Goal: Task Accomplishment & Management: Manage account settings

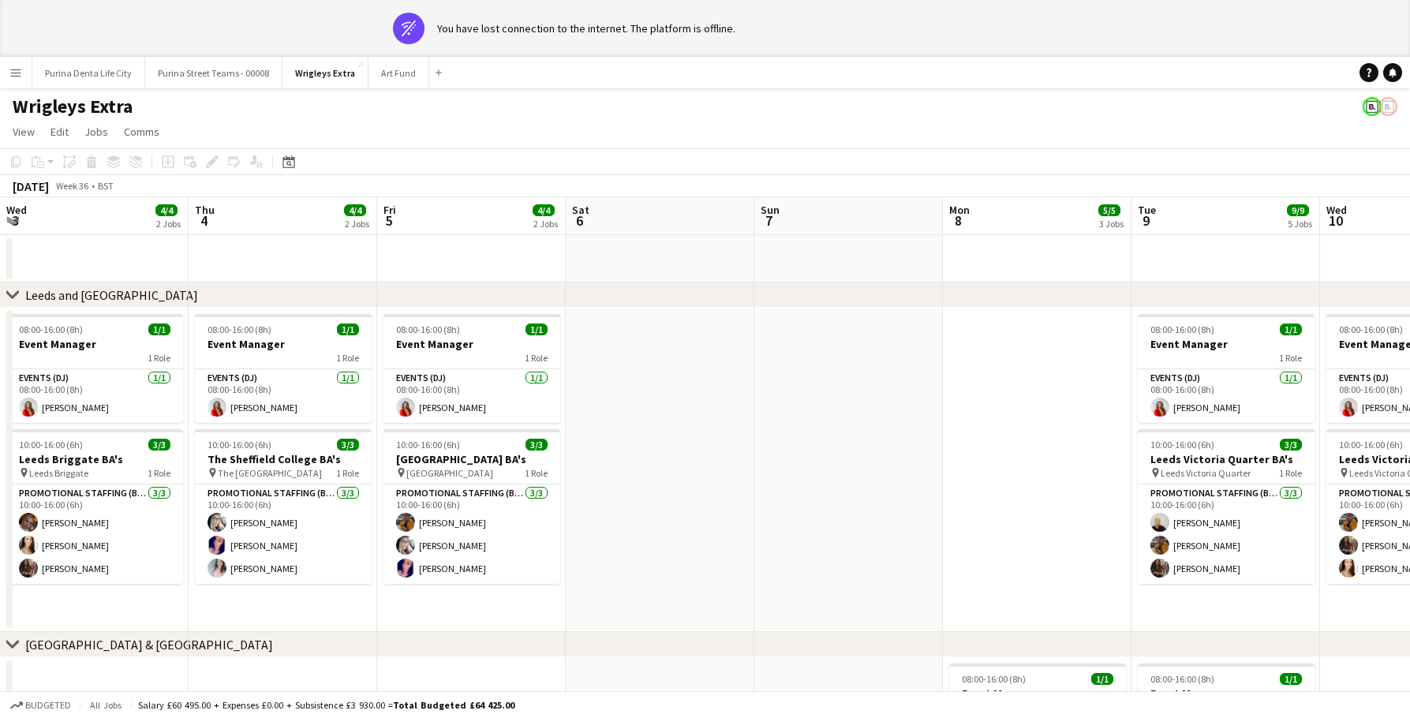
scroll to position [0, 546]
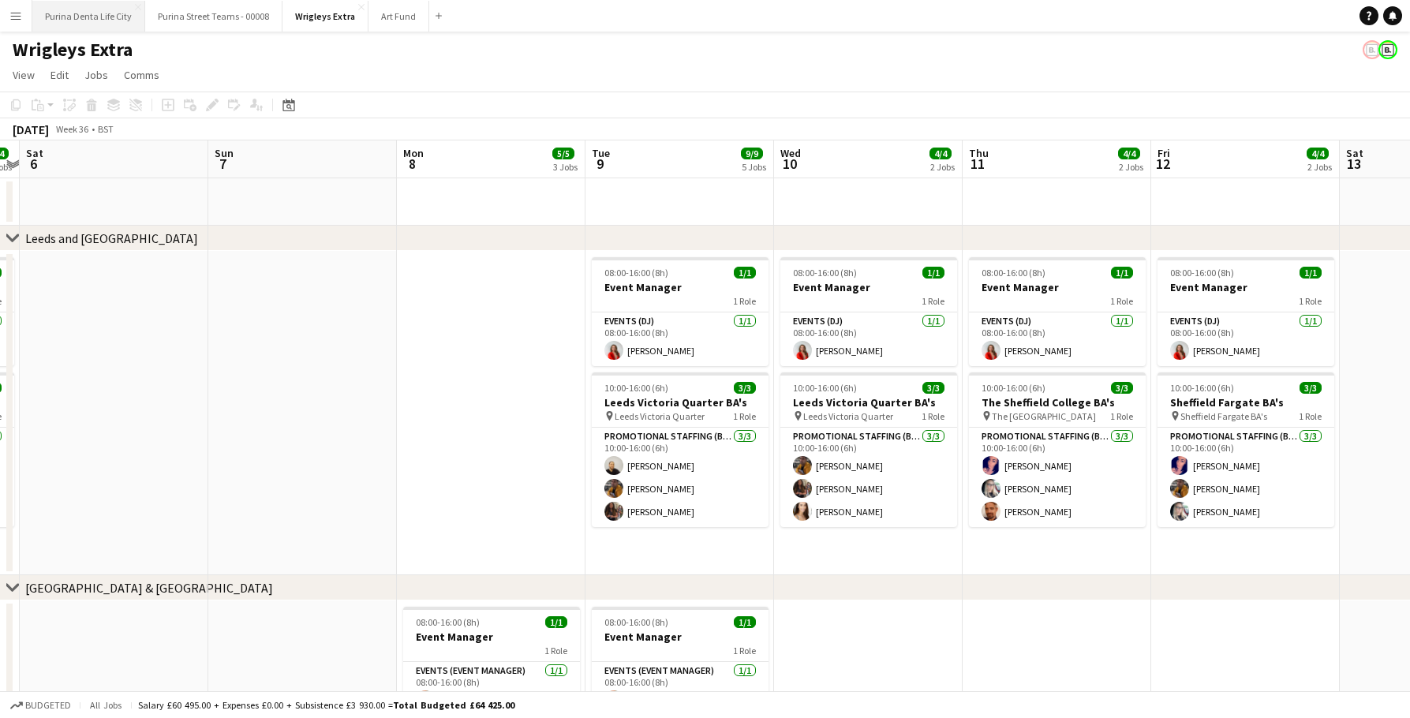
click at [90, 6] on button "Purina Denta Life City Close" at bounding box center [88, 16] width 113 height 31
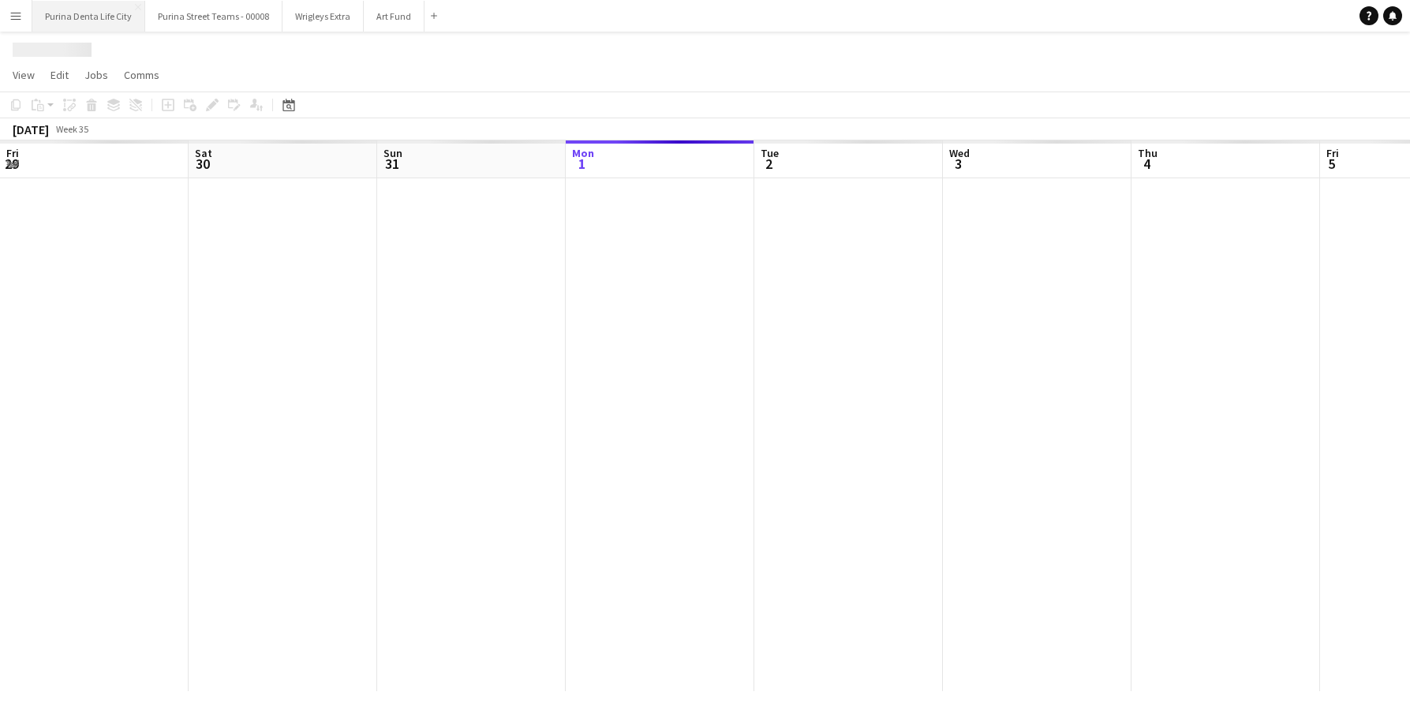
scroll to position [0, 377]
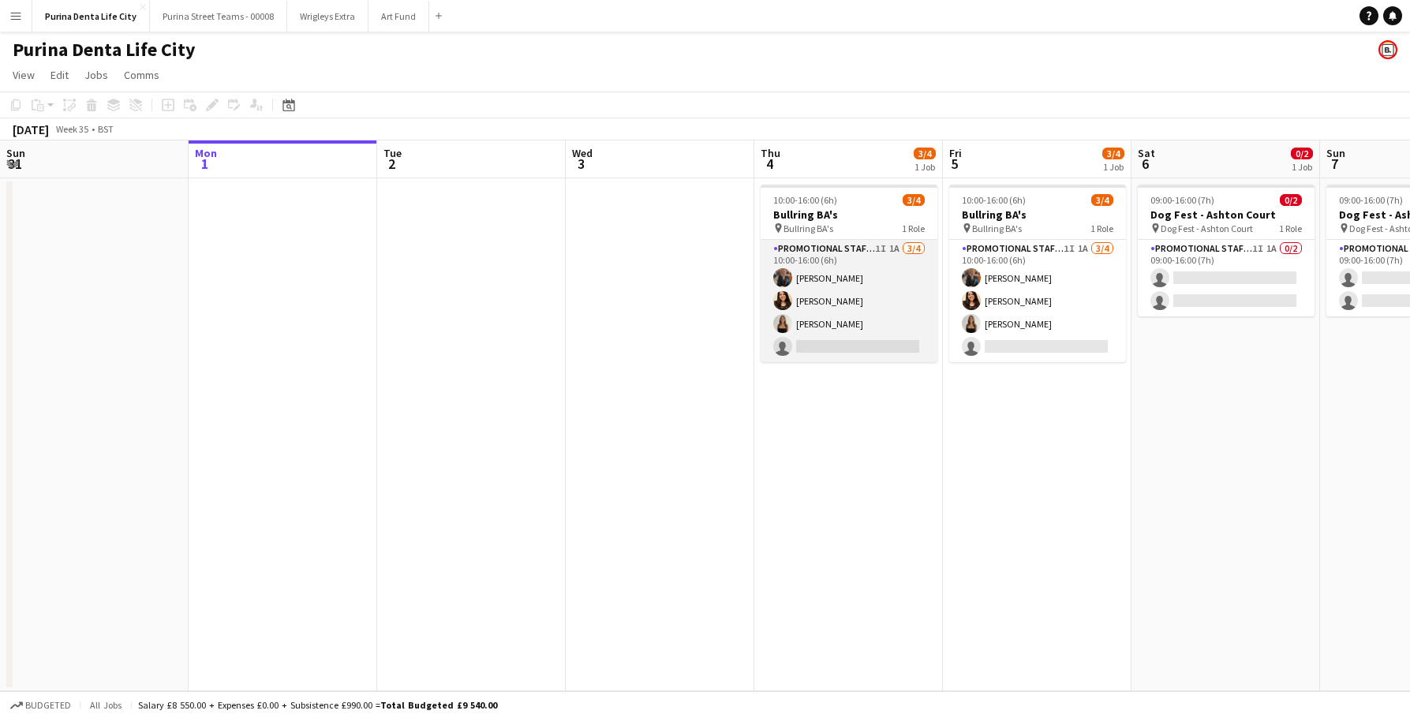
click at [868, 328] on app-card-role "Promotional Staffing (Brand Ambassadors) 1I 1A [DATE] 10:00-16:00 (6h) [PERSON_…" at bounding box center [848, 301] width 177 height 122
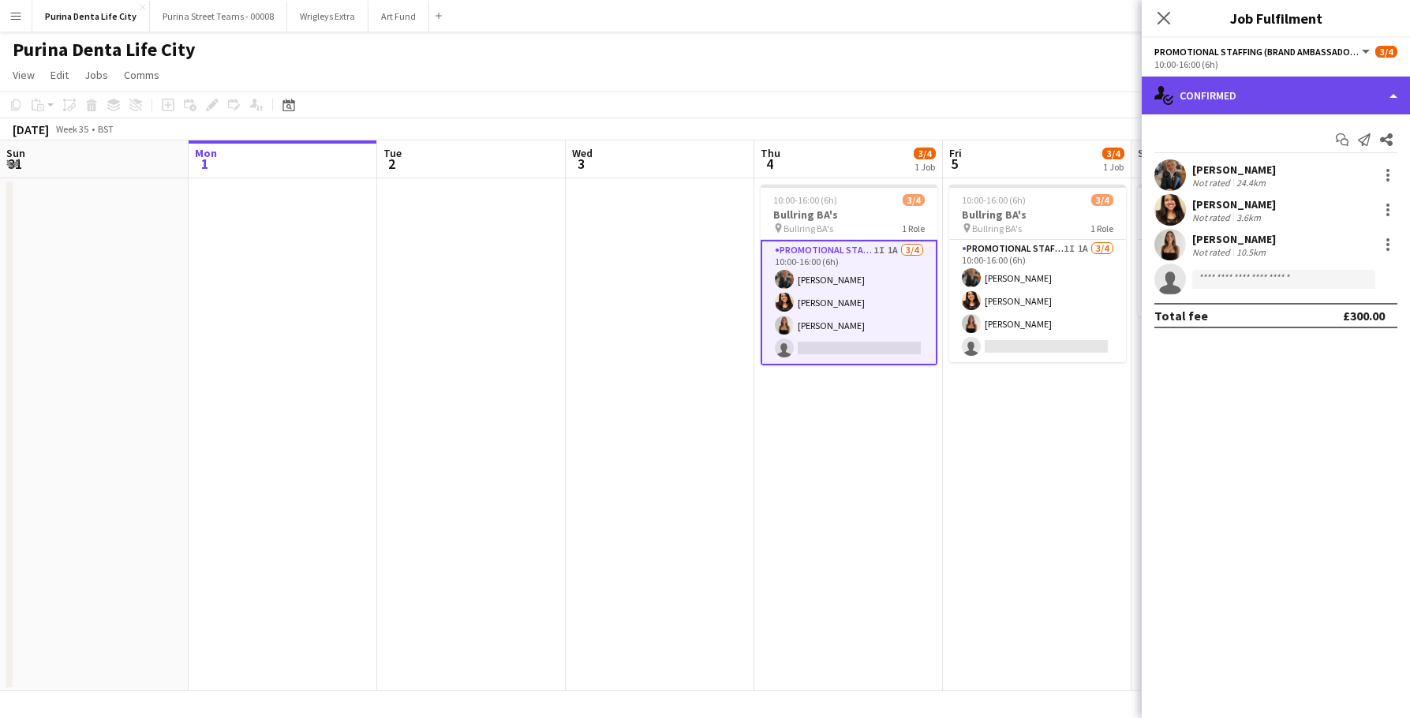
click at [1219, 88] on div "single-neutral-actions-check-2 Confirmed" at bounding box center [1275, 96] width 268 height 38
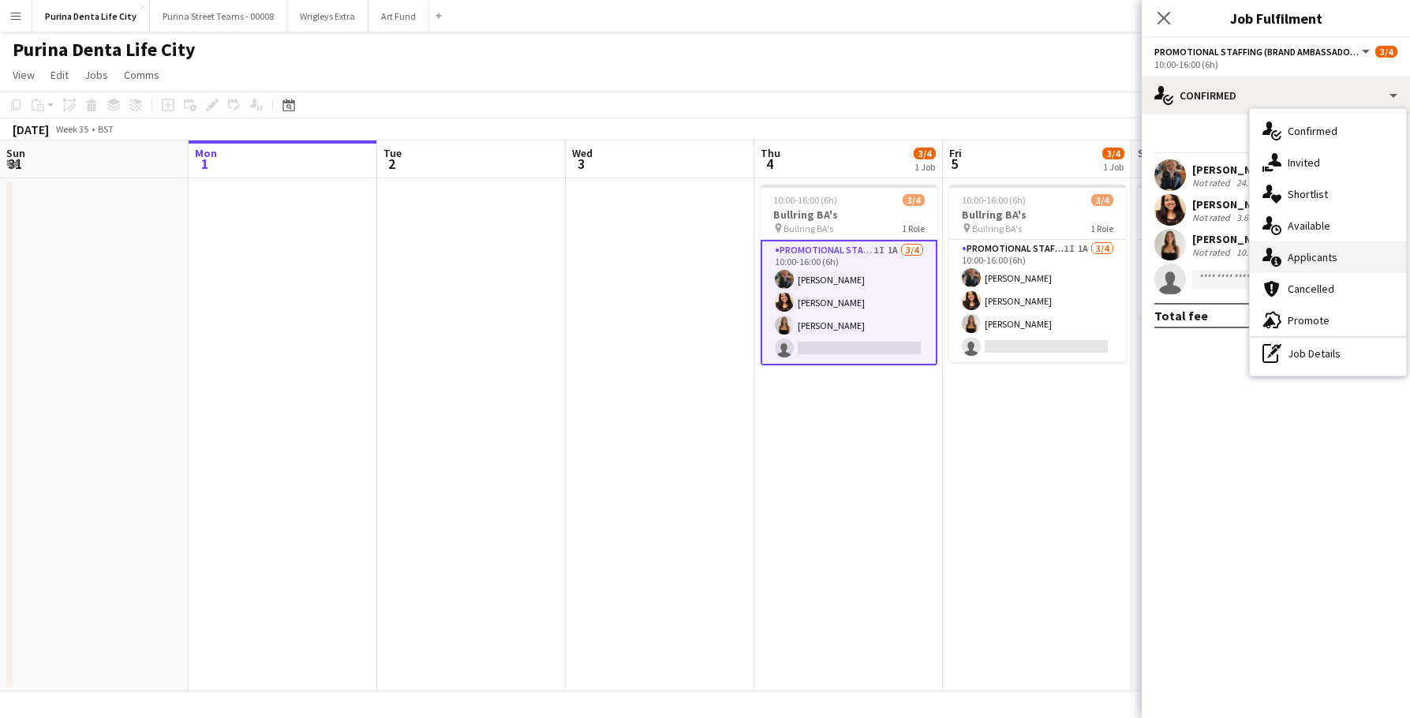
click at [1321, 264] on div "single-neutral-actions-information Applicants" at bounding box center [1327, 257] width 156 height 32
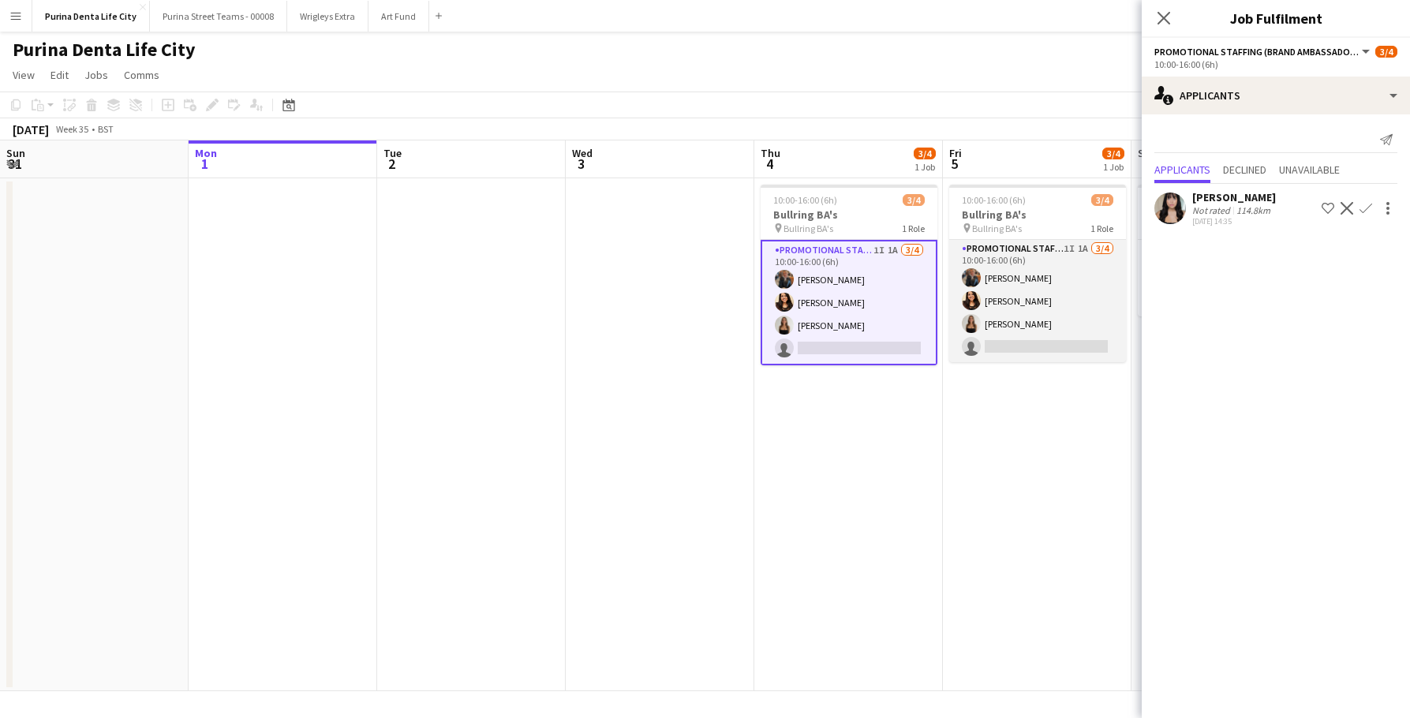
click at [1041, 342] on app-card-role "Promotional Staffing (Brand Ambassadors) 1I 1A [DATE] 10:00-16:00 (6h) [PERSON_…" at bounding box center [1037, 301] width 177 height 122
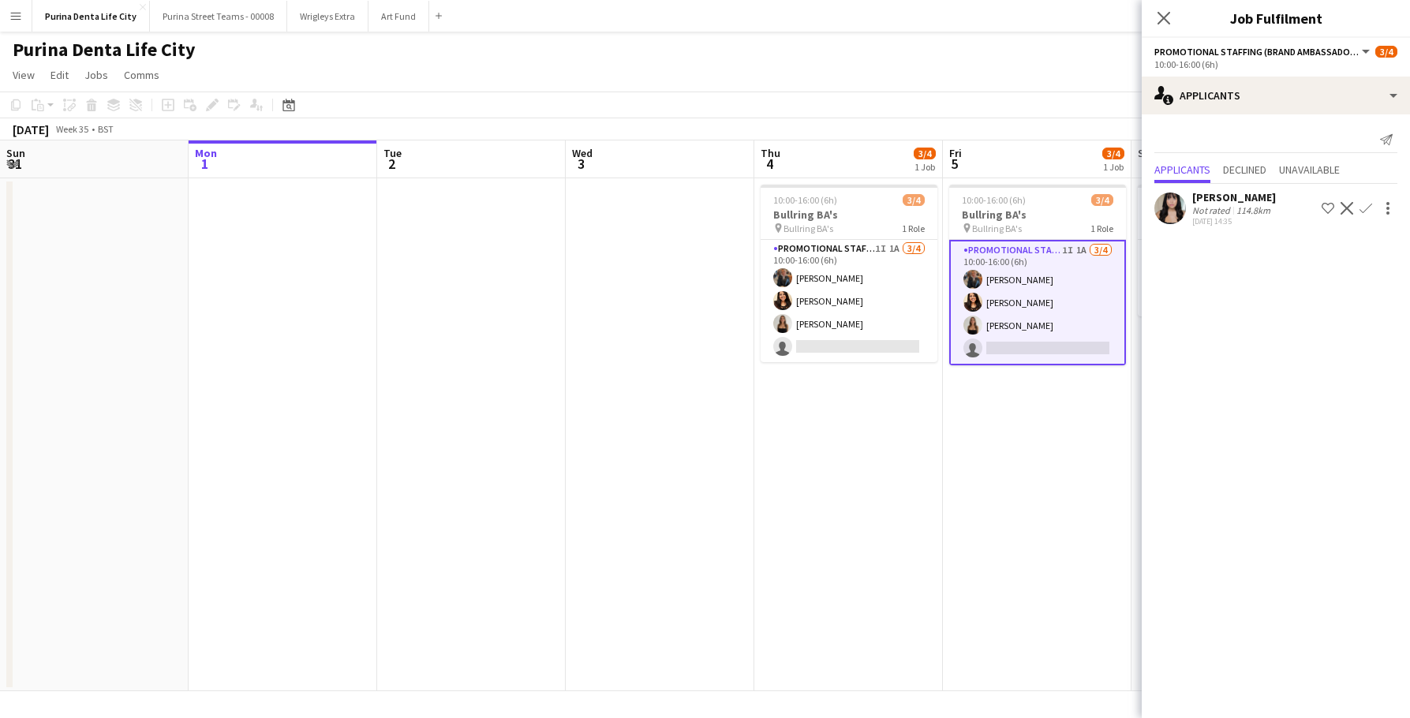
click at [1009, 106] on app-toolbar "Copy Paste Paste Command V Paste with crew Command Shift V Paste linked Job [GE…" at bounding box center [705, 105] width 1410 height 27
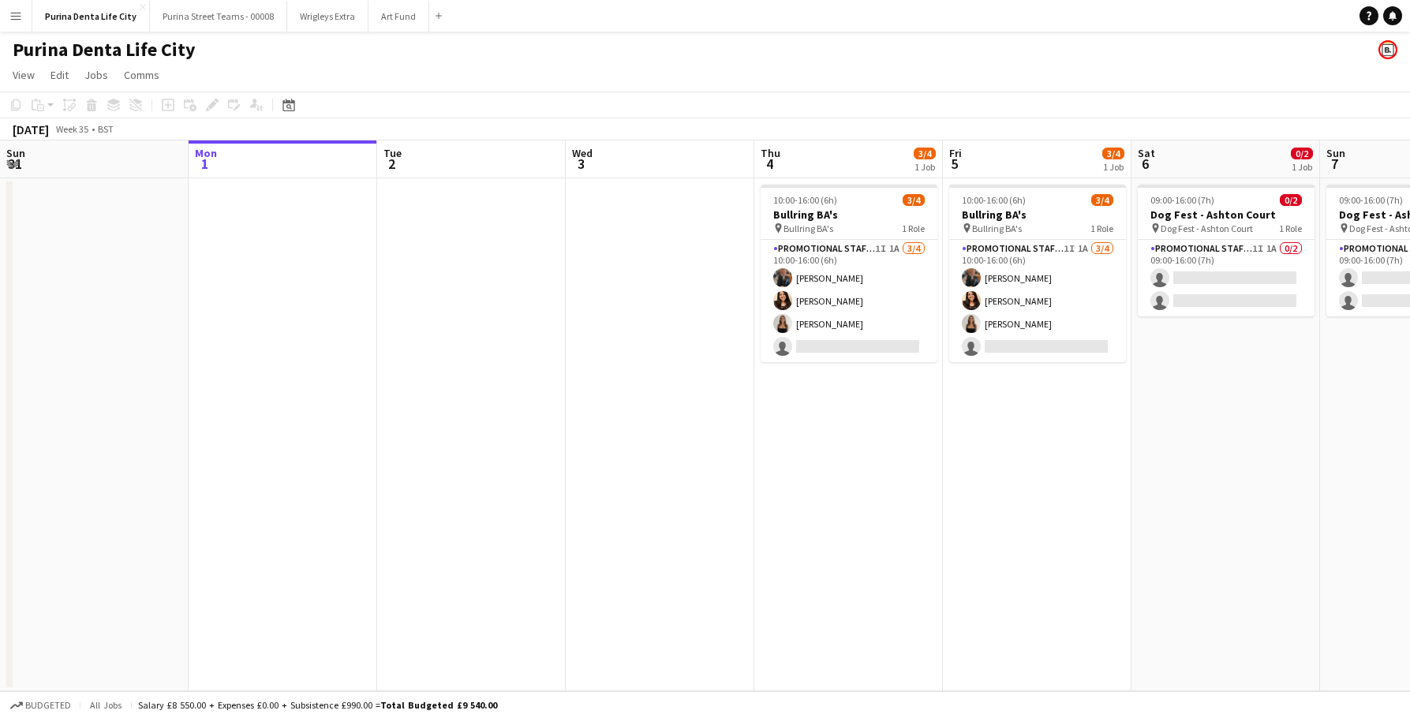
click at [12, 14] on app-icon "Menu" at bounding box center [15, 15] width 13 height 13
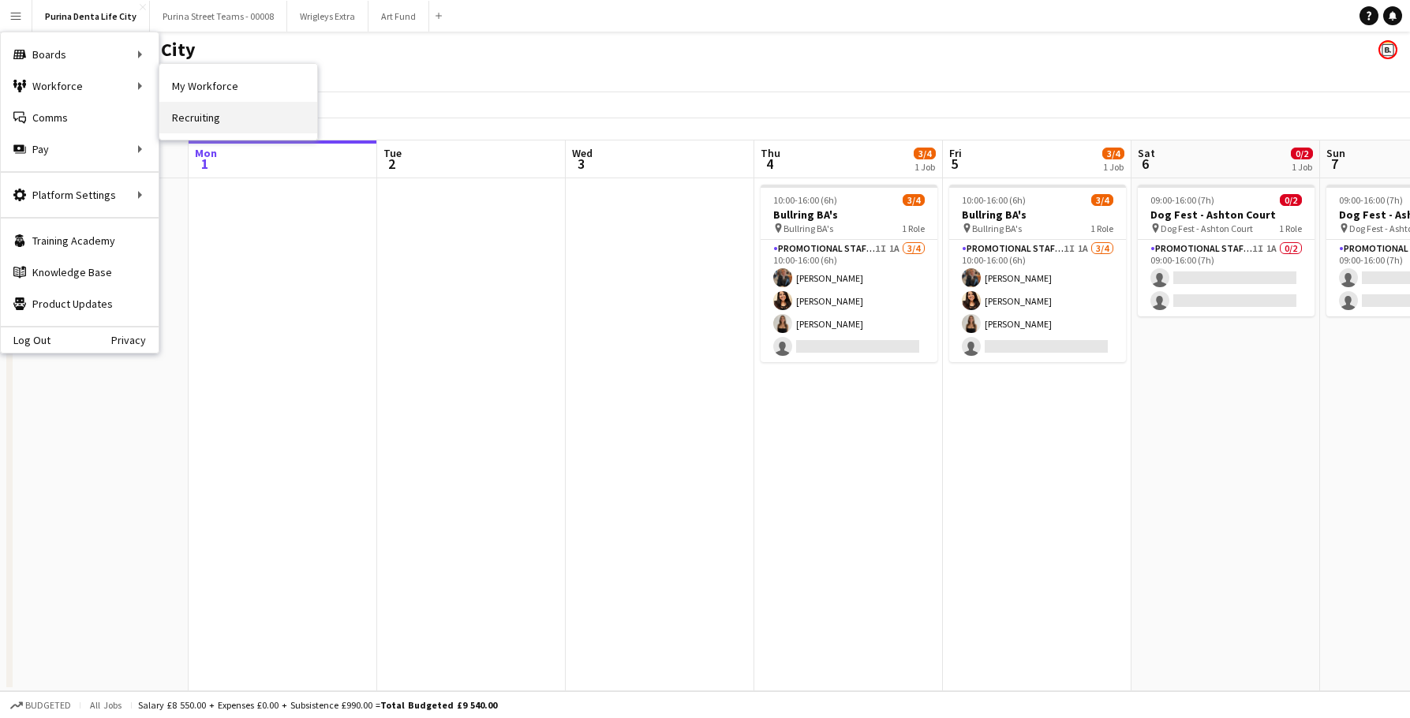
click at [204, 114] on link "Recruiting" at bounding box center [238, 118] width 158 height 32
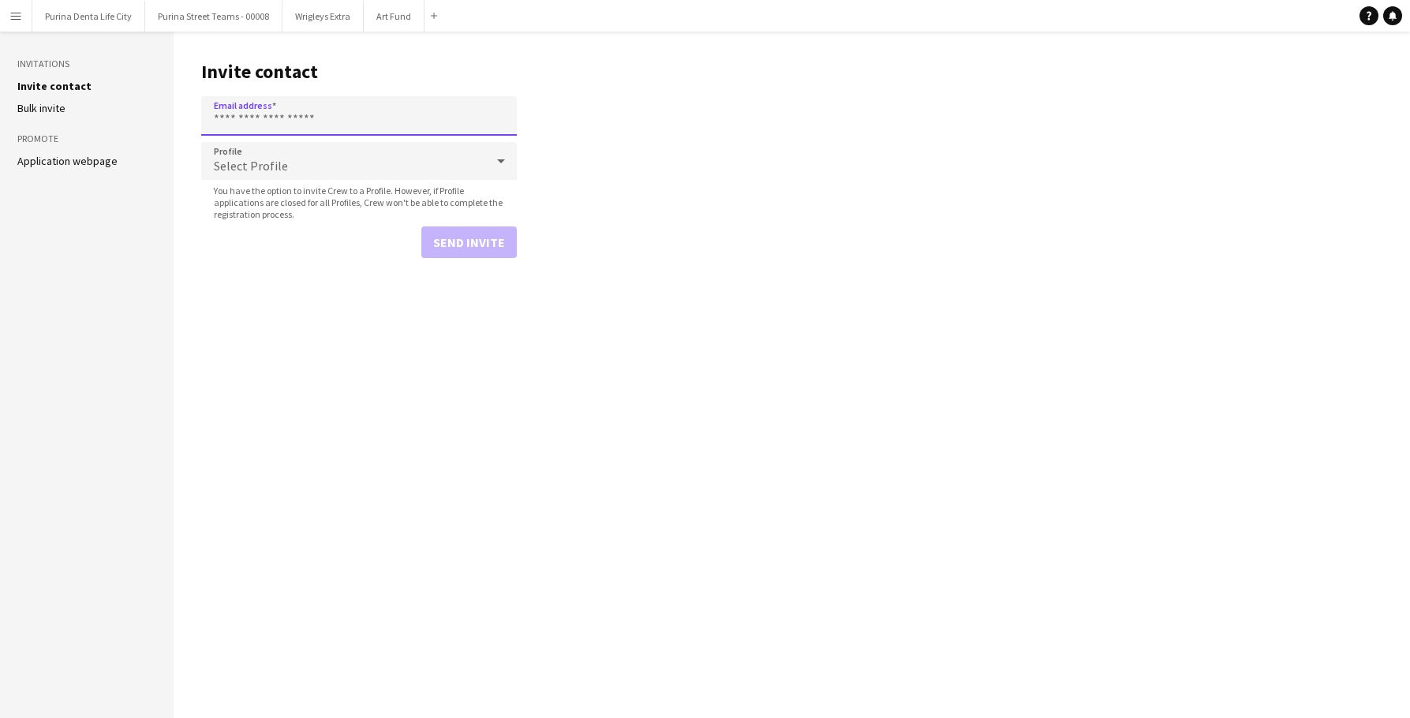
click at [355, 97] on input "Email address" at bounding box center [359, 115] width 316 height 39
paste input "**********"
type input "**********"
click at [340, 159] on div "Select Profile" at bounding box center [343, 161] width 284 height 38
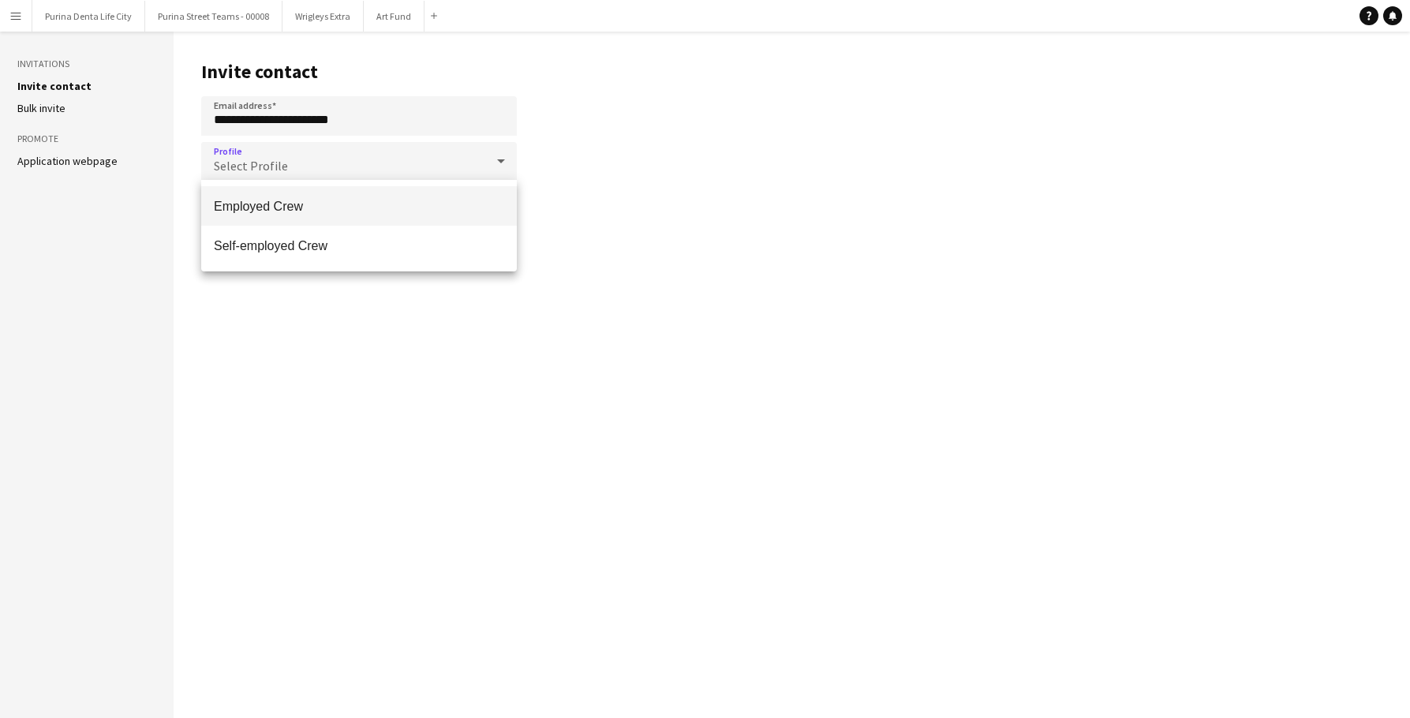
click at [304, 210] on span "Employed Crew" at bounding box center [359, 206] width 290 height 15
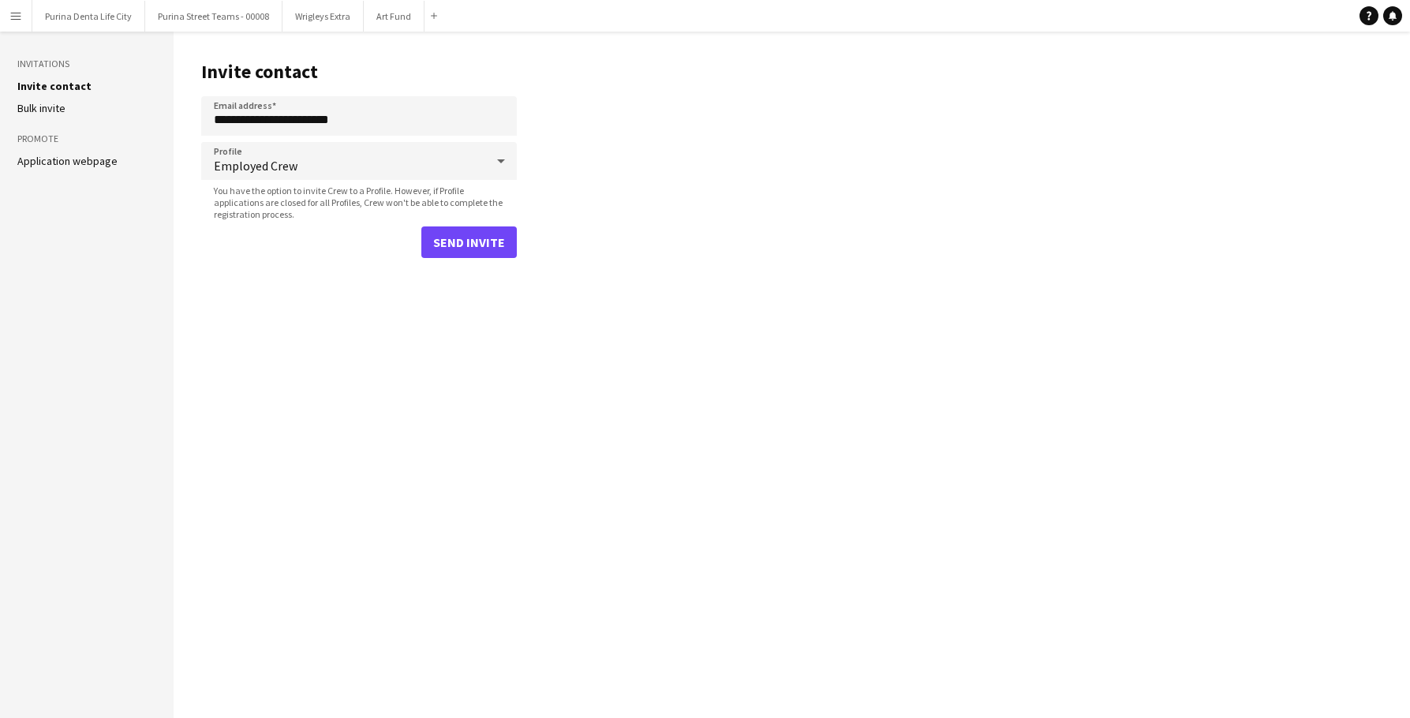
click at [456, 239] on button "Send invite" at bounding box center [468, 242] width 95 height 32
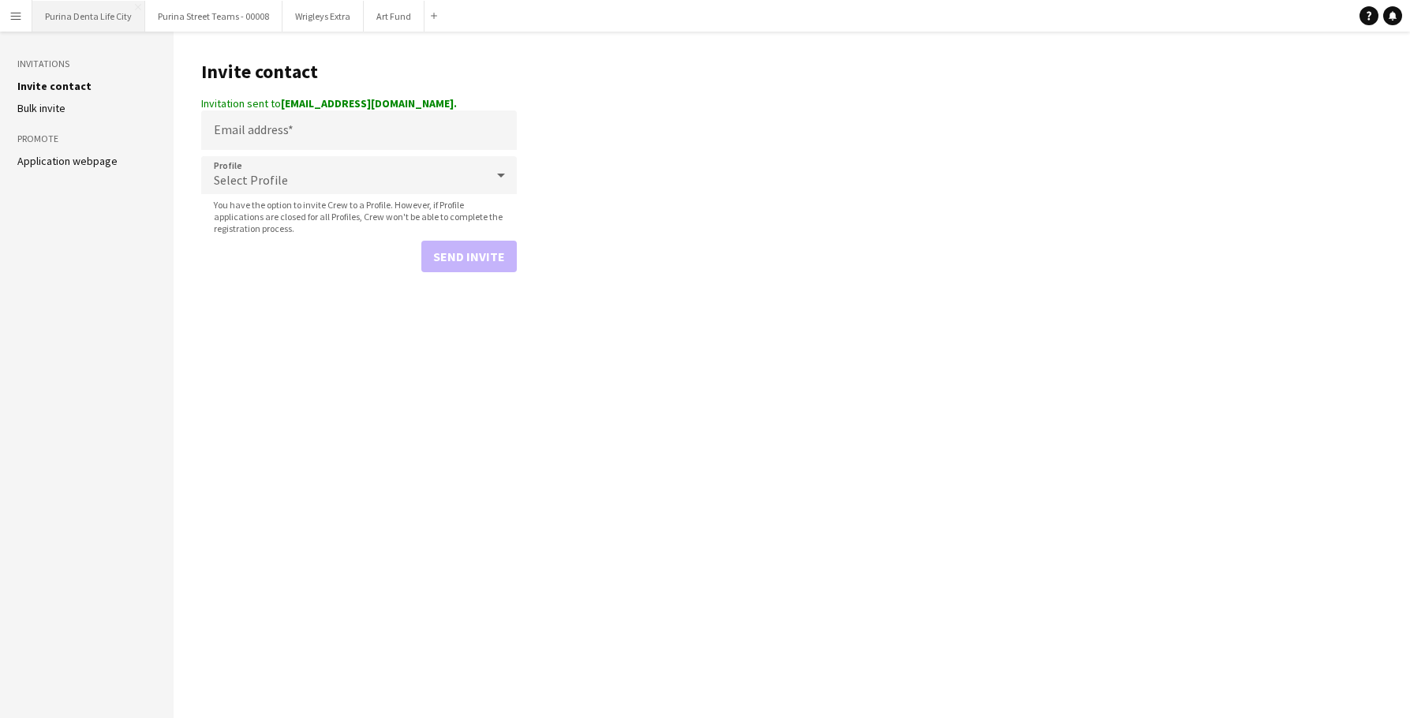
click at [84, 29] on button "Purina Denta Life City Close" at bounding box center [88, 16] width 113 height 31
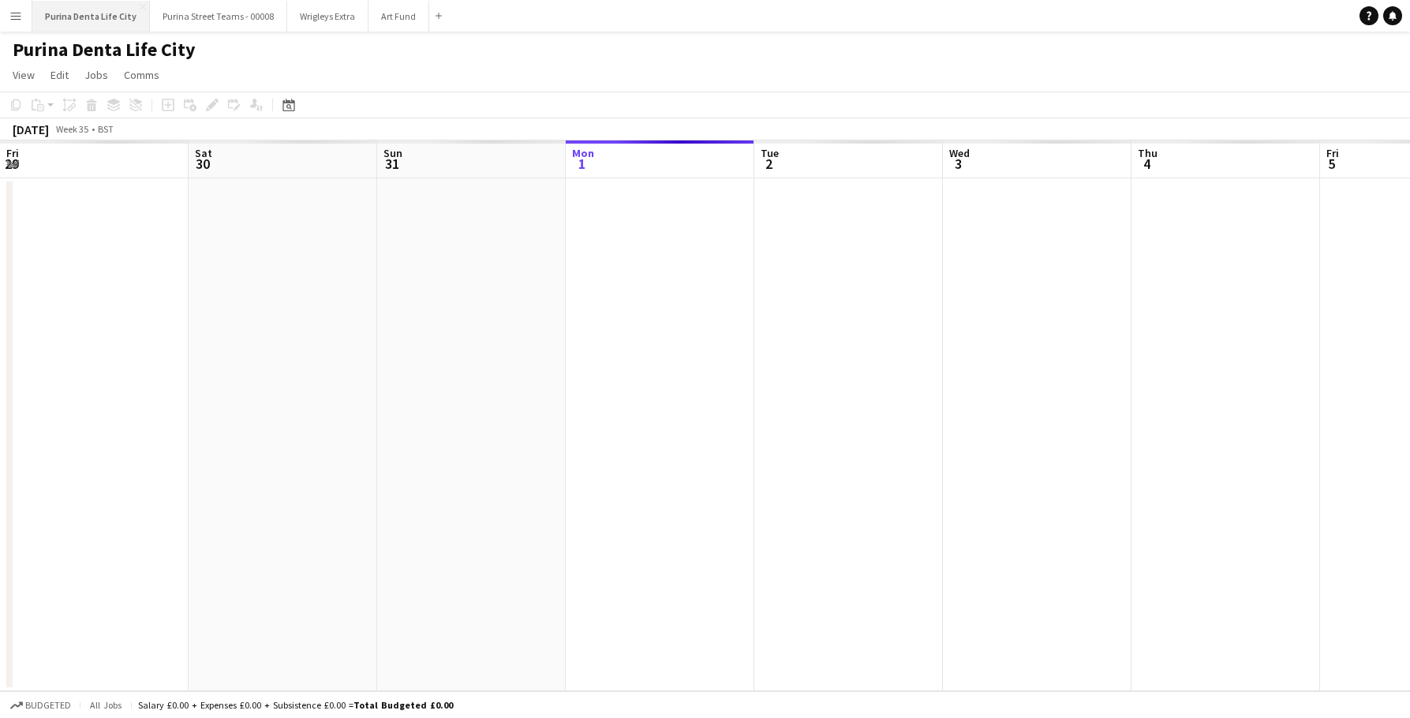
scroll to position [0, 377]
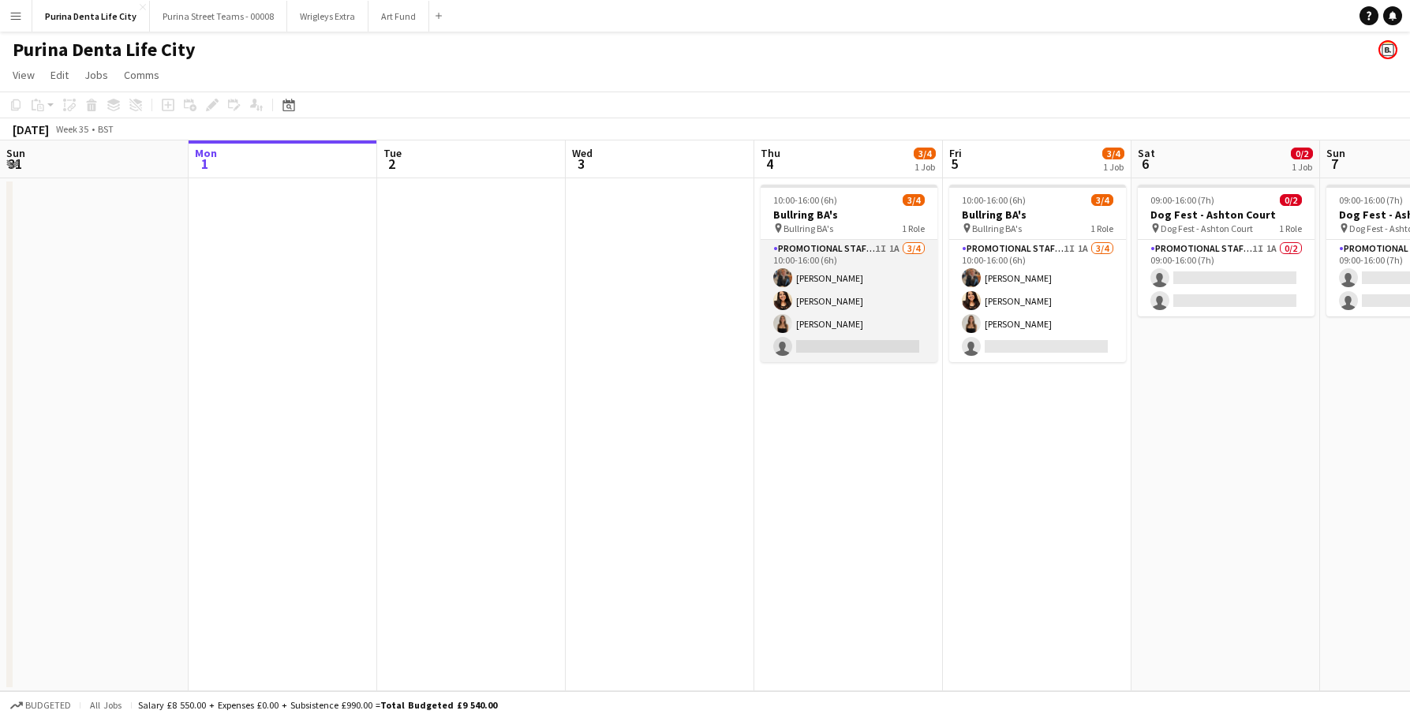
click at [810, 340] on app-card-role "Promotional Staffing (Brand Ambassadors) 1I 1A [DATE] 10:00-16:00 (6h) [PERSON_…" at bounding box center [848, 301] width 177 height 122
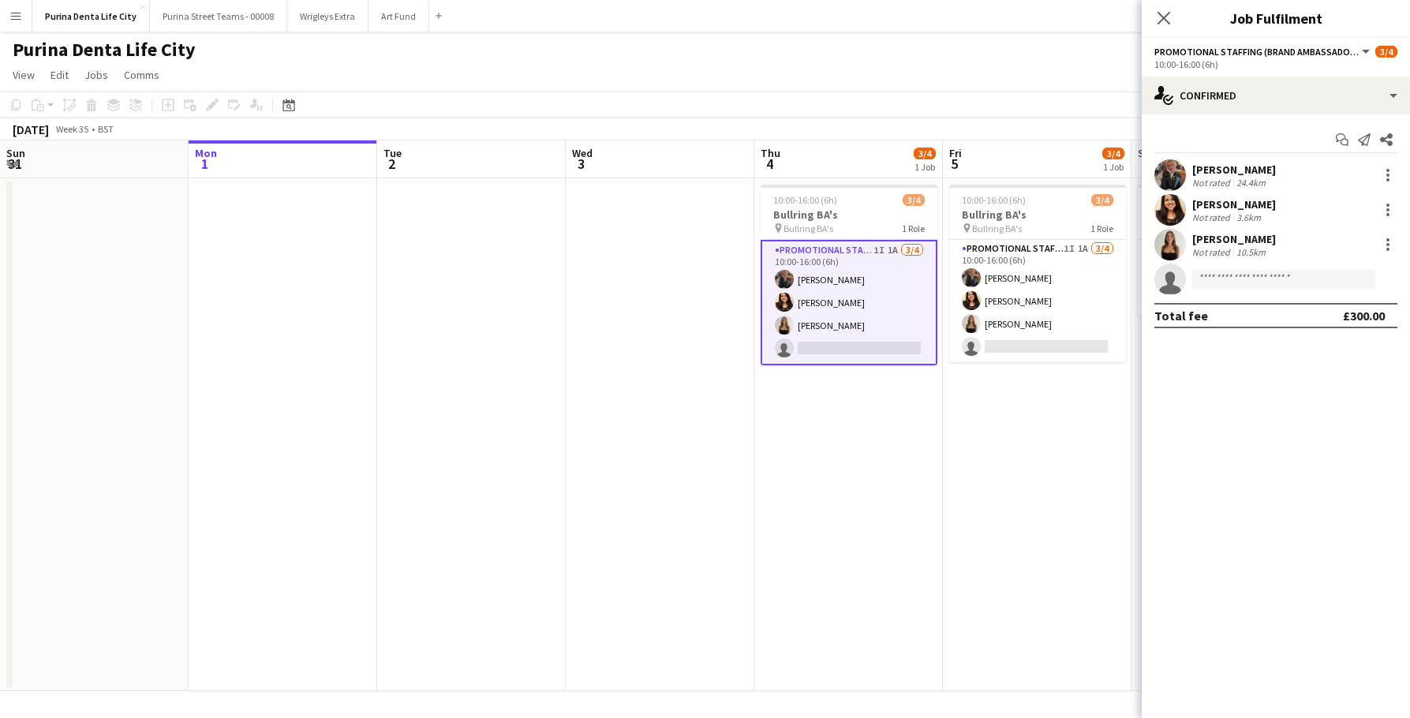
click at [877, 88] on app-page-menu "View Day view expanded Day view collapsed Month view Date picker Jump to [DATE]…" at bounding box center [705, 77] width 1410 height 30
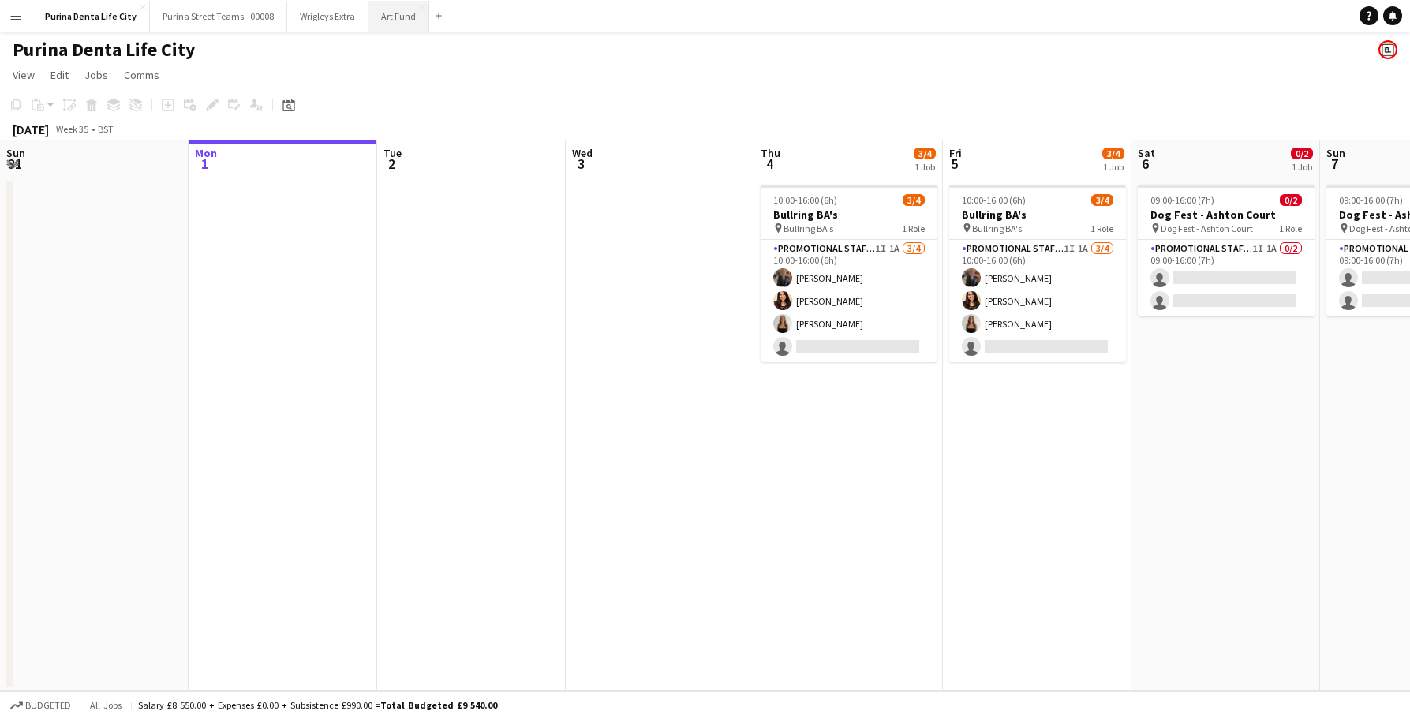
click at [394, 11] on button "Art Fund Close" at bounding box center [398, 16] width 61 height 31
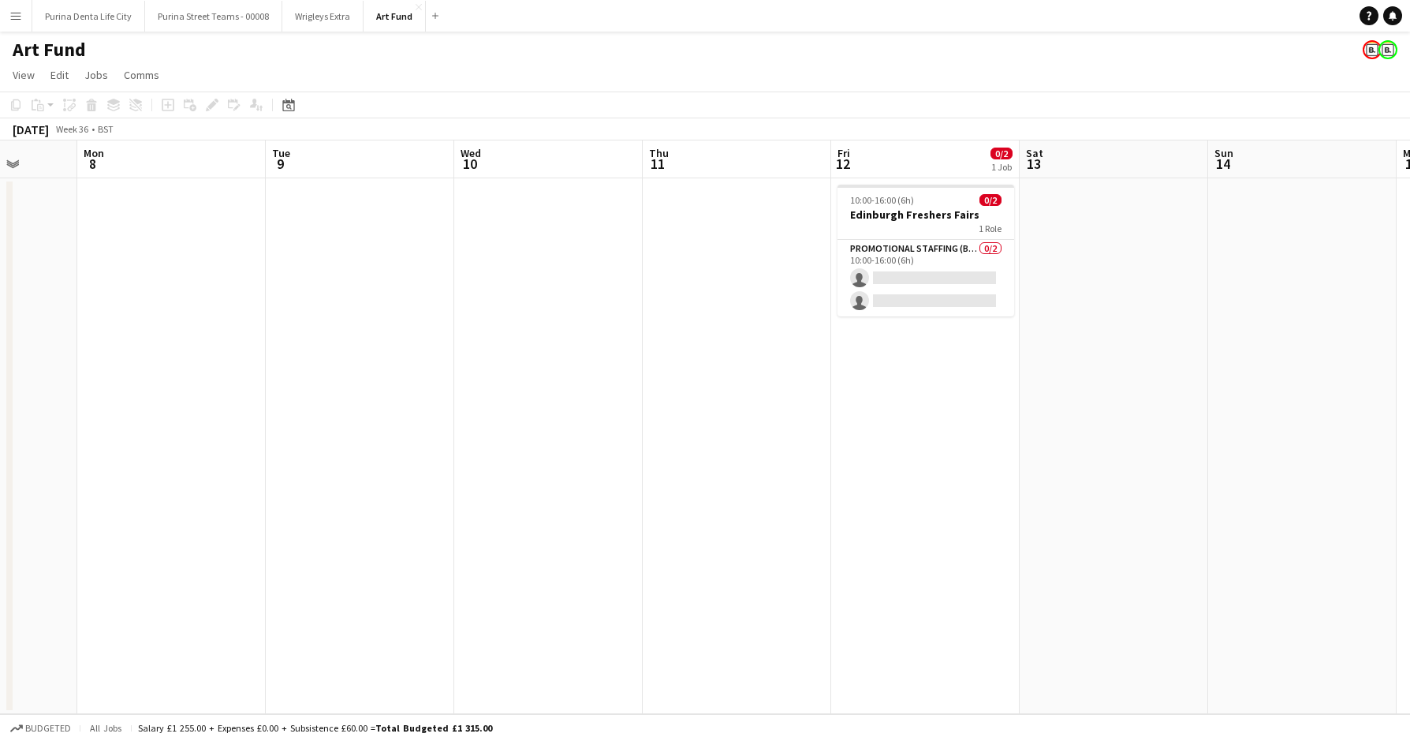
scroll to position [0, 697]
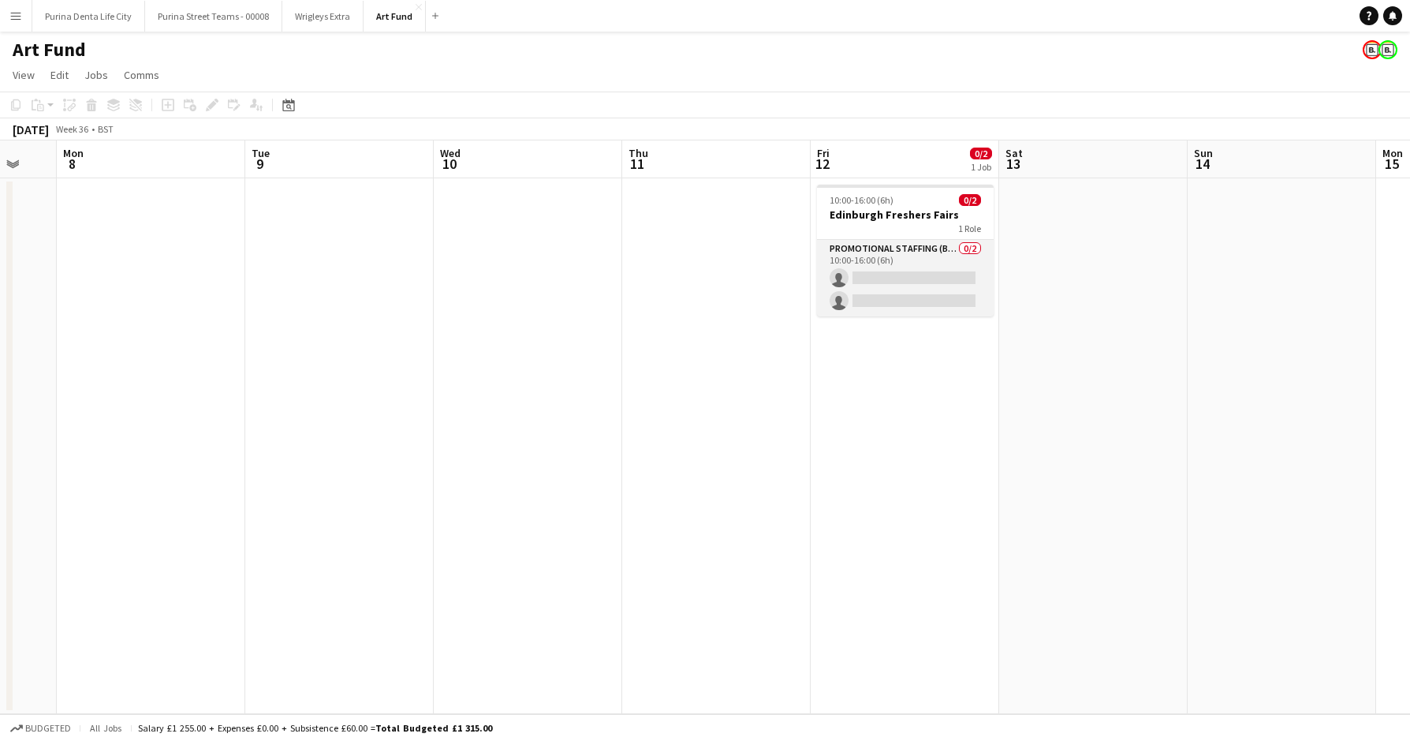
click at [916, 282] on app-card-role "Promotional Staffing (Brand Ambassadors) 0/2 10:00-16:00 (6h) single-neutral-ac…" at bounding box center [905, 278] width 177 height 77
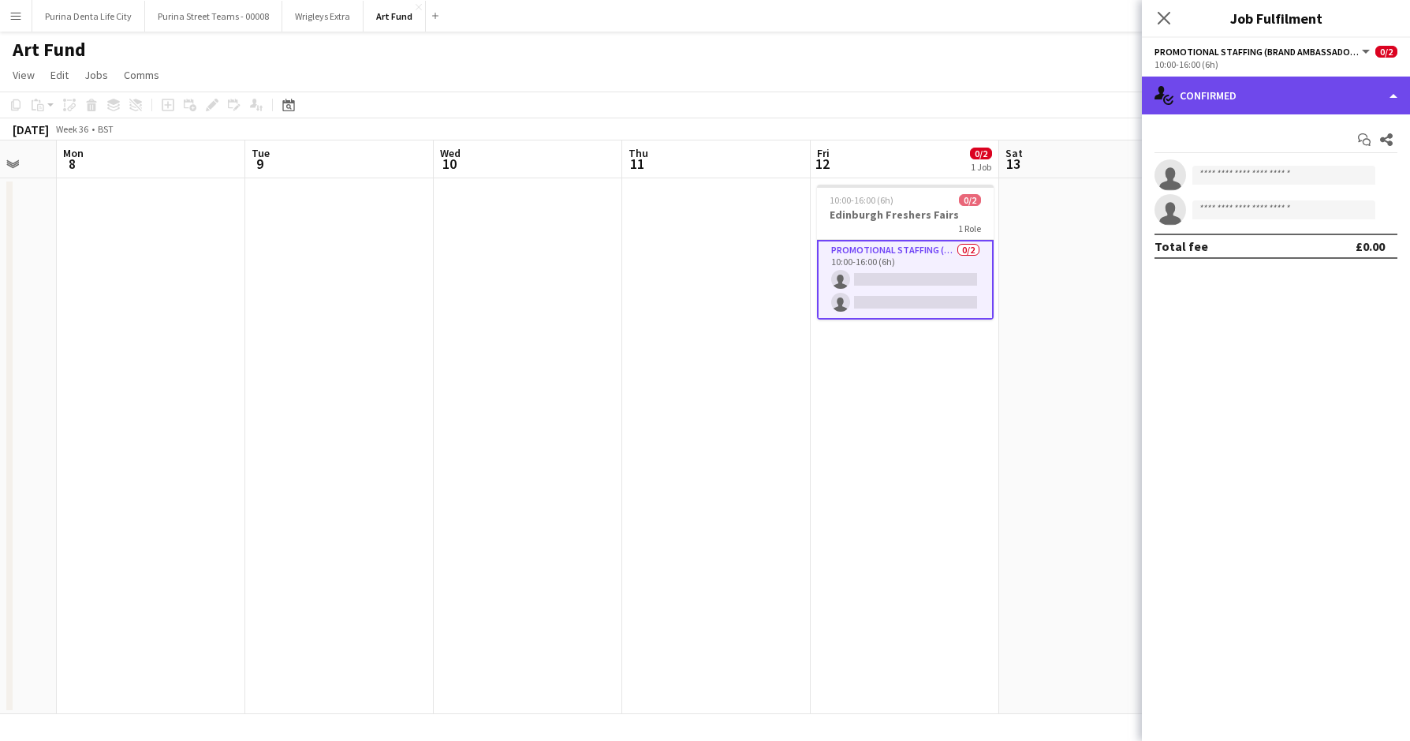
click at [1290, 88] on div "single-neutral-actions-check-2 Confirmed" at bounding box center [1276, 96] width 268 height 38
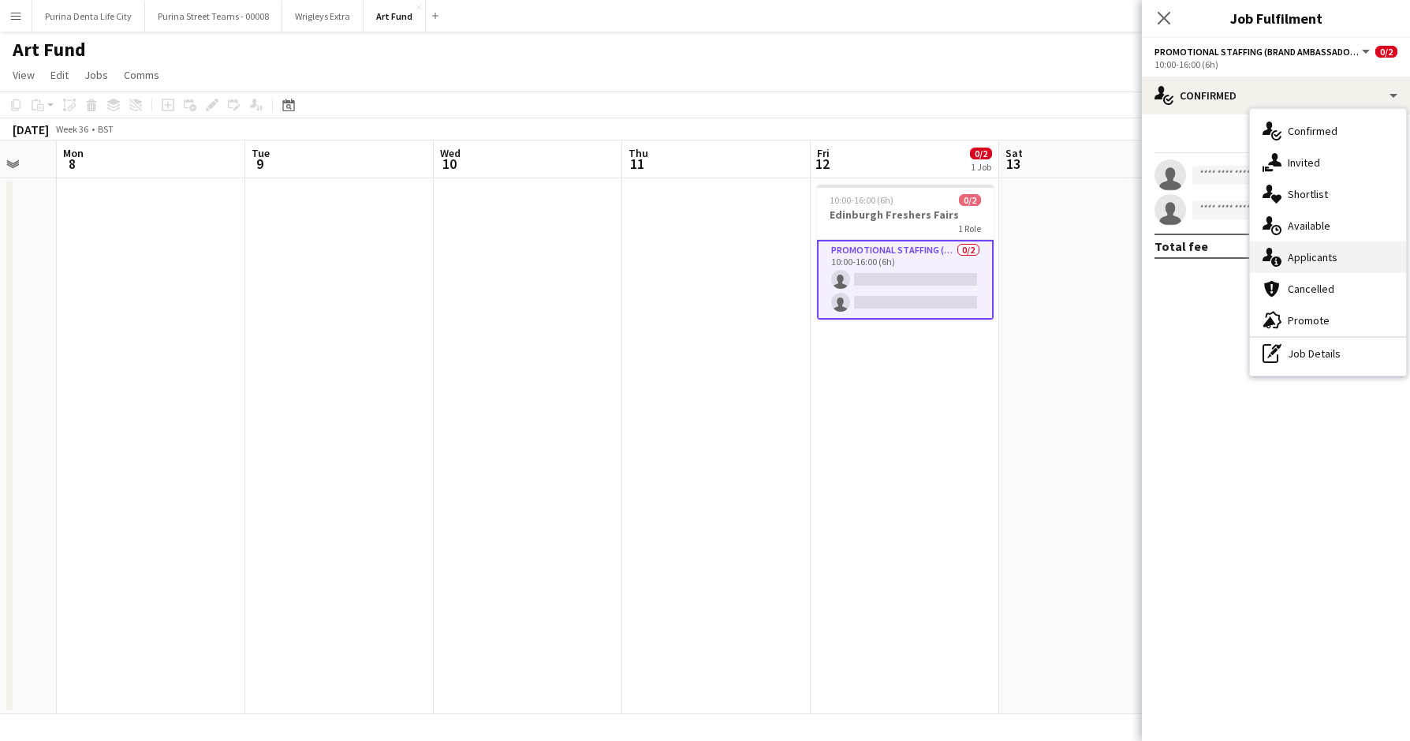
click at [1332, 252] on div "single-neutral-actions-information Applicants" at bounding box center [1328, 257] width 156 height 32
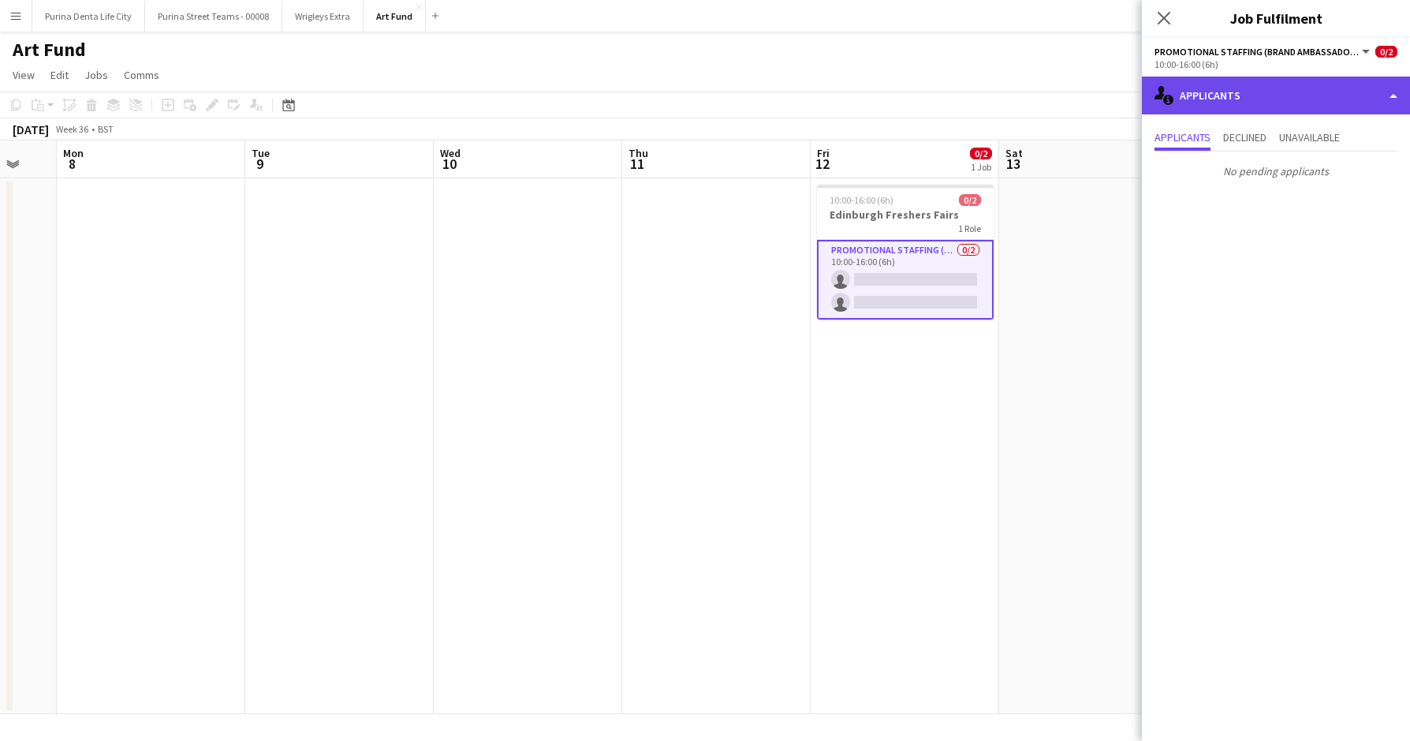
click at [1268, 93] on div "single-neutral-actions-information Applicants" at bounding box center [1276, 96] width 268 height 38
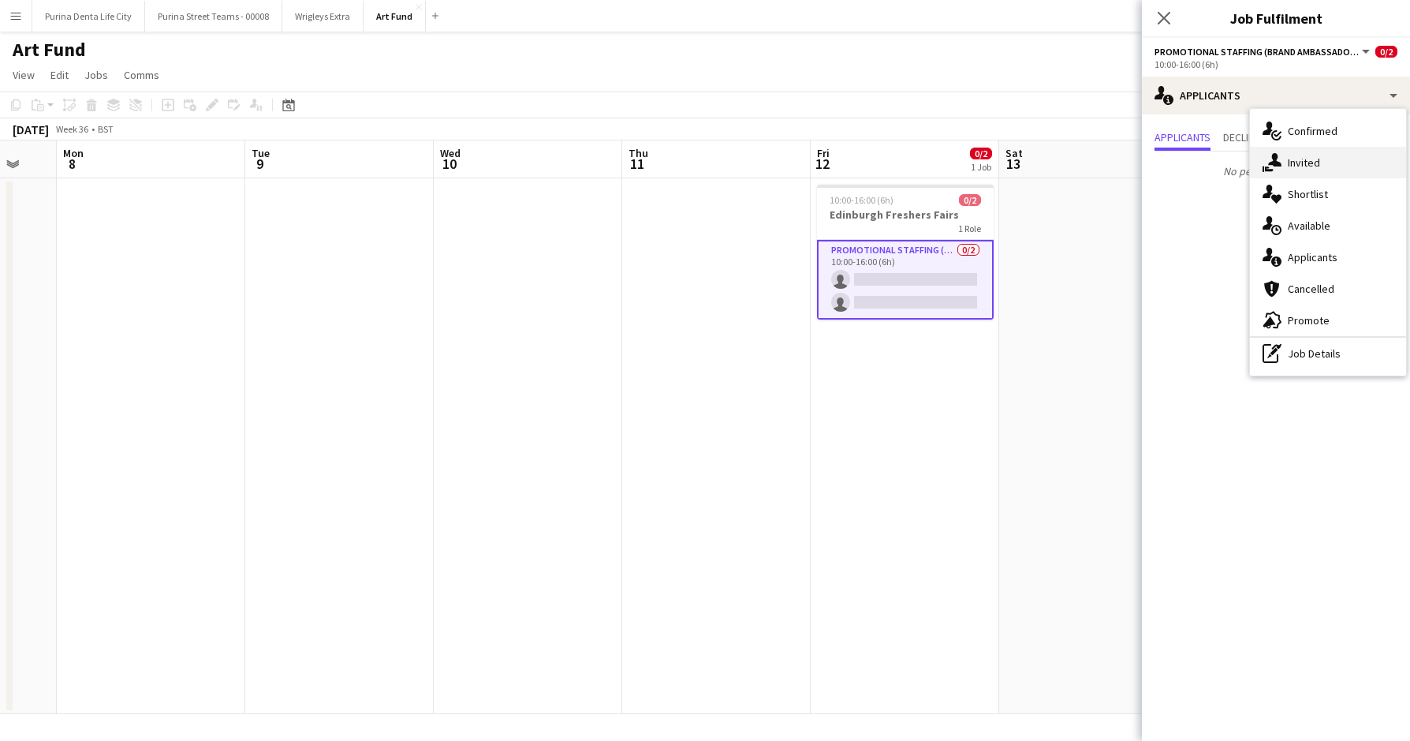
click at [1296, 147] on div "single-neutral-actions-share-1 Invited" at bounding box center [1328, 163] width 156 height 32
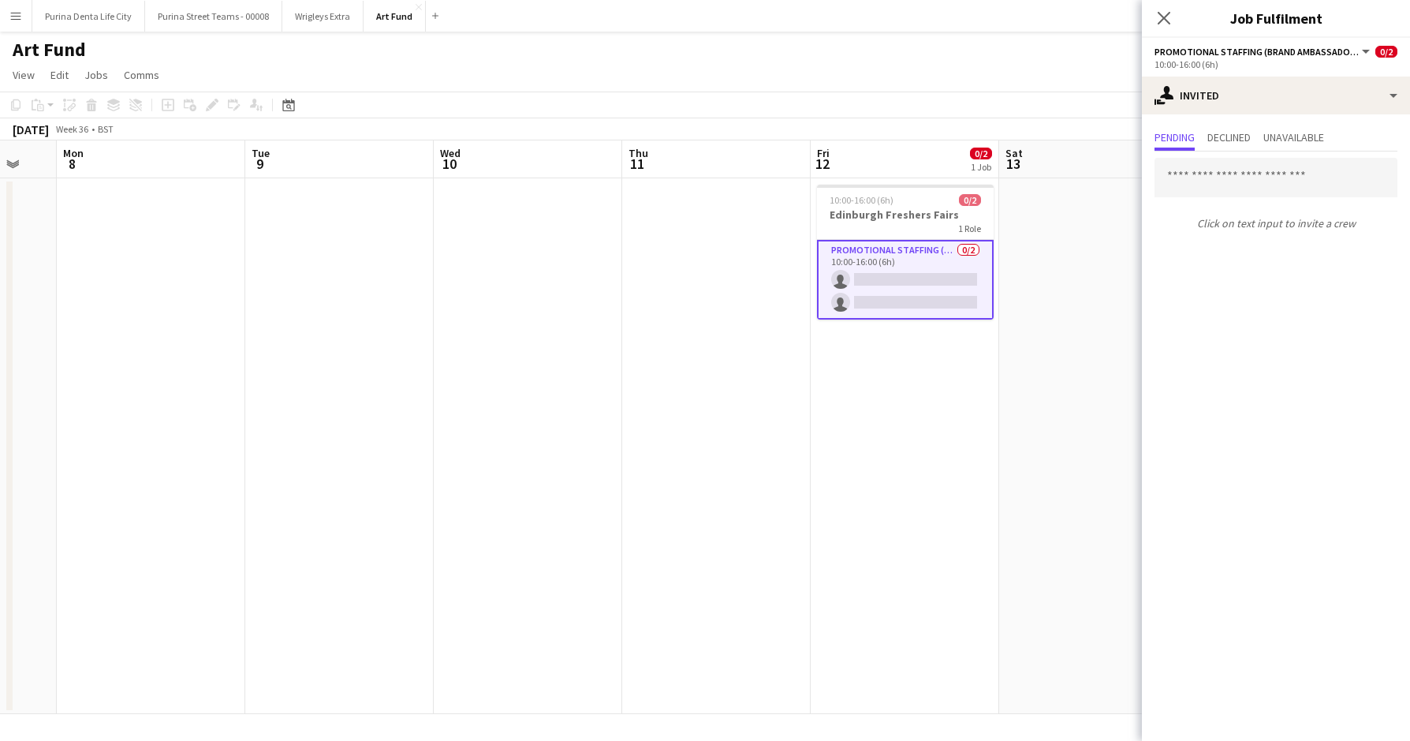
click at [919, 53] on div "Art Fund" at bounding box center [705, 47] width 1410 height 30
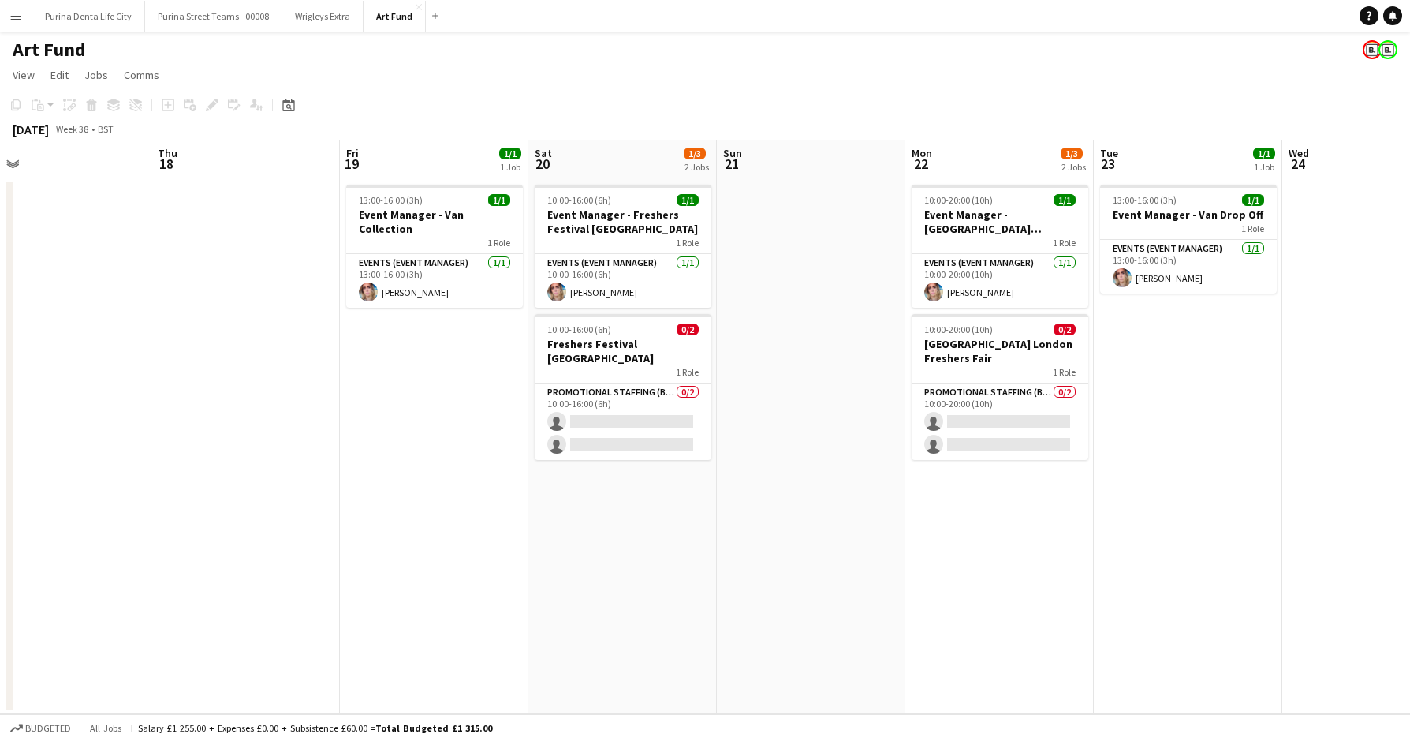
scroll to position [0, 605]
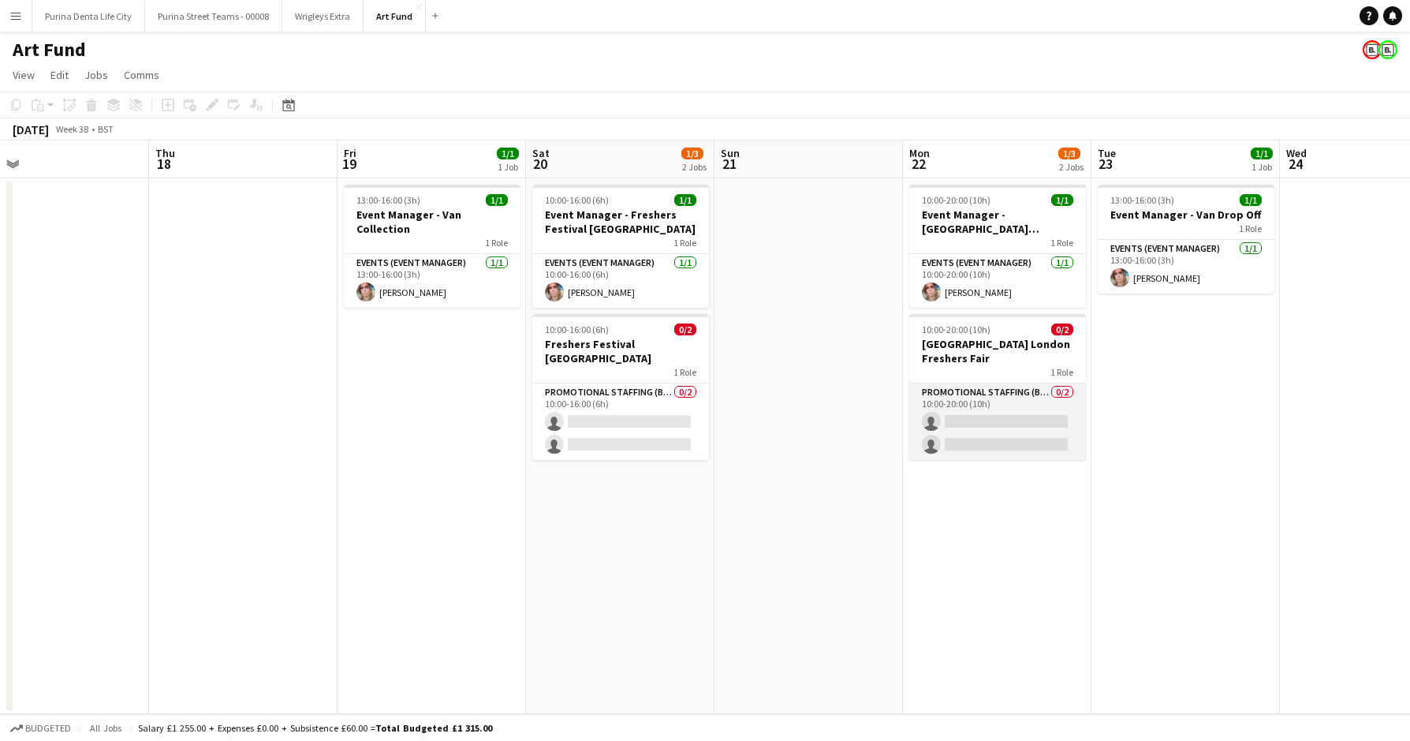
click at [999, 434] on app-card-role "Promotional Staffing (Brand Ambassadors) 0/2 10:00-20:00 (10h) single-neutral-a…" at bounding box center [997, 421] width 177 height 77
click at [970, 415] on app-card-role "Promotional Staffing (Brand Ambassadors) 0/2 10:00-20:00 (10h) single-neutral-a…" at bounding box center [997, 421] width 177 height 77
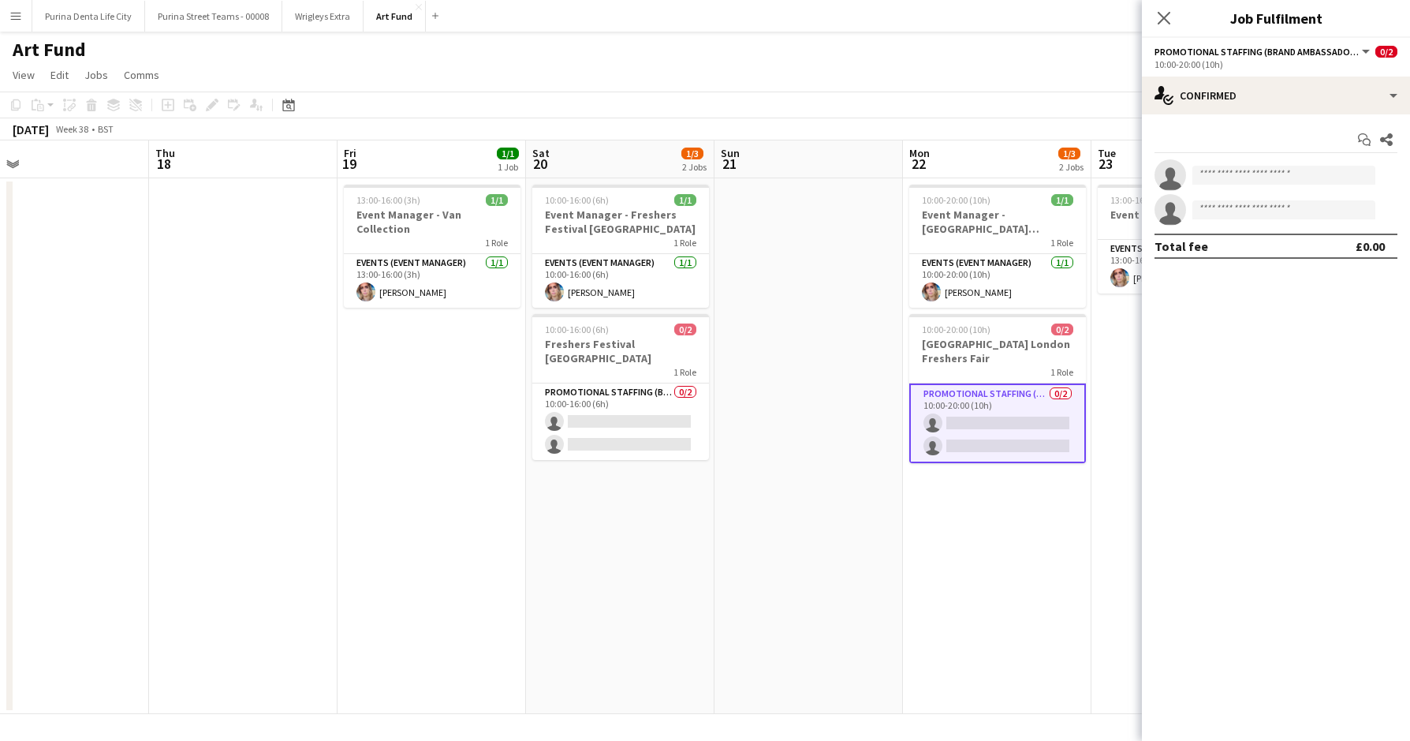
click at [1272, 133] on div "Start chat Share" at bounding box center [1276, 140] width 243 height 26
click at [1270, 107] on div "single-neutral-actions-check-2 Confirmed" at bounding box center [1276, 96] width 268 height 38
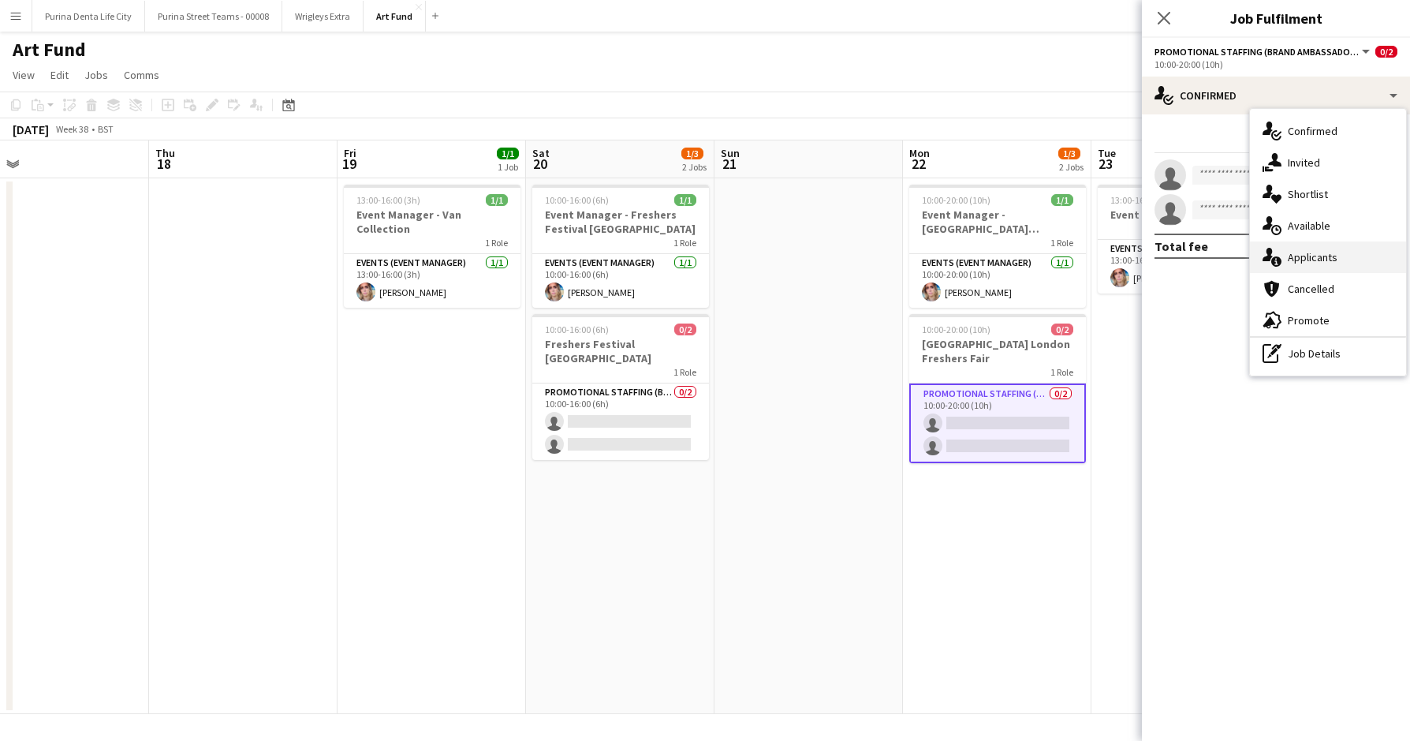
click at [1333, 263] on div "single-neutral-actions-information Applicants" at bounding box center [1328, 257] width 156 height 32
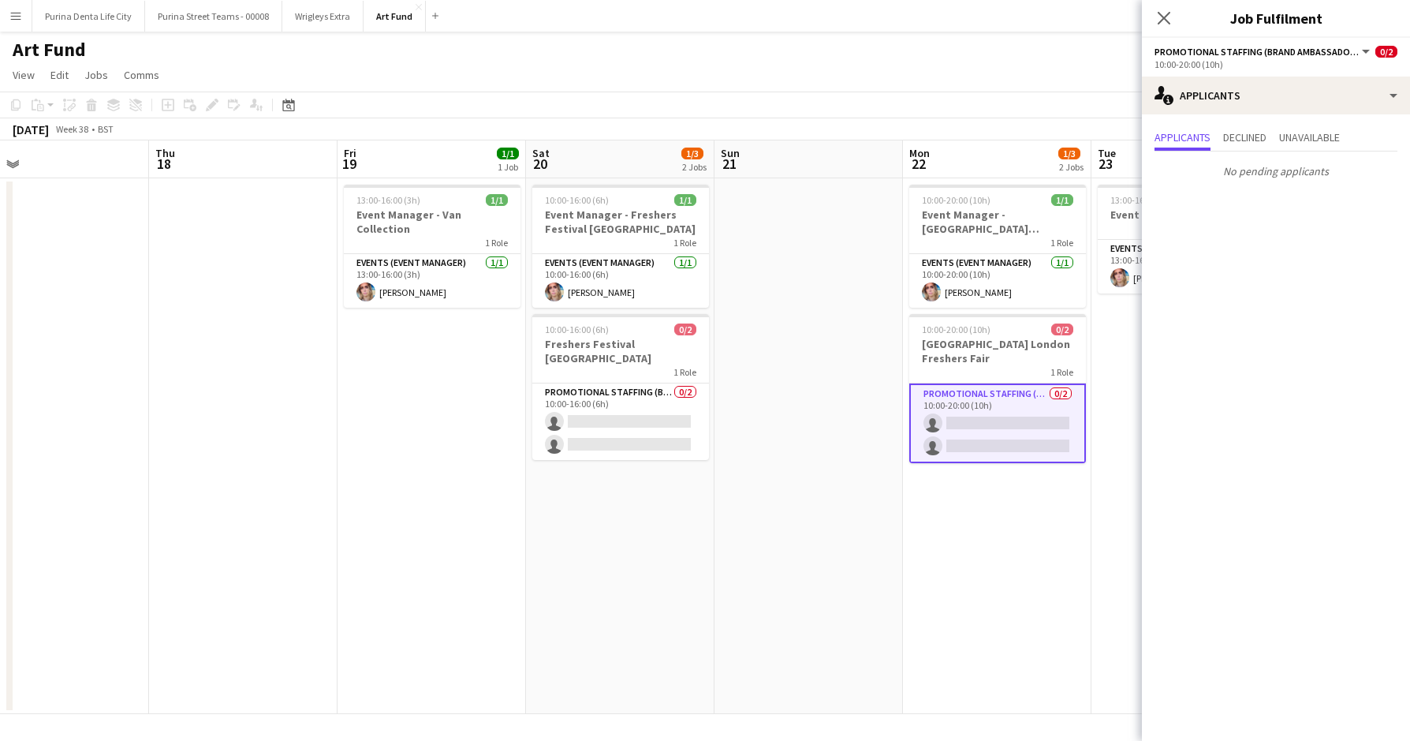
click at [732, 439] on app-date-cell at bounding box center [809, 446] width 189 height 536
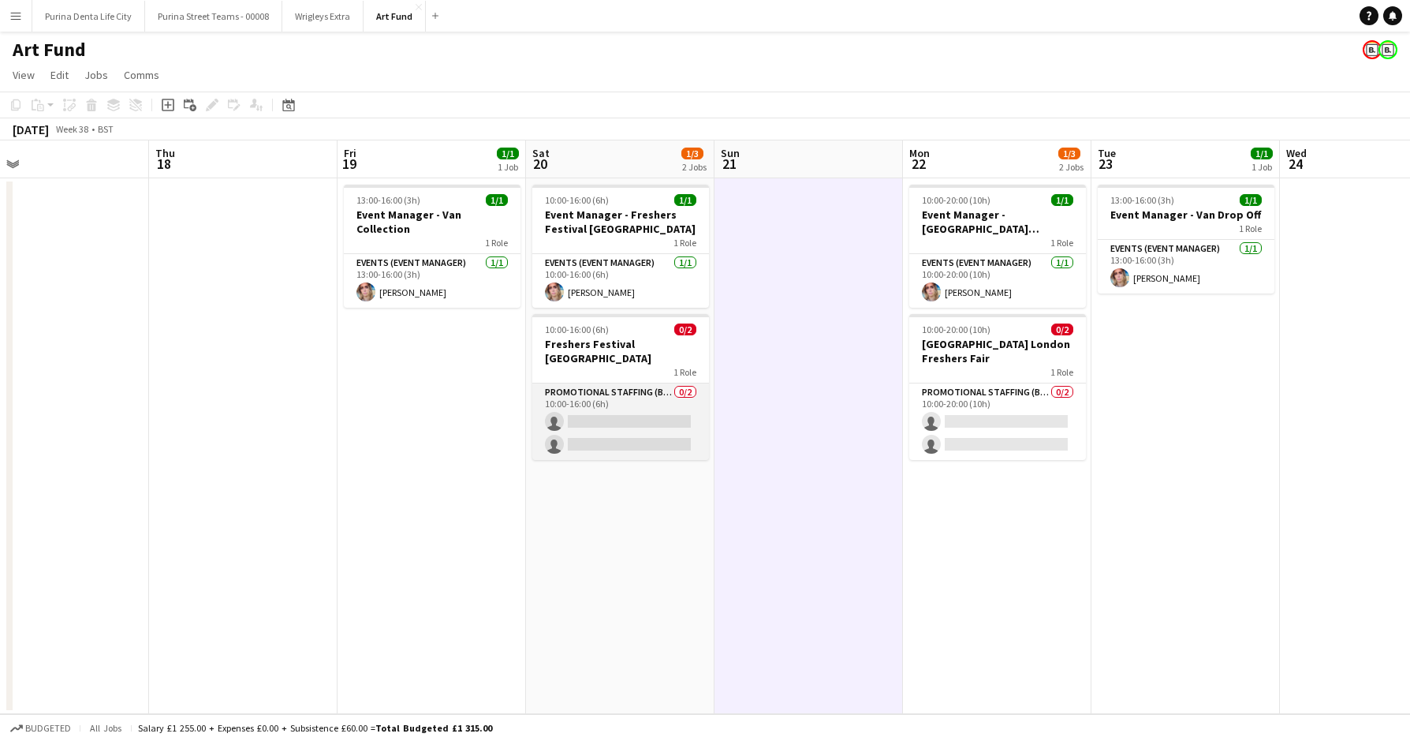
click at [641, 424] on app-card-role "Promotional Staffing (Brand Ambassadors) 0/2 10:00-16:00 (6h) single-neutral-ac…" at bounding box center [620, 421] width 177 height 77
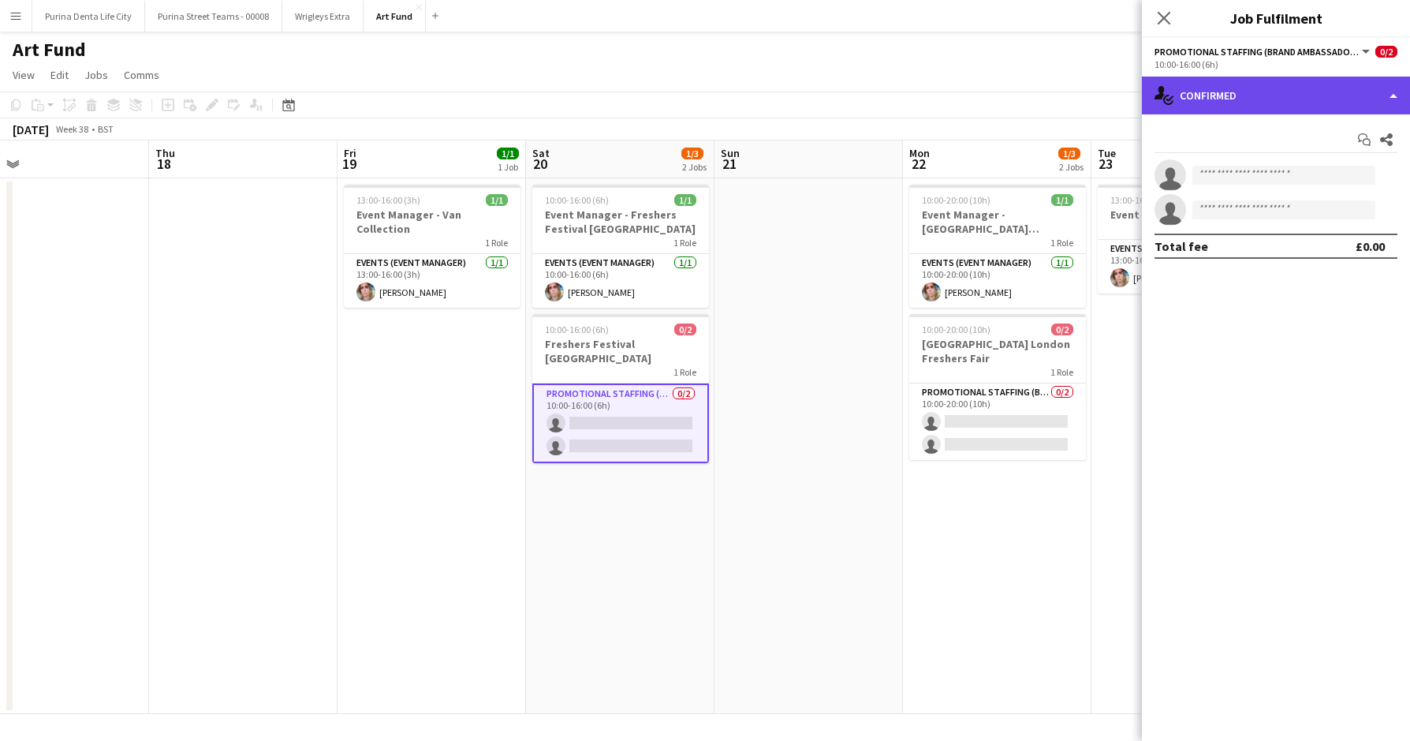
click at [1219, 101] on div "single-neutral-actions-check-2 Confirmed" at bounding box center [1276, 96] width 268 height 38
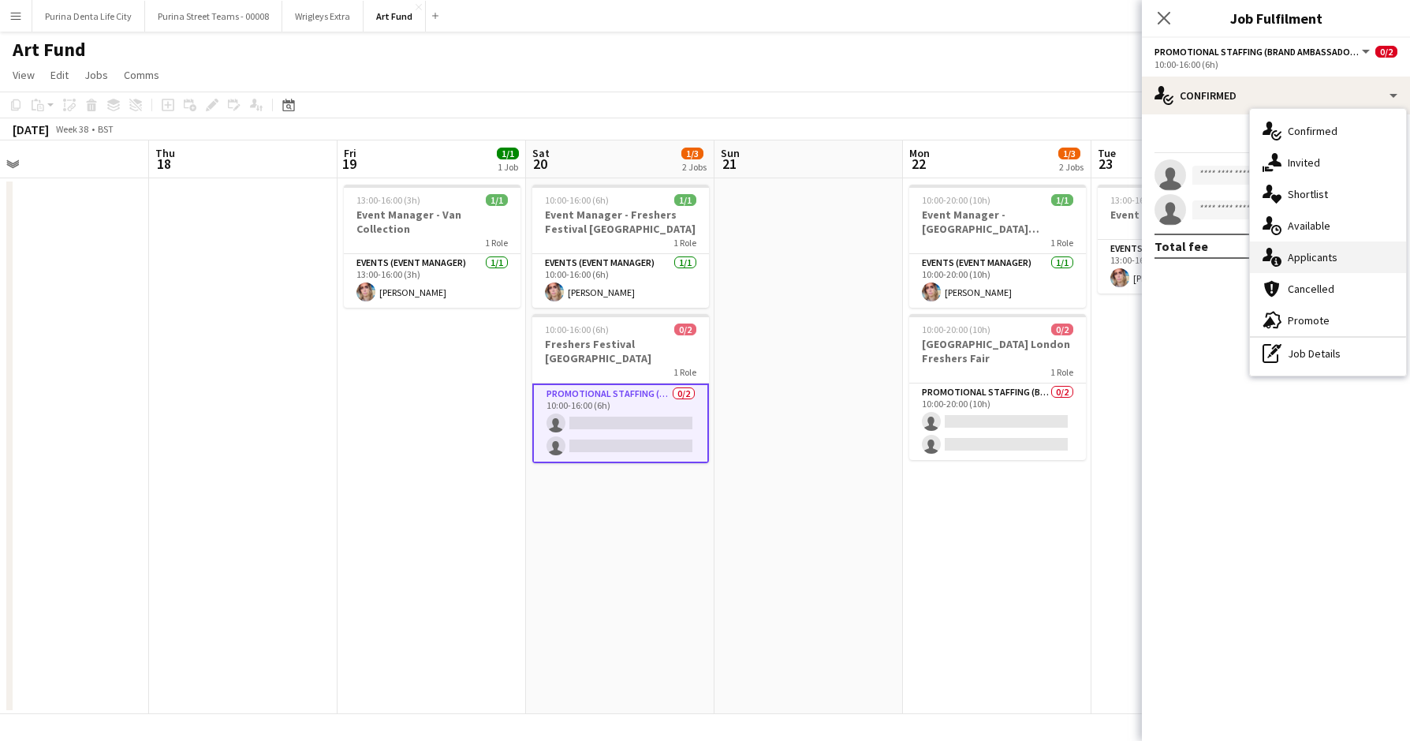
click at [1300, 264] on div "single-neutral-actions-information Applicants" at bounding box center [1328, 257] width 156 height 32
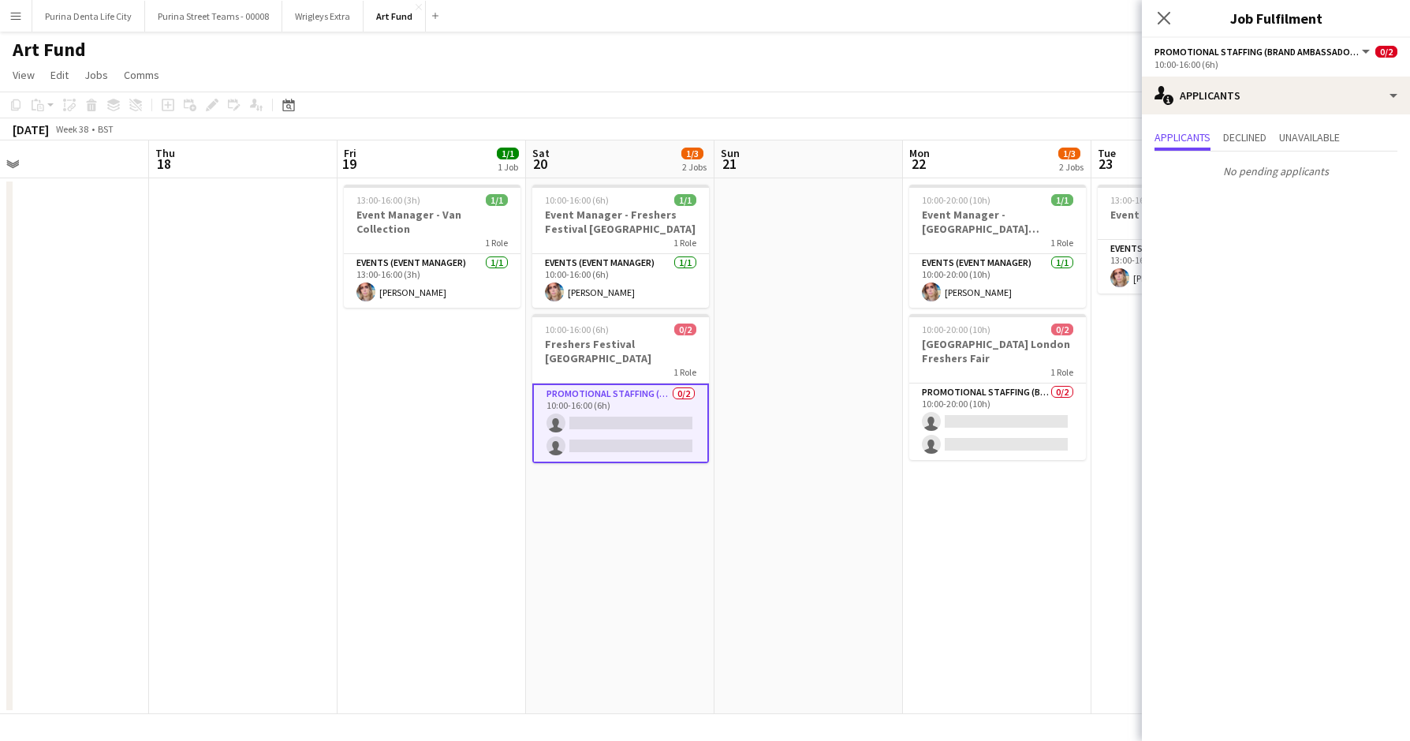
click at [811, 62] on app-page-menu "View Day view expanded Day view collapsed Month view Date picker Jump to [DATE]…" at bounding box center [705, 77] width 1410 height 30
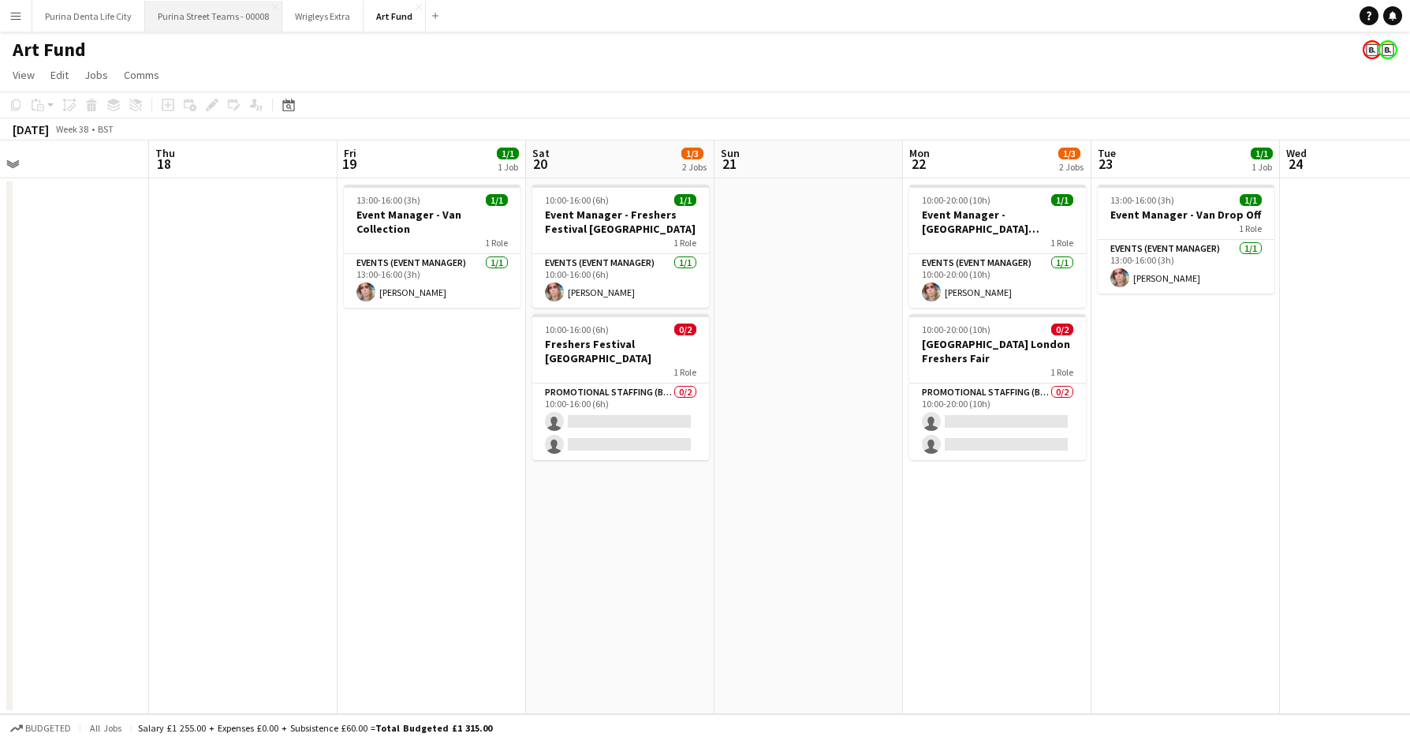
click at [200, 18] on button "Purina Street Teams - 00008 Close" at bounding box center [213, 16] width 137 height 31
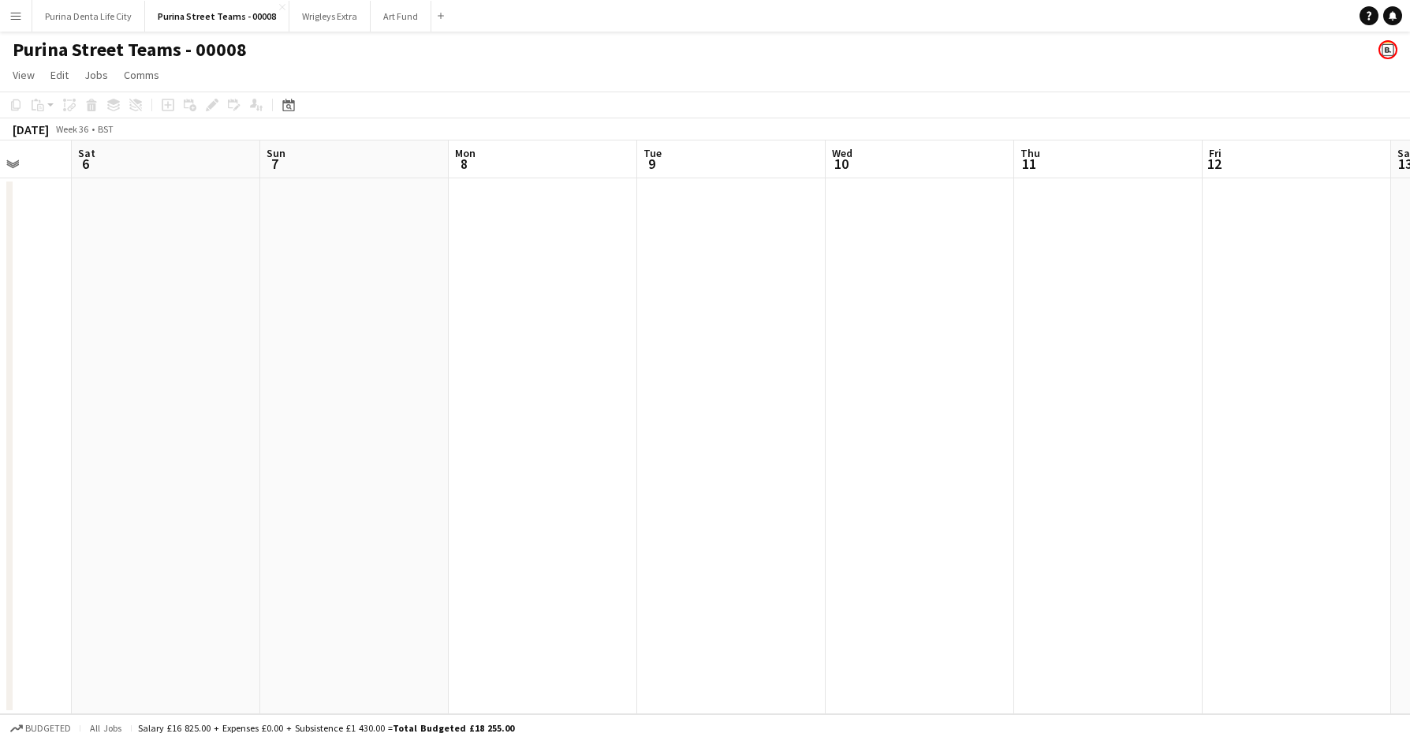
scroll to position [0, 406]
click at [100, 29] on button "Purina Denta Life City Close" at bounding box center [88, 16] width 113 height 31
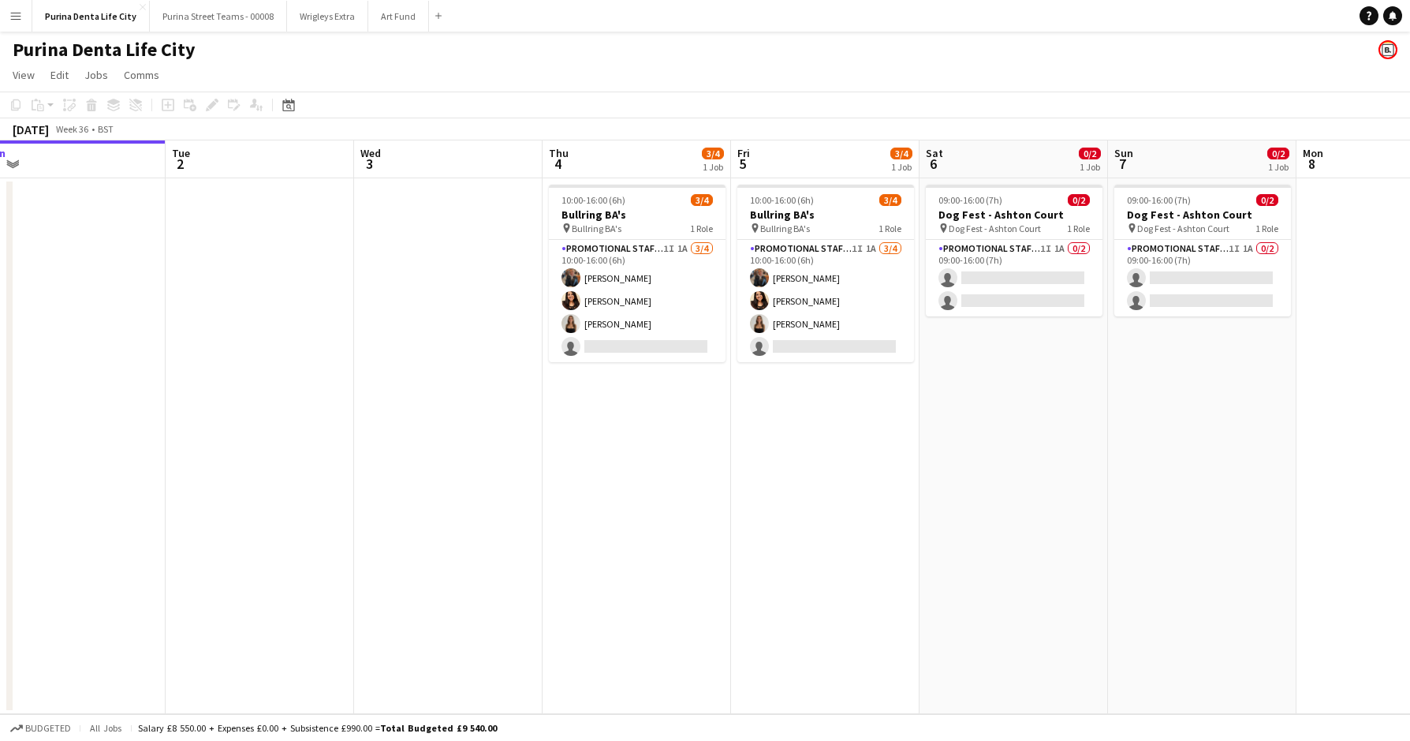
scroll to position [0, 589]
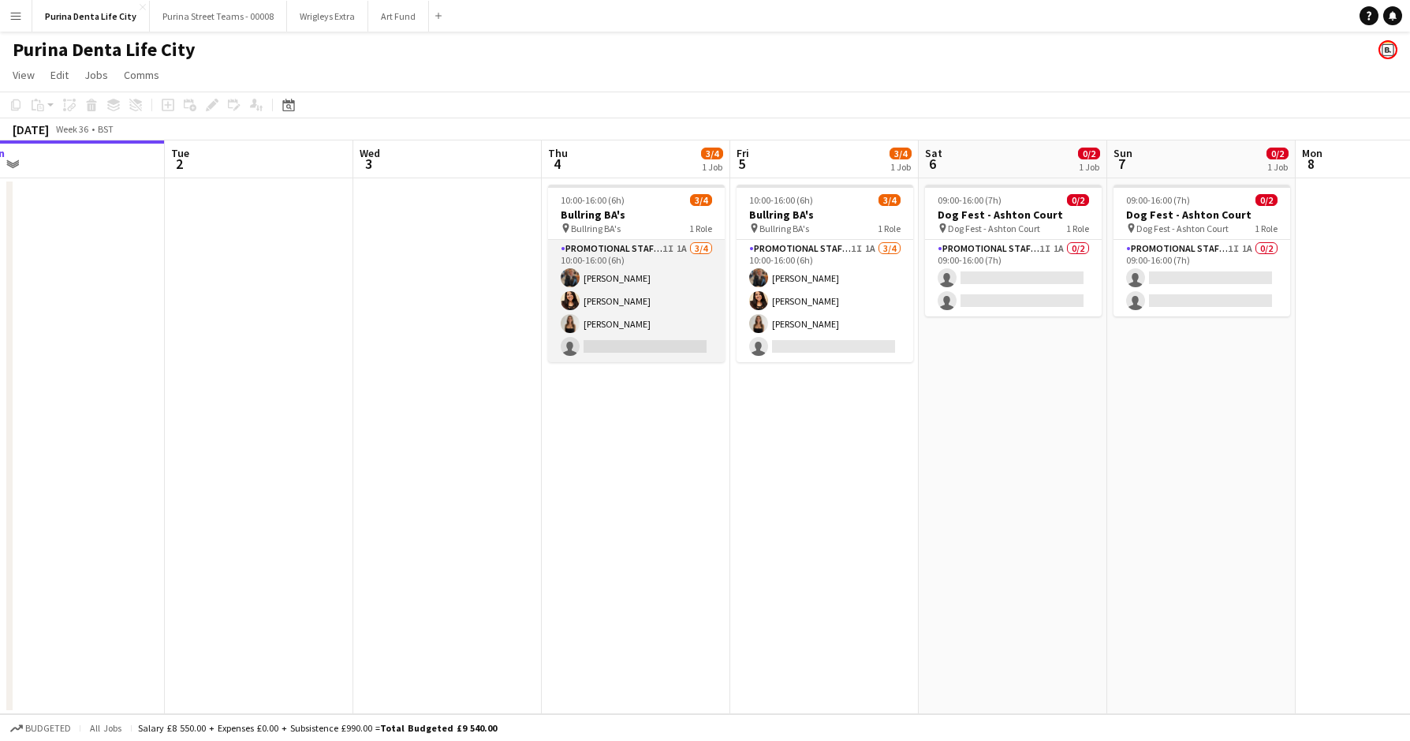
click at [617, 346] on app-card-role "Promotional Staffing (Brand Ambassadors) 1I 1A [DATE] 10:00-16:00 (6h) [PERSON_…" at bounding box center [636, 301] width 177 height 122
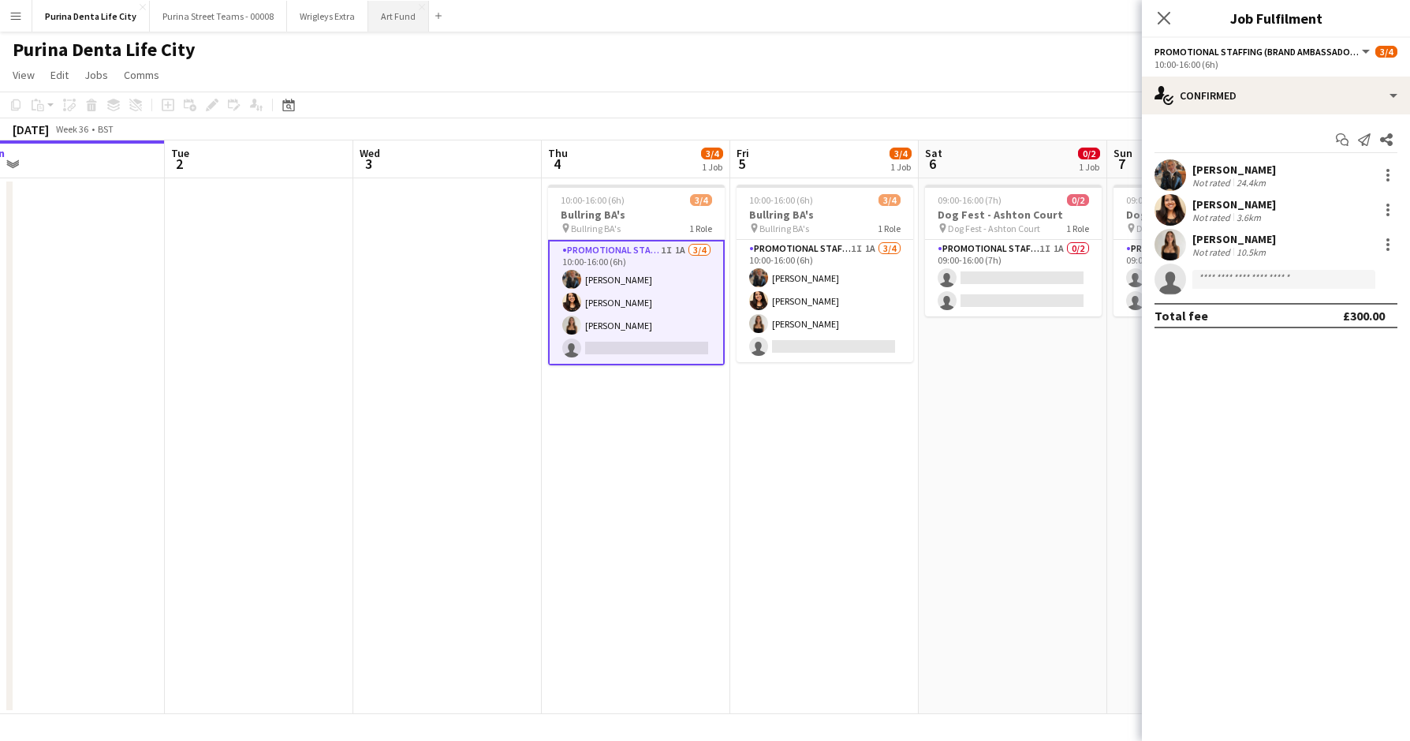
click at [381, 14] on button "Art Fund Close" at bounding box center [398, 16] width 61 height 31
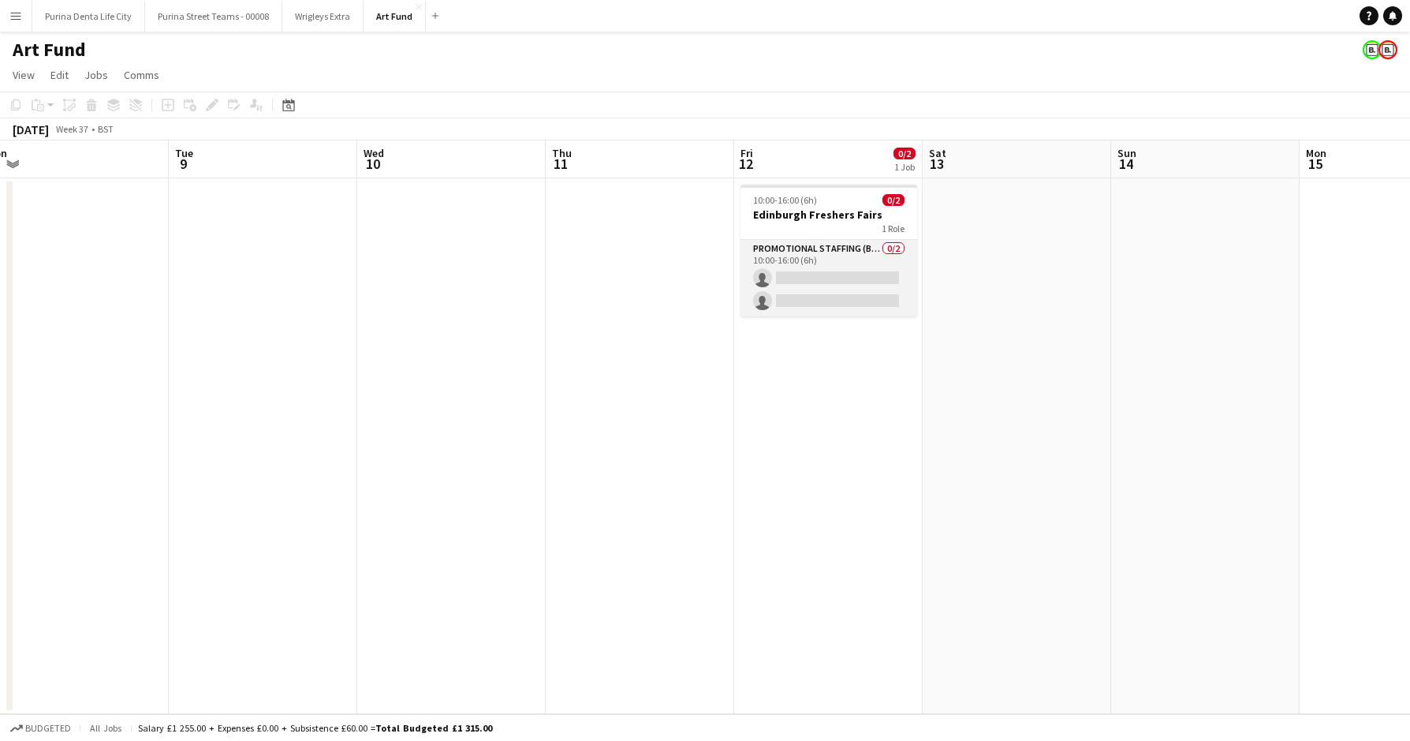
scroll to position [0, 589]
click at [834, 286] on app-card-role "Promotional Staffing (Brand Ambassadors) 0/2 10:00-16:00 (6h) single-neutral-ac…" at bounding box center [825, 278] width 177 height 77
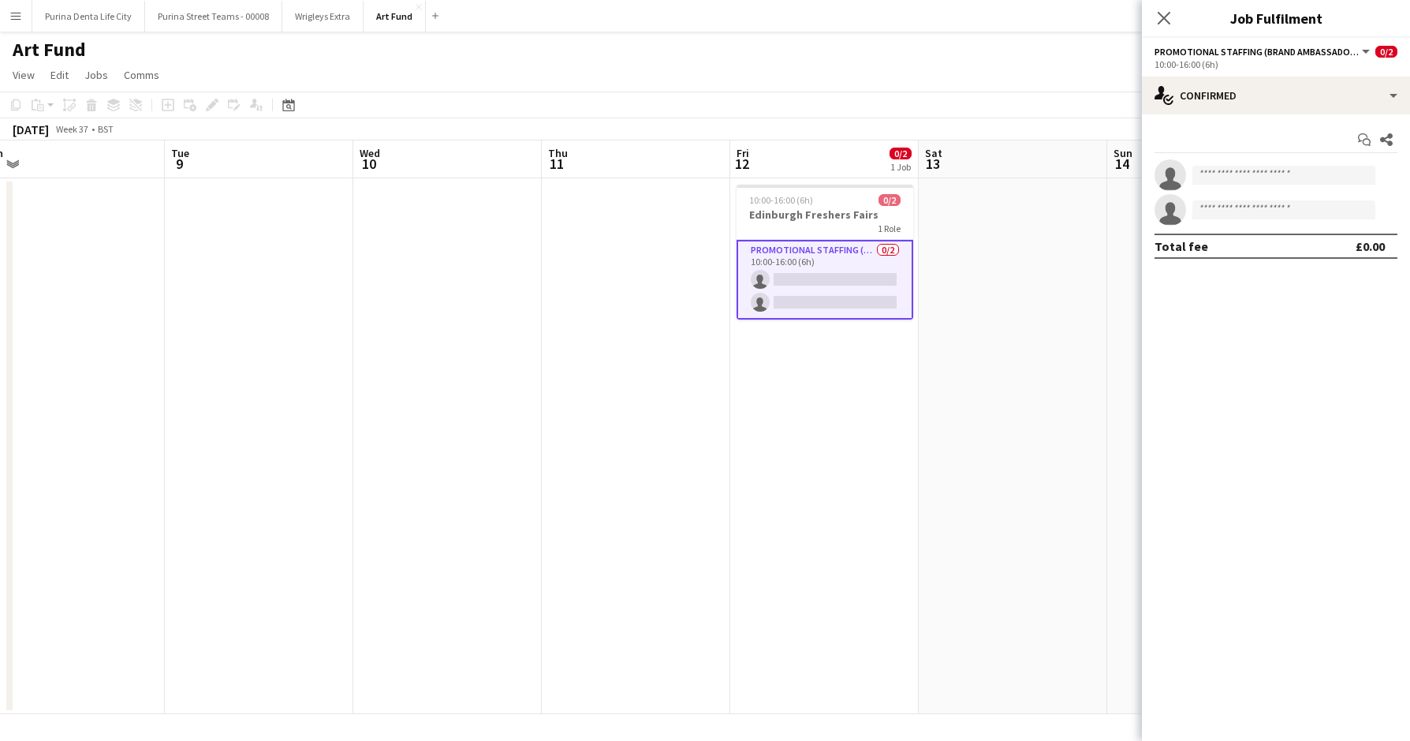
click at [951, 182] on app-date-cell at bounding box center [1013, 446] width 189 height 536
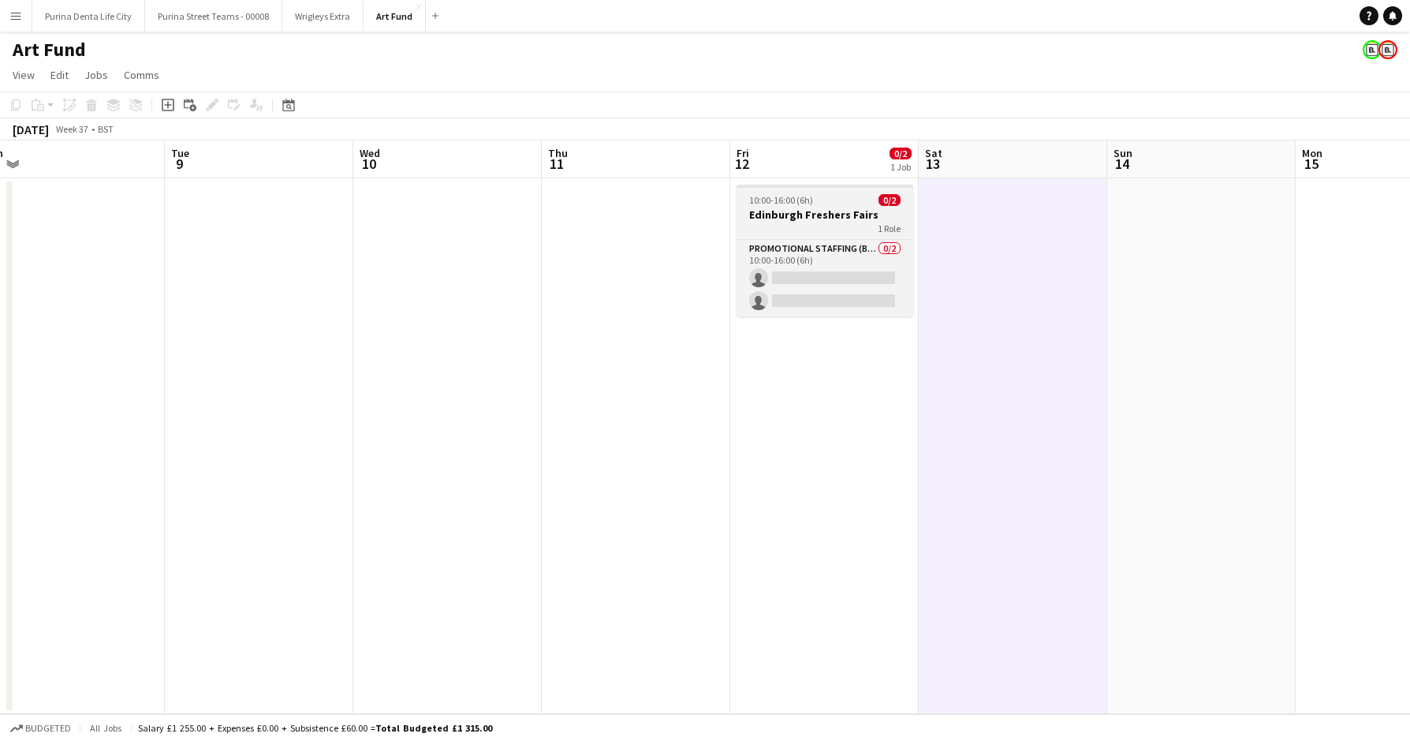
click at [840, 199] on div "10:00-16:00 (6h) 0/2" at bounding box center [825, 200] width 177 height 12
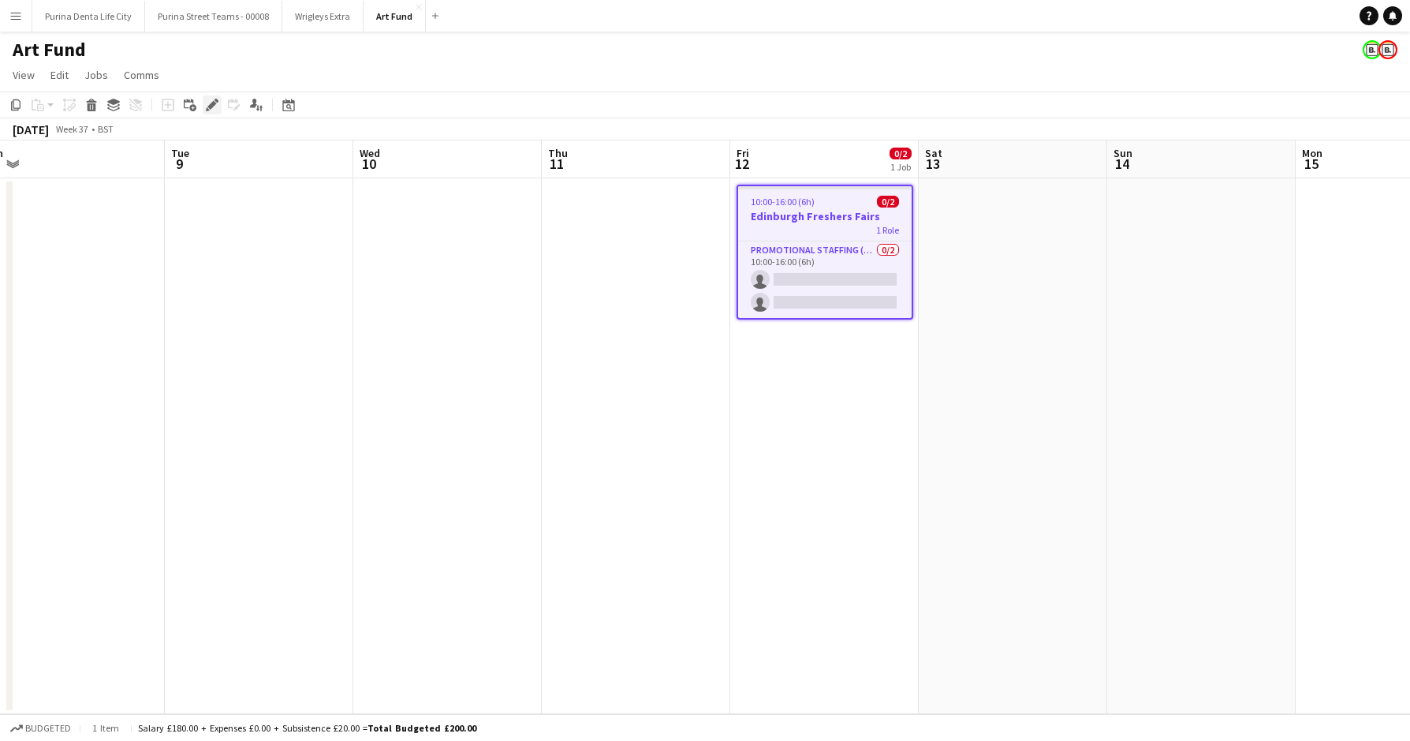
click at [207, 107] on icon "Edit" at bounding box center [212, 105] width 13 height 13
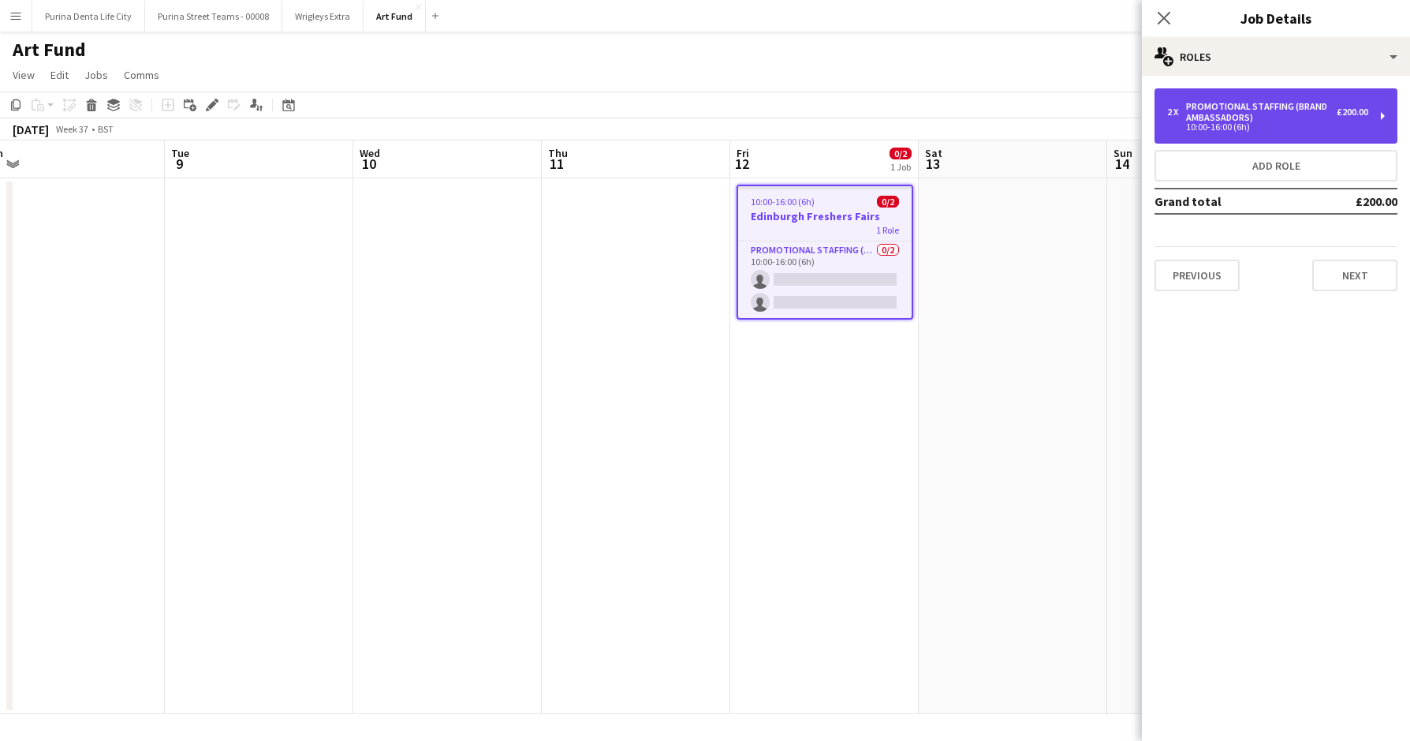
click at [1320, 107] on div "Promotional Staffing (Brand Ambassadors)" at bounding box center [1261, 112] width 151 height 22
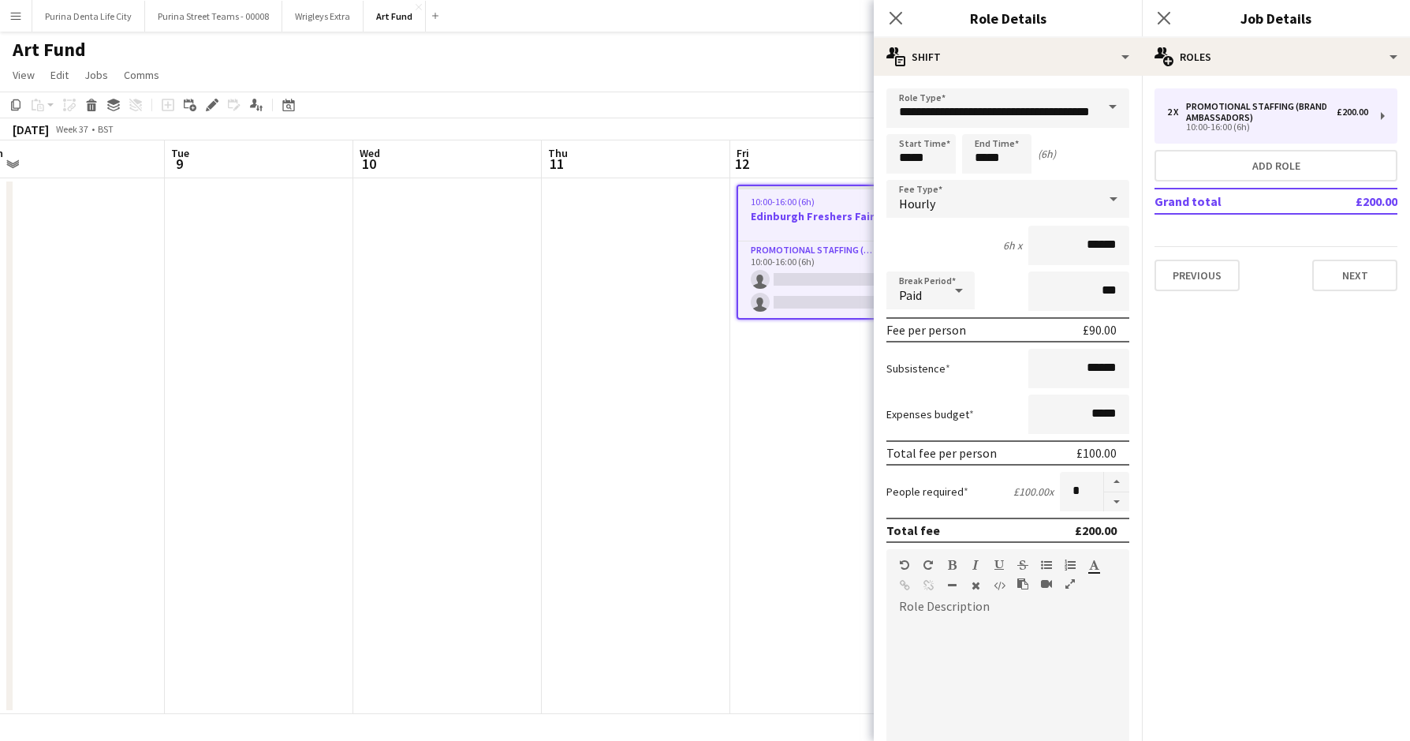
click at [529, 420] on app-date-cell at bounding box center [447, 446] width 189 height 536
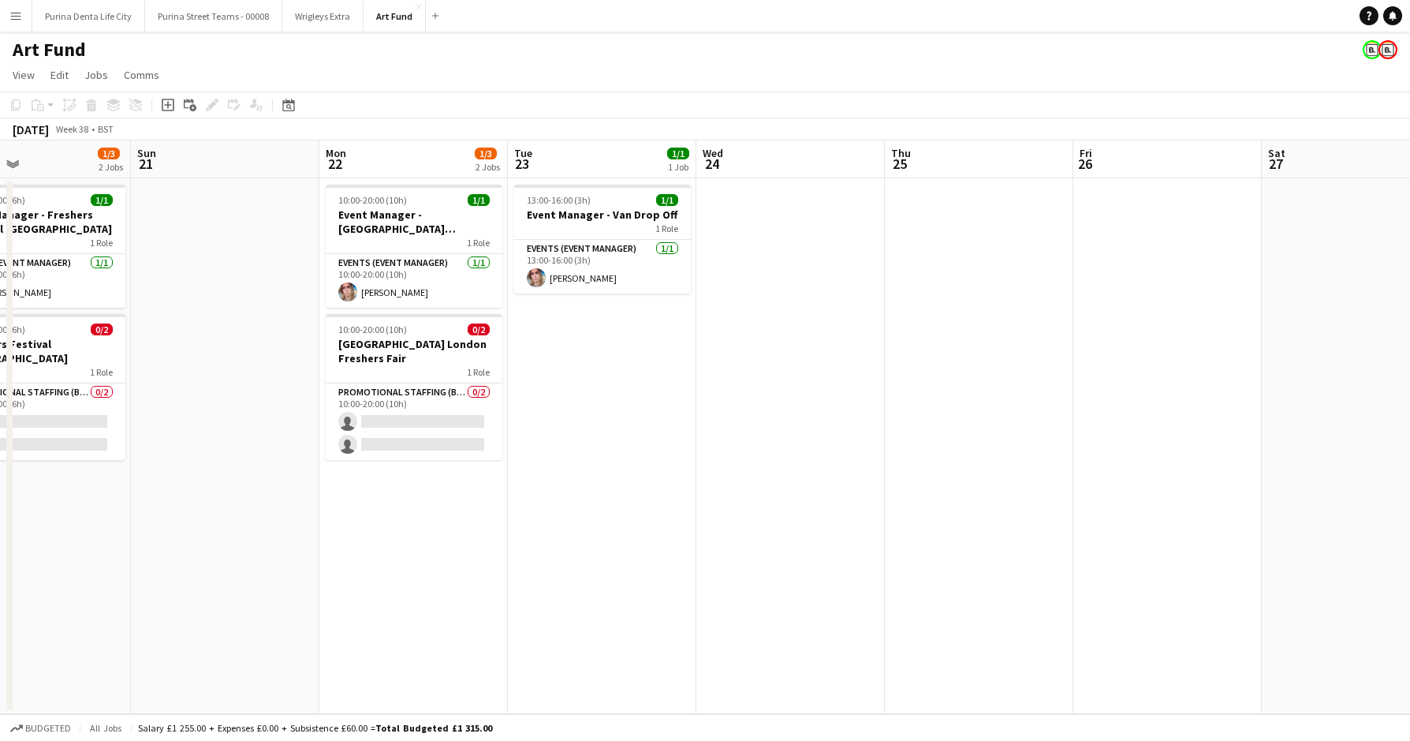
scroll to position [0, 434]
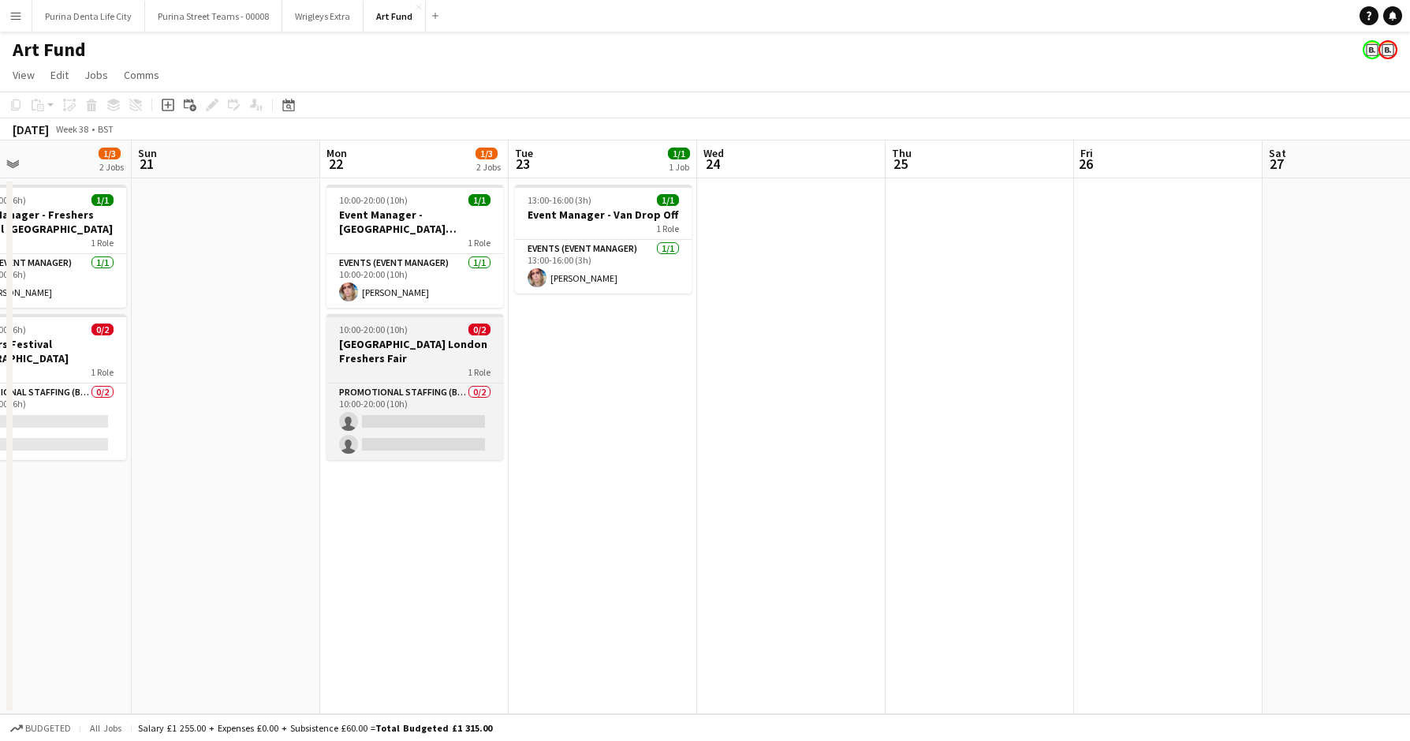
click at [431, 345] on h3 "[GEOGRAPHIC_DATA] London Freshers Fair" at bounding box center [415, 351] width 177 height 28
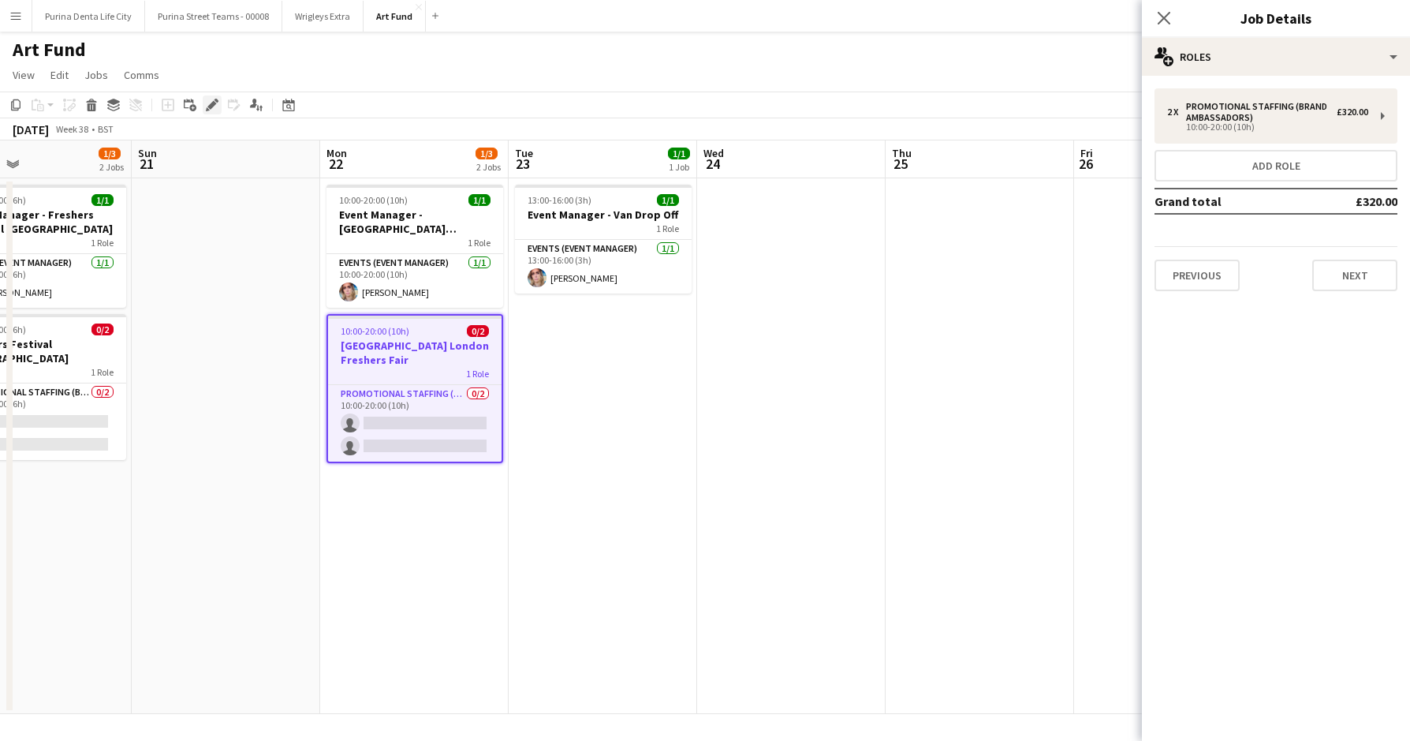
click at [216, 101] on icon at bounding box center [217, 101] width 4 height 4
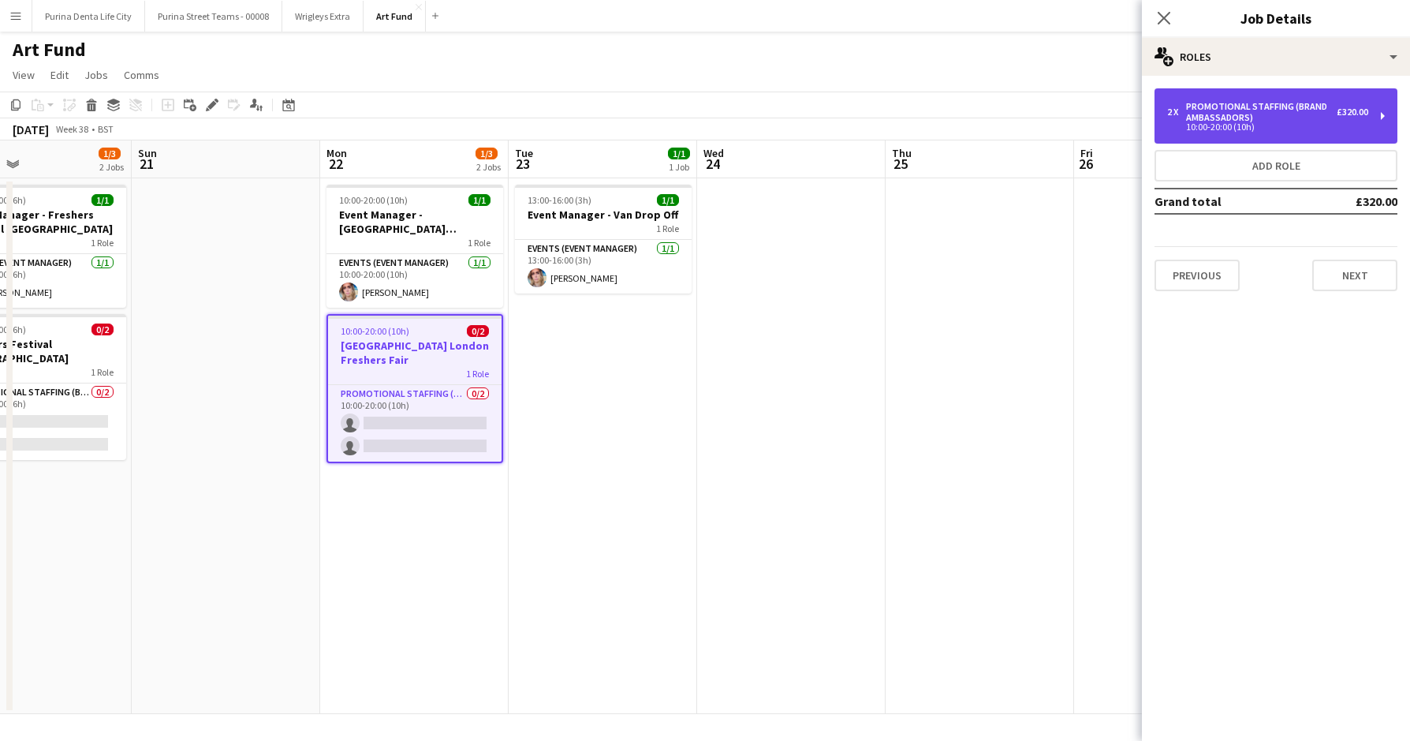
click at [1219, 130] on div "10:00-20:00 (10h)" at bounding box center [1267, 127] width 201 height 8
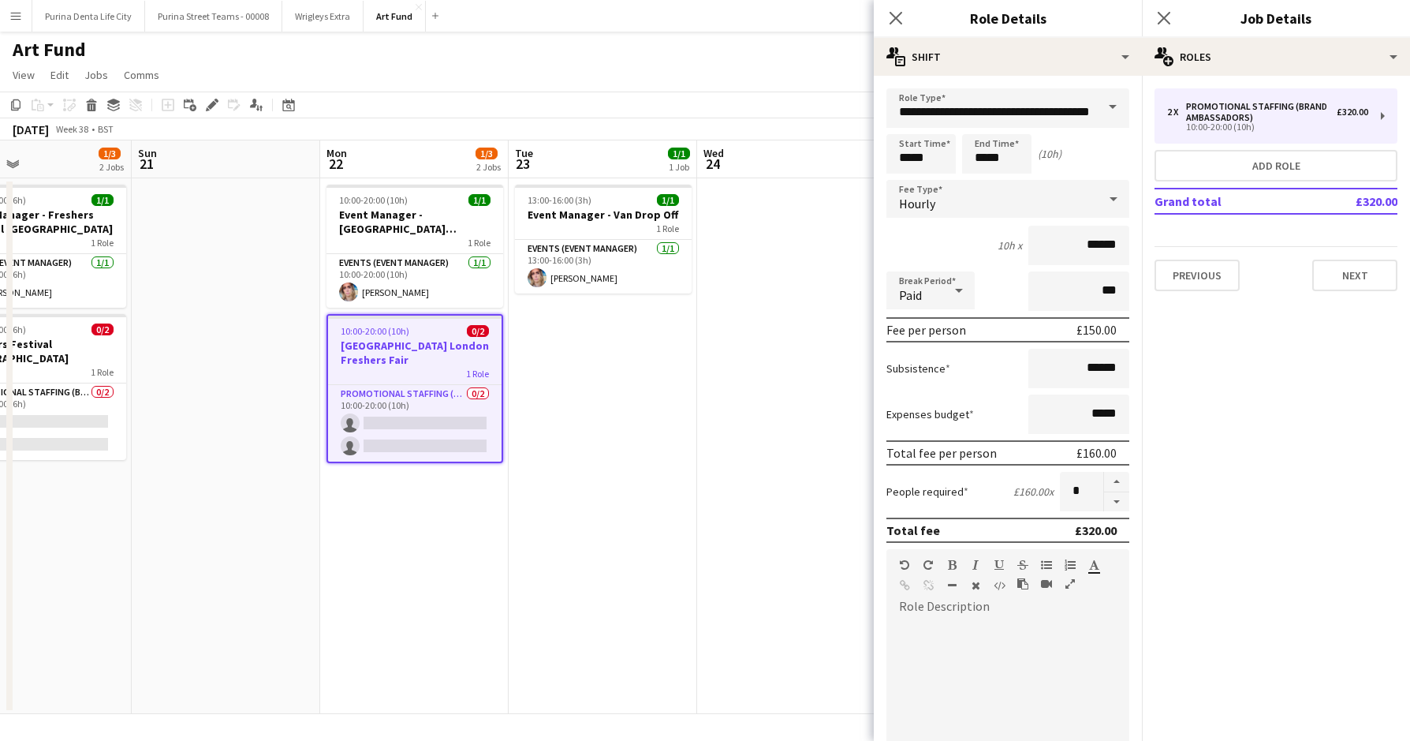
click at [615, 430] on app-date-cell "13:00-16:00 (3h) 1/1 Event Manager - Van Drop Off 1 Role Events (Event Manager)…" at bounding box center [603, 446] width 189 height 536
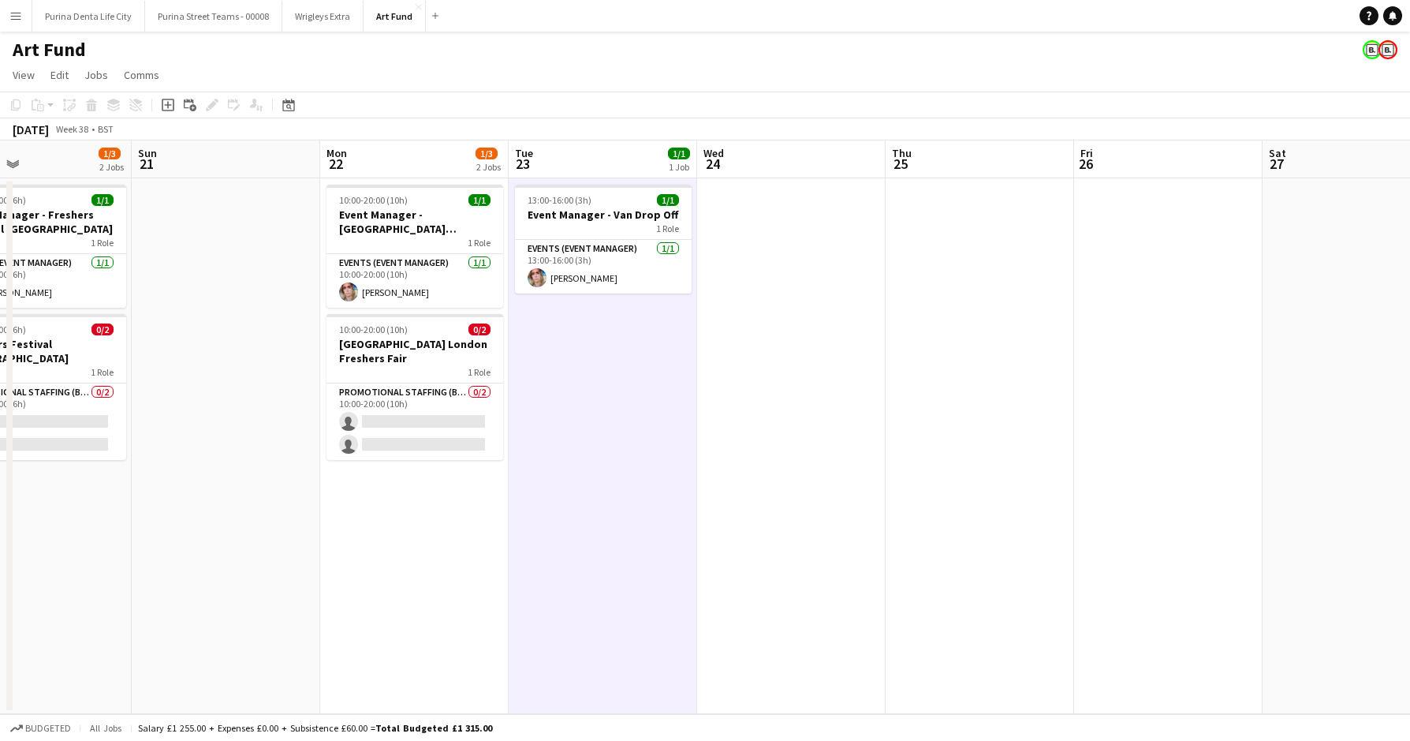
scroll to position [0, 492]
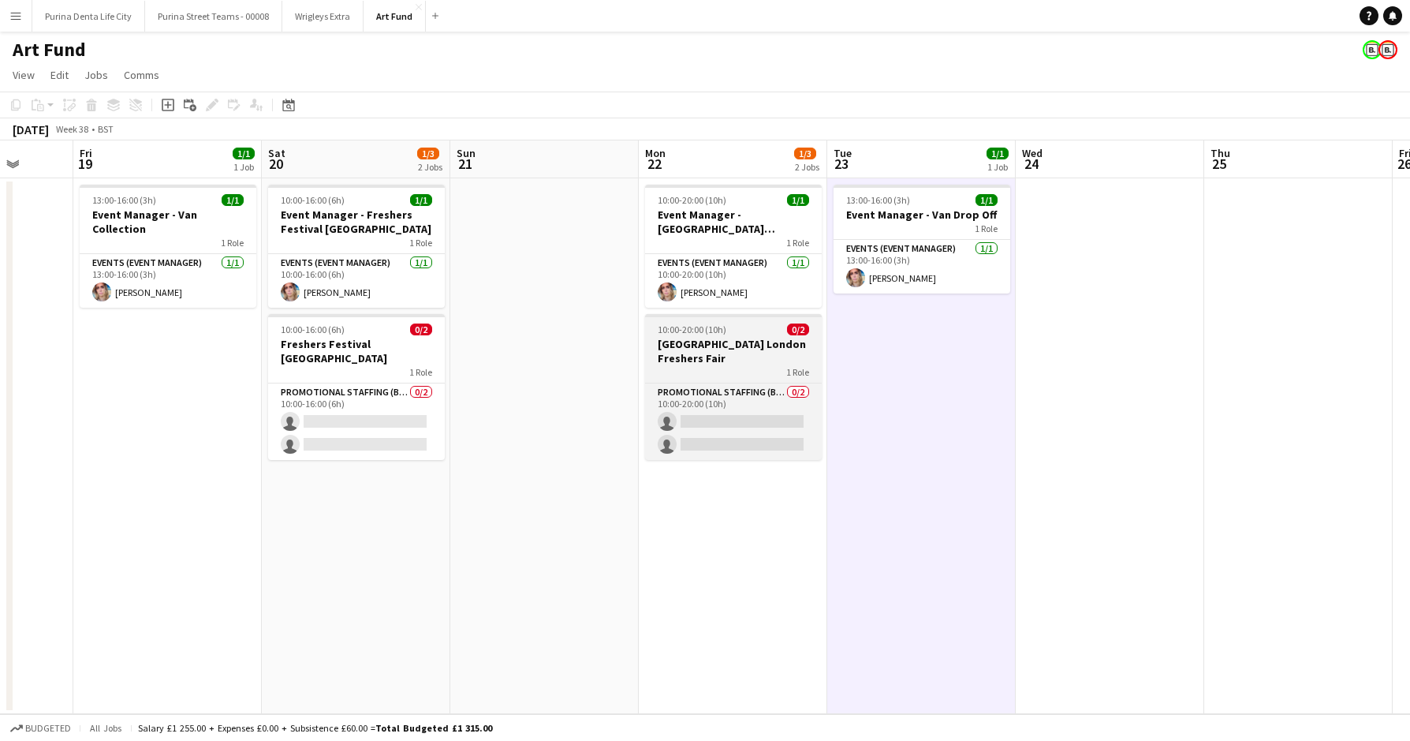
click at [709, 340] on h3 "[GEOGRAPHIC_DATA] London Freshers Fair" at bounding box center [733, 351] width 177 height 28
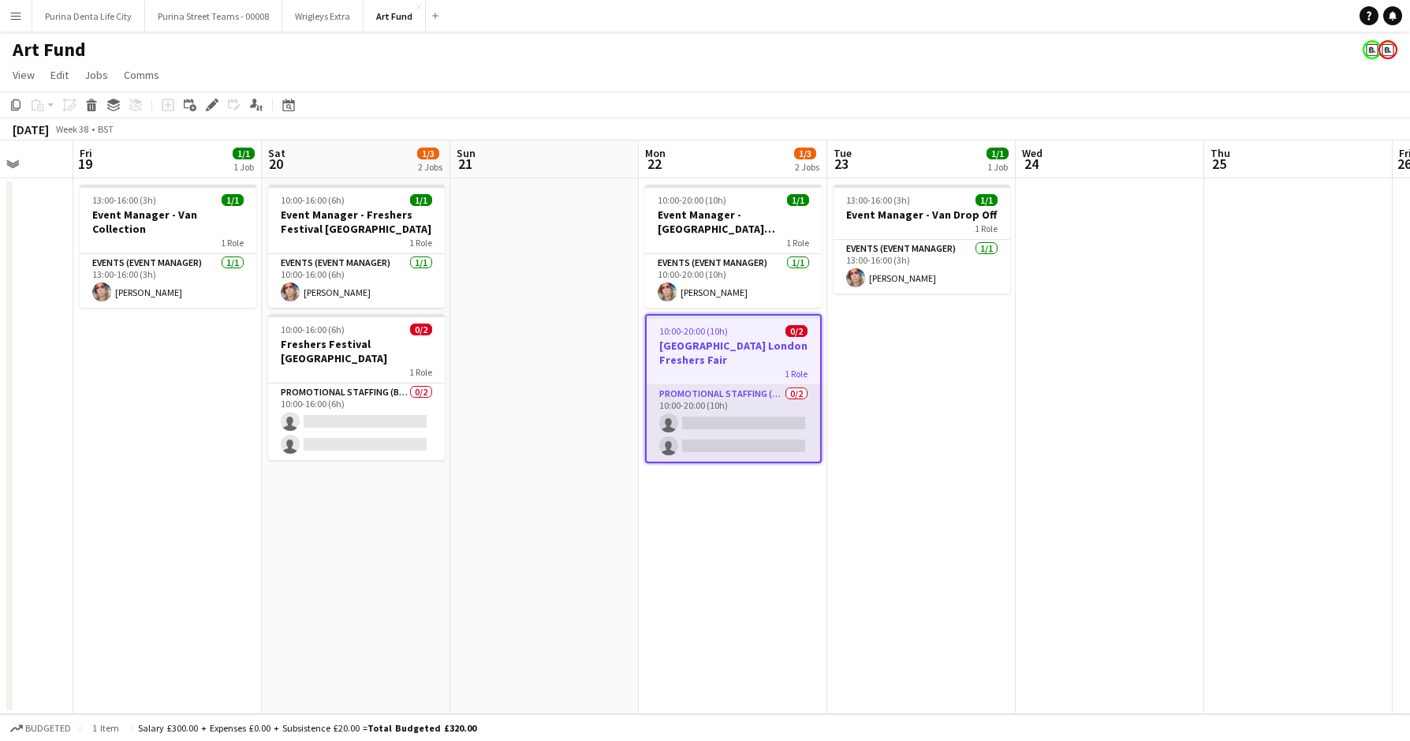
click at [719, 420] on app-card-role "Promotional Staffing (Brand Ambassadors) 0/2 10:00-20:00 (10h) single-neutral-a…" at bounding box center [734, 423] width 174 height 77
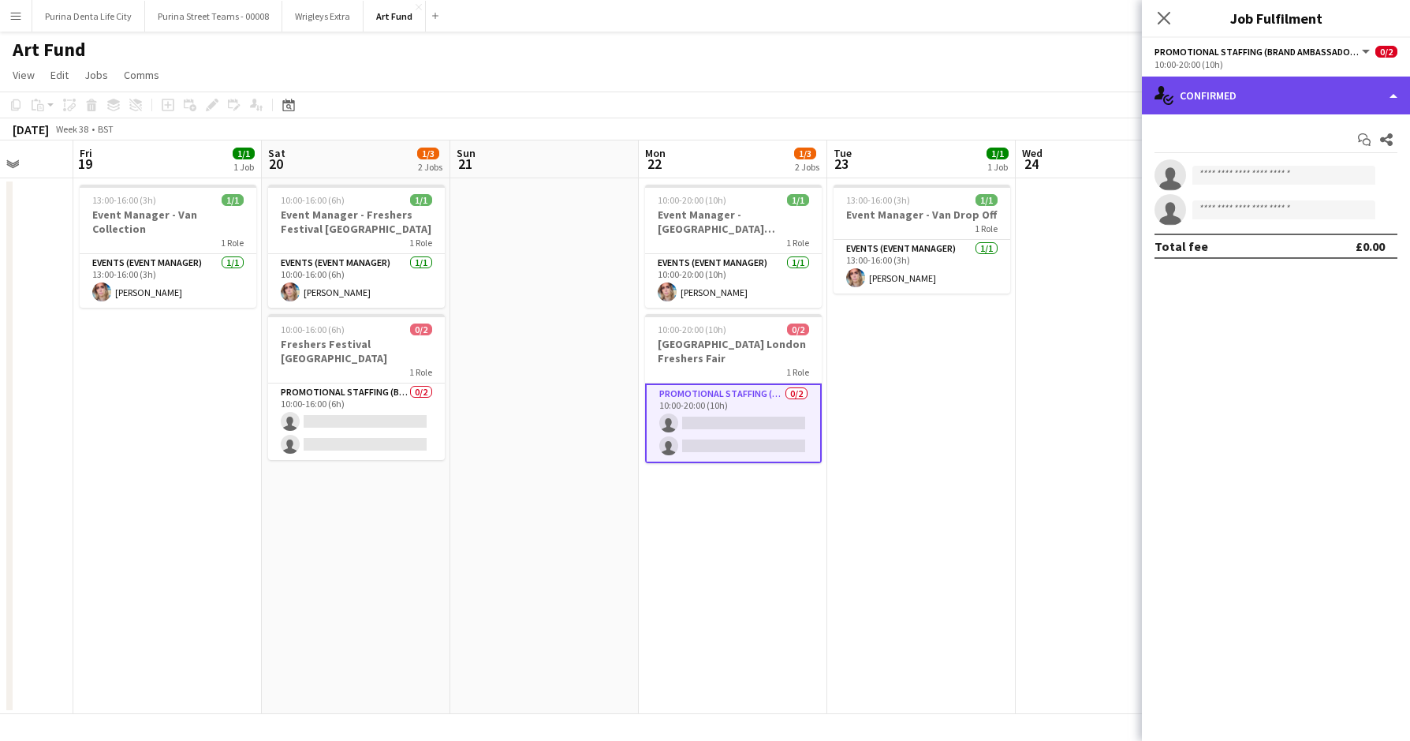
click at [1247, 99] on div "single-neutral-actions-check-2 Confirmed" at bounding box center [1276, 96] width 268 height 38
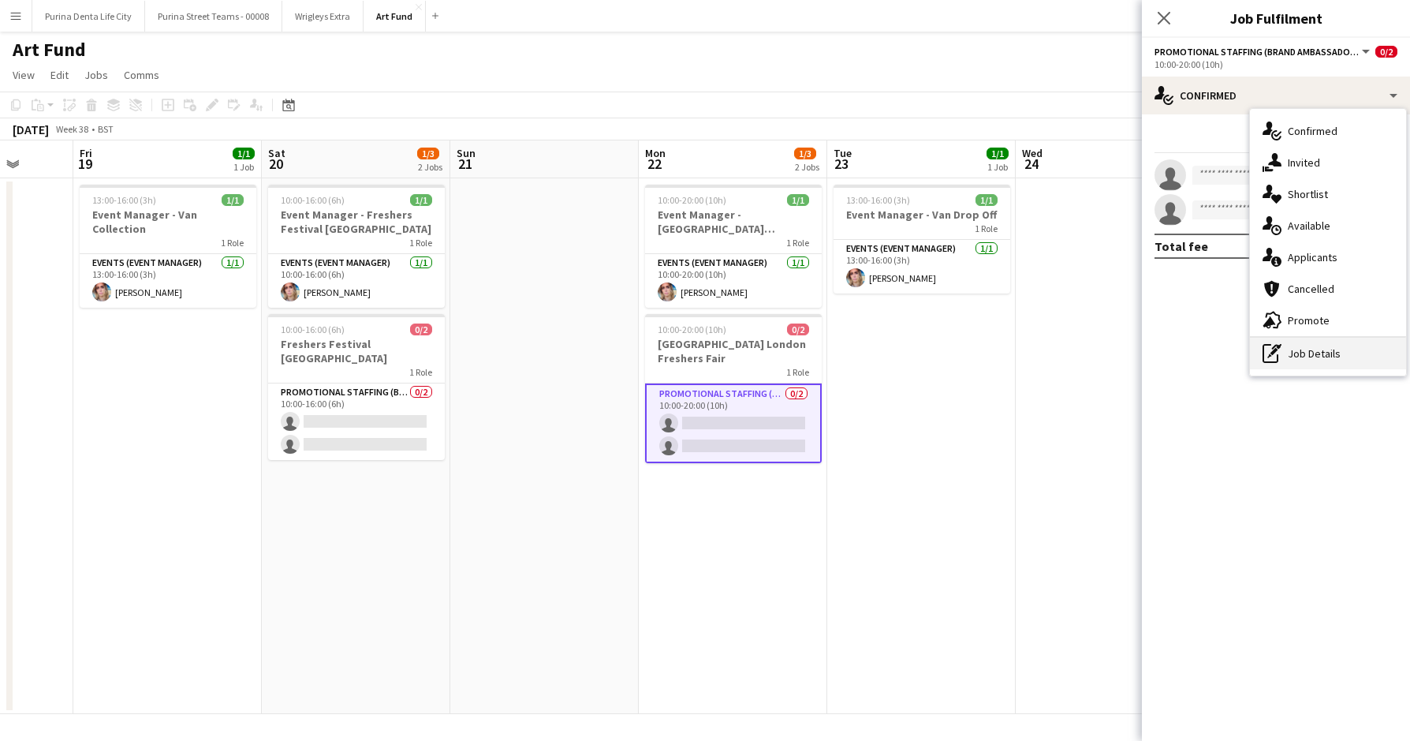
click at [1326, 361] on div "pen-write Job Details" at bounding box center [1328, 354] width 156 height 32
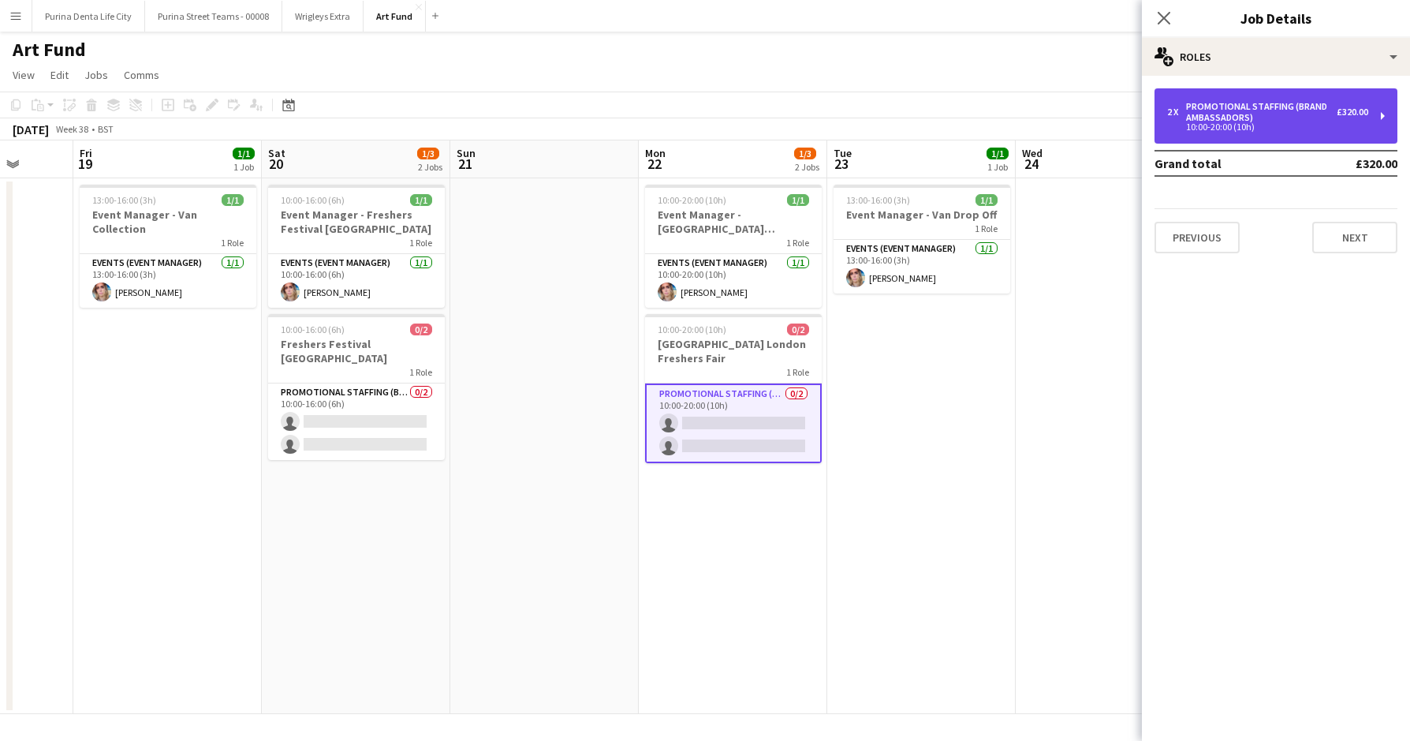
click at [1267, 103] on div "Promotional Staffing (Brand Ambassadors)" at bounding box center [1261, 112] width 151 height 22
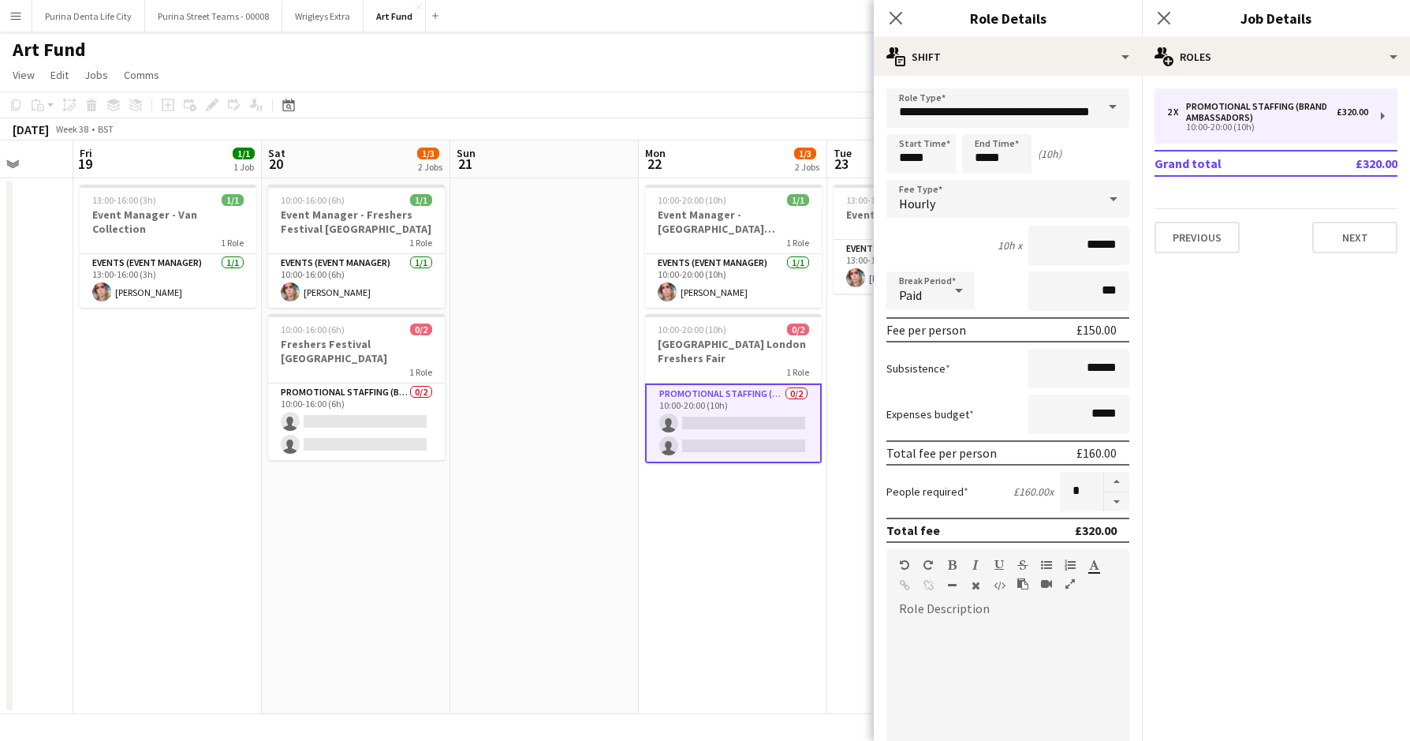
click at [313, 598] on app-date-cell "10:00-16:00 (6h) 1/1 Event Manager - Freshers Festival [GEOGRAPHIC_DATA] 1 Role…" at bounding box center [356, 446] width 189 height 536
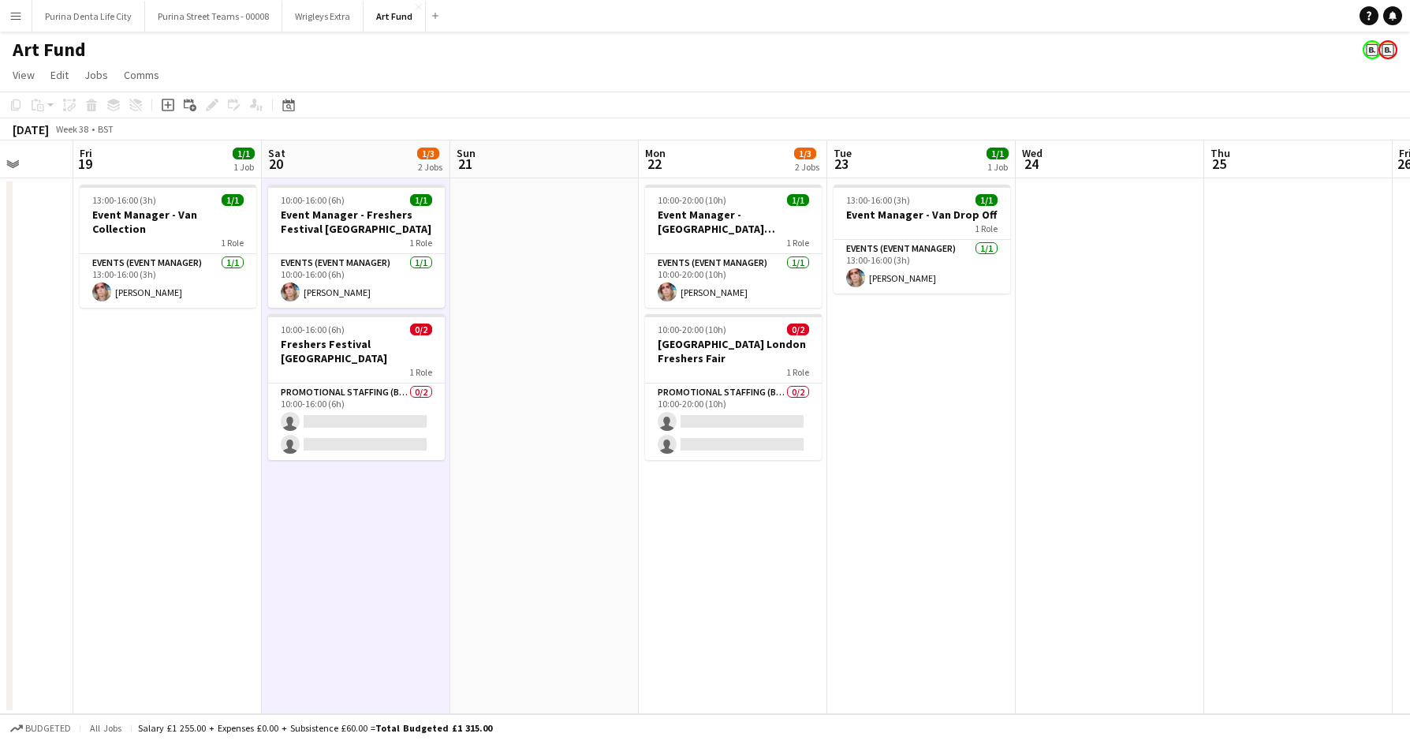
click at [87, 12] on button "Purina Denta Life City Close" at bounding box center [88, 16] width 113 height 31
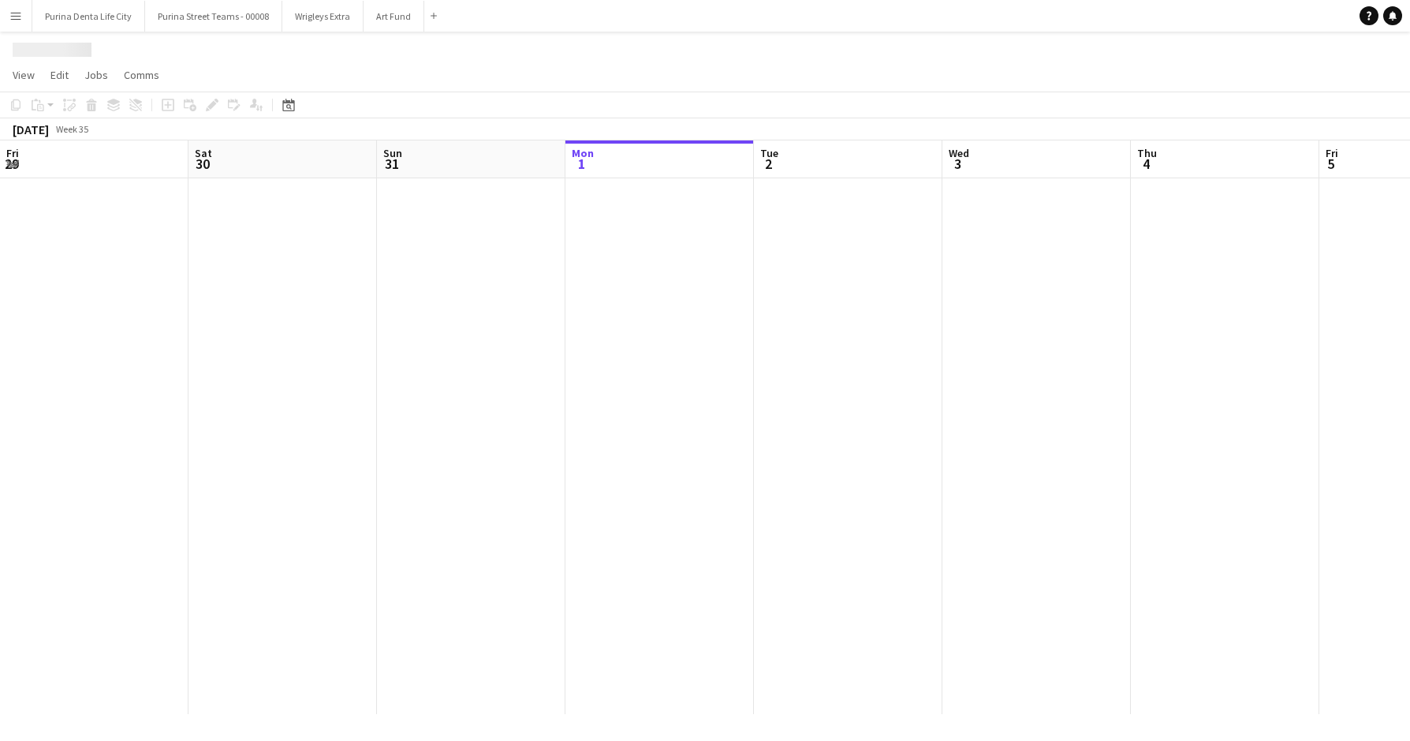
click at [87, 12] on button "Purina Denta Life City Close" at bounding box center [88, 16] width 113 height 31
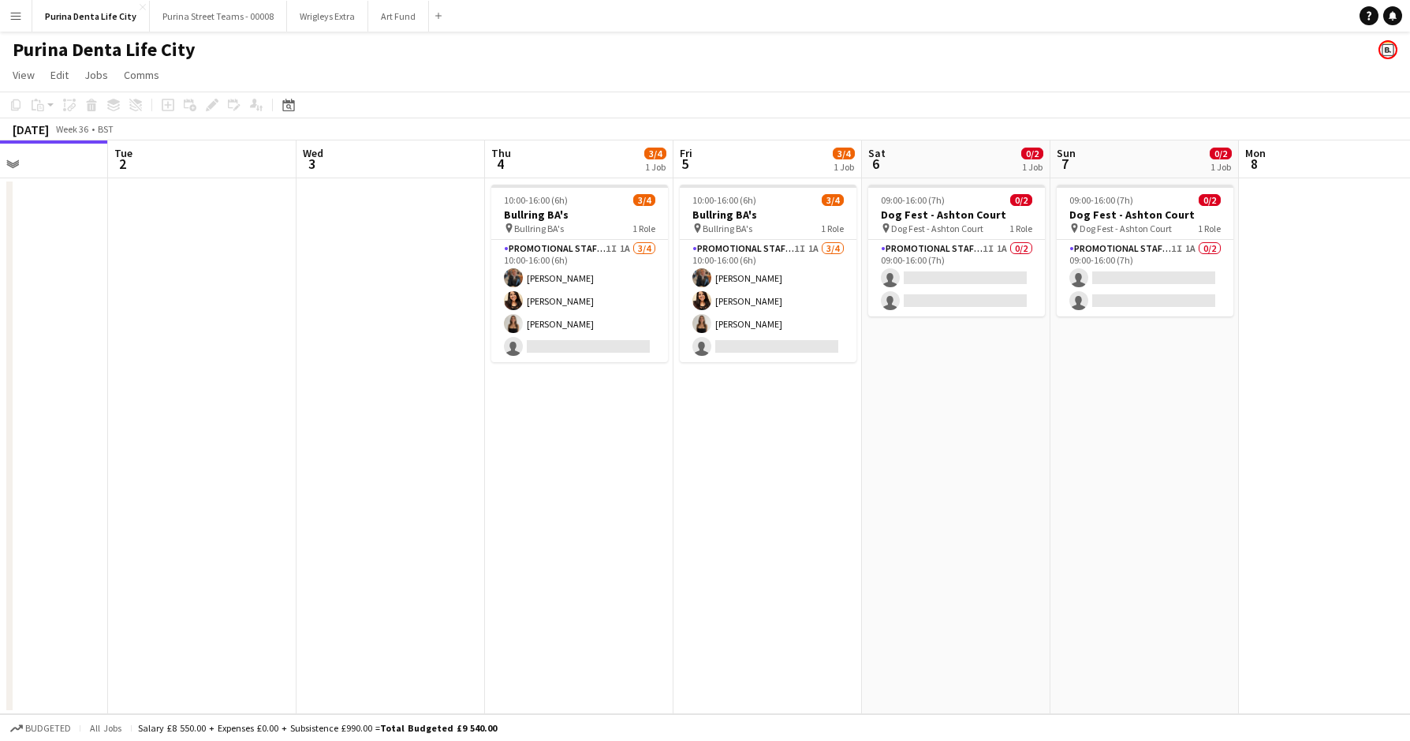
scroll to position [0, 682]
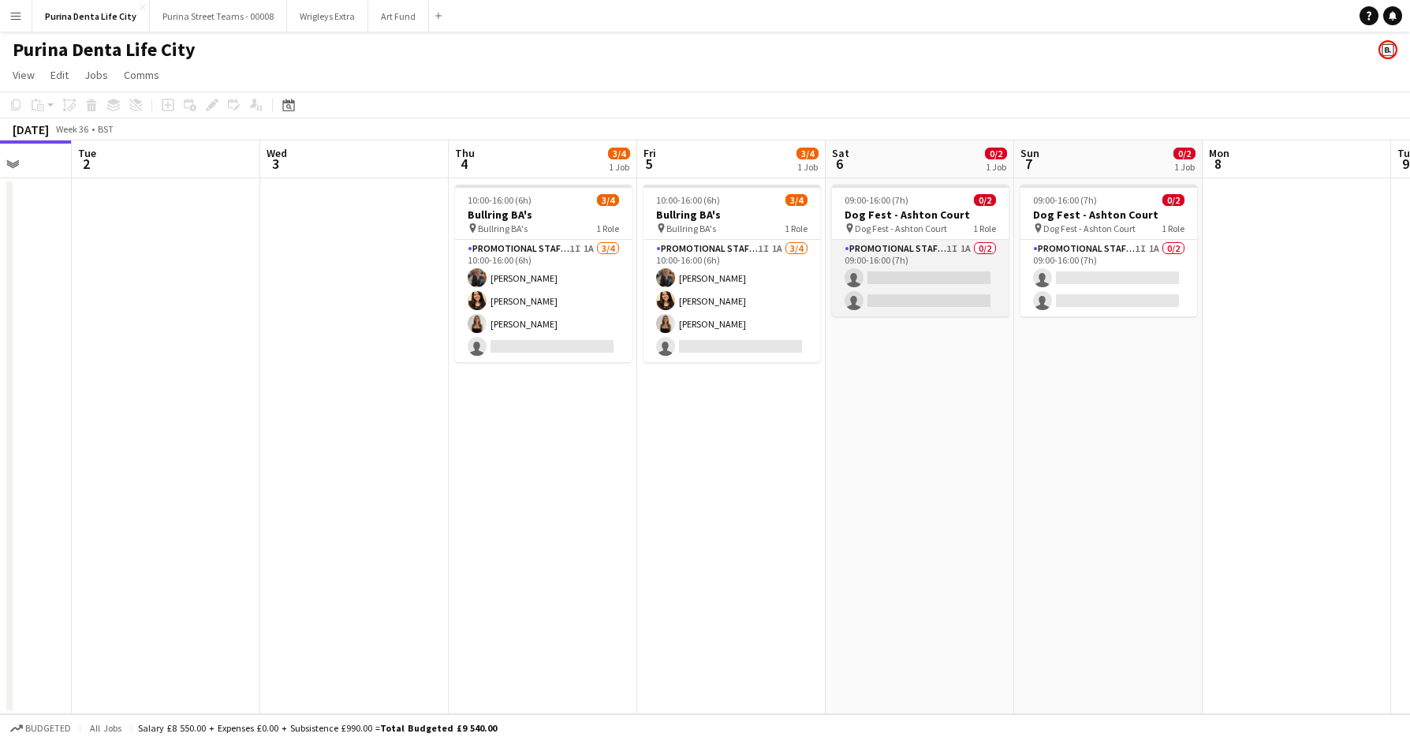
click at [921, 265] on app-card-role "Promotional Staffing (Brand Ambassadors) 1I 1A 0/2 09:00-16:00 (7h) single-neut…" at bounding box center [920, 278] width 177 height 77
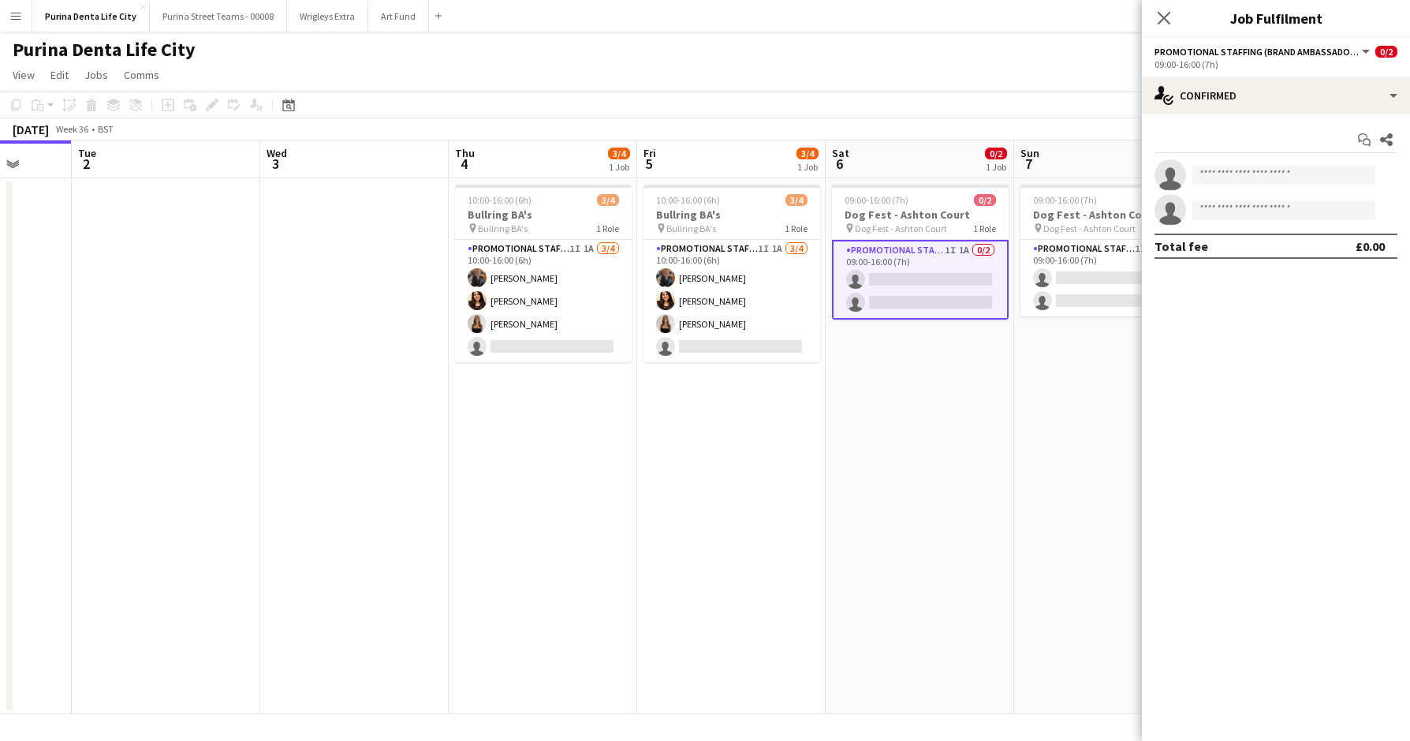
click at [924, 480] on app-date-cell "09:00-16:00 (7h) 0/2 Dog Fest - Ashton Court pin Dog Fest - Ashton Court 1 Role…" at bounding box center [920, 446] width 189 height 536
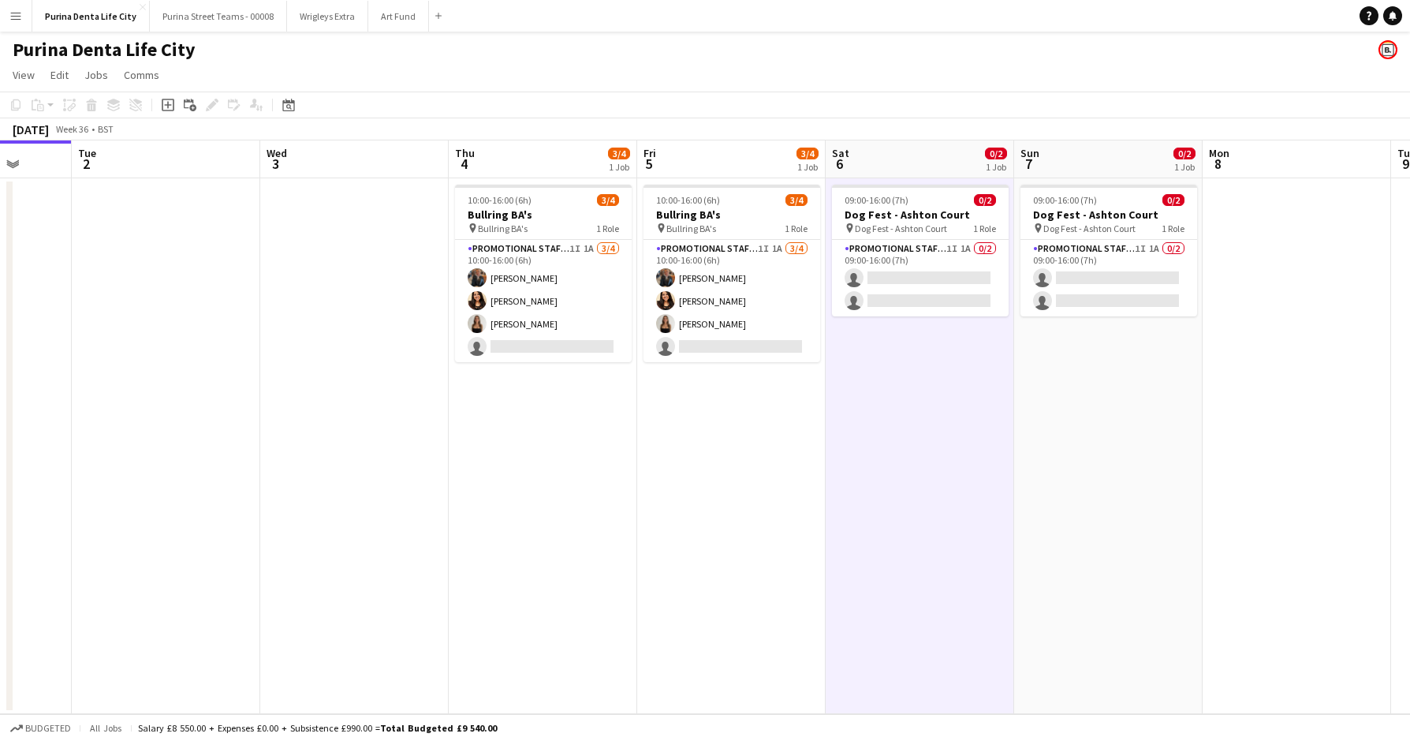
scroll to position [0, 683]
click at [877, 292] on app-card-role "Promotional Staffing (Brand Ambassadors) 1I 1A 0/2 09:00-16:00 (7h) single-neut…" at bounding box center [919, 278] width 177 height 77
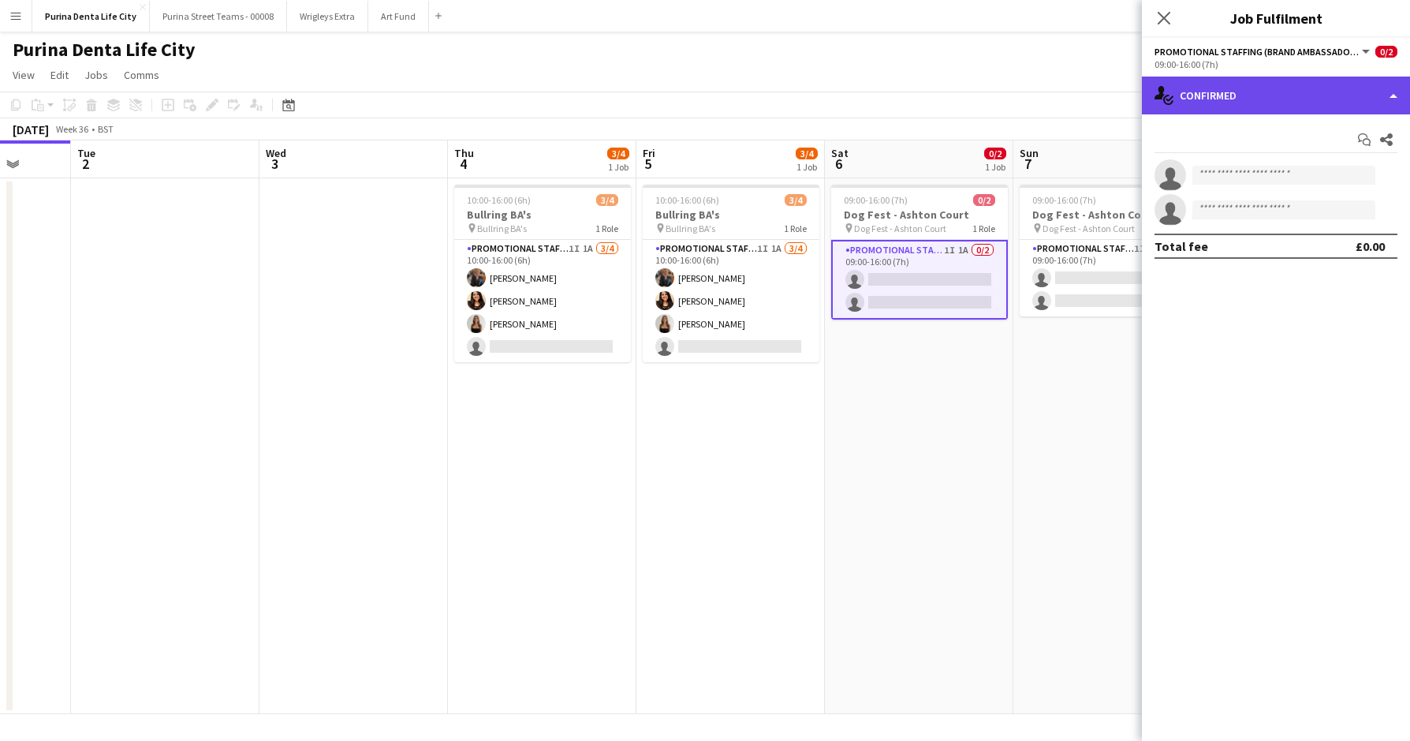
click at [1232, 106] on div "single-neutral-actions-check-2 Confirmed" at bounding box center [1276, 96] width 268 height 38
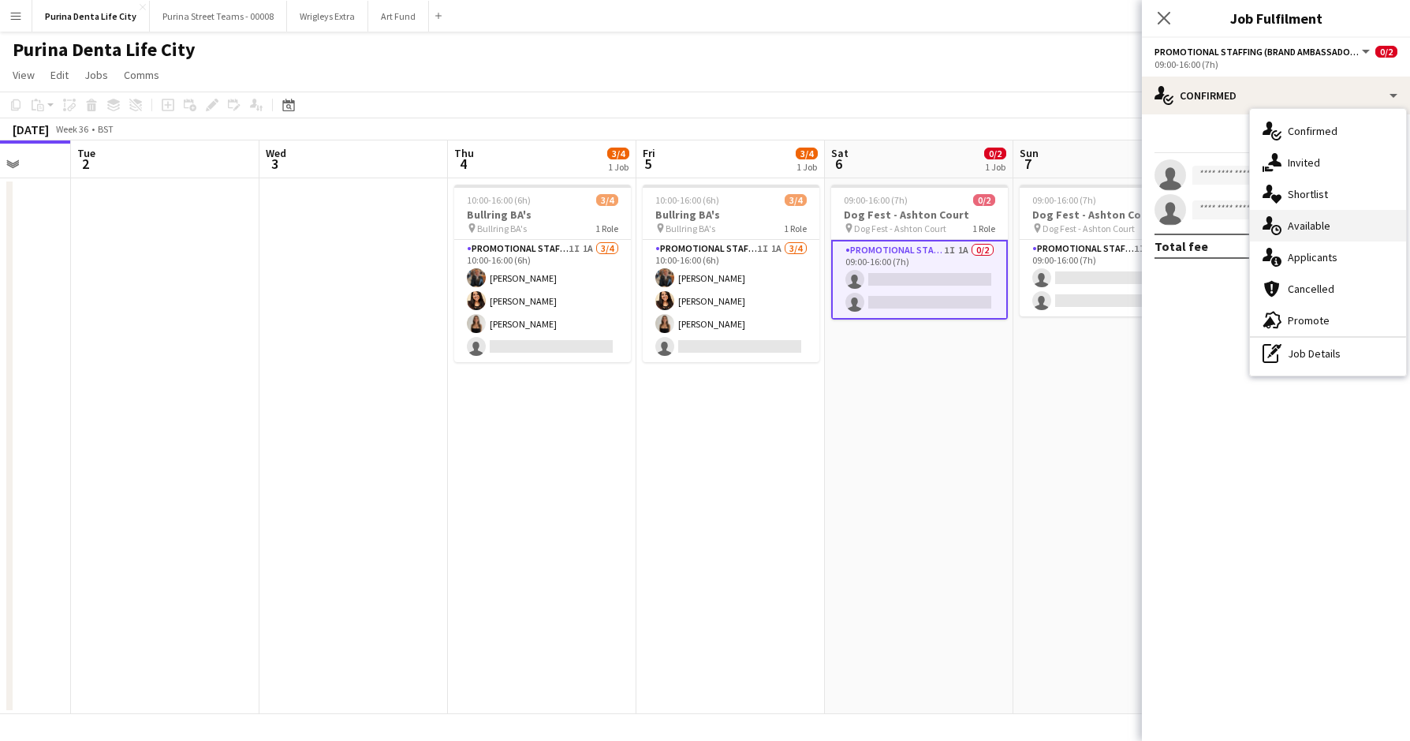
click at [1319, 241] on div "single-neutral-actions-upload Available" at bounding box center [1328, 226] width 156 height 32
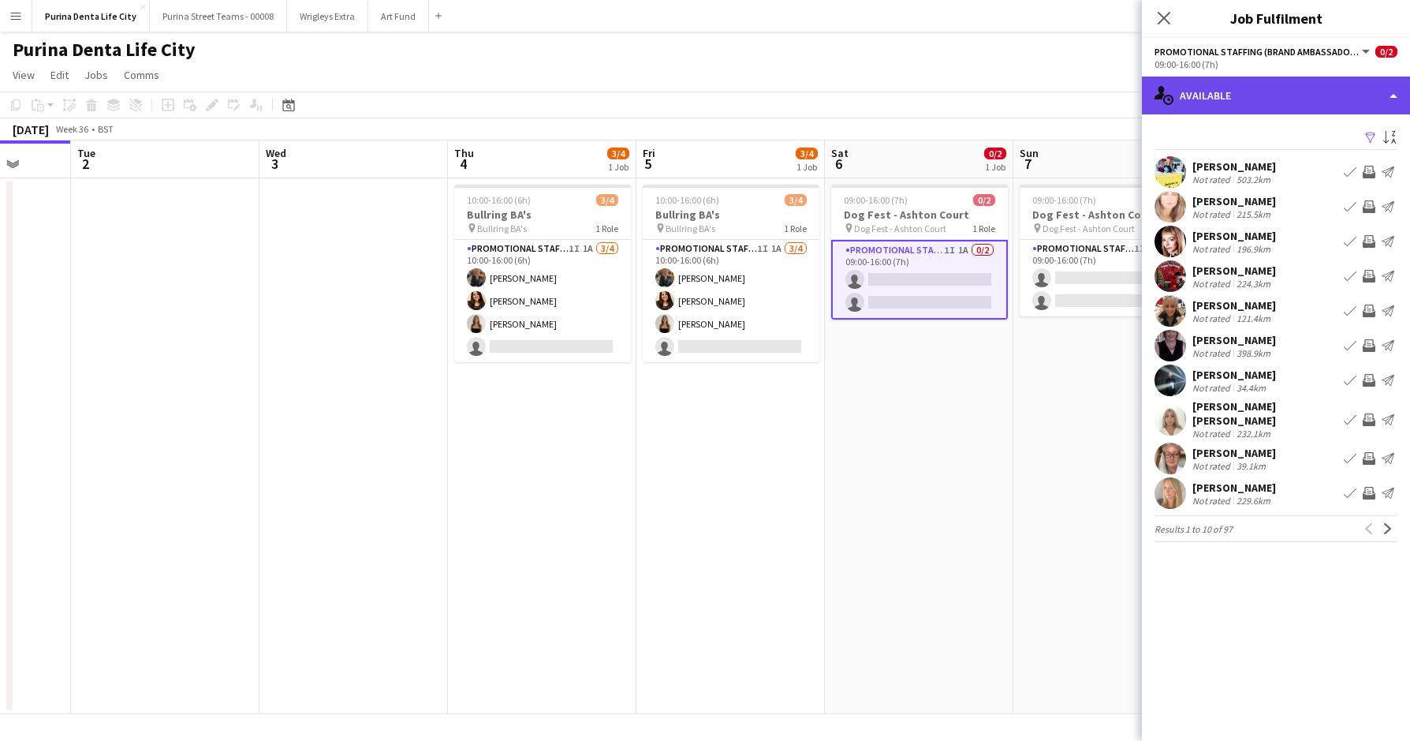
click at [1246, 89] on div "single-neutral-actions-upload Available" at bounding box center [1276, 96] width 268 height 38
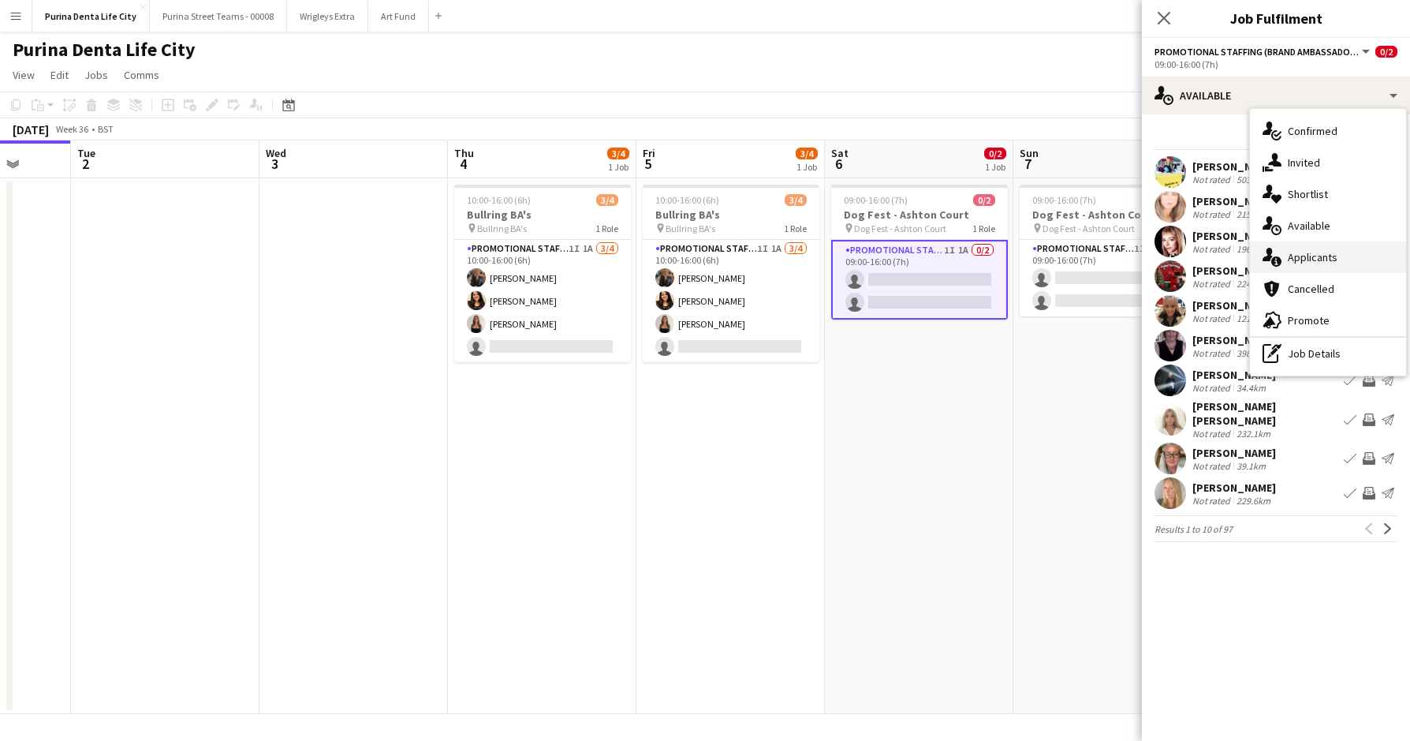
click at [1305, 261] on div "single-neutral-actions-information Applicants" at bounding box center [1328, 257] width 156 height 32
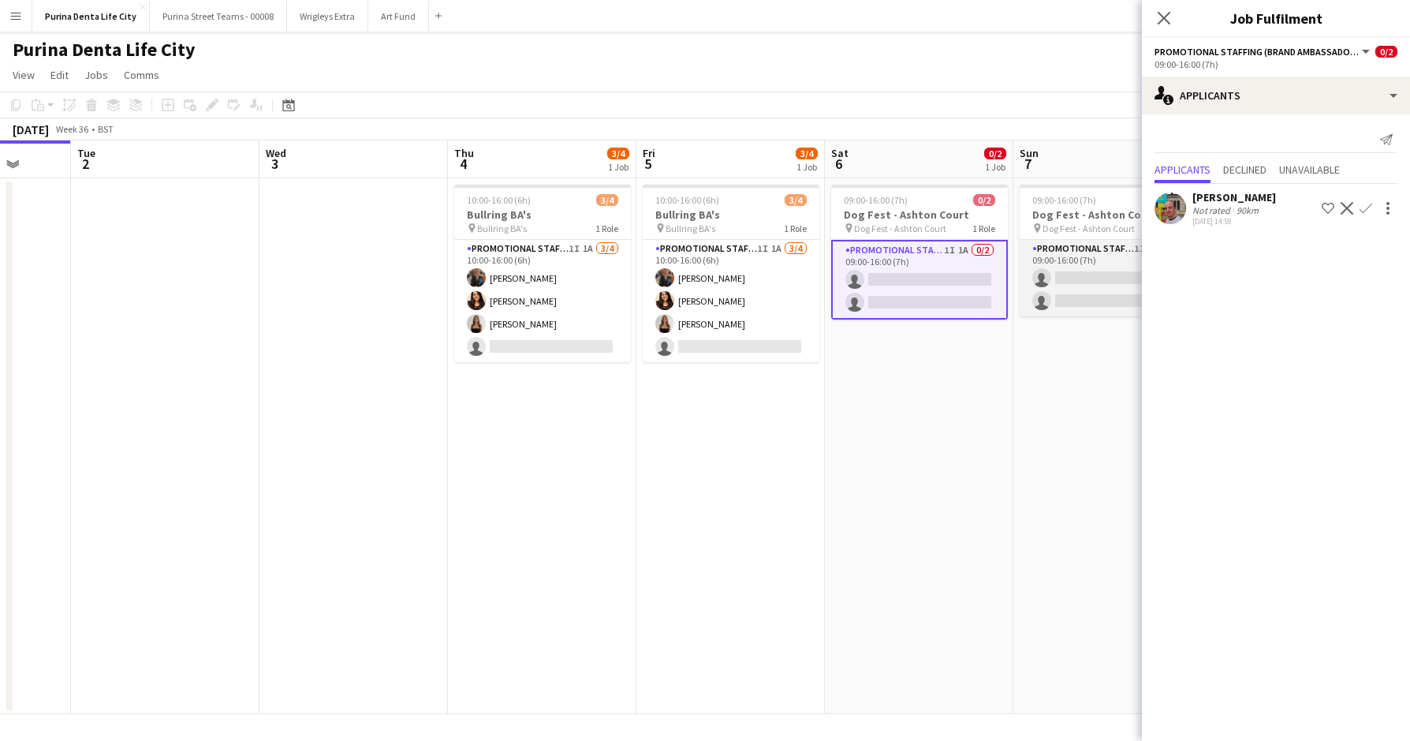
click at [1054, 275] on app-card-role "Promotional Staffing (Brand Ambassadors) 1I 1A 0/2 09:00-16:00 (7h) single-neut…" at bounding box center [1108, 278] width 177 height 77
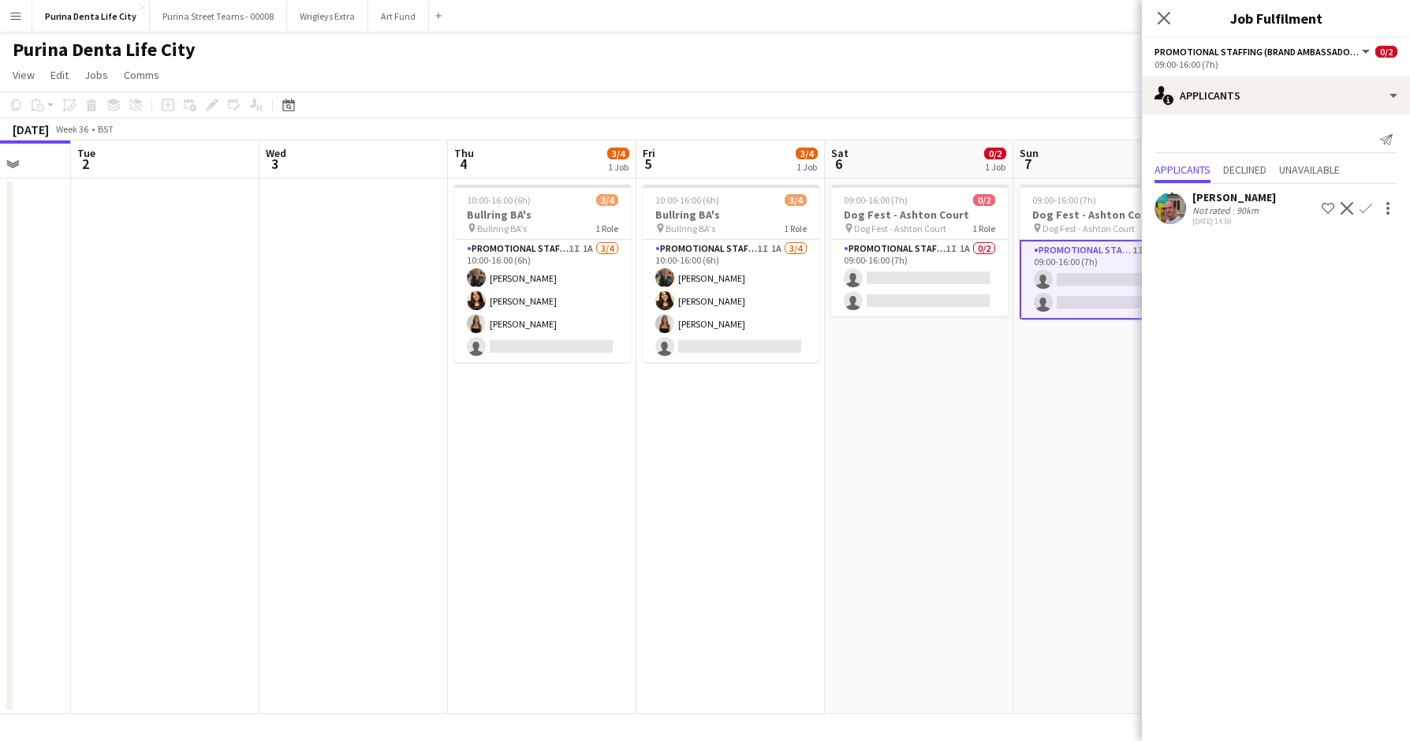
click at [896, 422] on app-date-cell "09:00-16:00 (7h) 0/2 Dog Fest - Ashton Court pin Dog Fest - Ashton Court 1 Role…" at bounding box center [919, 446] width 189 height 536
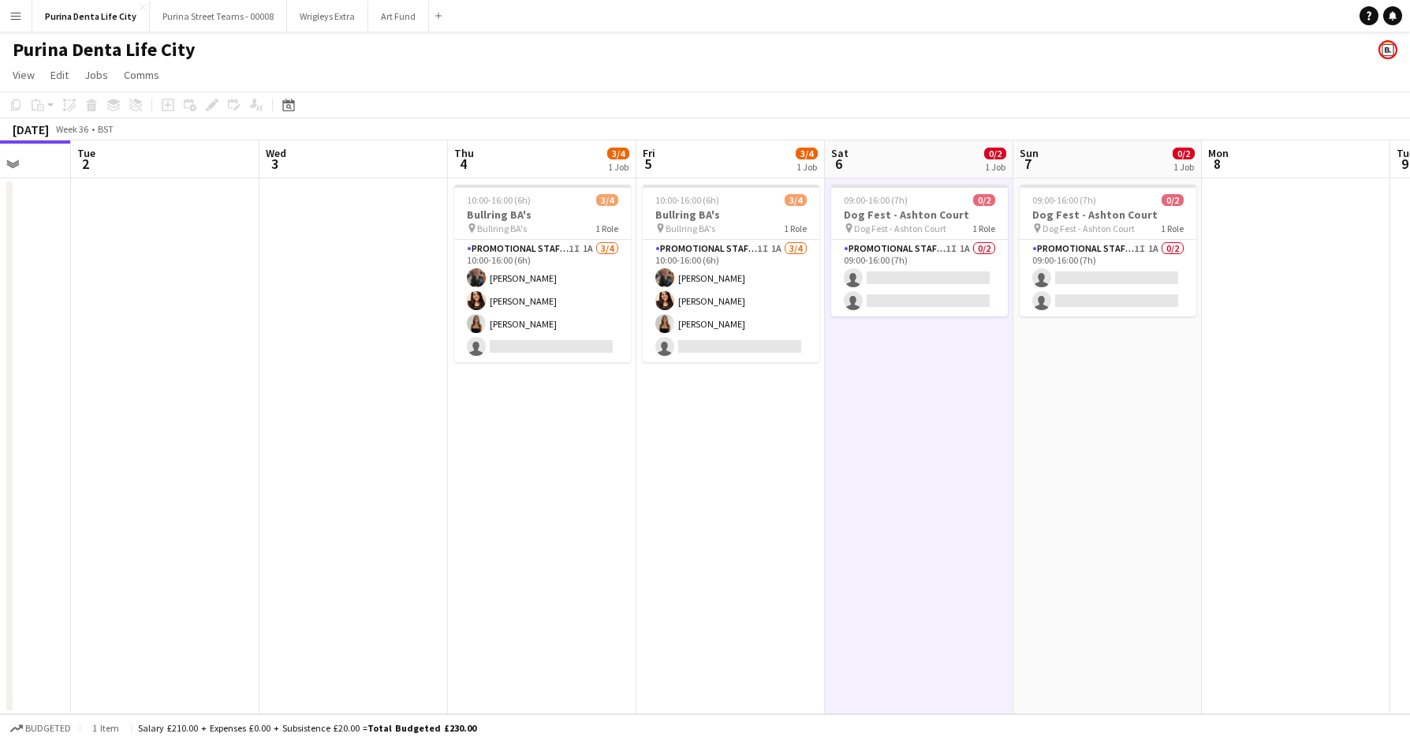
scroll to position [0, 684]
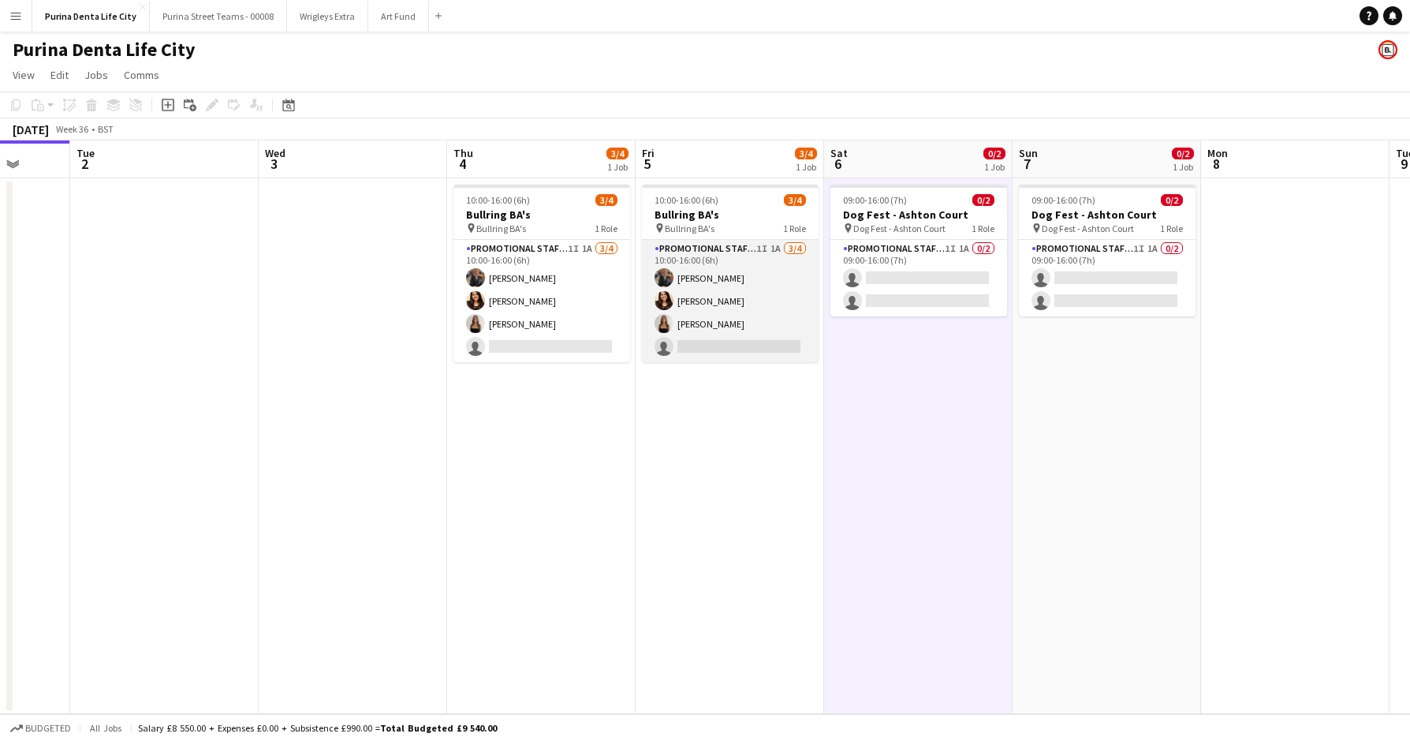
click at [746, 340] on app-card-role "Promotional Staffing (Brand Ambassadors) 1I 1A [DATE] 10:00-16:00 (6h) [PERSON_…" at bounding box center [730, 301] width 177 height 122
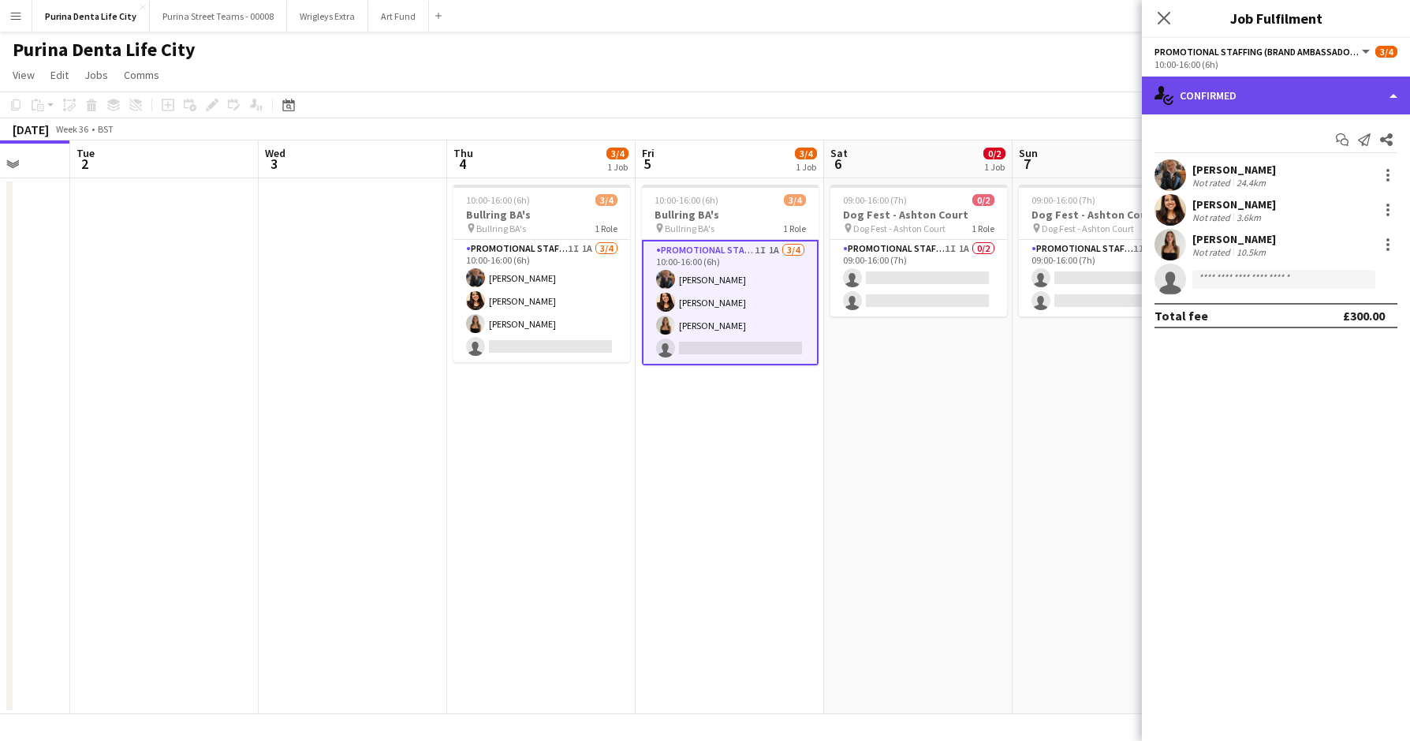
click at [1224, 84] on div "single-neutral-actions-check-2 Confirmed" at bounding box center [1276, 96] width 268 height 38
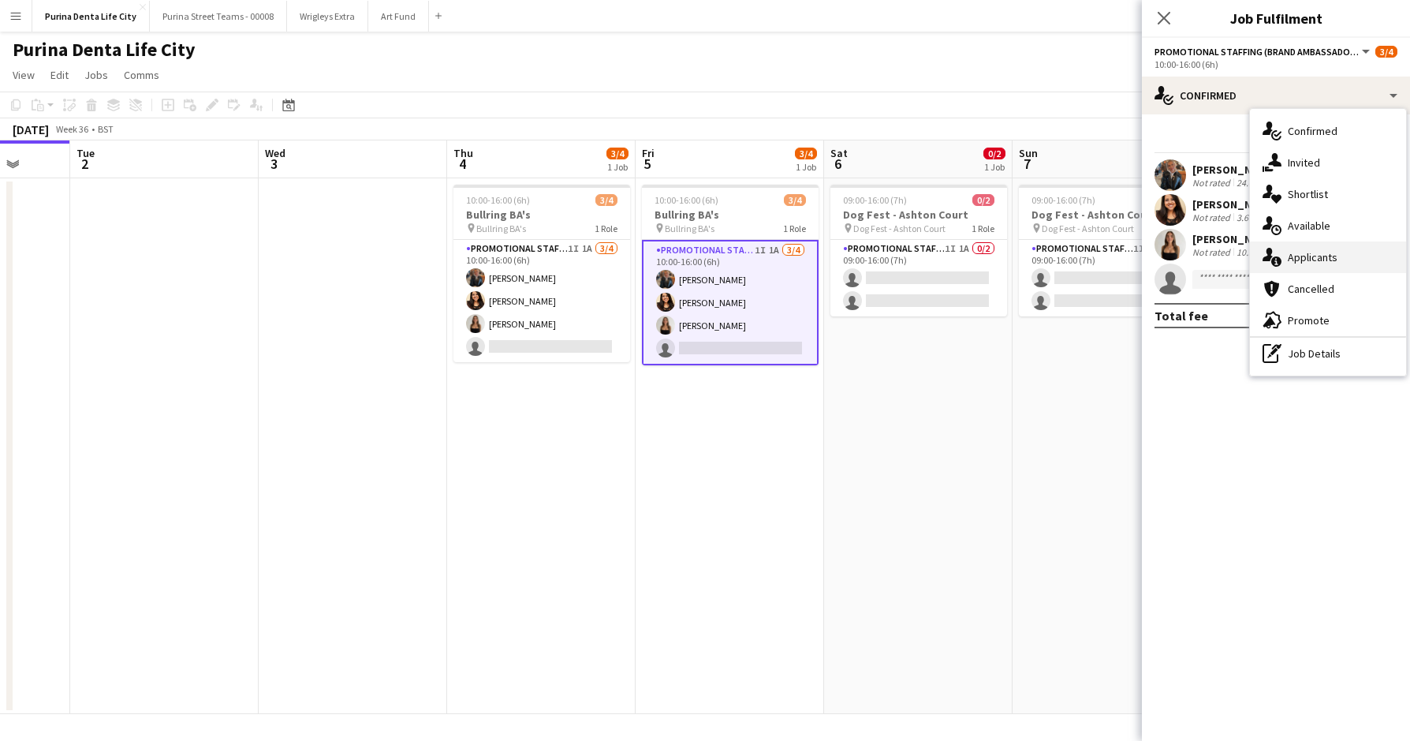
click at [1344, 263] on div "single-neutral-actions-information Applicants" at bounding box center [1328, 257] width 156 height 32
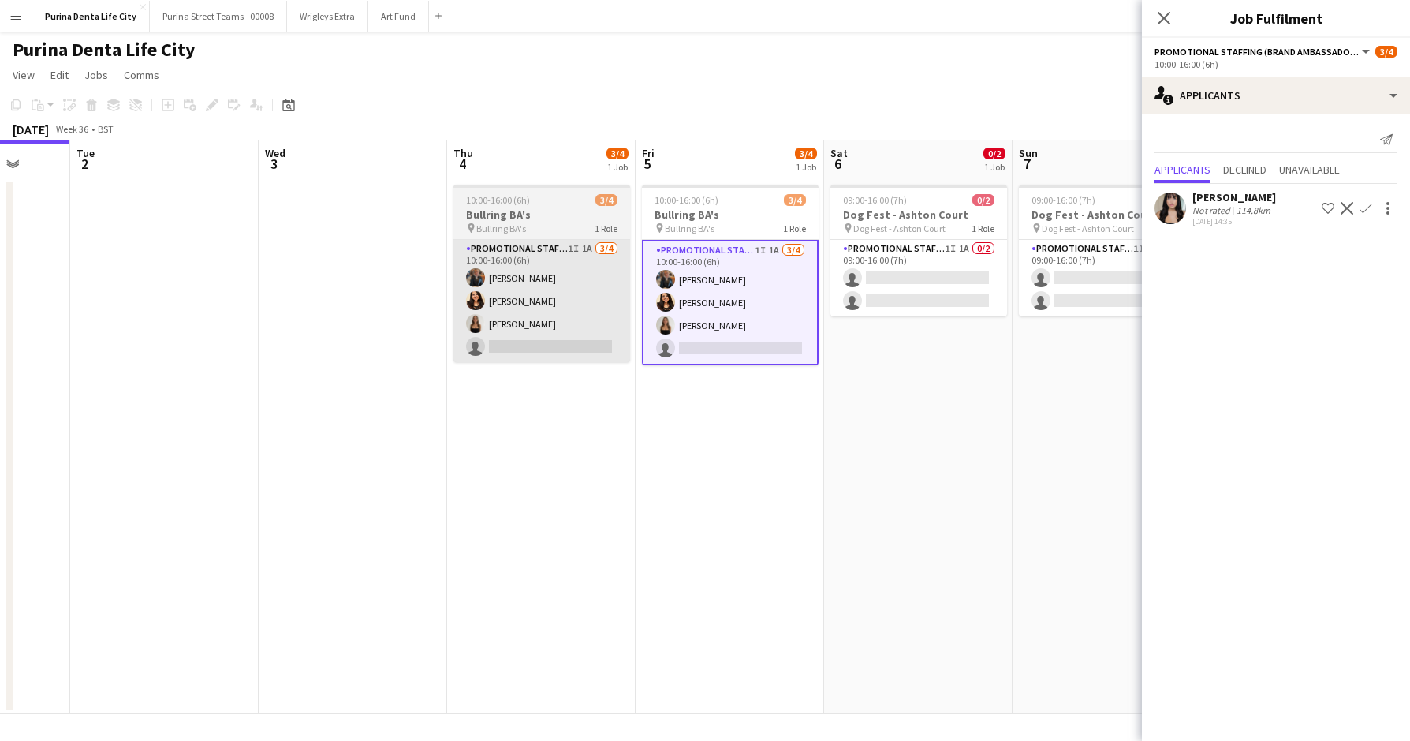
click at [595, 354] on app-card-role "Promotional Staffing (Brand Ambassadors) 1I 1A [DATE] 10:00-16:00 (6h) [PERSON_…" at bounding box center [542, 301] width 177 height 122
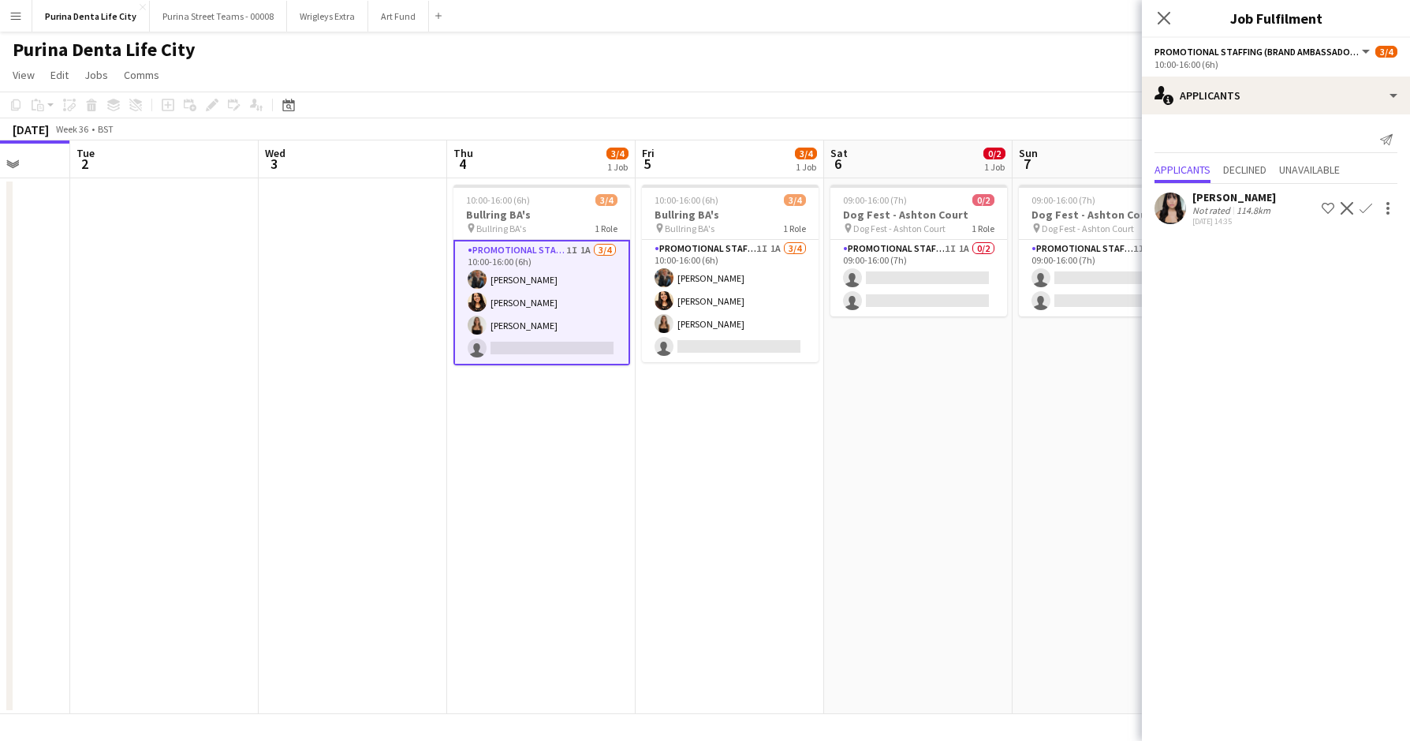
scroll to position [0, 685]
click at [605, 443] on app-date-cell "10:00-16:00 (6h) 3/4 Bullring BA's pin Bullring BA's 1 Role Promotional Staffin…" at bounding box center [540, 446] width 189 height 536
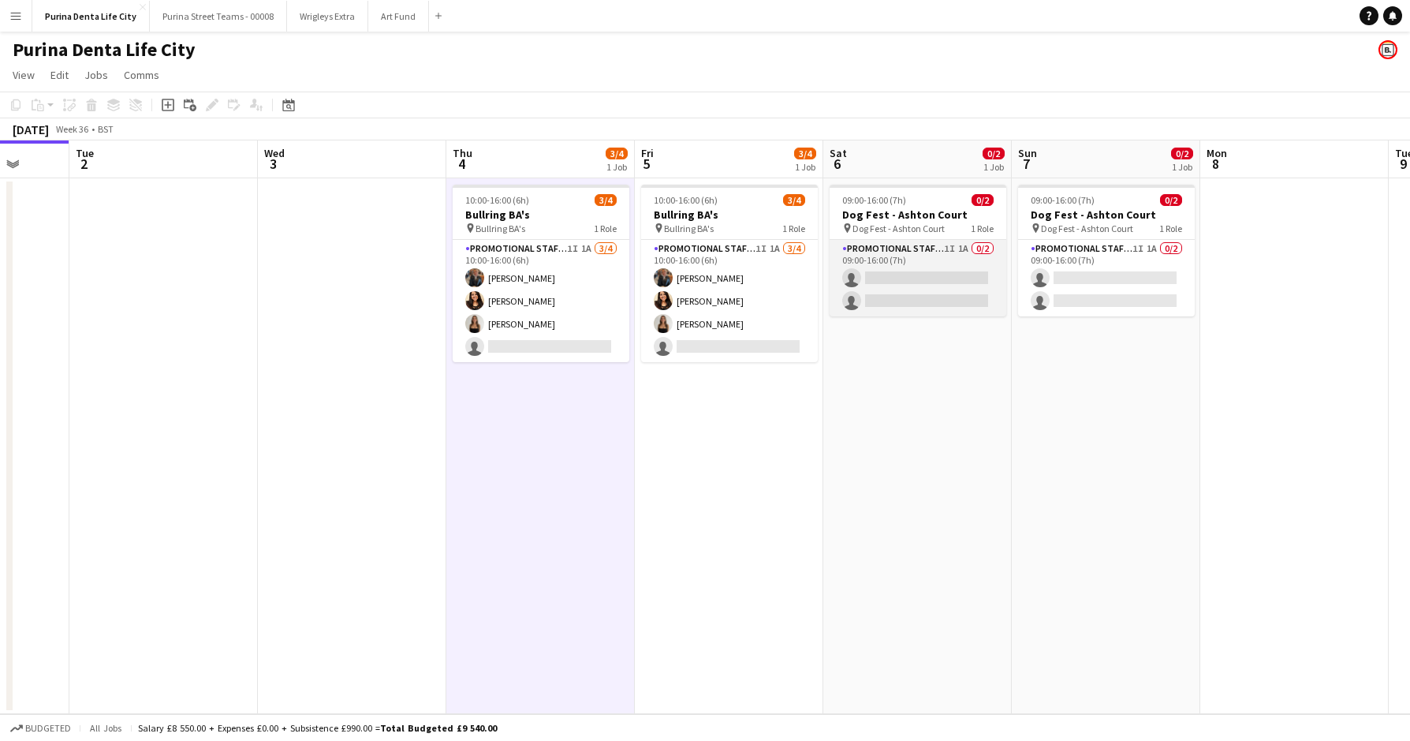
click at [936, 284] on app-card-role "Promotional Staffing (Brand Ambassadors) 1I 1A 0/2 09:00-16:00 (7h) single-neut…" at bounding box center [918, 278] width 177 height 77
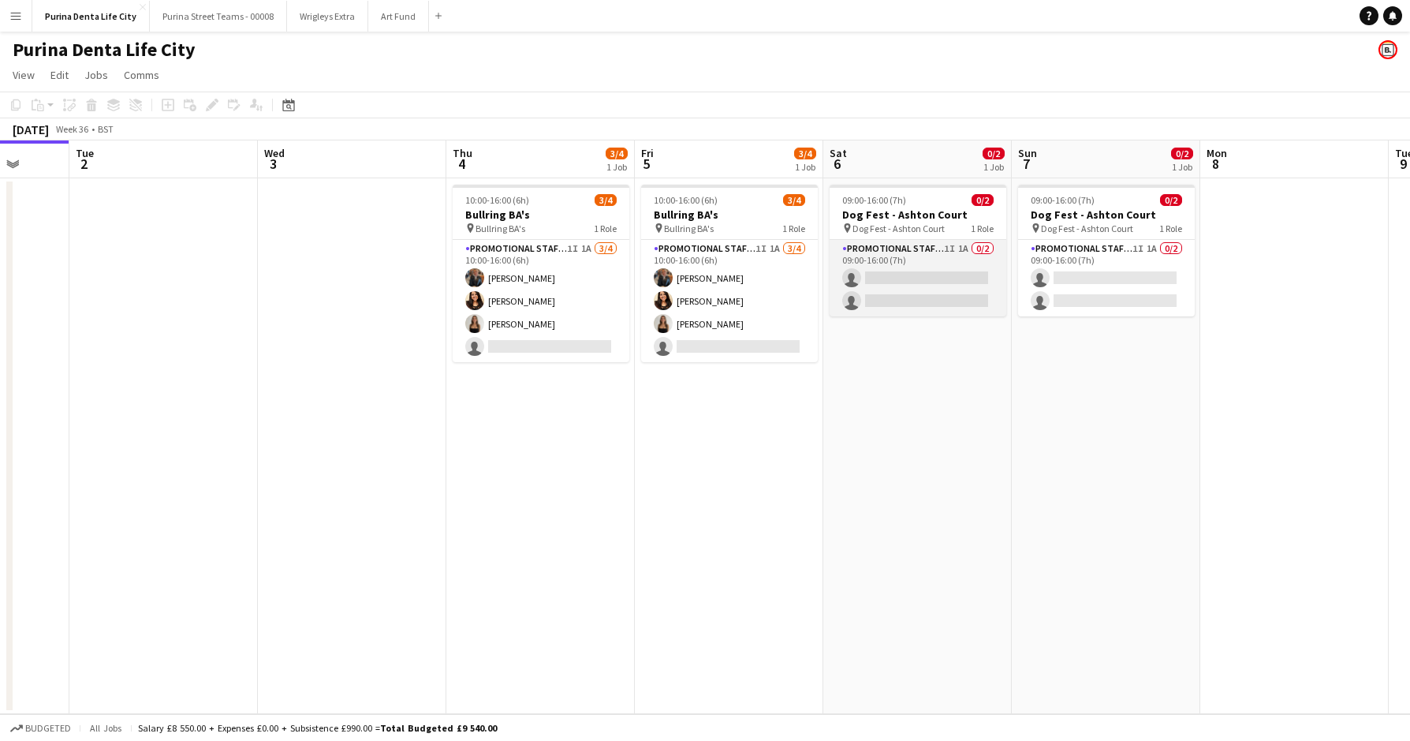
click at [913, 271] on app-card-role "Promotional Staffing (Brand Ambassadors) 1I 1A 0/2 09:00-16:00 (7h) single-neut…" at bounding box center [918, 278] width 177 height 77
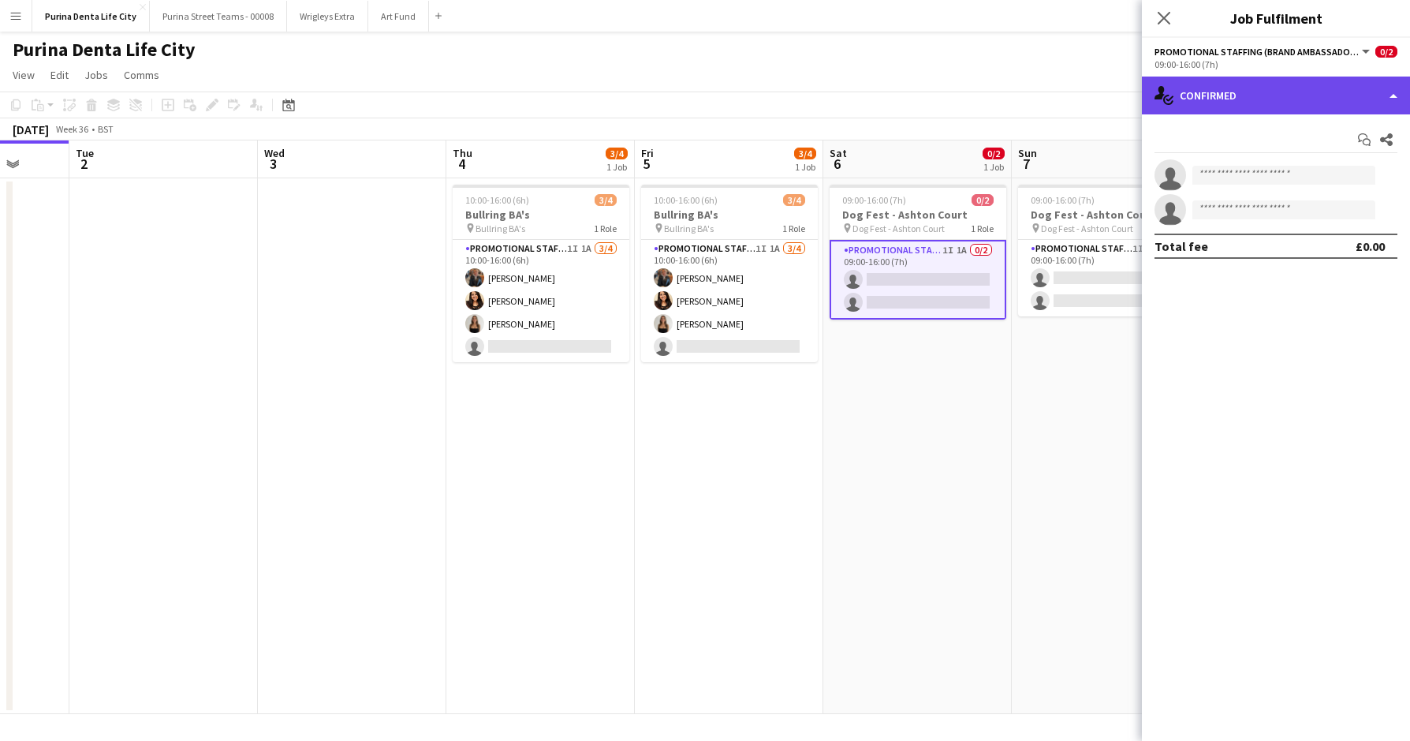
click at [1295, 100] on div "single-neutral-actions-check-2 Confirmed" at bounding box center [1276, 96] width 268 height 38
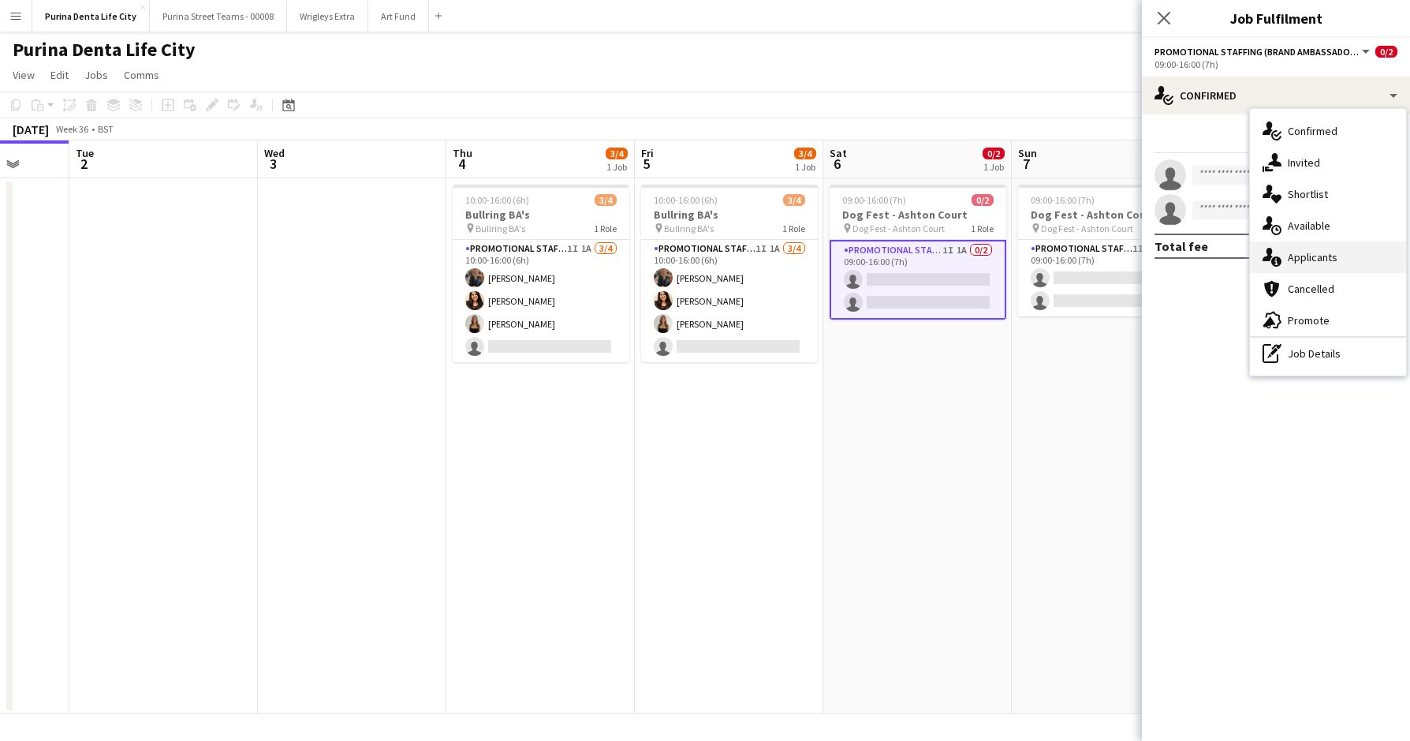
click at [1333, 263] on div "single-neutral-actions-information Applicants" at bounding box center [1328, 257] width 156 height 32
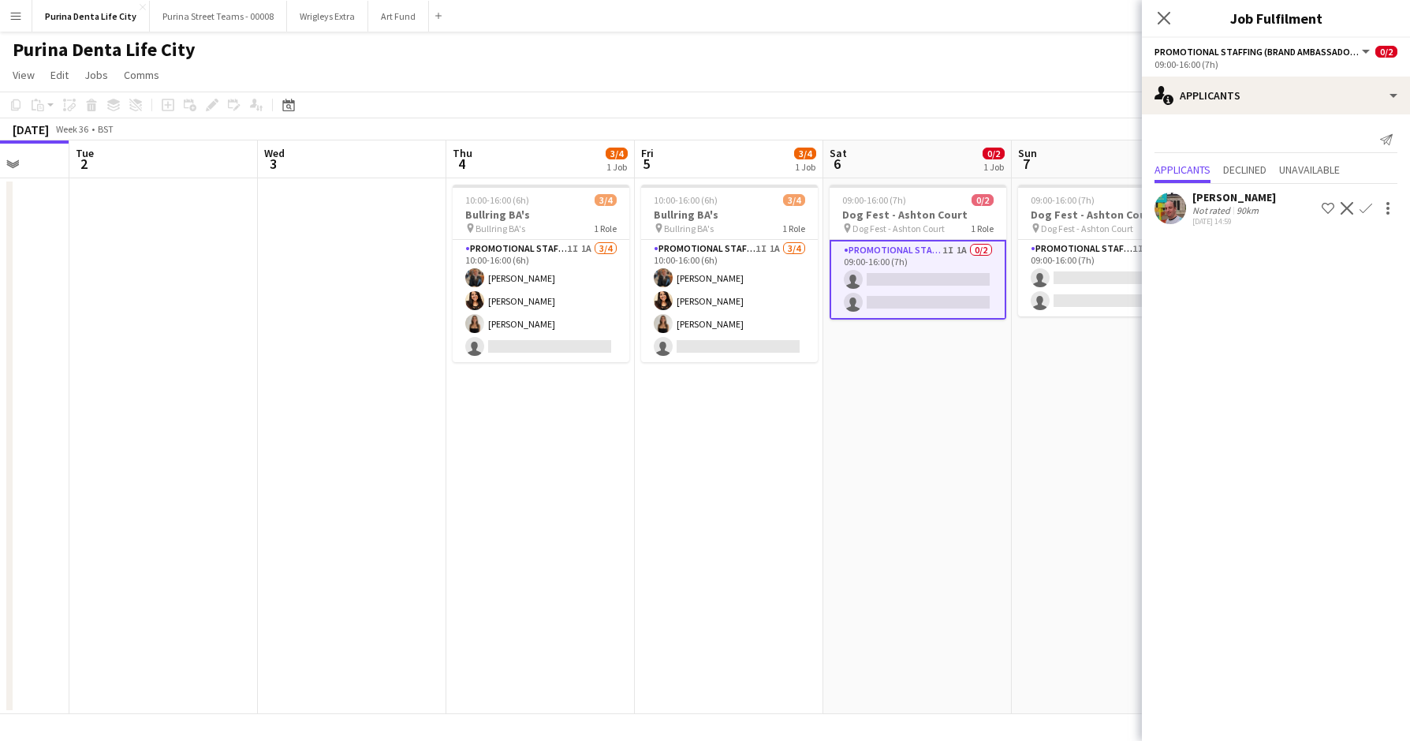
click at [1063, 319] on app-date-cell "09:00-16:00 (7h) 0/2 Dog Fest - Ashton Court pin Dog Fest - Ashton Court 1 Role…" at bounding box center [1106, 446] width 189 height 536
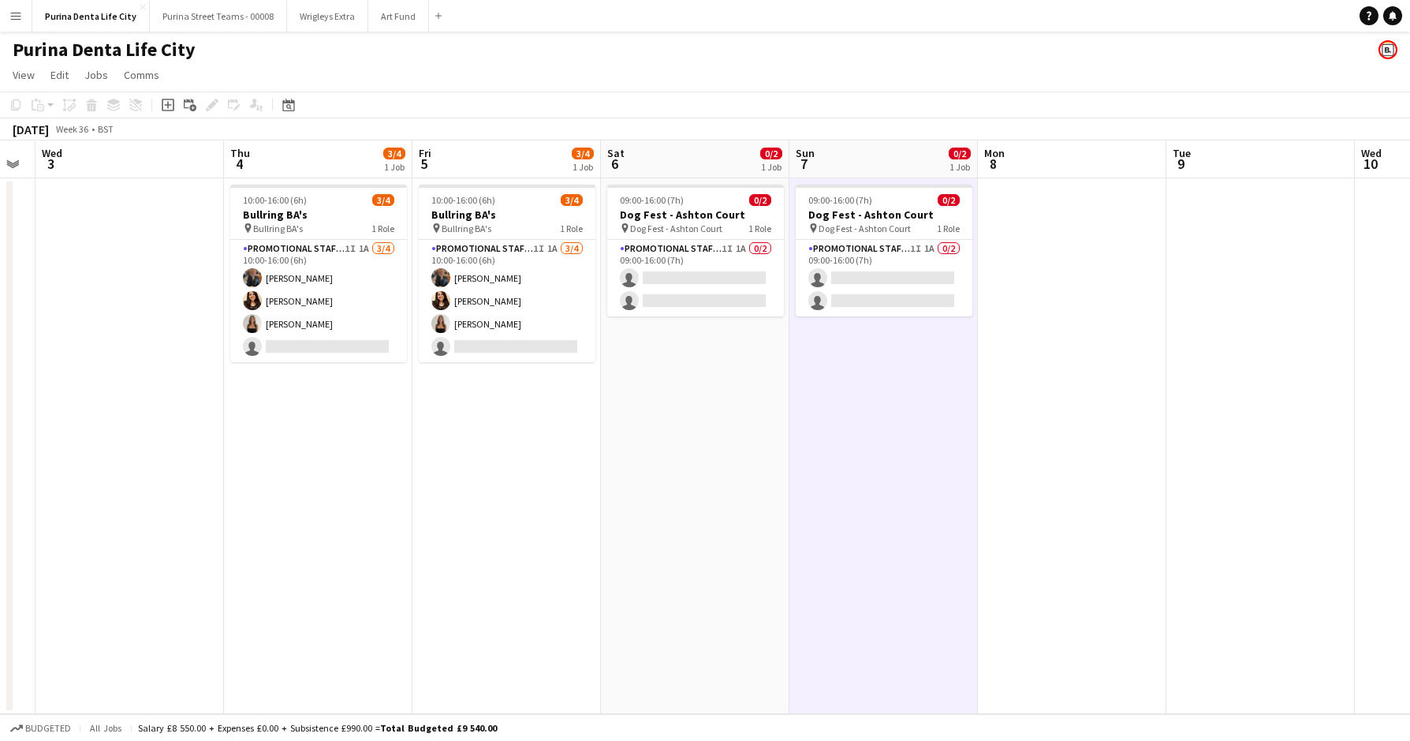
scroll to position [0, 342]
click at [327, 343] on app-card-role "Promotional Staffing (Brand Ambassadors) 1I 1A [DATE] 10:00-16:00 (6h) [PERSON_…" at bounding box center [318, 301] width 177 height 122
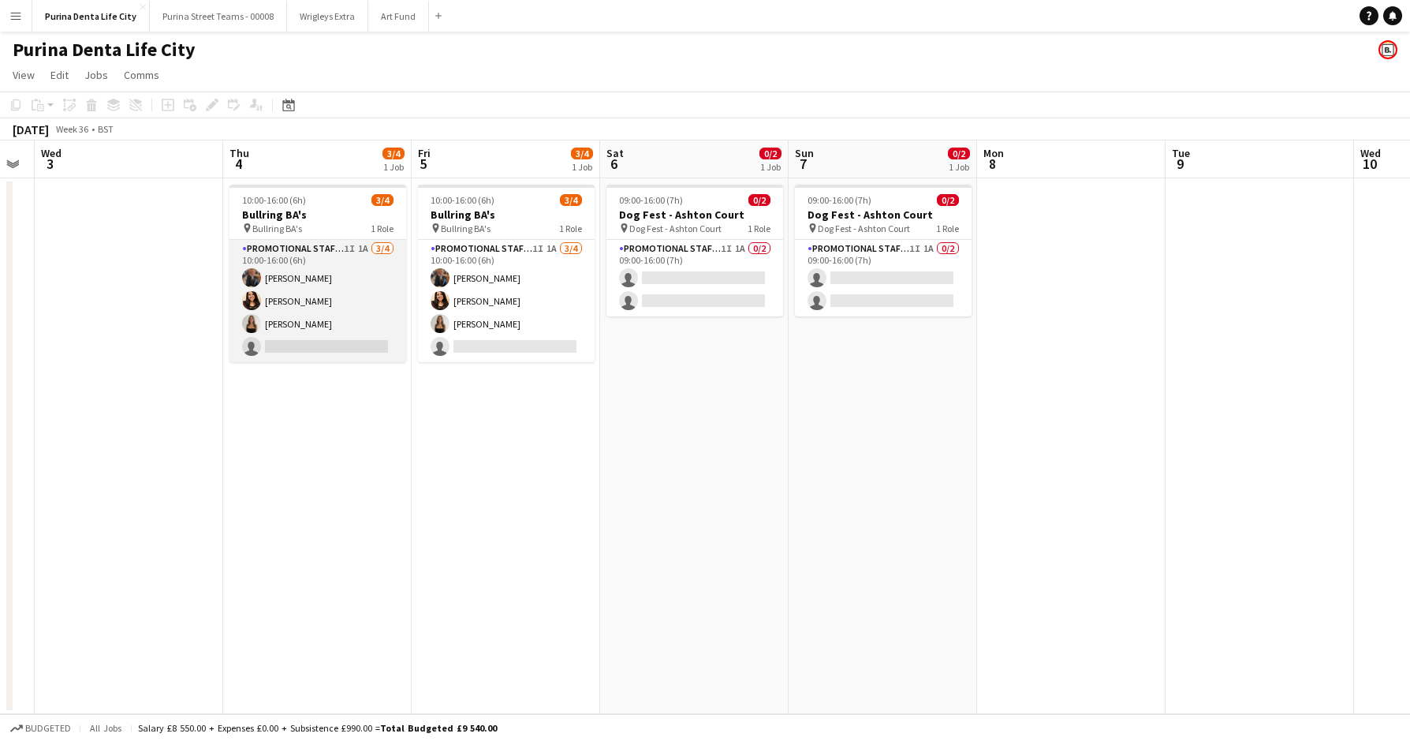
click at [357, 347] on app-card-role "Promotional Staffing (Brand Ambassadors) 1I 1A [DATE] 10:00-16:00 (6h) [PERSON_…" at bounding box center [318, 301] width 177 height 122
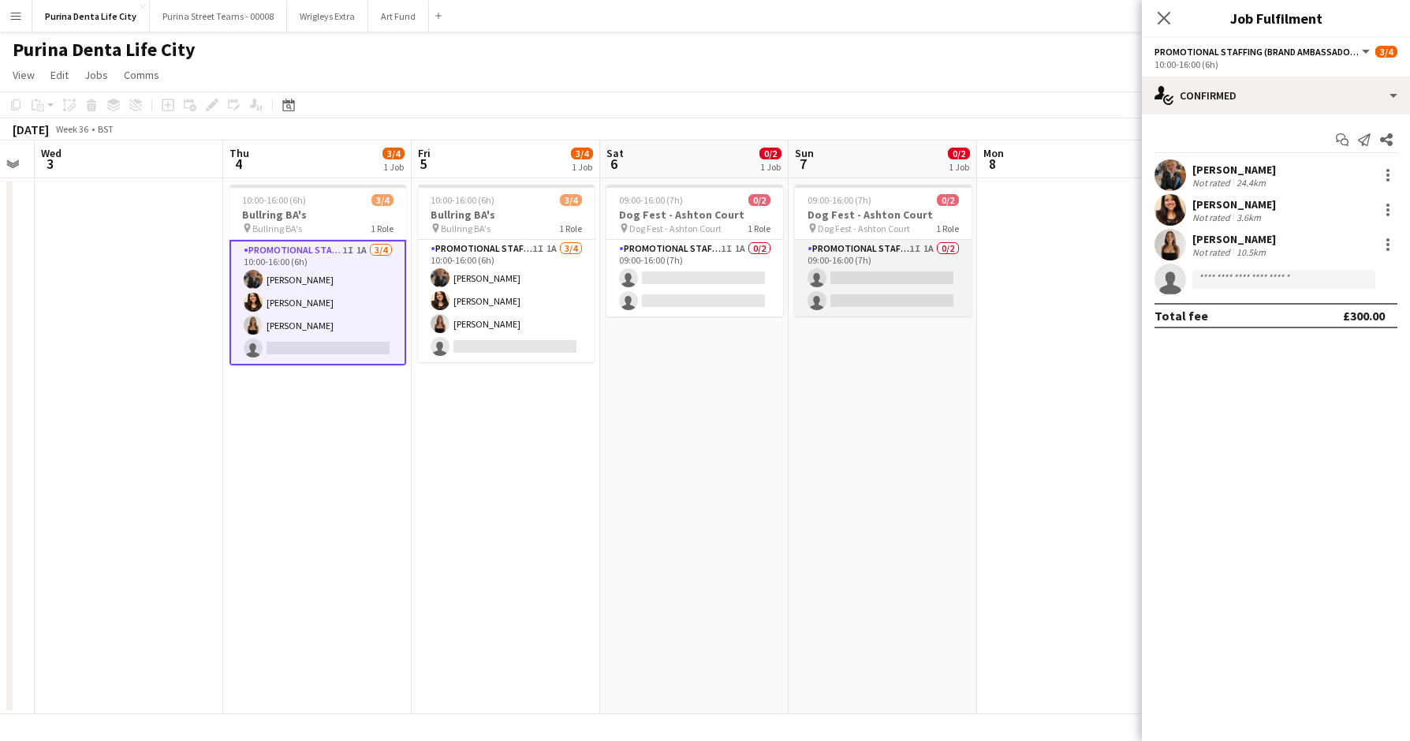
click at [904, 314] on app-card-role "Promotional Staffing (Brand Ambassadors) 1I 1A 0/2 09:00-16:00 (7h) single-neut…" at bounding box center [883, 278] width 177 height 77
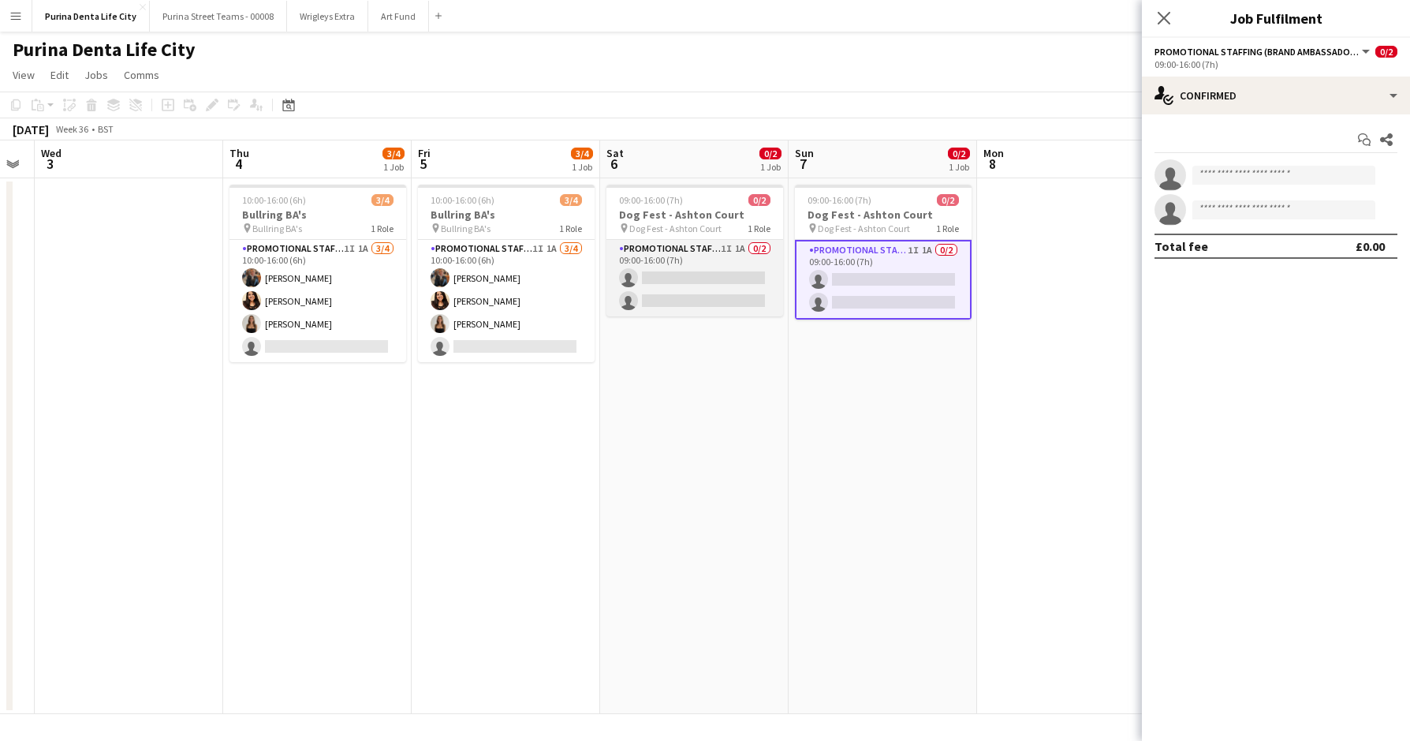
click at [632, 275] on app-card-role "Promotional Staffing (Brand Ambassadors) 1I 1A 0/2 09:00-16:00 (7h) single-neut…" at bounding box center [695, 278] width 177 height 77
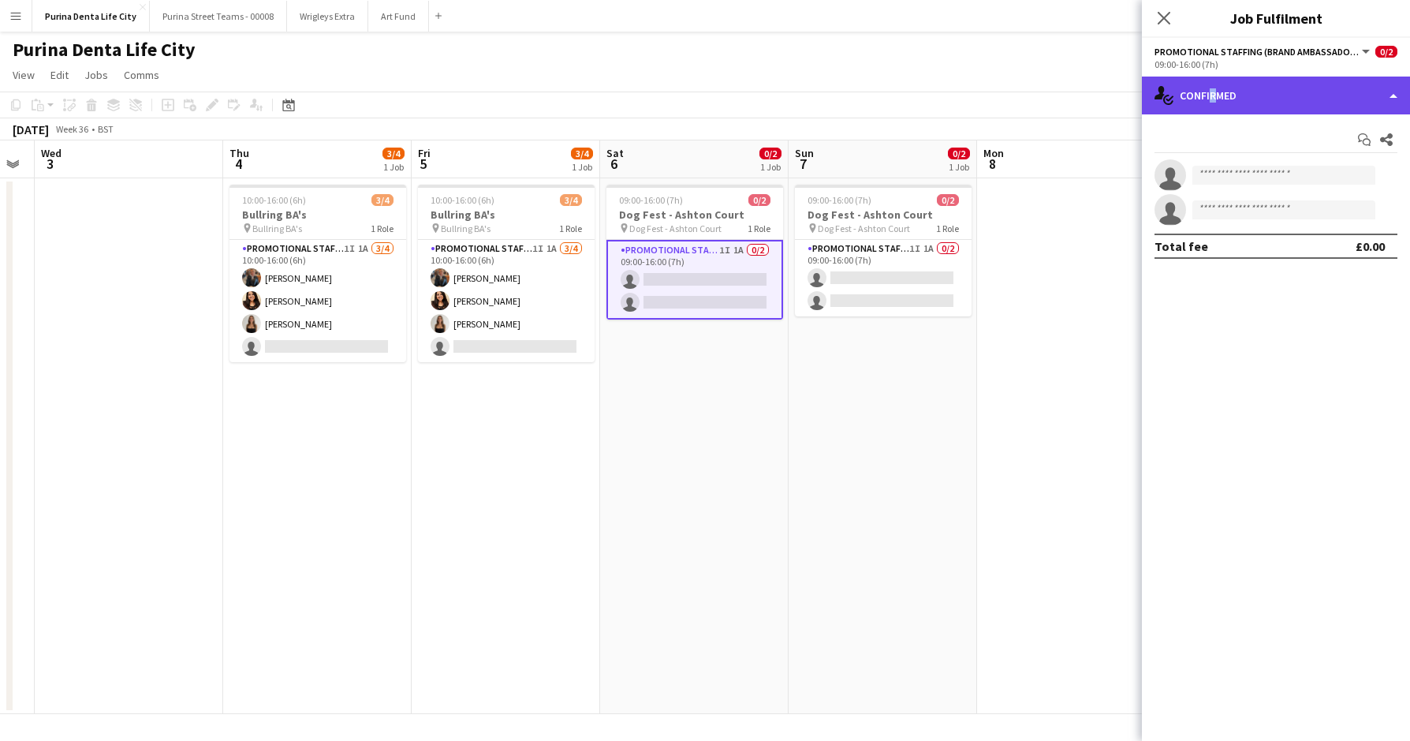
click at [1208, 95] on div "single-neutral-actions-check-2 Confirmed" at bounding box center [1276, 96] width 268 height 38
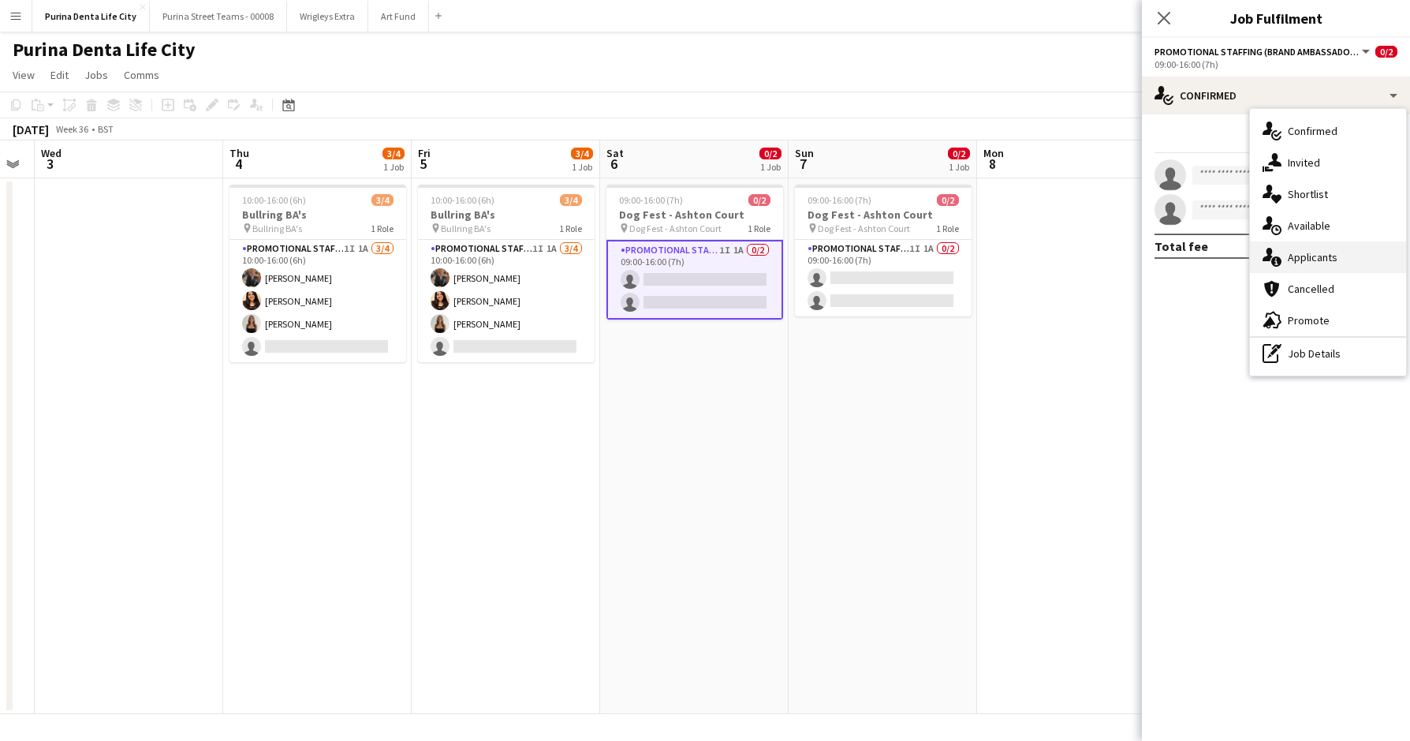
click at [1320, 271] on div "single-neutral-actions-information Applicants" at bounding box center [1328, 257] width 156 height 32
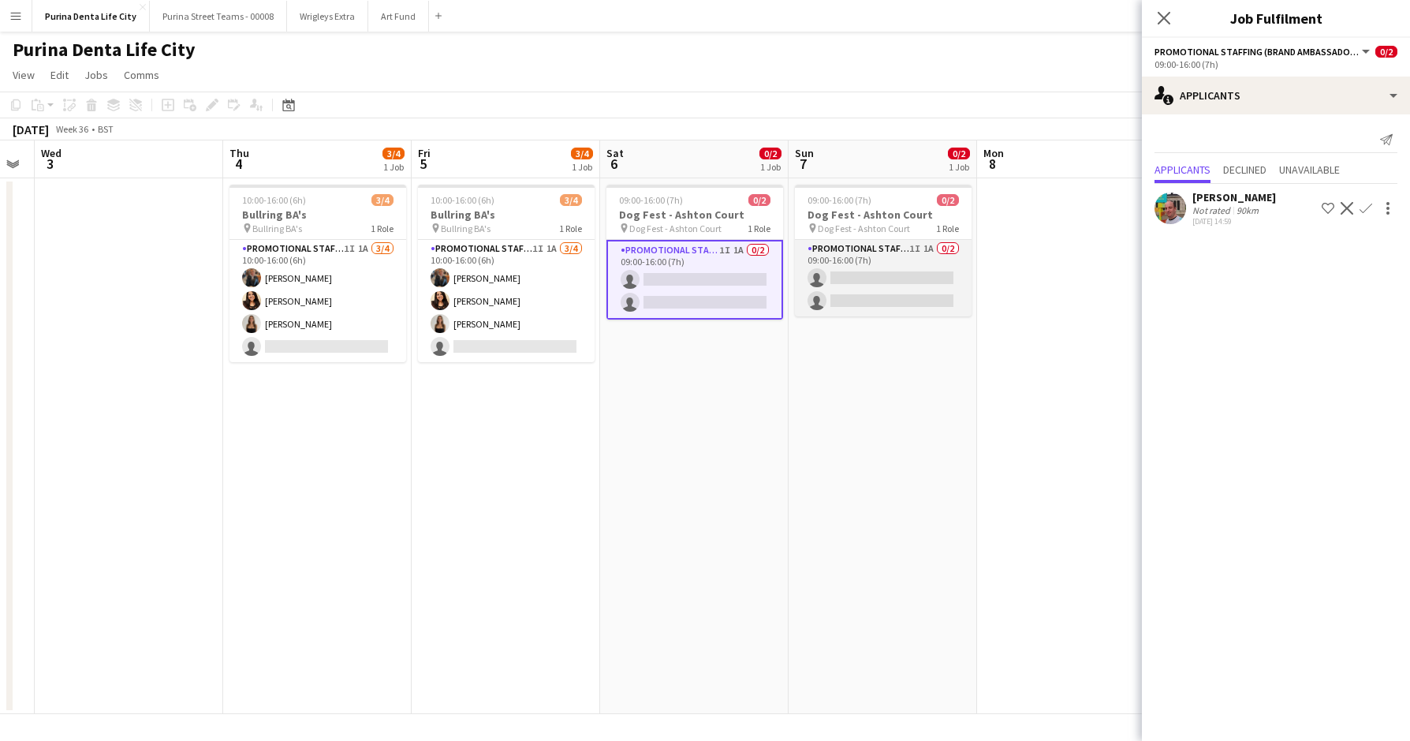
click at [868, 257] on app-card-role "Promotional Staffing (Brand Ambassadors) 1I 1A 0/2 09:00-16:00 (7h) single-neut…" at bounding box center [883, 278] width 177 height 77
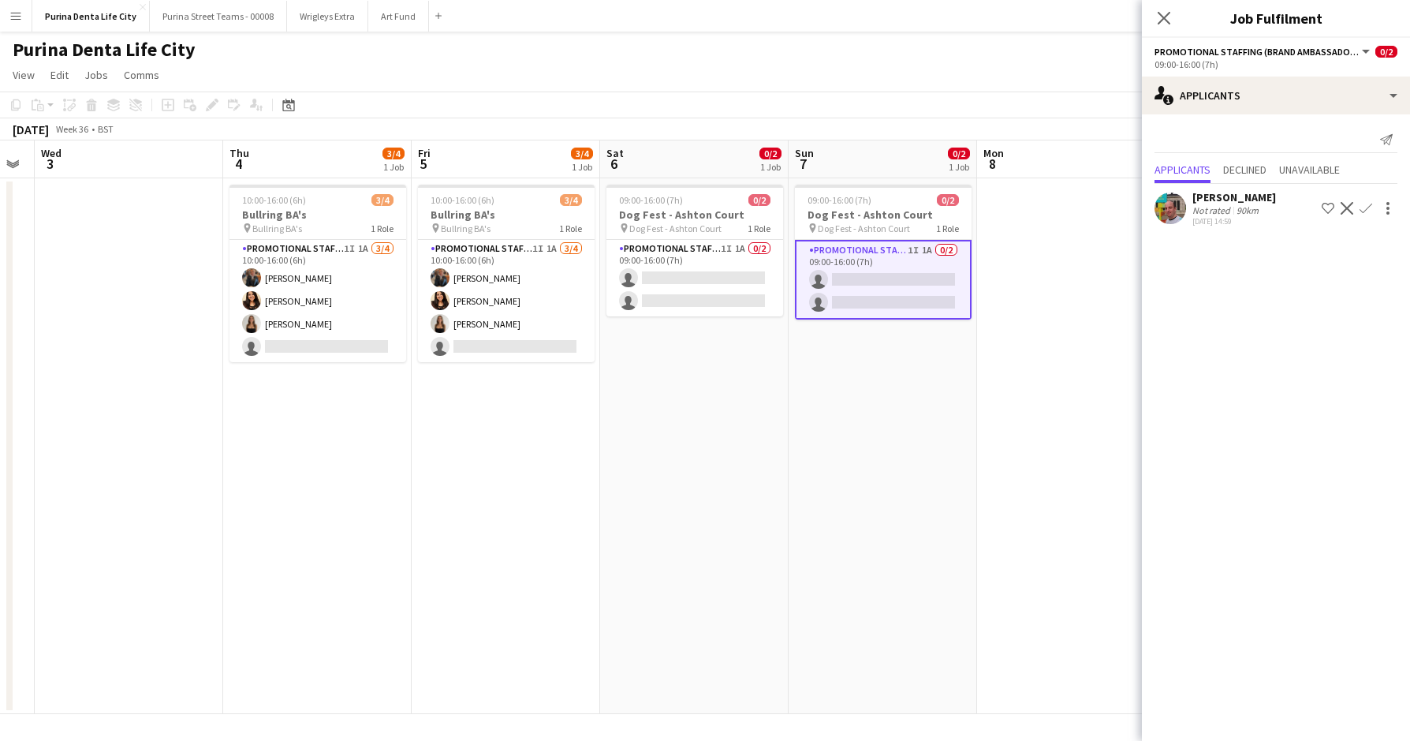
click at [807, 488] on app-date-cell "09:00-16:00 (7h) 0/2 Dog Fest - Ashton Court pin Dog Fest - Ashton Court 1 Role…" at bounding box center [883, 446] width 189 height 536
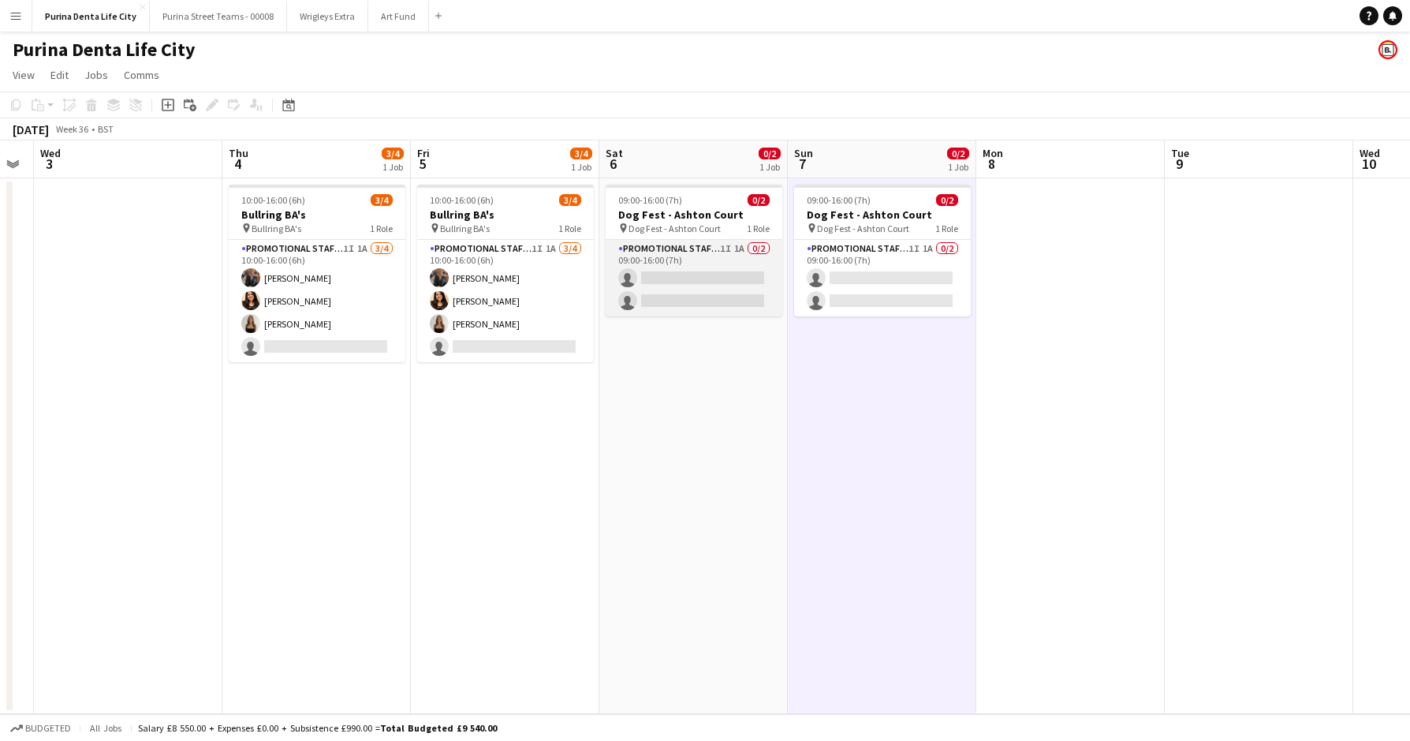
click at [702, 301] on app-card-role "Promotional Staffing (Brand Ambassadors) 1I 1A 0/2 09:00-16:00 (7h) single-neut…" at bounding box center [694, 278] width 177 height 77
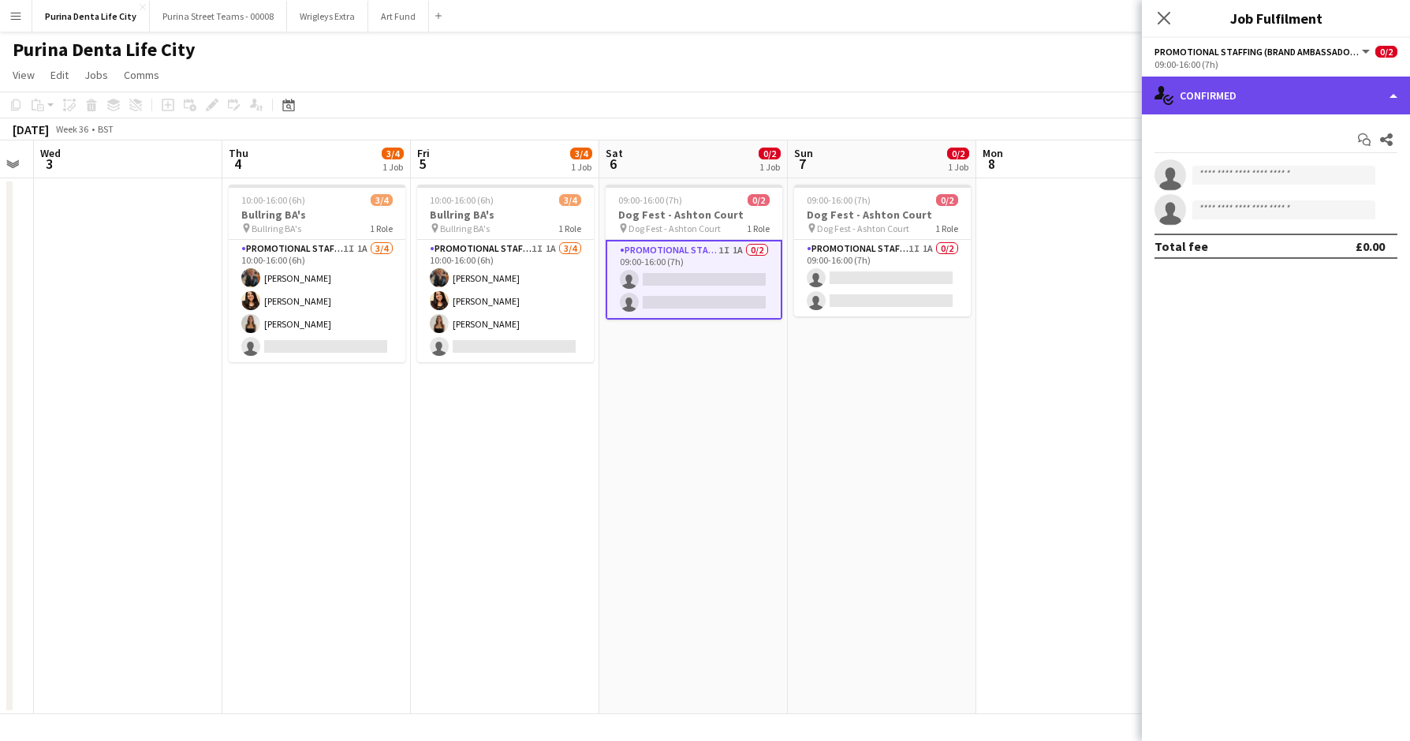
click at [1308, 87] on div "single-neutral-actions-check-2 Confirmed" at bounding box center [1276, 96] width 268 height 38
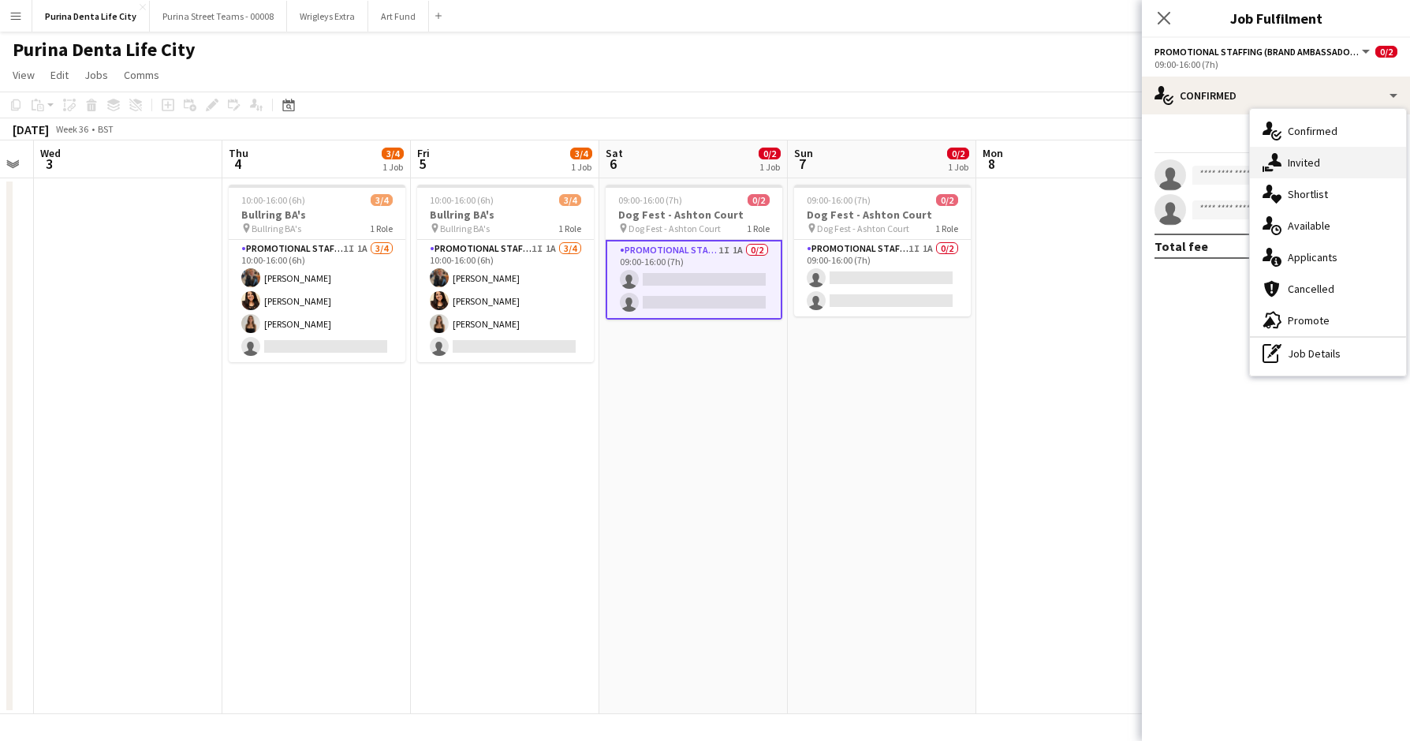
click at [1339, 155] on div "single-neutral-actions-share-1 Invited" at bounding box center [1328, 163] width 156 height 32
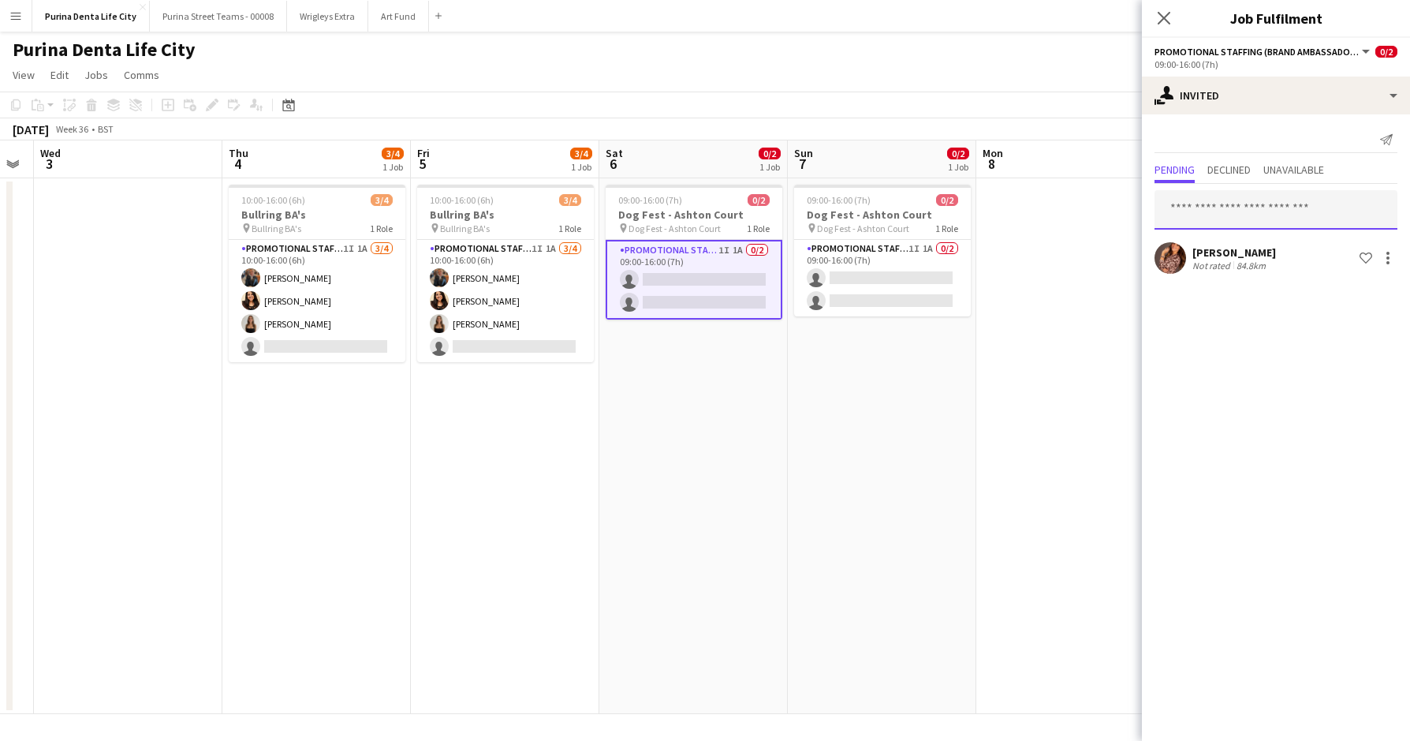
click at [1243, 210] on input "text" at bounding box center [1276, 209] width 243 height 39
type input "********"
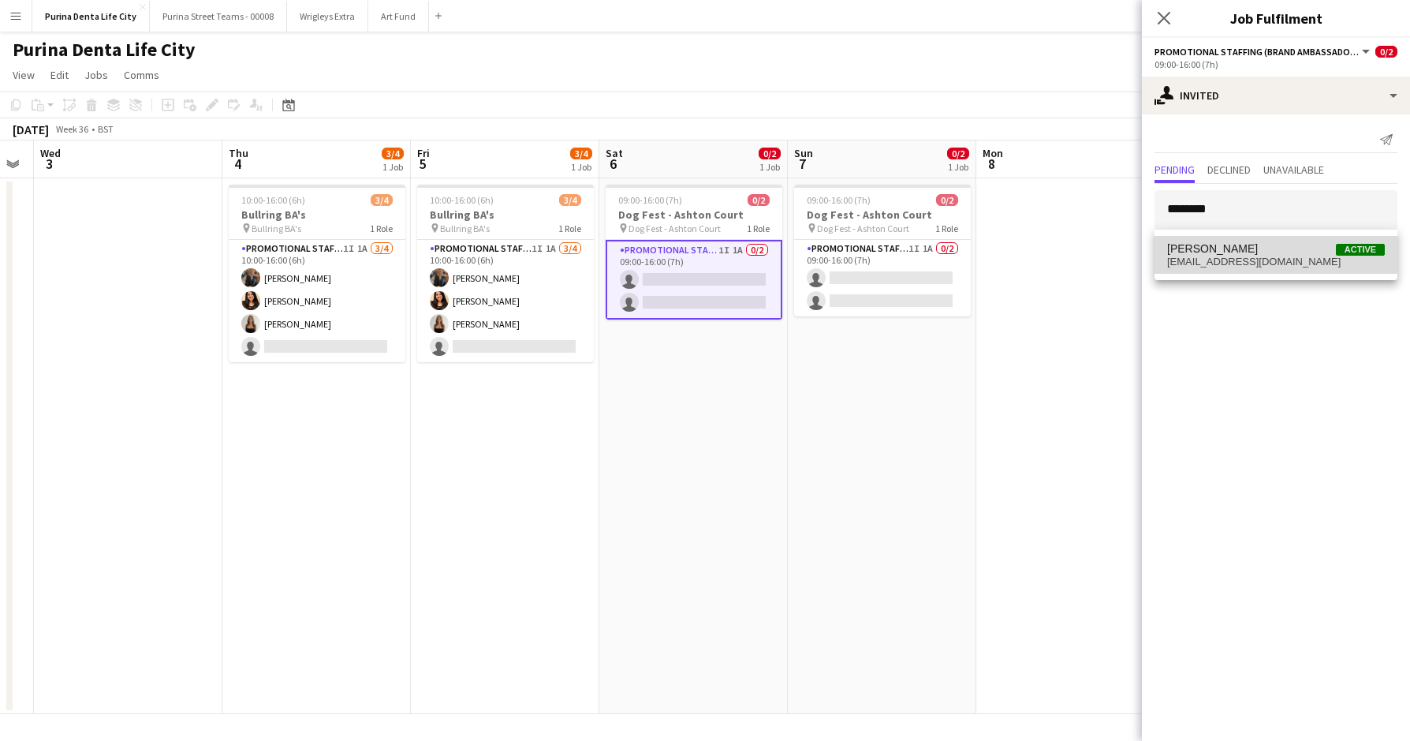
click at [1259, 246] on span "[PERSON_NAME] Active" at bounding box center [1276, 248] width 218 height 13
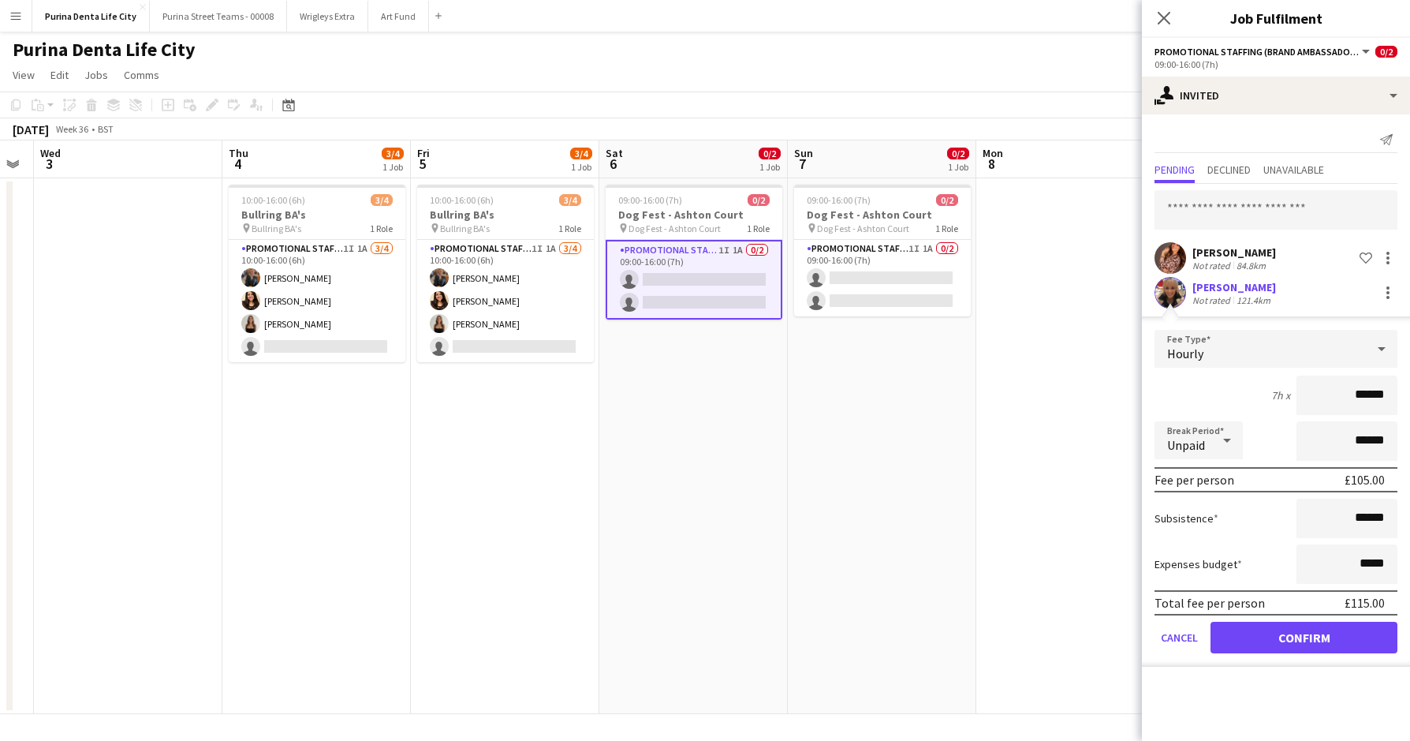
click at [1309, 631] on button "Confirm" at bounding box center [1304, 638] width 187 height 32
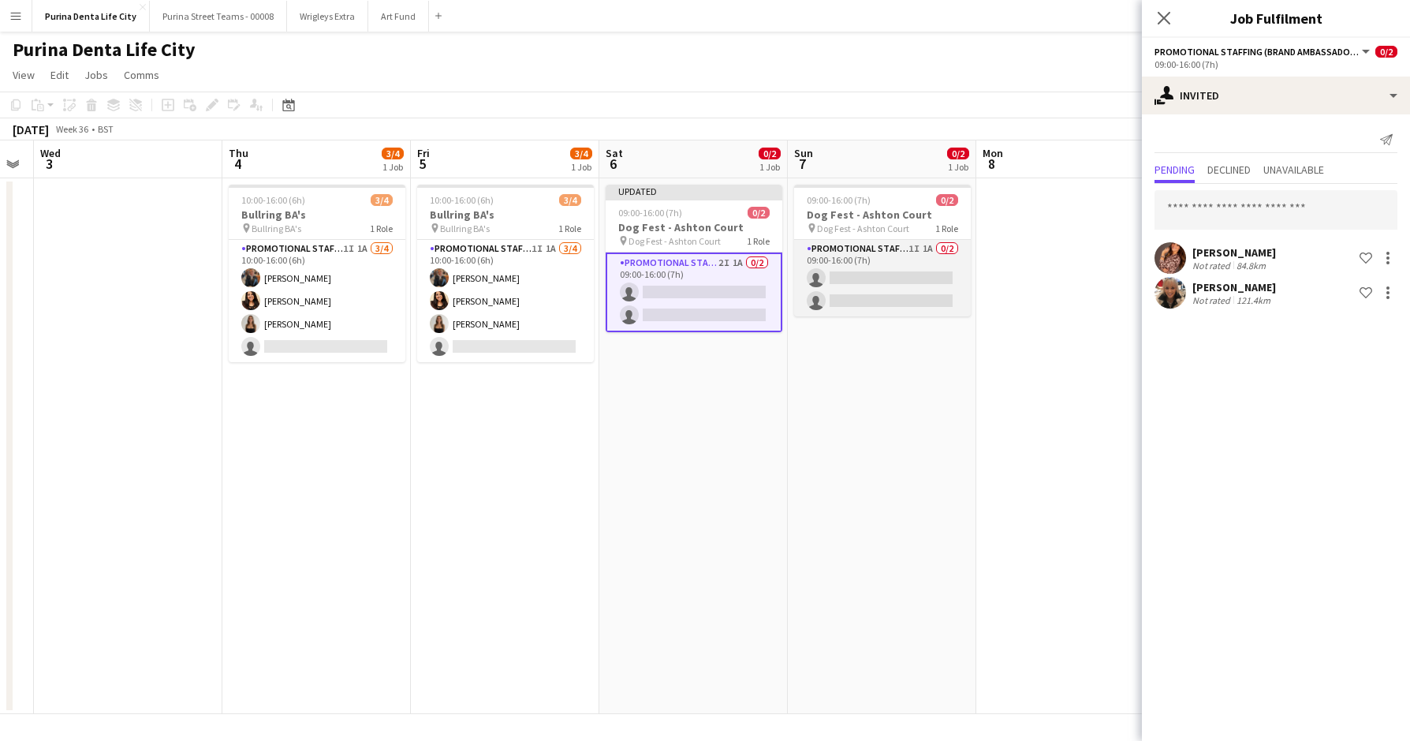
click at [835, 283] on app-card-role "Promotional Staffing (Brand Ambassadors) 1I 1A 0/2 09:00-16:00 (7h) single-neut…" at bounding box center [882, 278] width 177 height 77
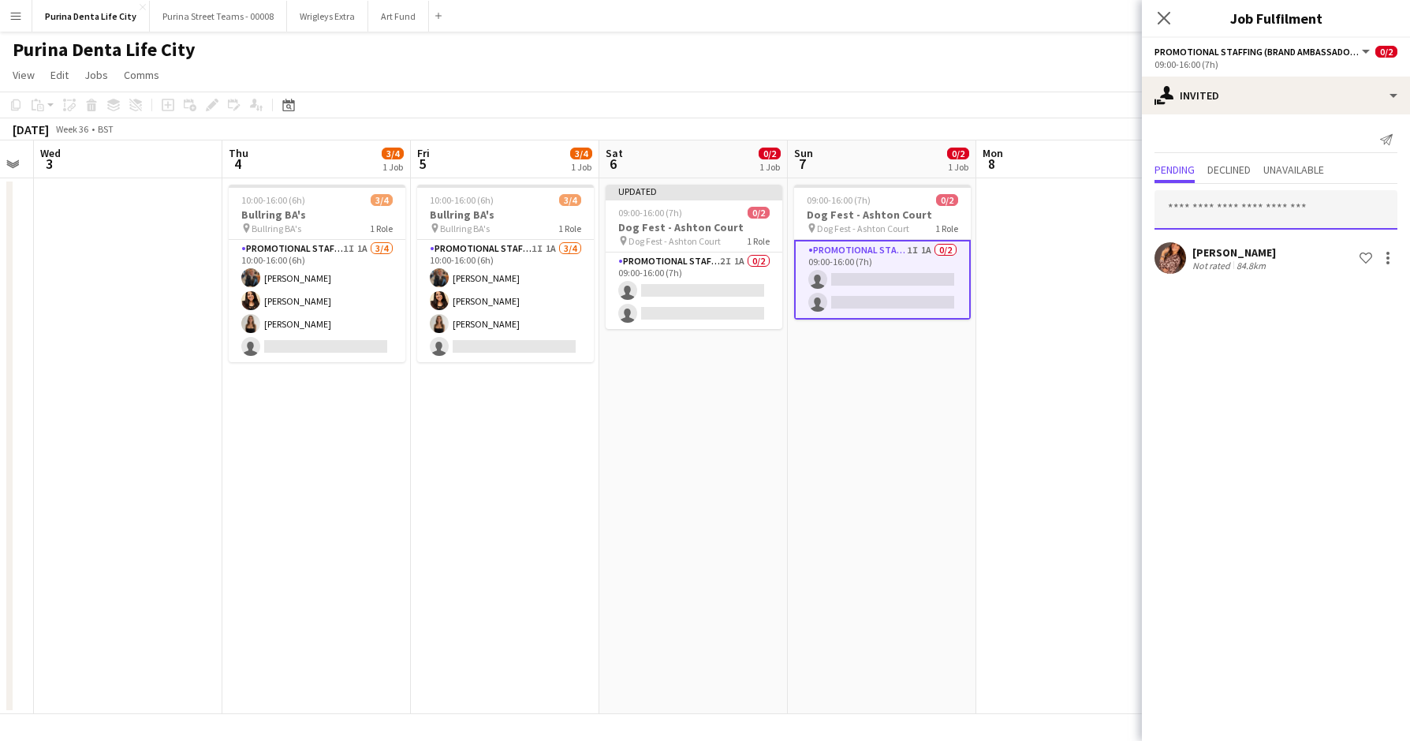
click at [1212, 196] on input "text" at bounding box center [1276, 209] width 243 height 39
type input "********"
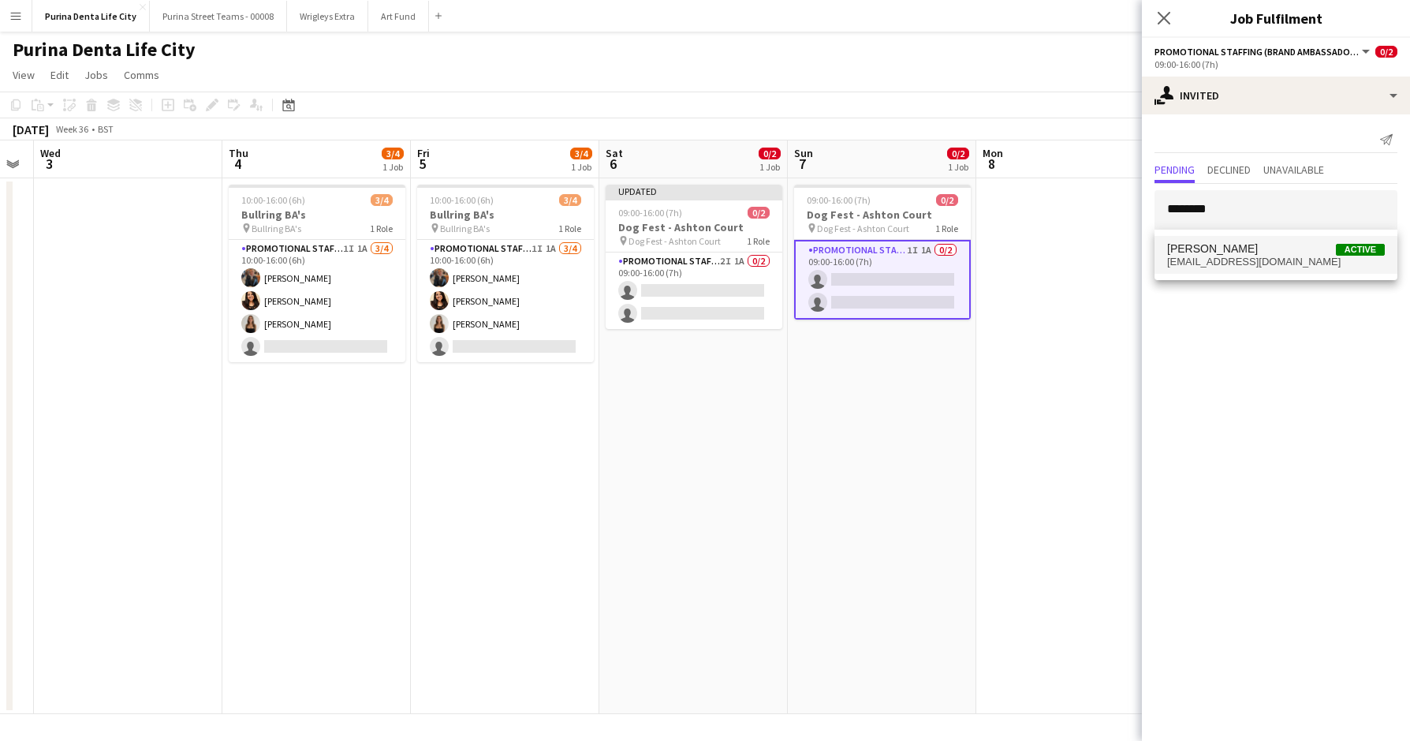
click at [1248, 267] on span "[EMAIL_ADDRESS][DOMAIN_NAME]" at bounding box center [1276, 262] width 218 height 13
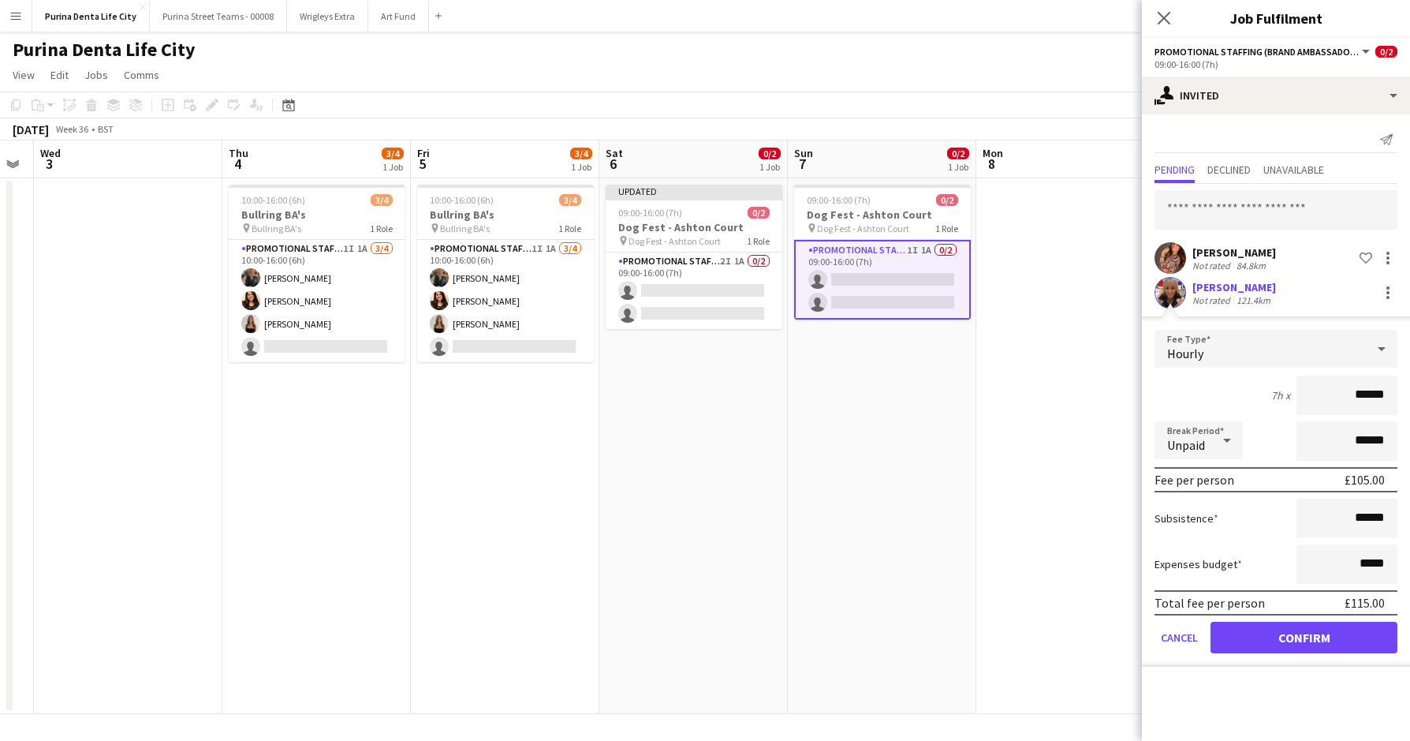
click at [1324, 644] on button "Confirm" at bounding box center [1304, 638] width 187 height 32
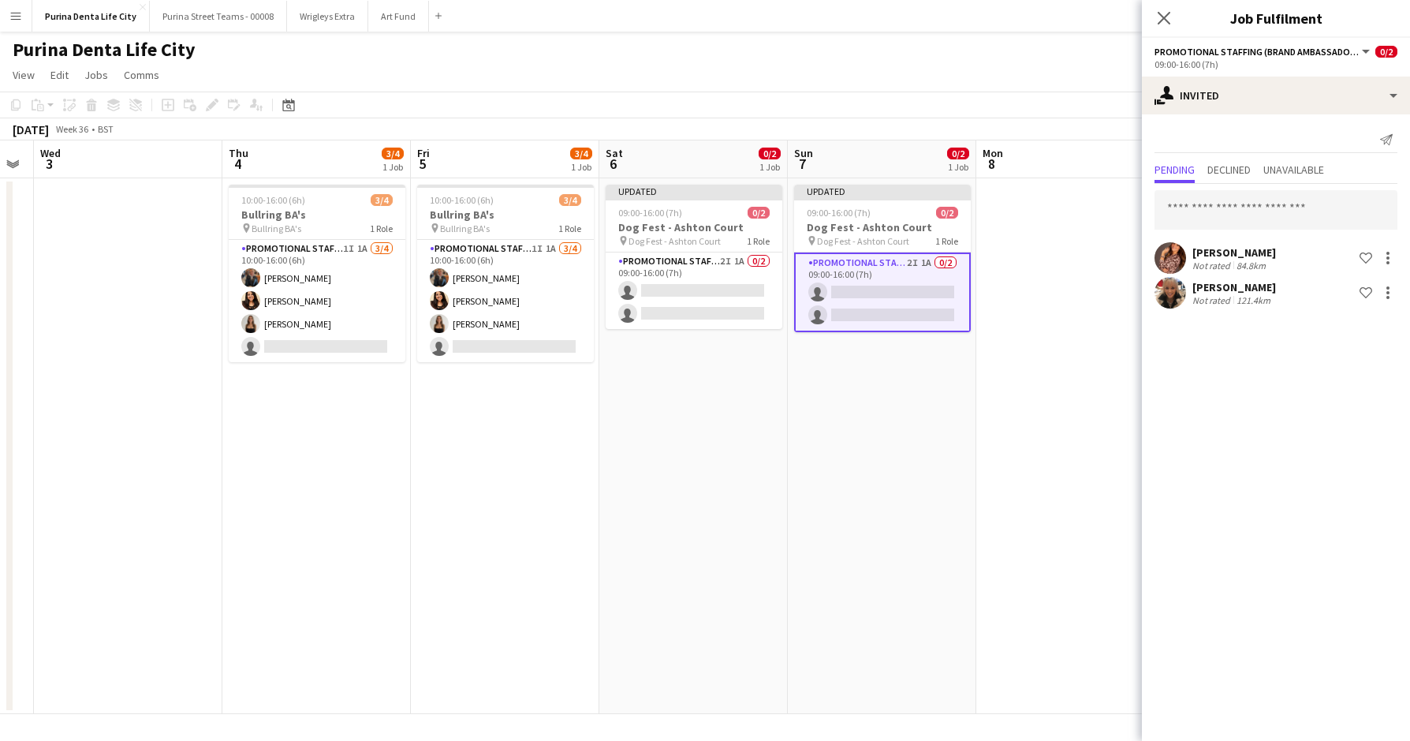
click at [947, 508] on app-date-cell "Updated 09:00-16:00 (7h) 0/2 Dog Fest - Ashton Court pin Dog Fest - Ashton Cour…" at bounding box center [882, 446] width 189 height 536
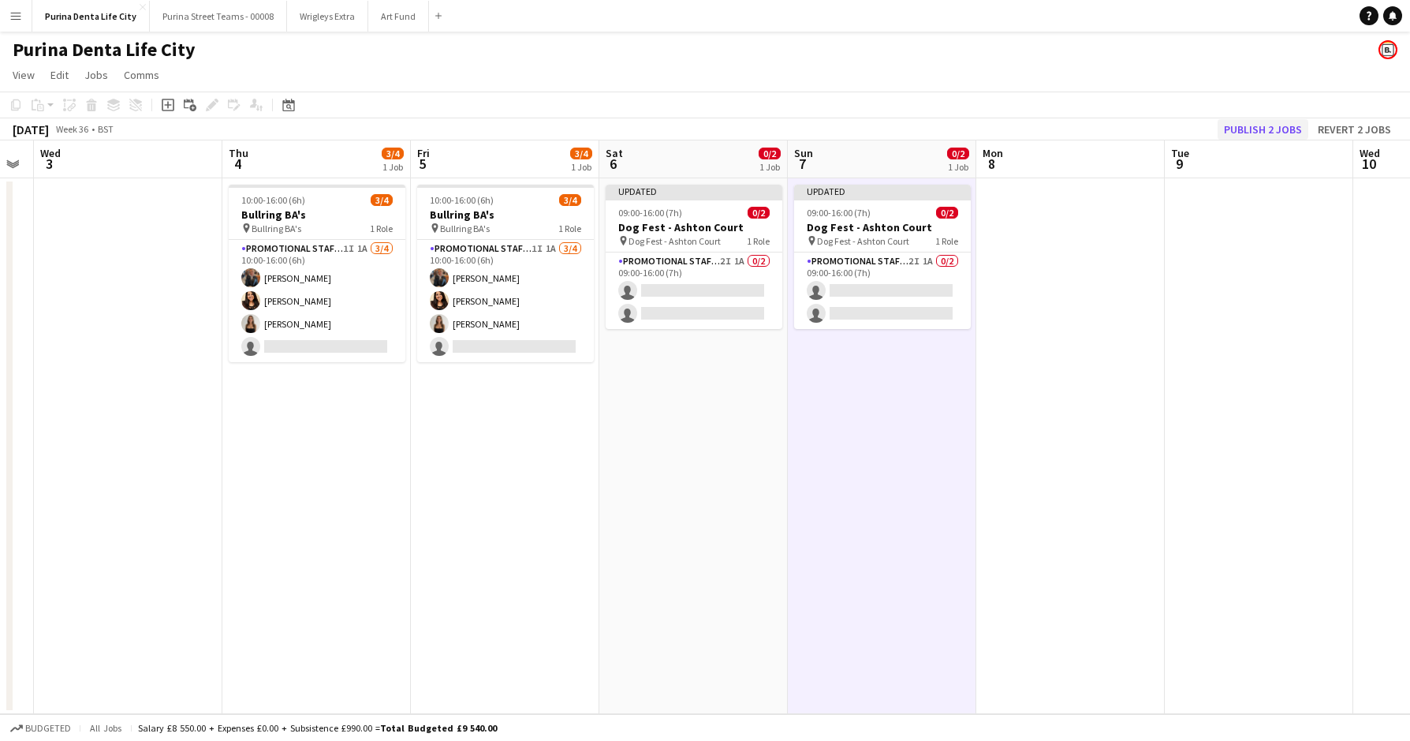
click at [1255, 120] on button "Publish 2 jobs" at bounding box center [1263, 129] width 91 height 21
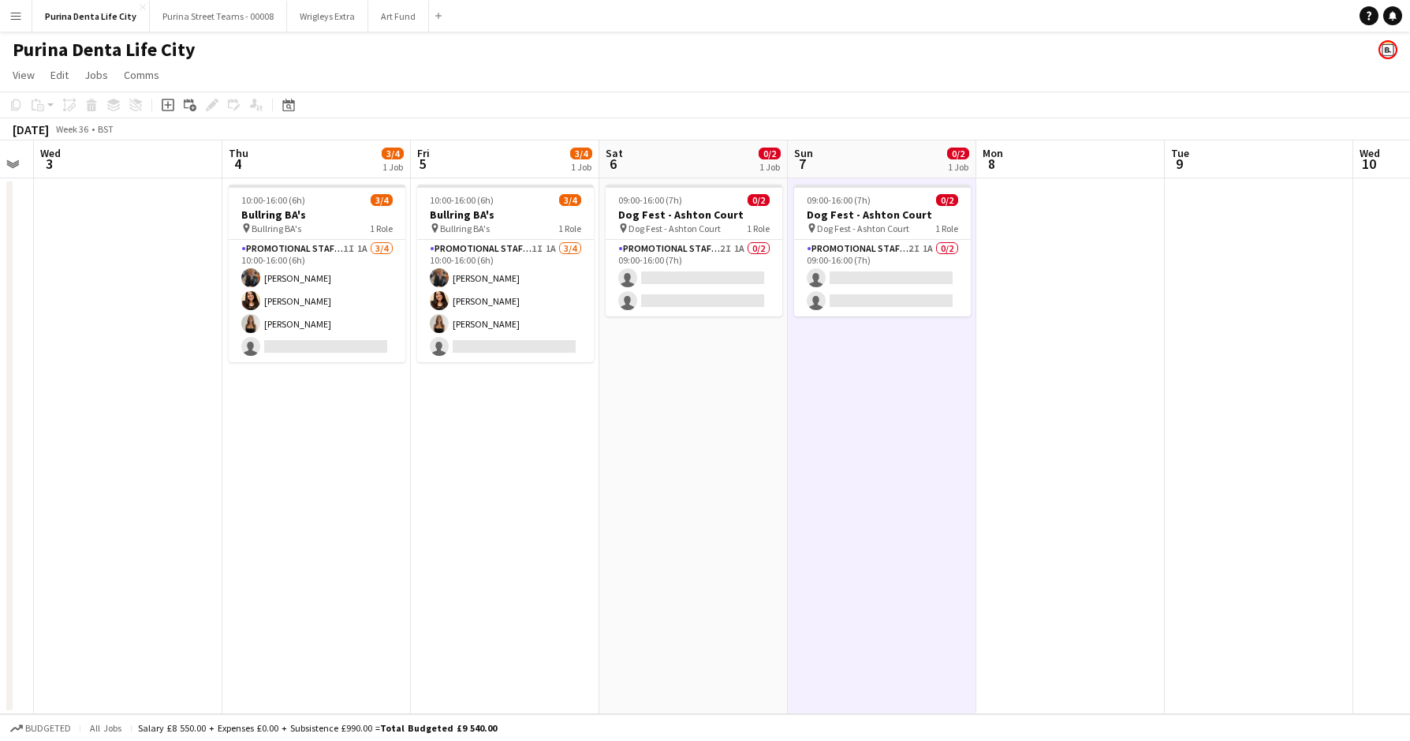
click at [661, 345] on app-date-cell "09:00-16:00 (7h) 0/2 Dog Fest - Ashton Court pin Dog Fest - Ashton Court 1 Role…" at bounding box center [693, 446] width 189 height 536
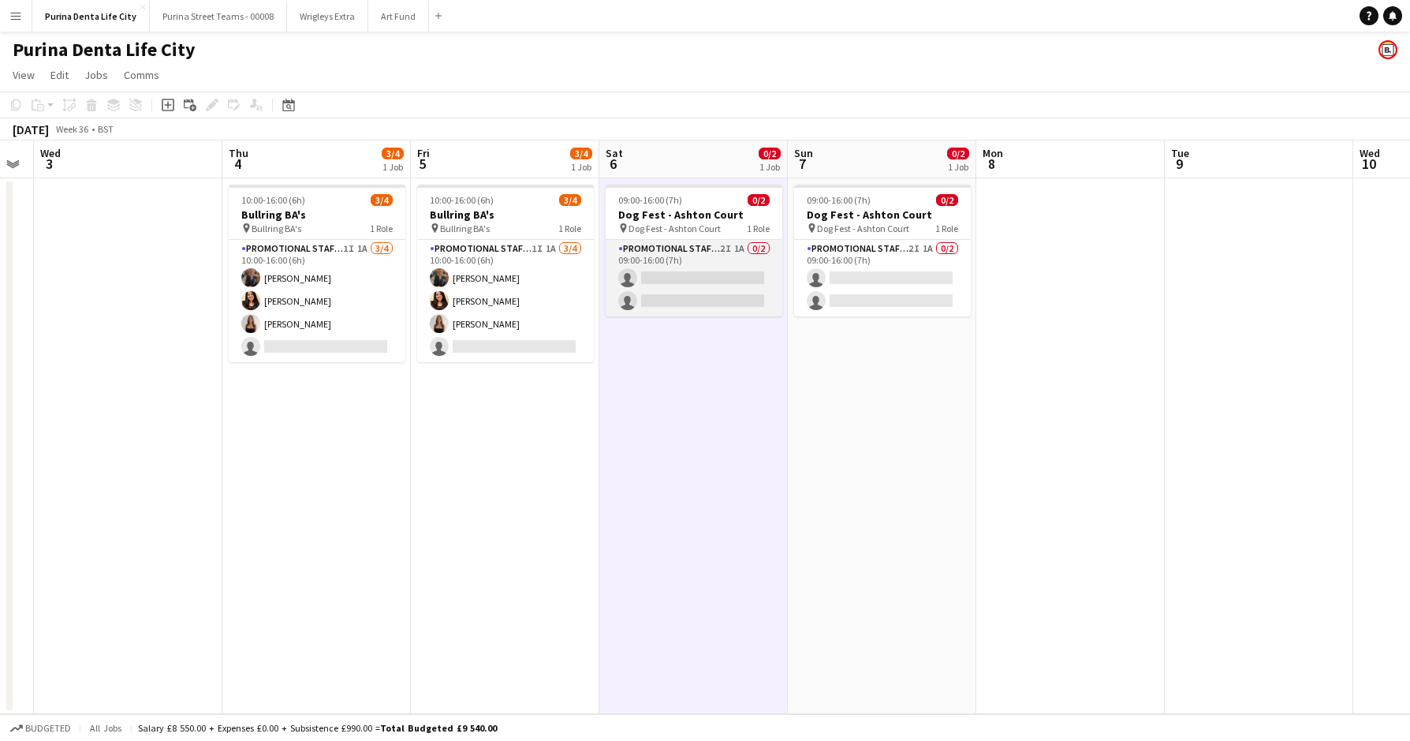
click at [678, 299] on app-card-role "Promotional Staffing (Brand Ambassadors) 2I 1A 0/2 09:00-16:00 (7h) single-neut…" at bounding box center [694, 278] width 177 height 77
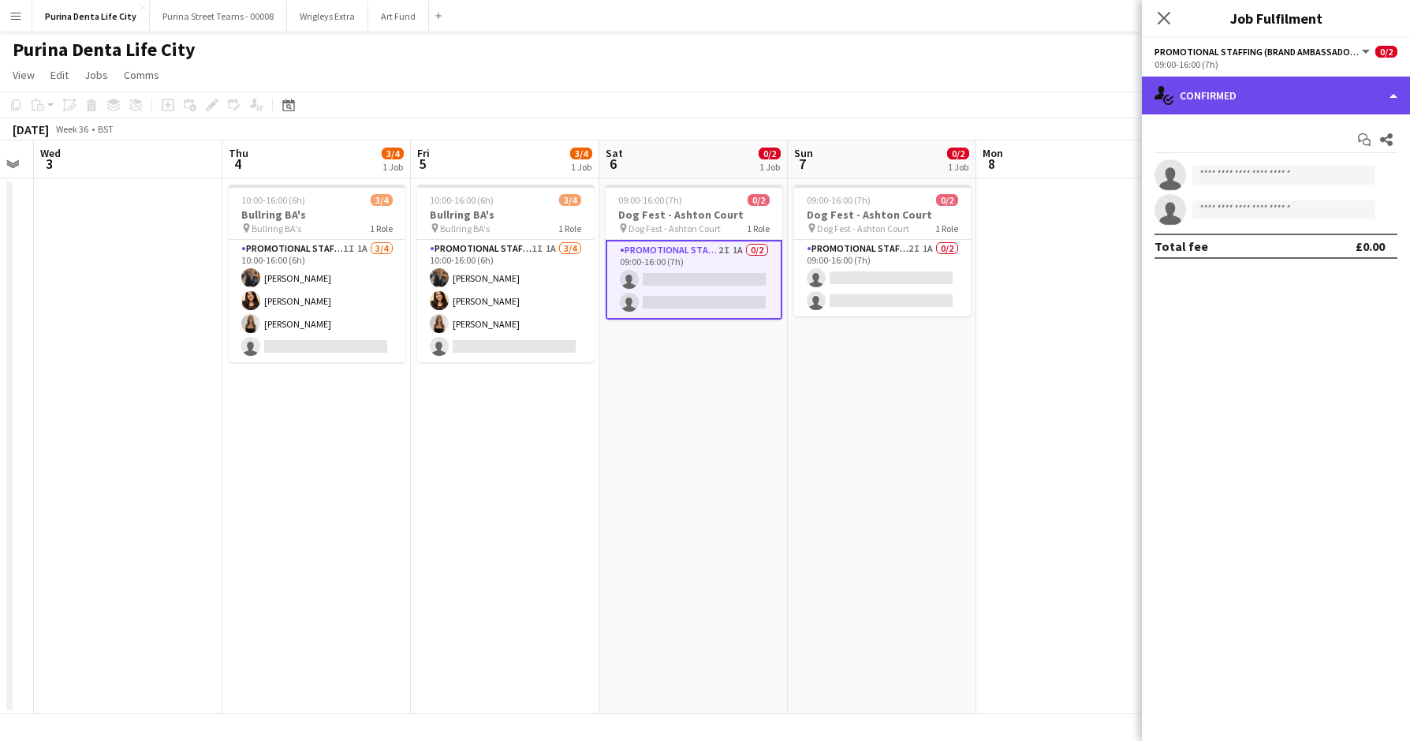
click at [1246, 95] on div "single-neutral-actions-check-2 Confirmed" at bounding box center [1276, 96] width 268 height 38
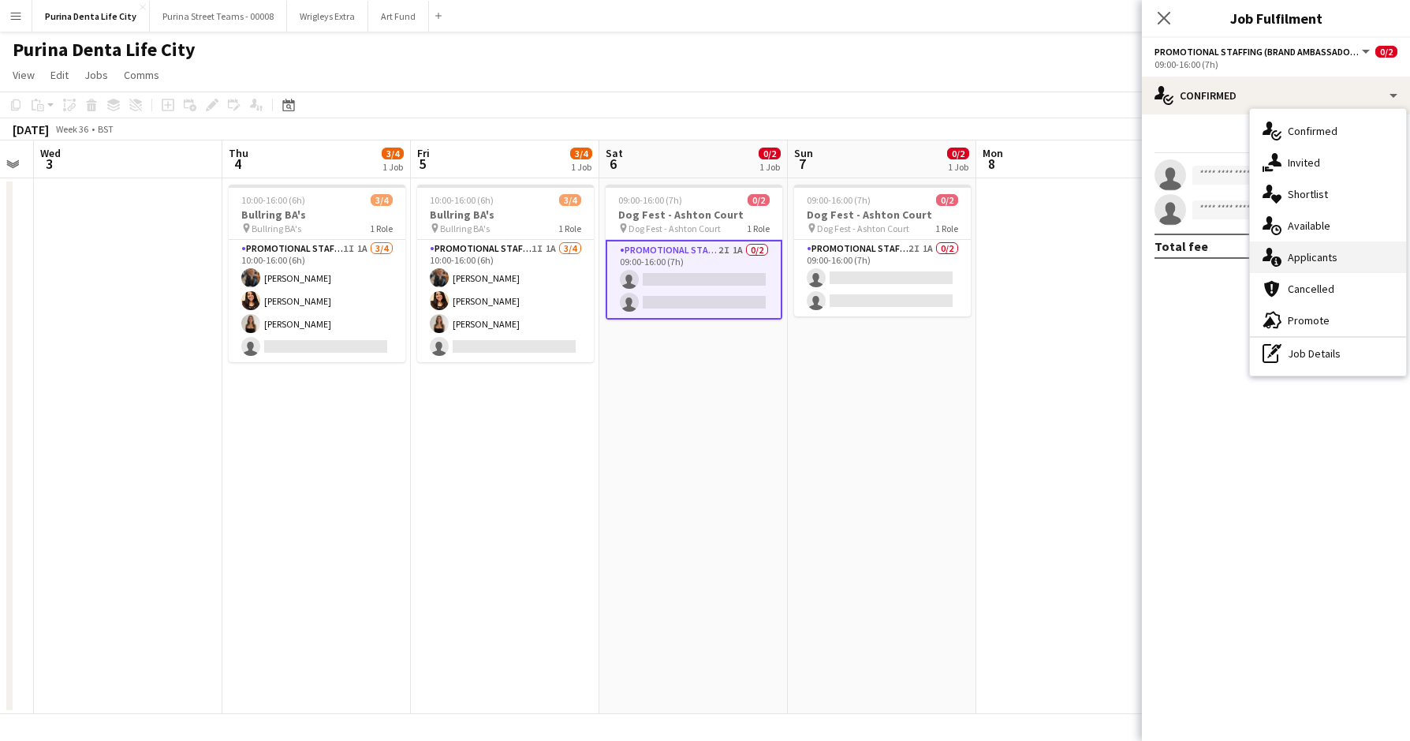
click at [1307, 263] on div "single-neutral-actions-information Applicants" at bounding box center [1328, 257] width 156 height 32
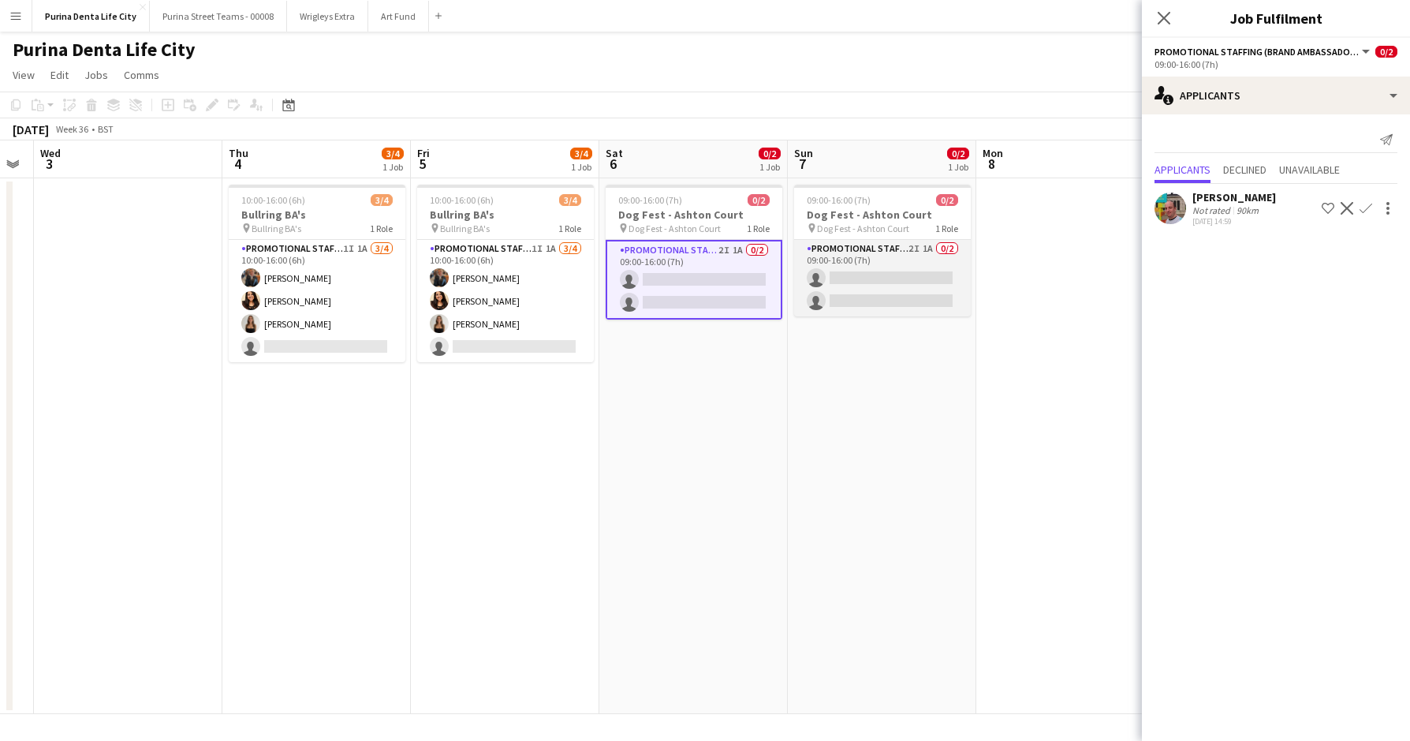
click at [863, 282] on app-card-role "Promotional Staffing (Brand Ambassadors) 2I 1A 0/2 09:00-16:00 (7h) single-neut…" at bounding box center [882, 278] width 177 height 77
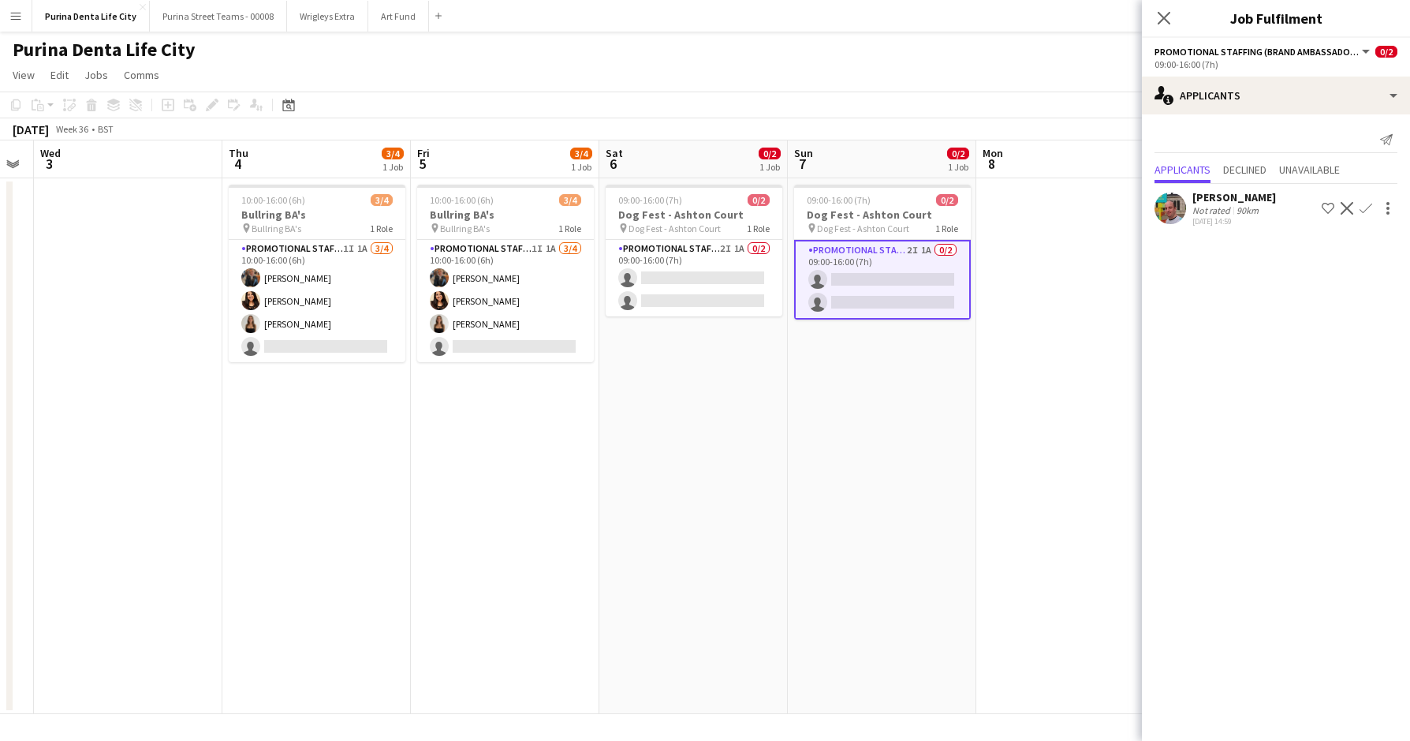
click at [751, 456] on app-date-cell "09:00-16:00 (7h) 0/2 Dog Fest - Ashton Court pin Dog Fest - Ashton Court 1 Role…" at bounding box center [693, 446] width 189 height 536
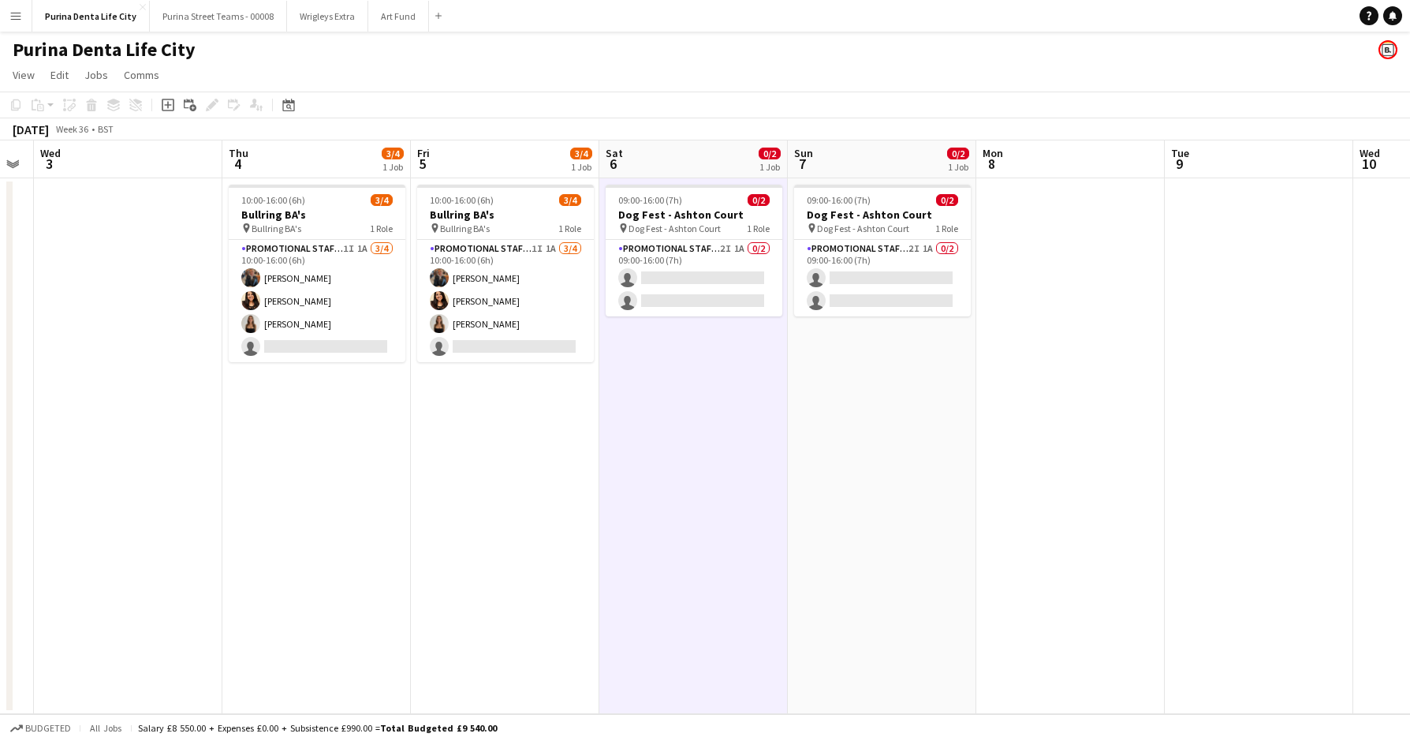
click at [379, 18] on button "Art Fund Close" at bounding box center [398, 16] width 61 height 31
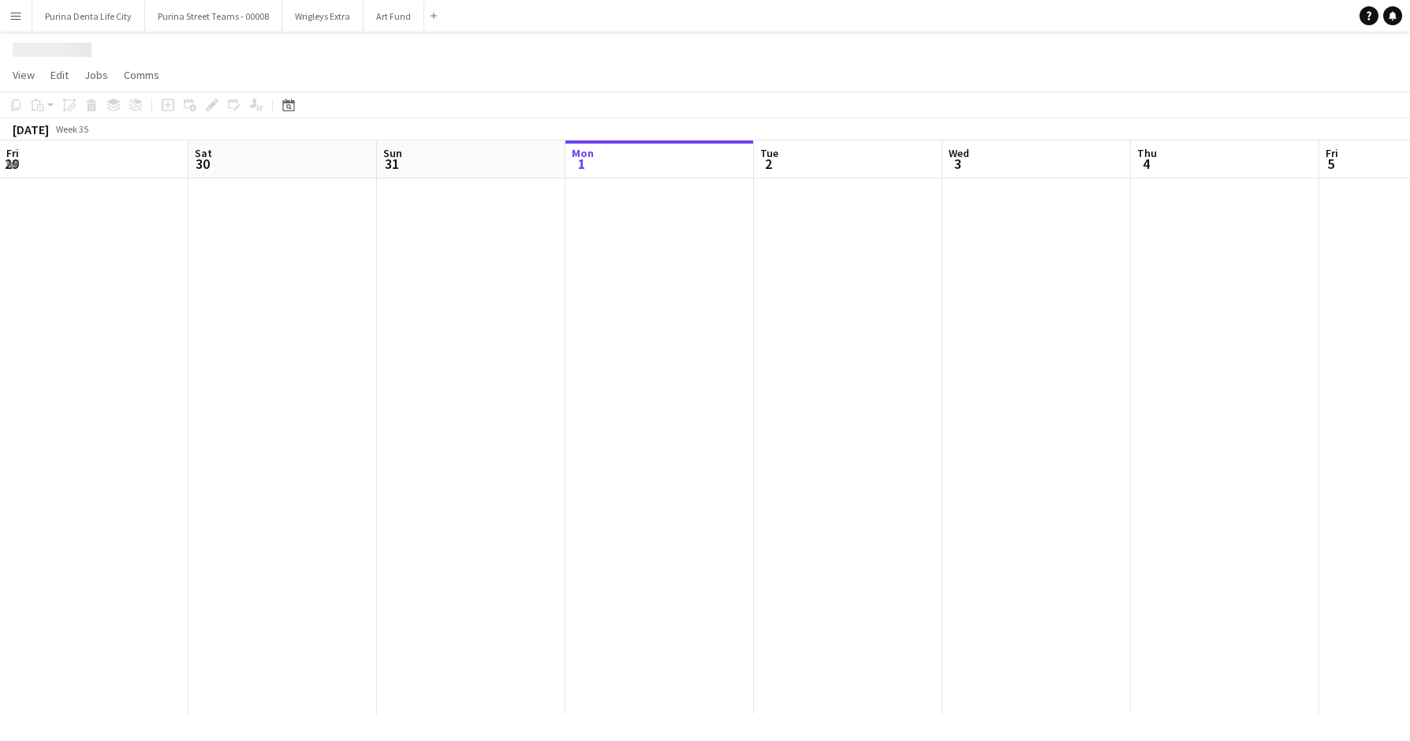
click at [379, 18] on button "Art Fund Close" at bounding box center [394, 16] width 61 height 31
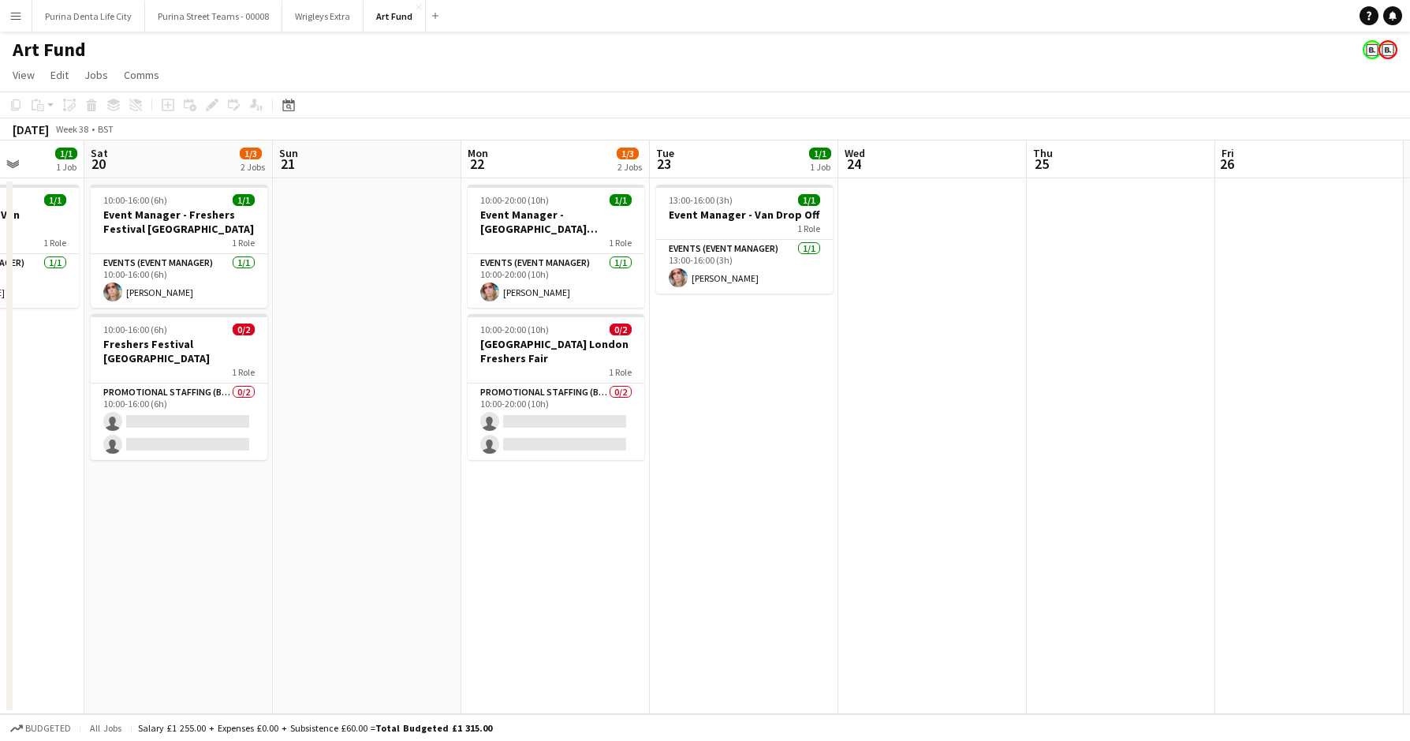
click at [604, 382] on app-job-card "10:00-20:00 (10h) 0/2 Kings College London Freshers Fair 1 Role Promotional Sta…" at bounding box center [556, 387] width 177 height 146
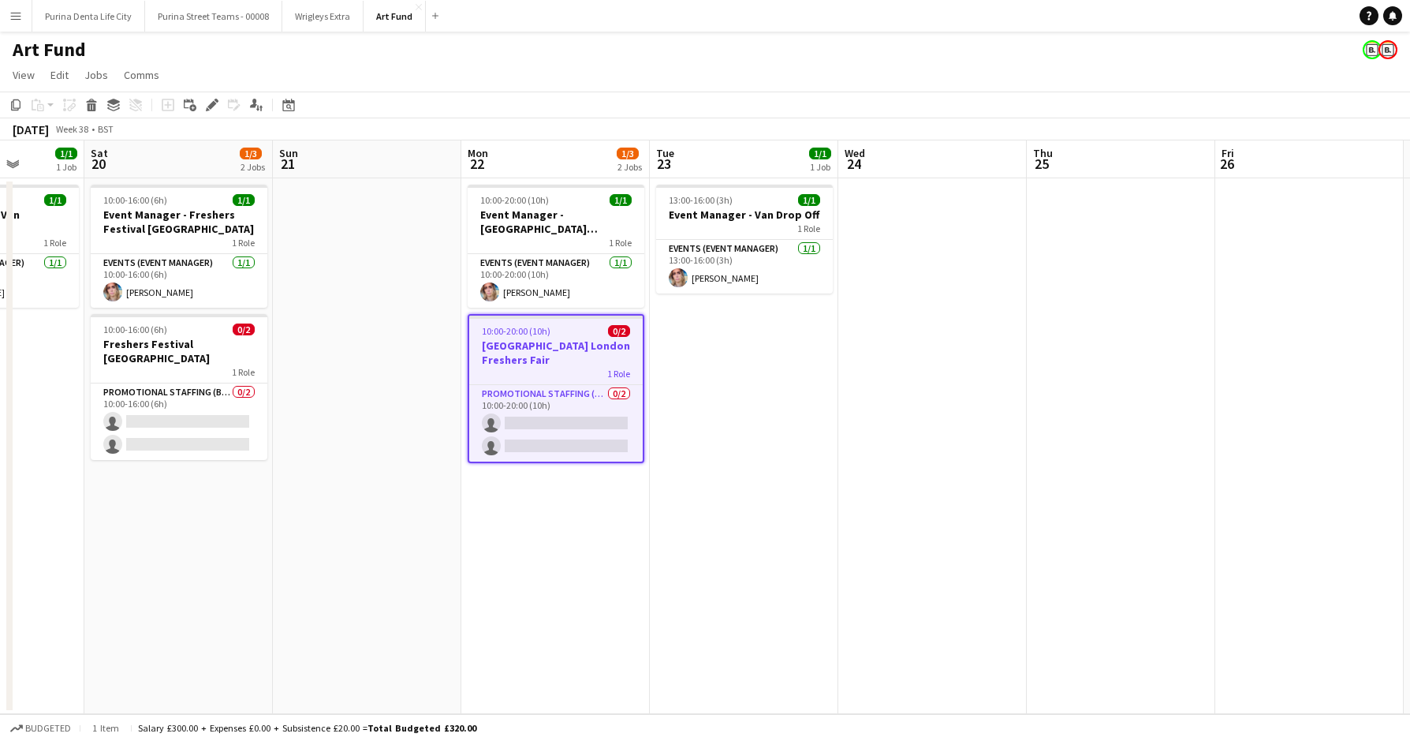
click at [224, 110] on div "Add job Add linked Job Edit Edit linked Job Applicants" at bounding box center [205, 104] width 121 height 19
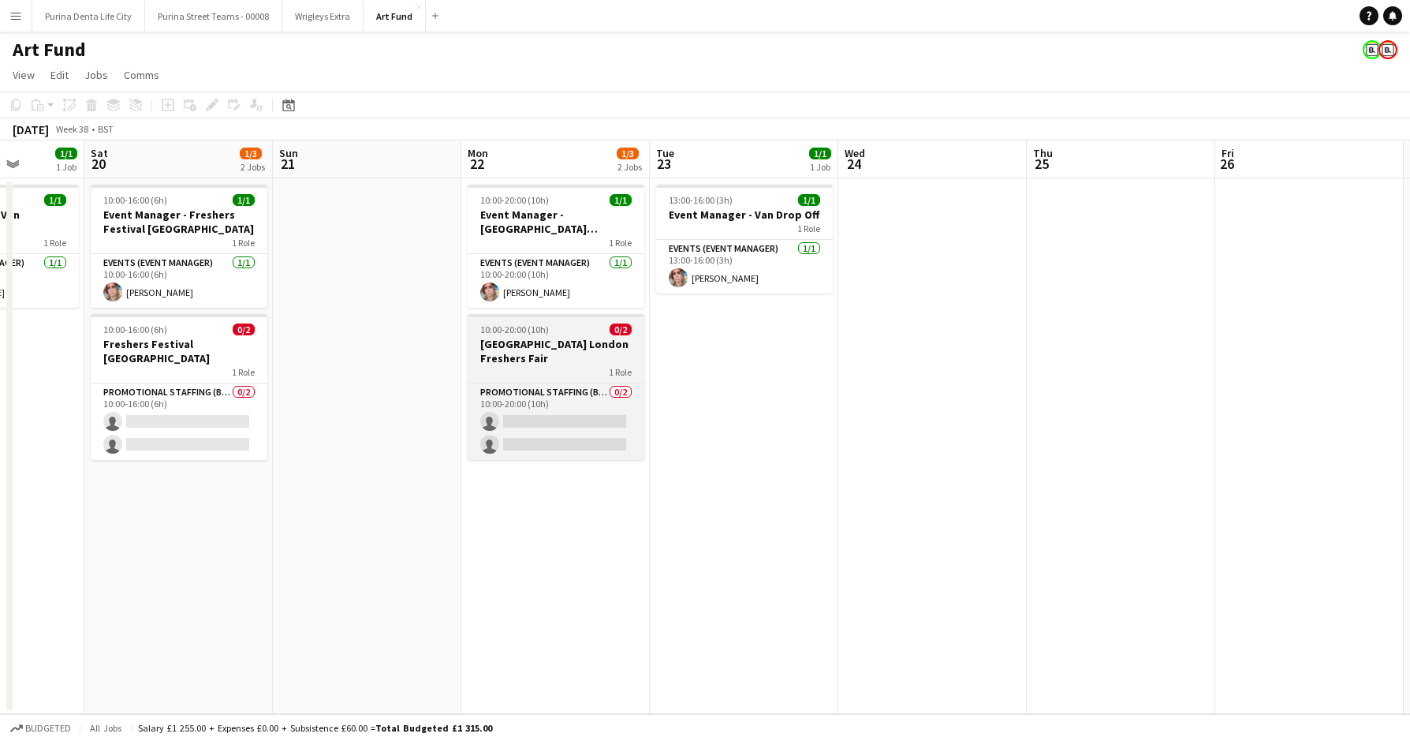
click at [516, 315] on div at bounding box center [556, 315] width 177 height 3
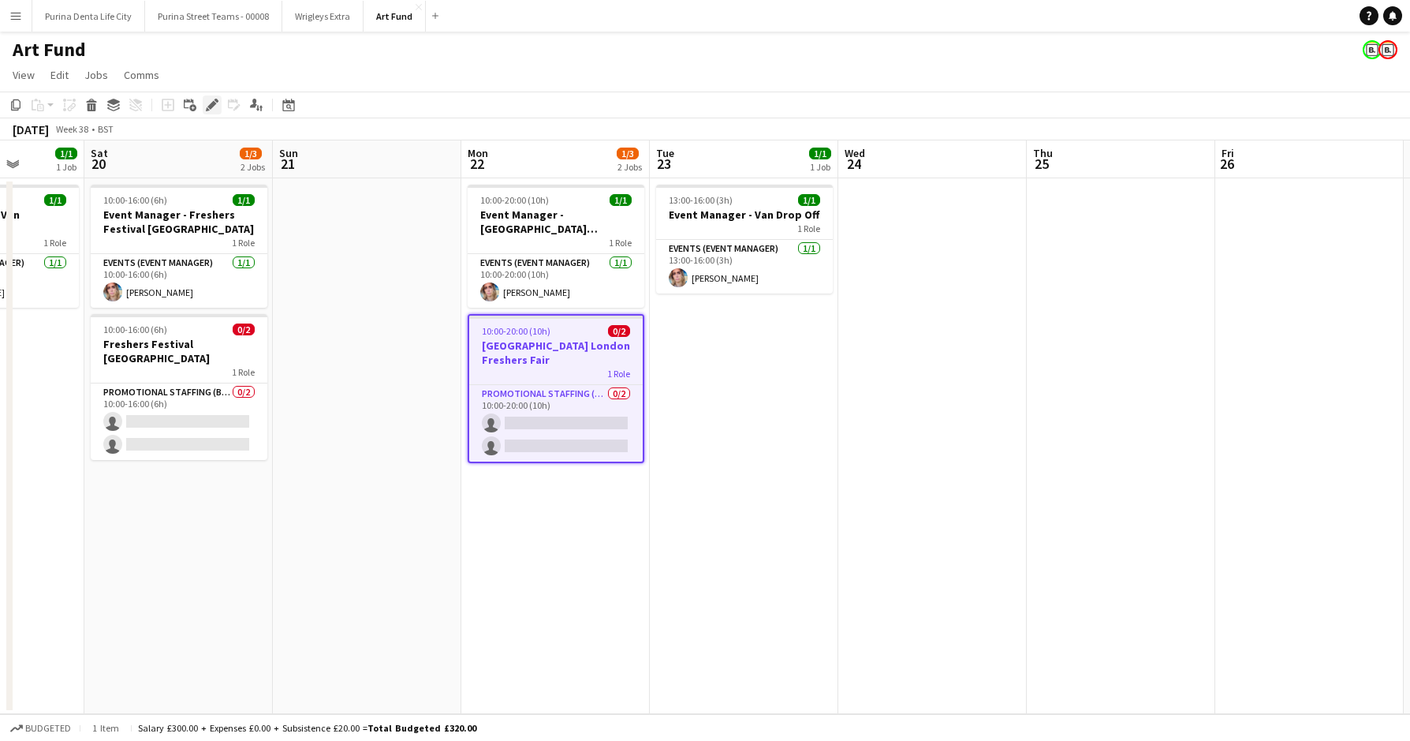
click at [210, 106] on icon at bounding box center [211, 105] width 9 height 9
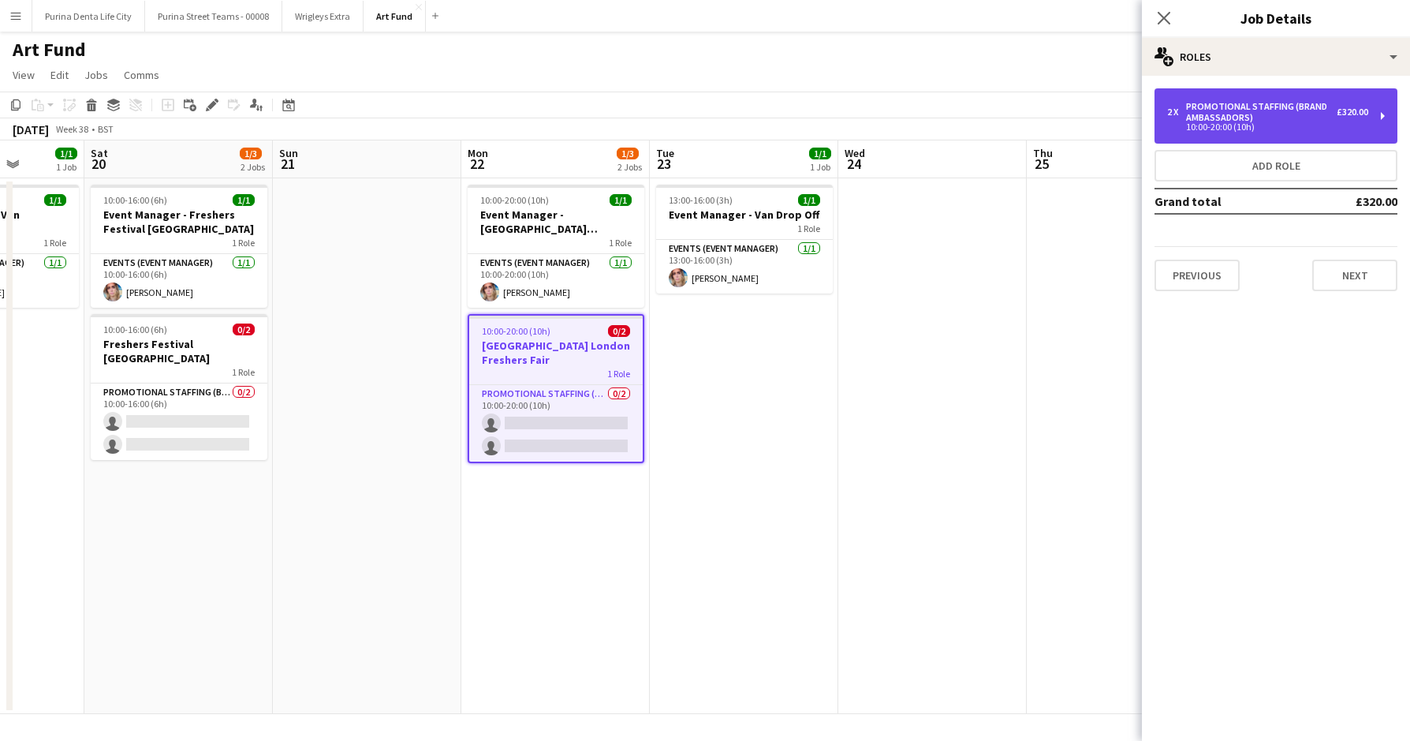
click at [1229, 131] on div "10:00-20:00 (10h)" at bounding box center [1267, 127] width 201 height 8
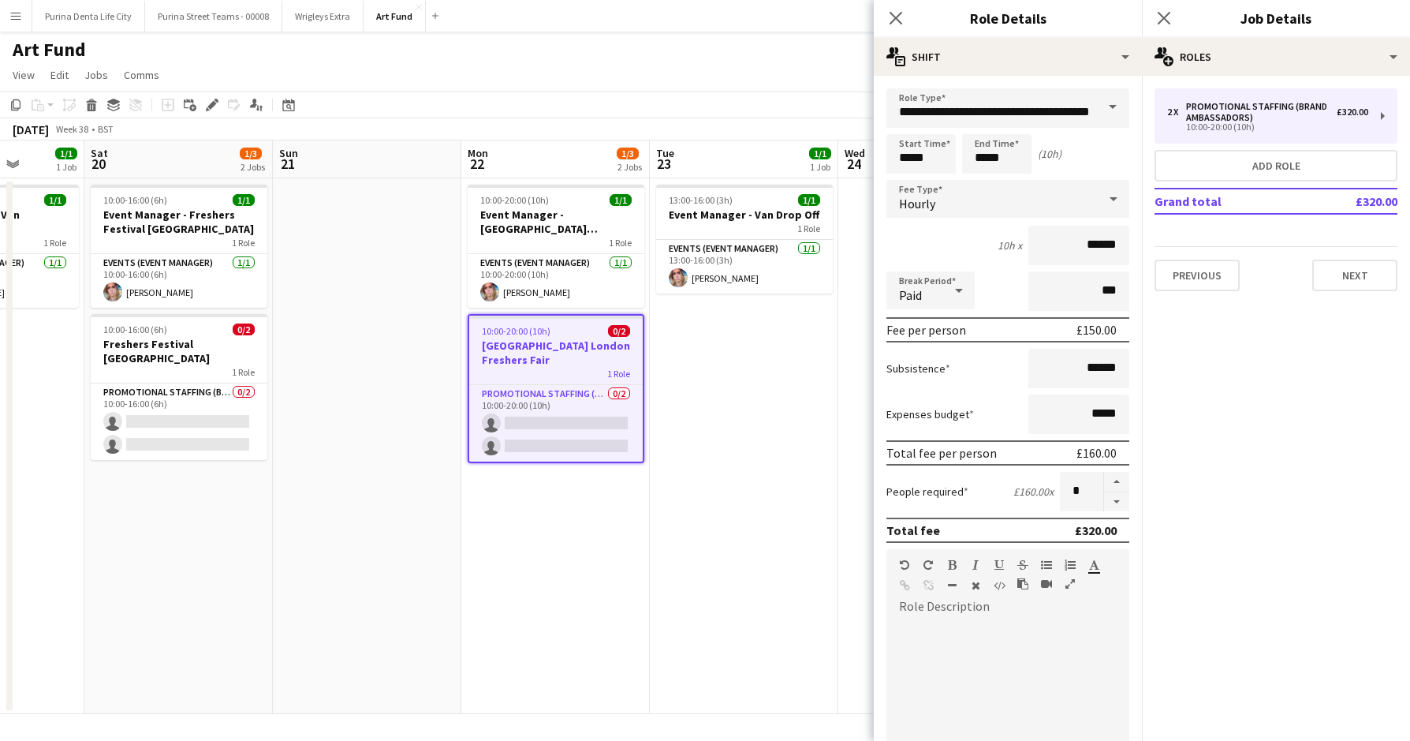
click at [611, 544] on app-date-cell "10:00-20:00 (10h) 1/1 Event Manager - [GEOGRAPHIC_DATA] [GEOGRAPHIC_DATA] 1 Rol…" at bounding box center [555, 446] width 189 height 536
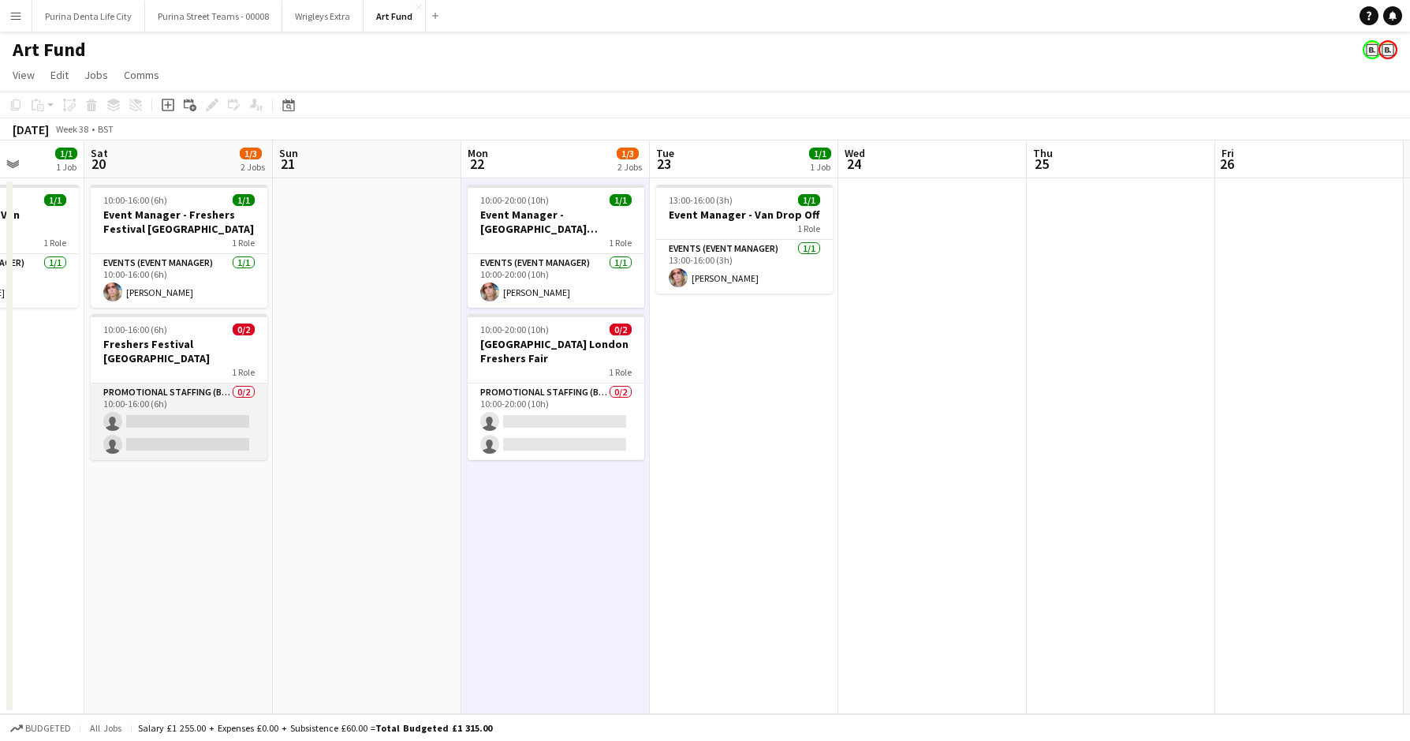
scroll to position [0, 480]
click at [97, 407] on app-card-role "Promotional Staffing (Brand Ambassadors) 0/2 10:00-16:00 (6h) single-neutral-ac…" at bounding box center [180, 421] width 177 height 77
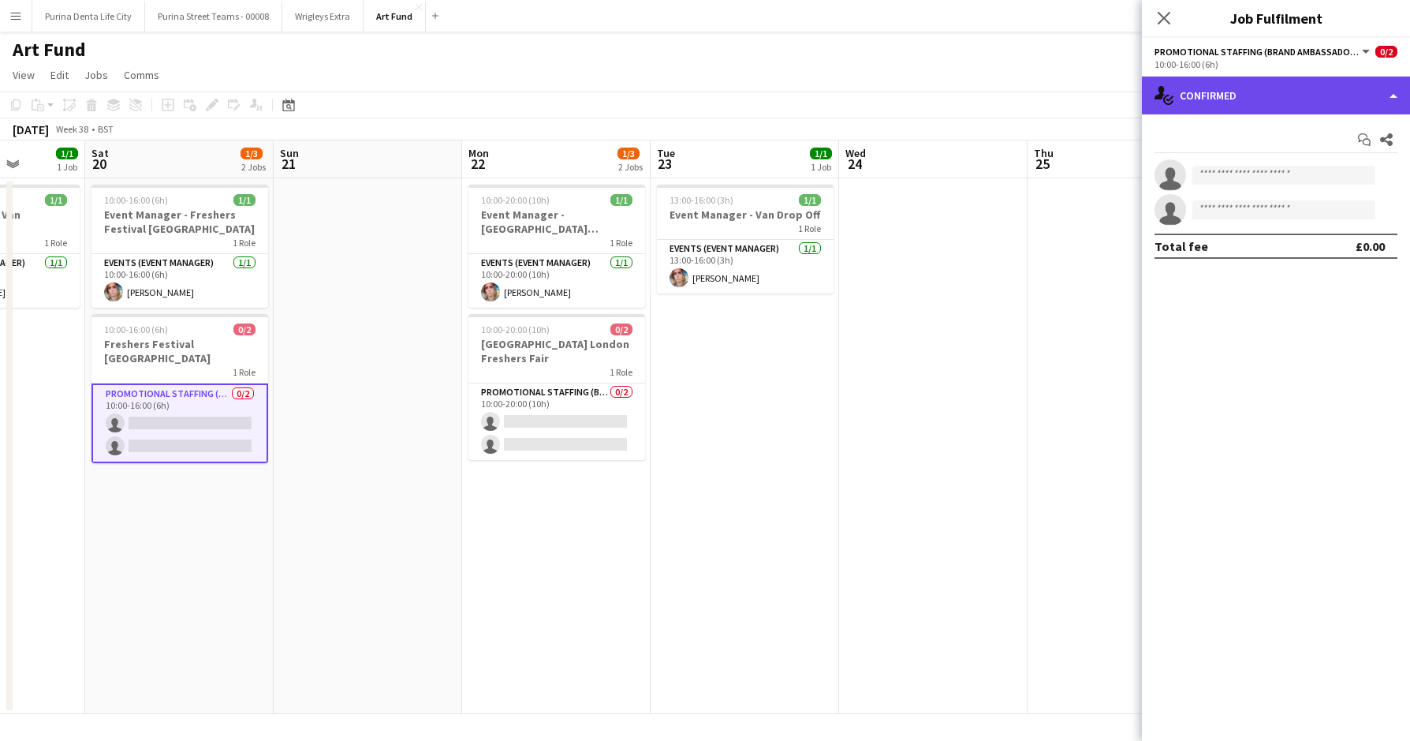
click at [1265, 110] on div "single-neutral-actions-check-2 Confirmed" at bounding box center [1276, 96] width 268 height 38
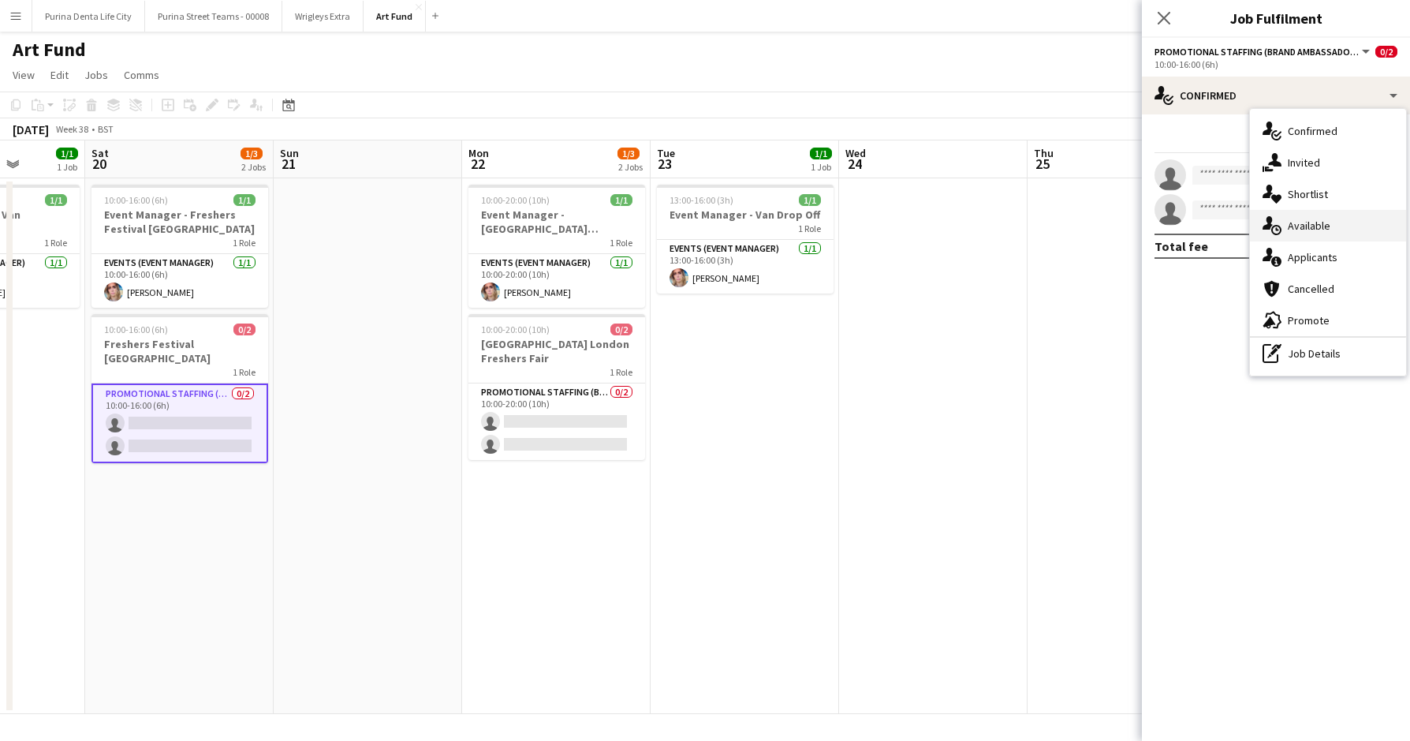
click at [1353, 237] on div "single-neutral-actions-upload Available" at bounding box center [1328, 226] width 156 height 32
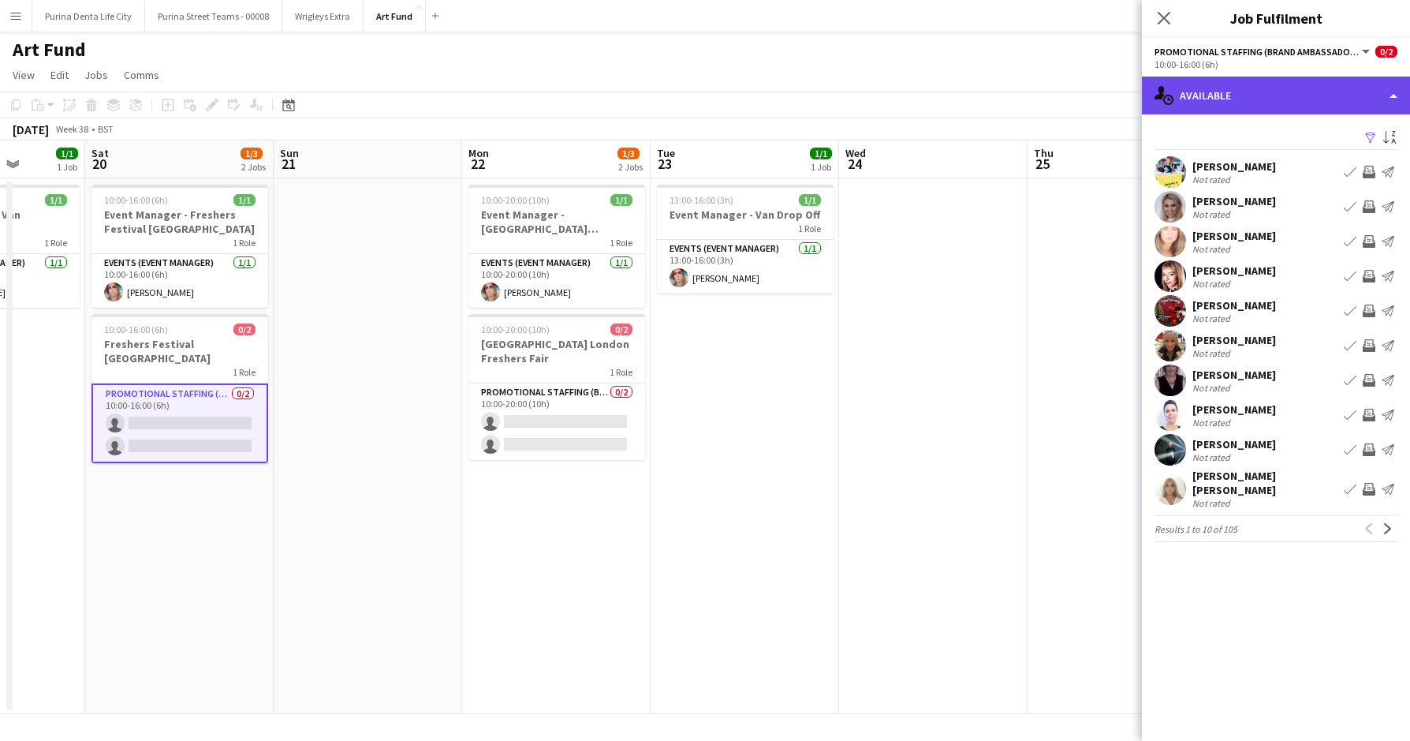
click at [1239, 105] on div "single-neutral-actions-upload Available" at bounding box center [1276, 96] width 268 height 38
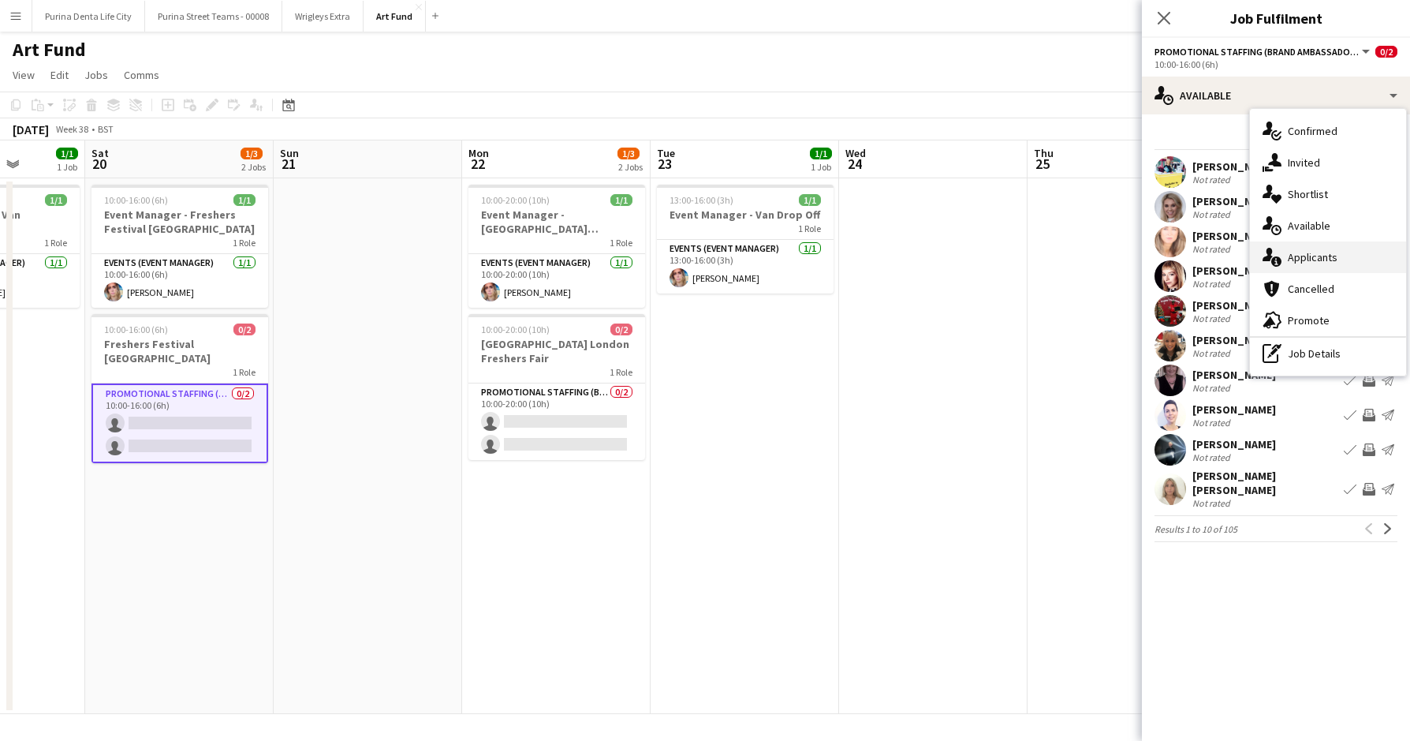
click at [1321, 262] on div "single-neutral-actions-information Applicants" at bounding box center [1328, 257] width 156 height 32
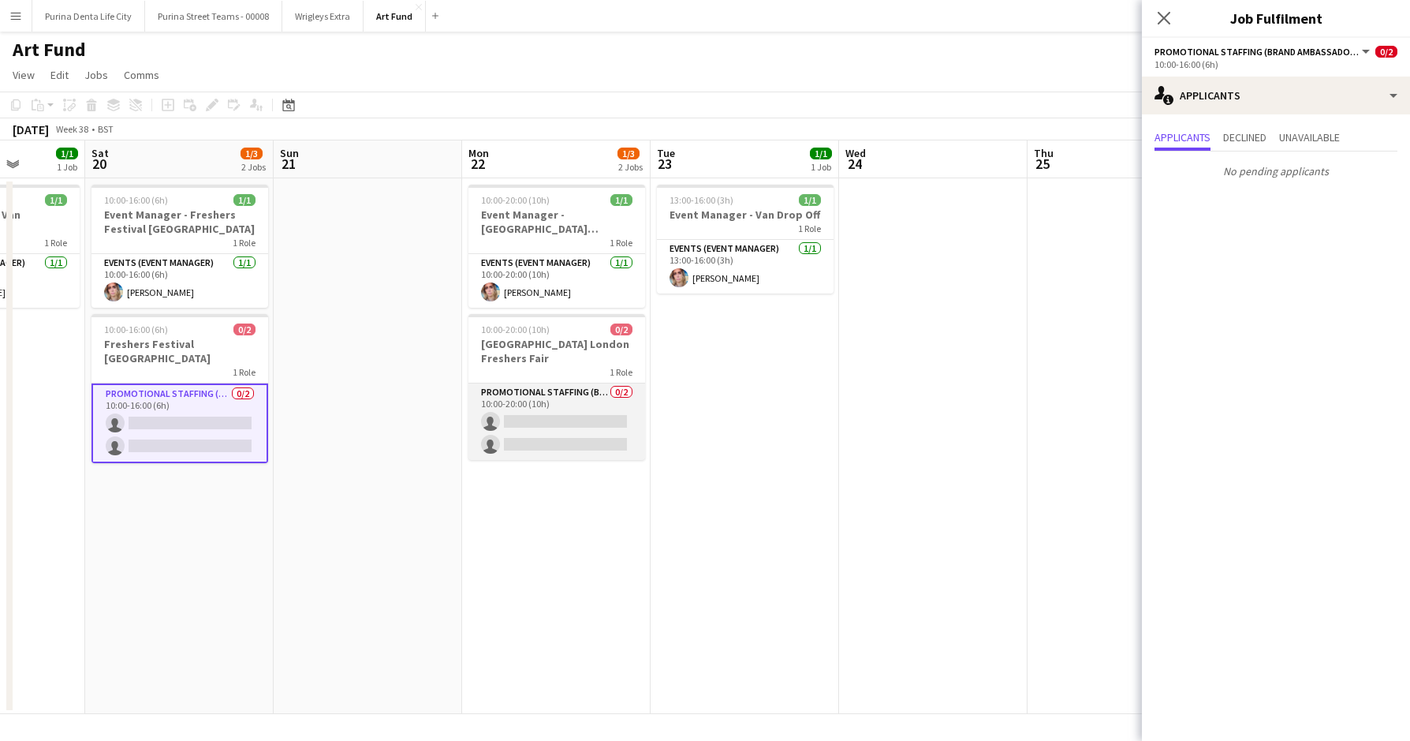
click at [531, 435] on app-card-role "Promotional Staffing (Brand Ambassadors) 0/2 10:00-20:00 (10h) single-neutral-a…" at bounding box center [557, 421] width 177 height 77
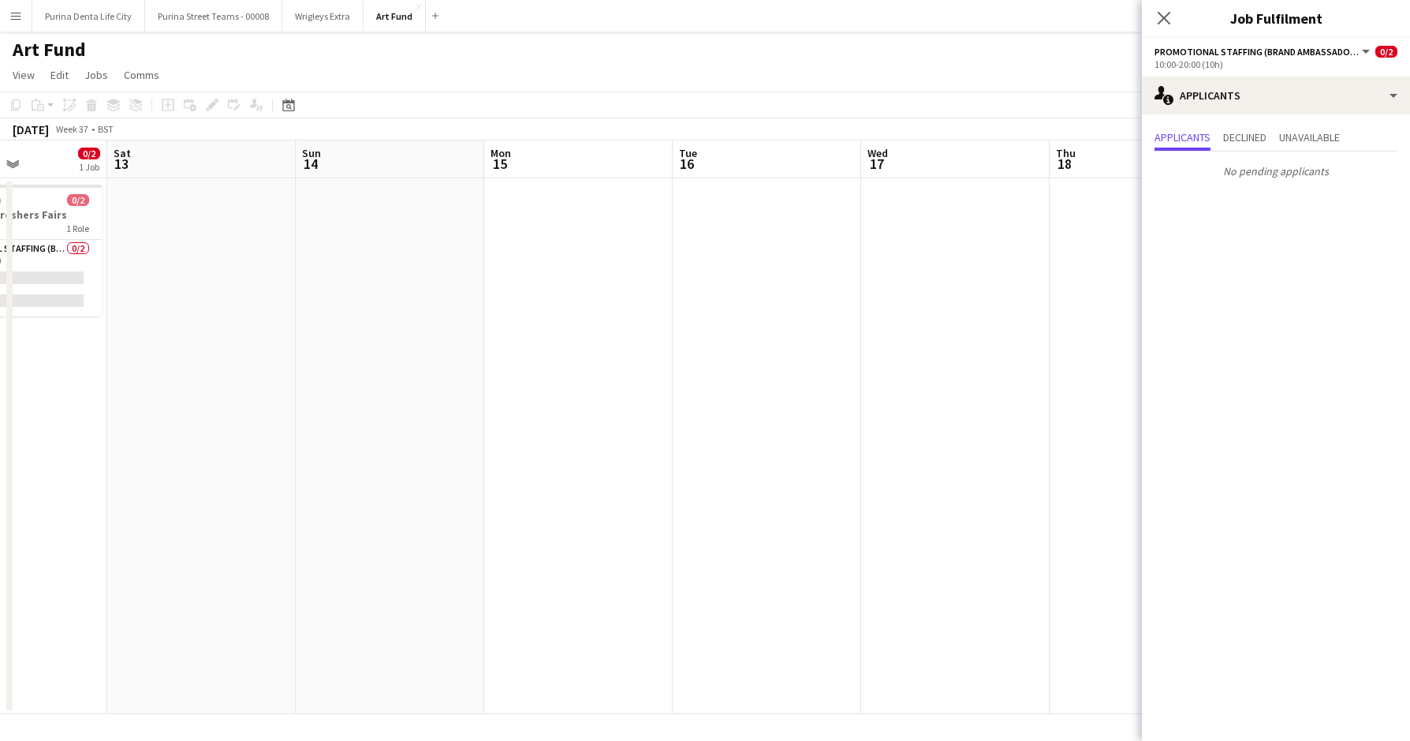
scroll to position [0, 450]
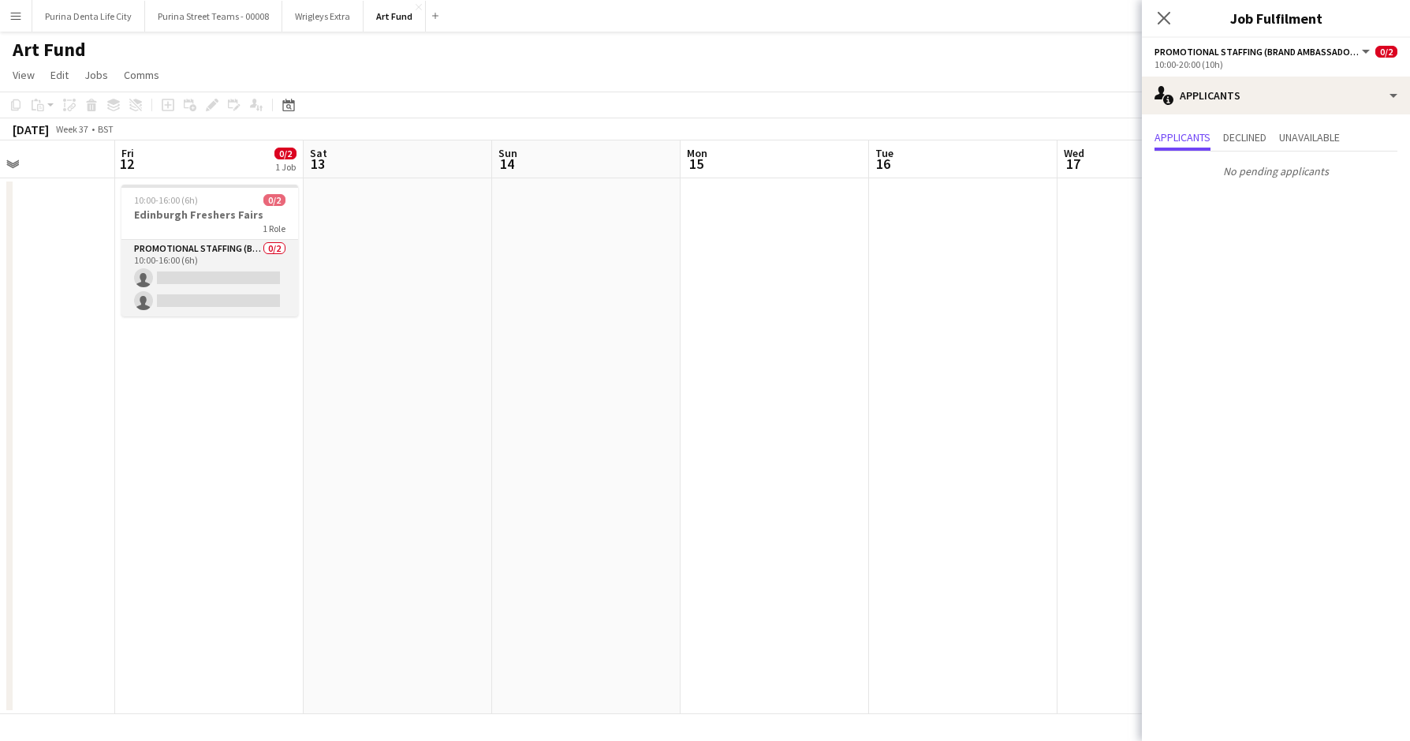
click at [255, 268] on app-card-role "Promotional Staffing (Brand Ambassadors) 0/2 10:00-16:00 (6h) single-neutral-ac…" at bounding box center [209, 278] width 177 height 77
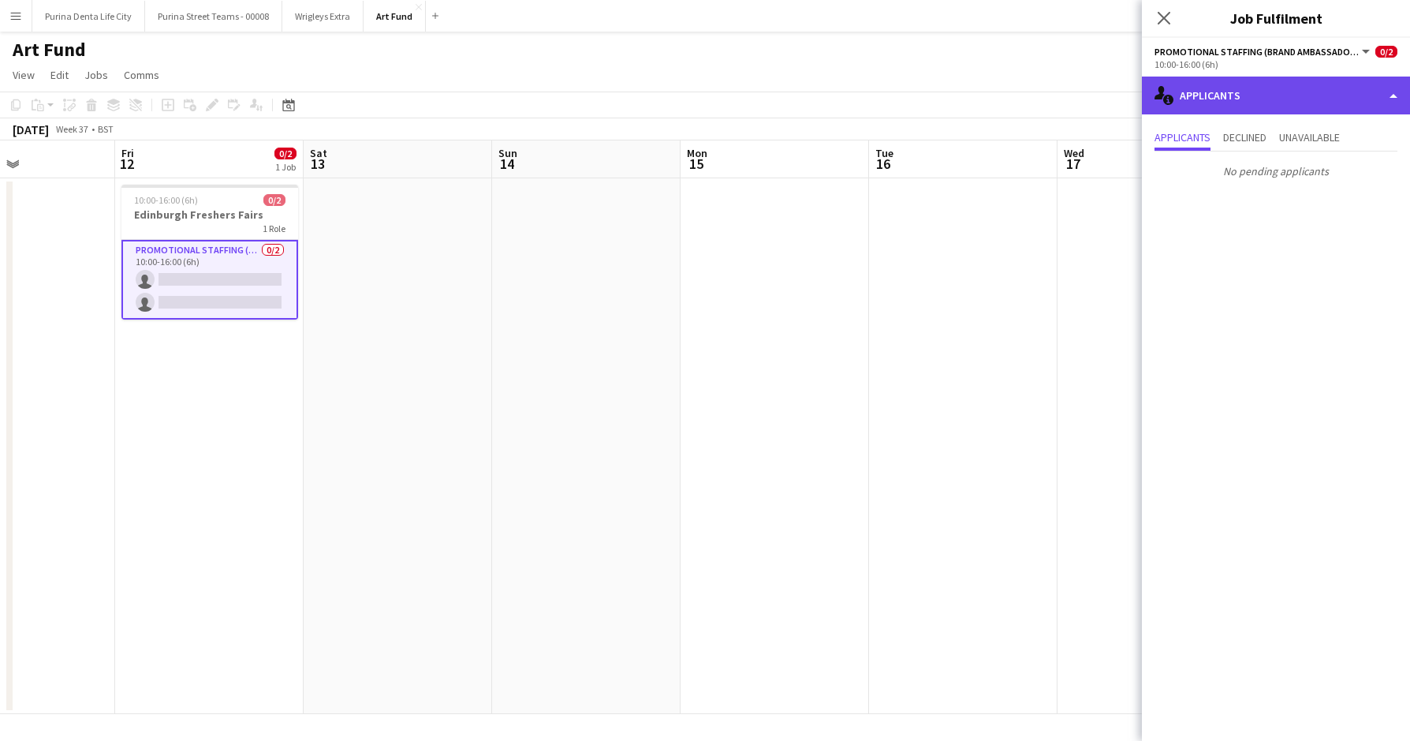
click at [1343, 95] on div "single-neutral-actions-information Applicants" at bounding box center [1276, 96] width 268 height 38
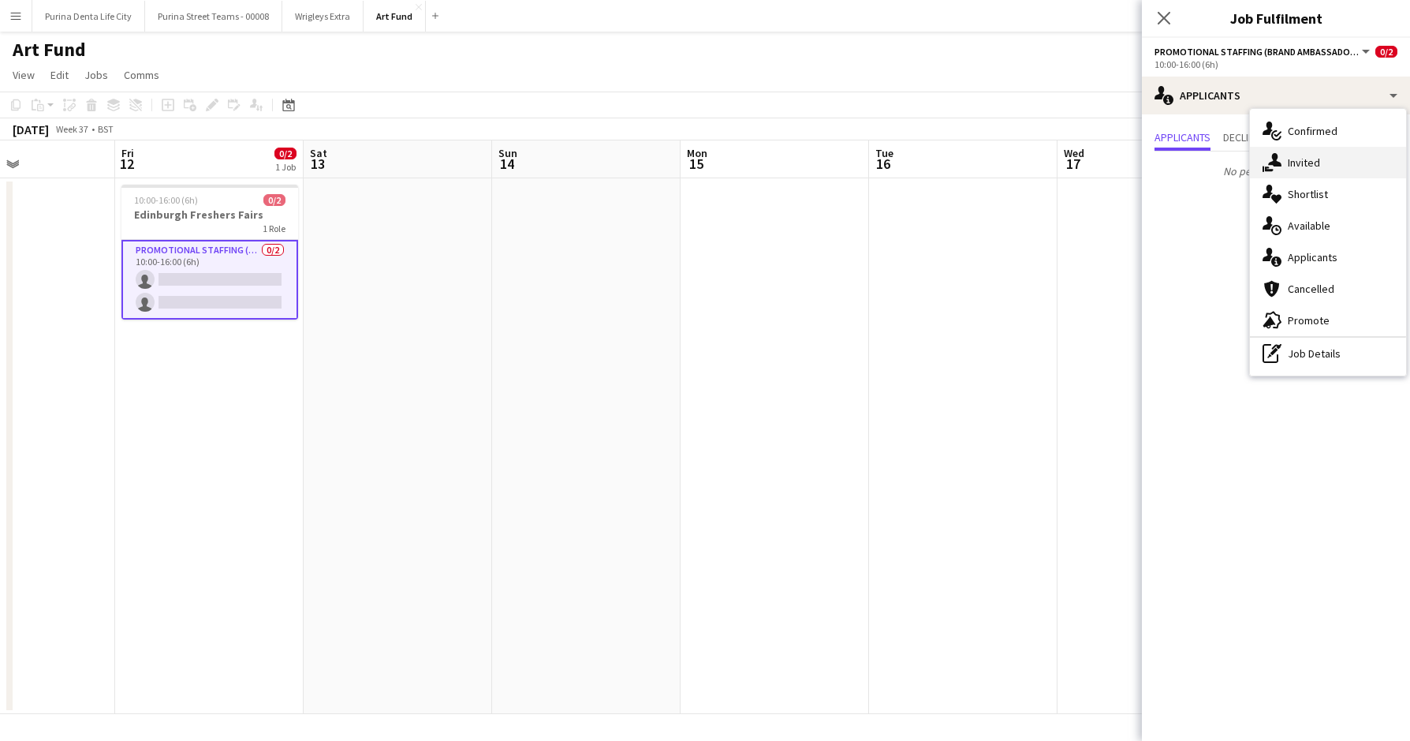
click at [1326, 152] on div "single-neutral-actions-share-1 Invited" at bounding box center [1328, 163] width 156 height 32
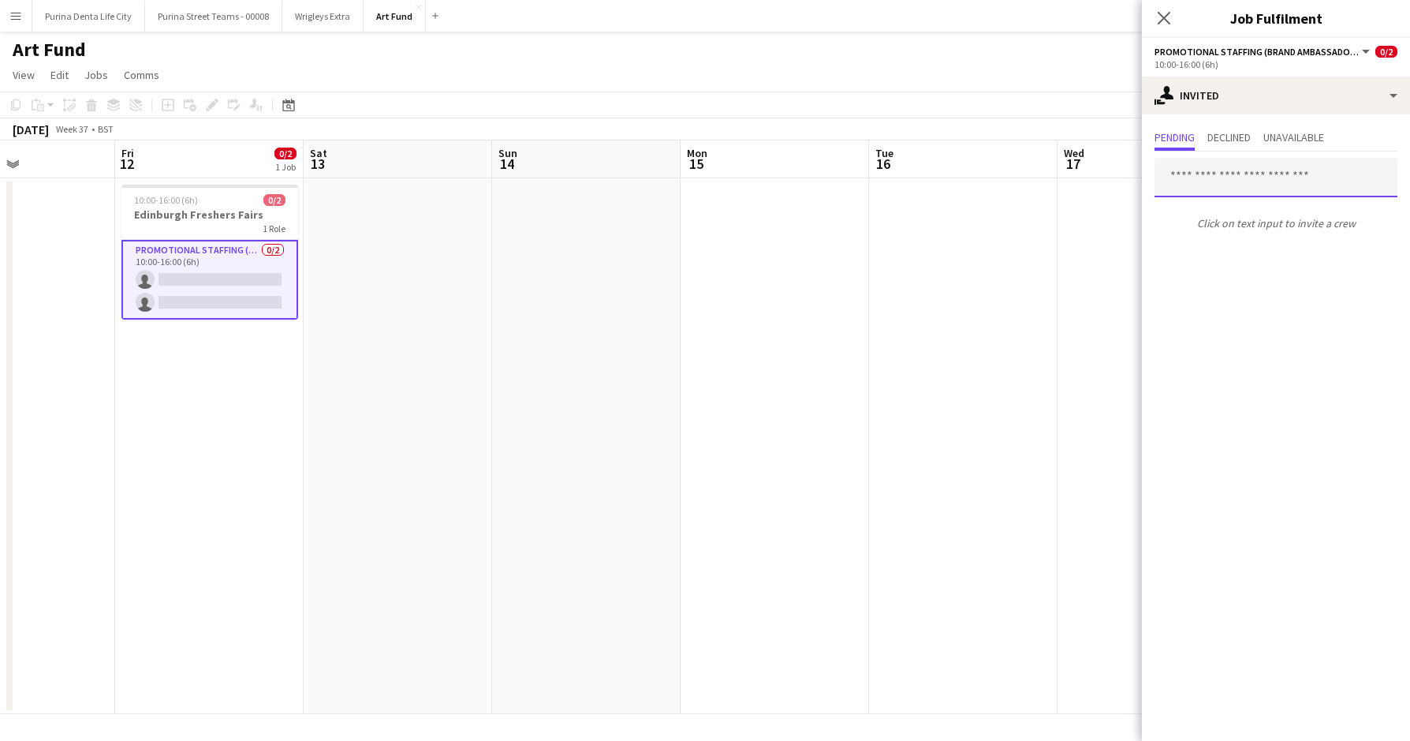
click at [1253, 170] on input "text" at bounding box center [1276, 177] width 243 height 39
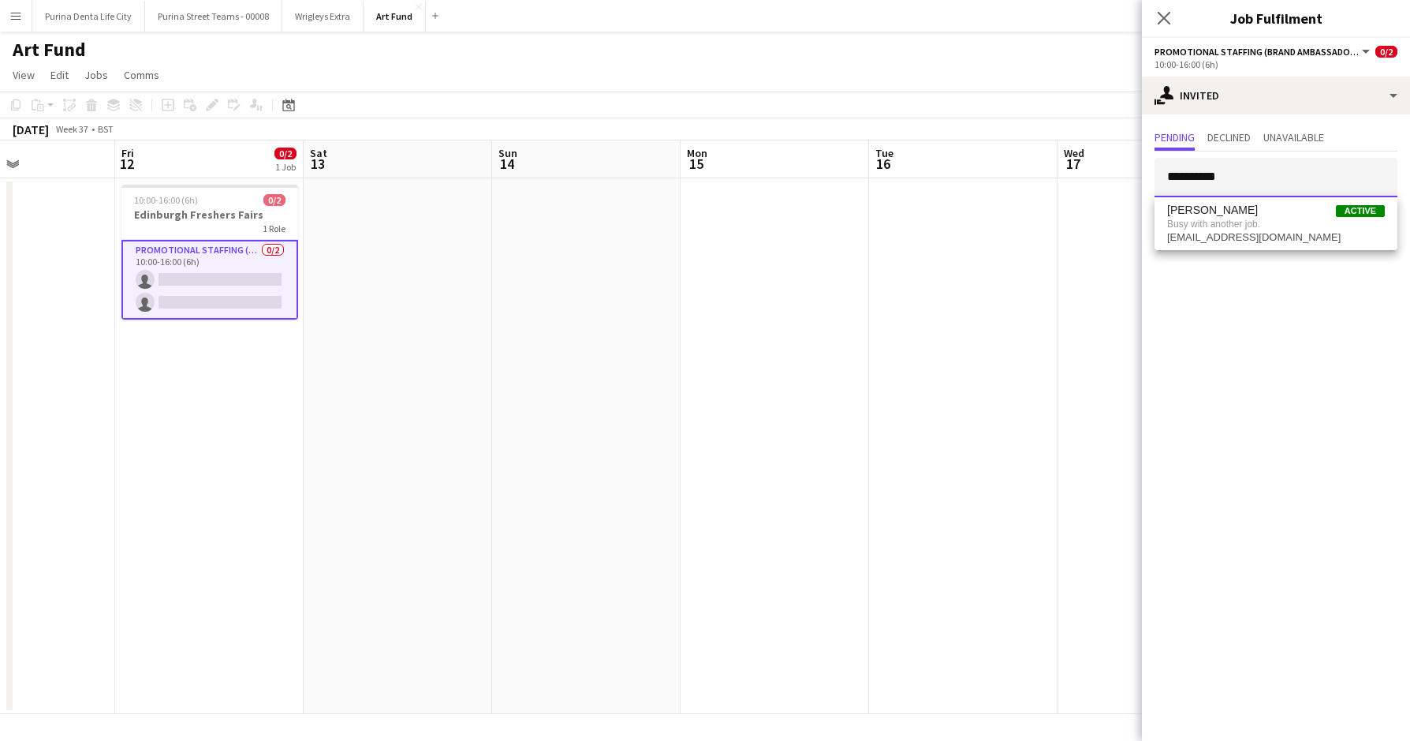
type input "**********"
drag, startPoint x: 1341, startPoint y: 145, endPoint x: 1306, endPoint y: 226, distance: 88.3
click at [1306, 226] on span "Busy with another job." at bounding box center [1276, 224] width 218 height 14
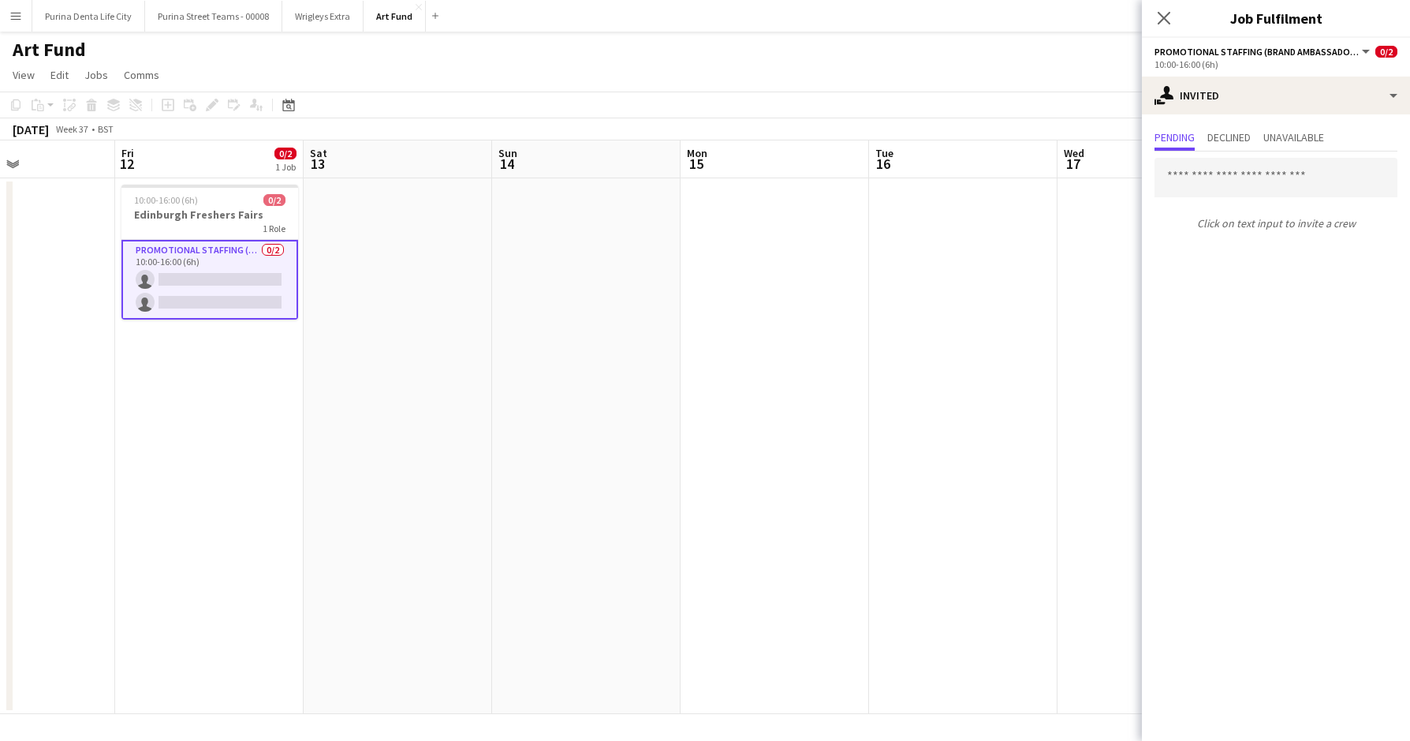
click at [620, 318] on app-date-cell at bounding box center [586, 446] width 189 height 536
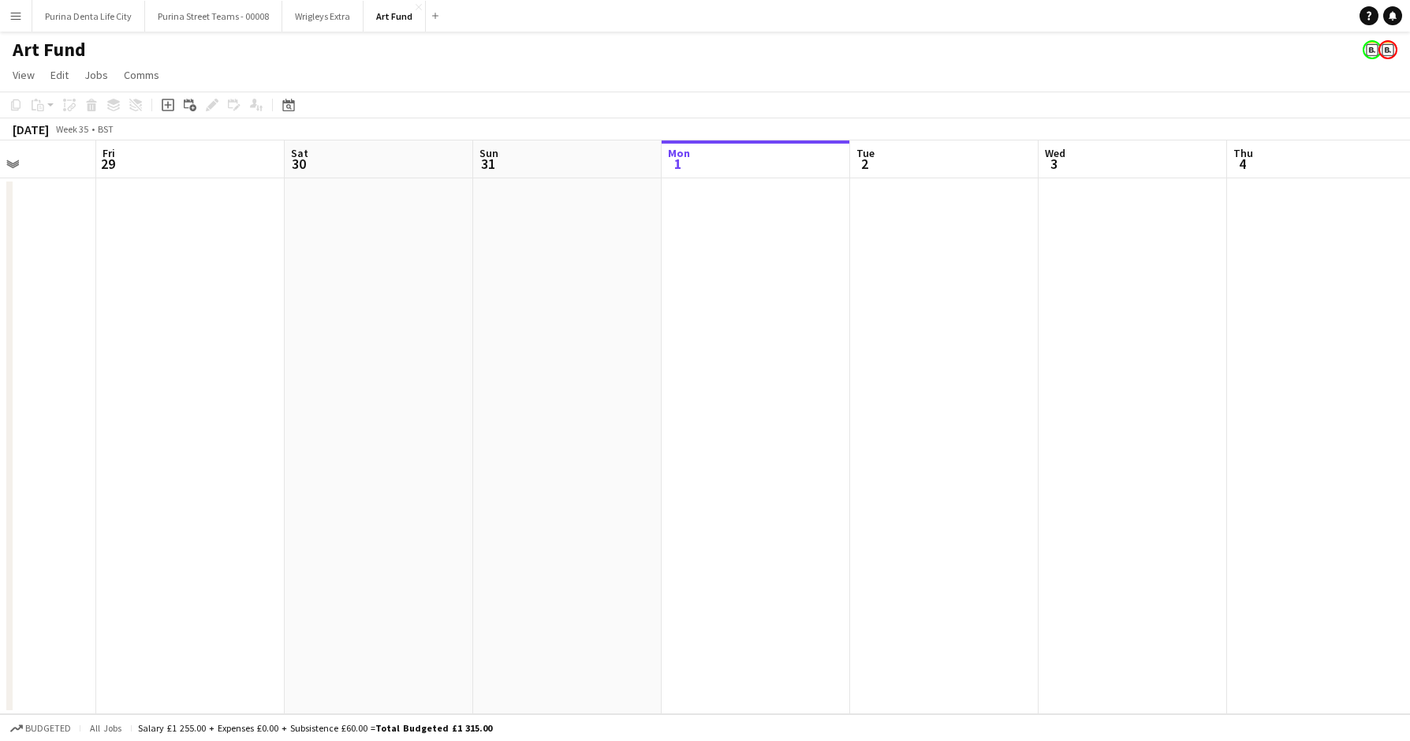
scroll to position [0, 405]
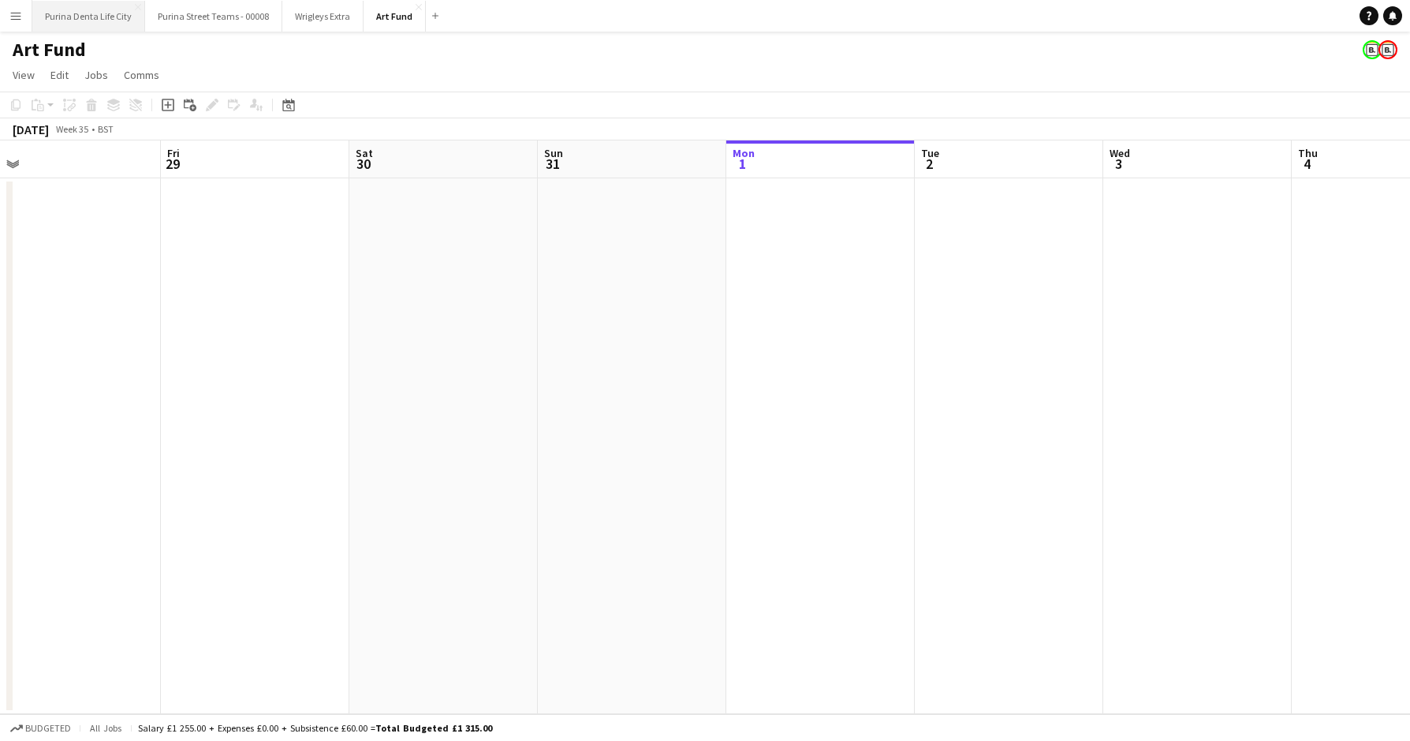
click at [112, 12] on button "Purina Denta Life City Close" at bounding box center [88, 16] width 113 height 31
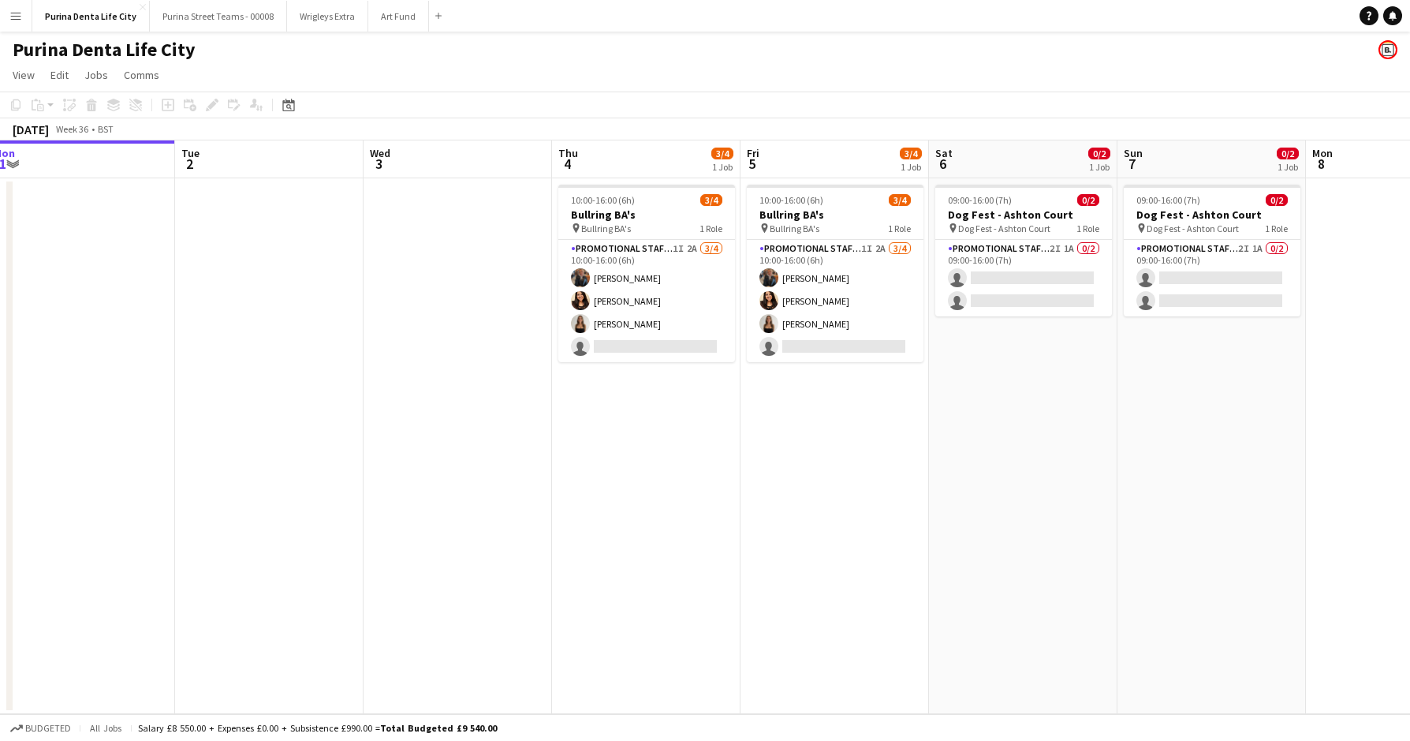
scroll to position [0, 582]
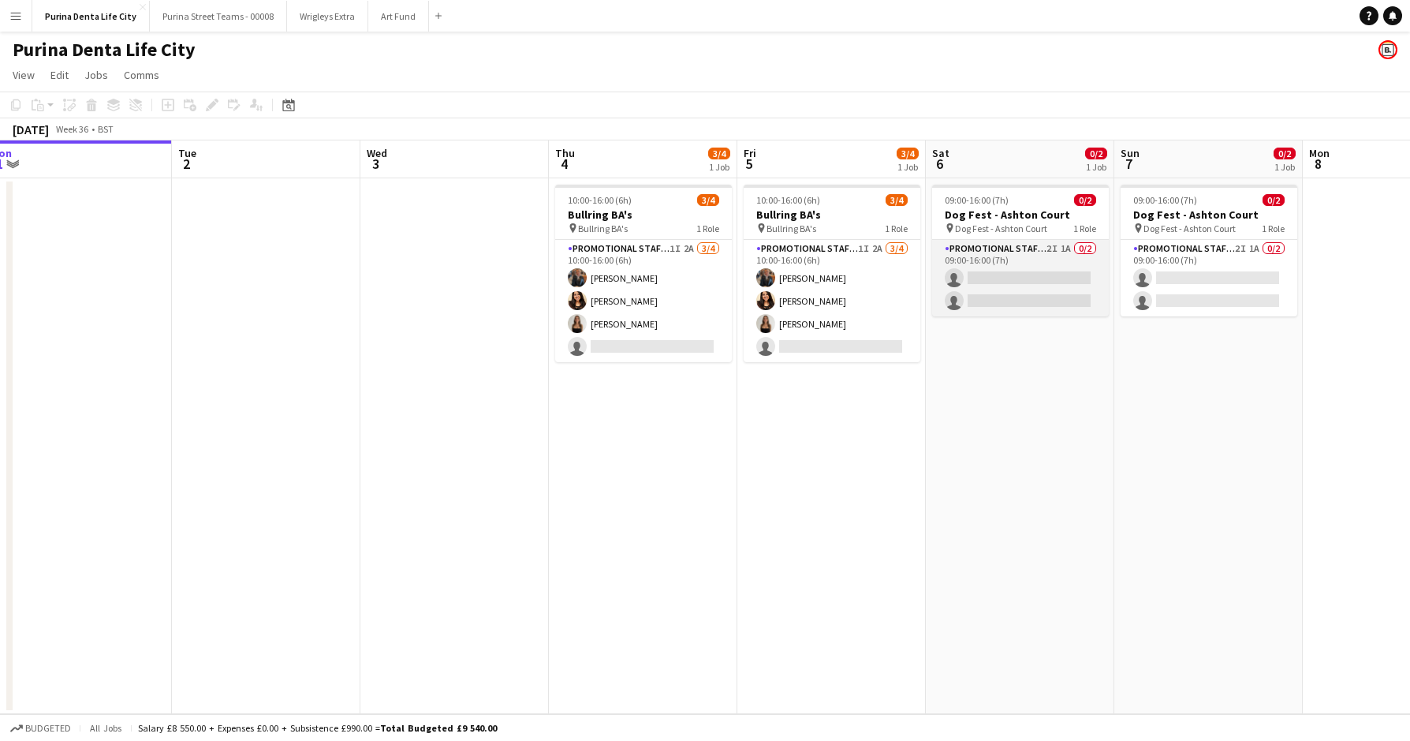
click at [1013, 282] on app-card-role "Promotional Staffing (Brand Ambassadors) 2I 1A 0/2 09:00-16:00 (7h) single-neut…" at bounding box center [1020, 278] width 177 height 77
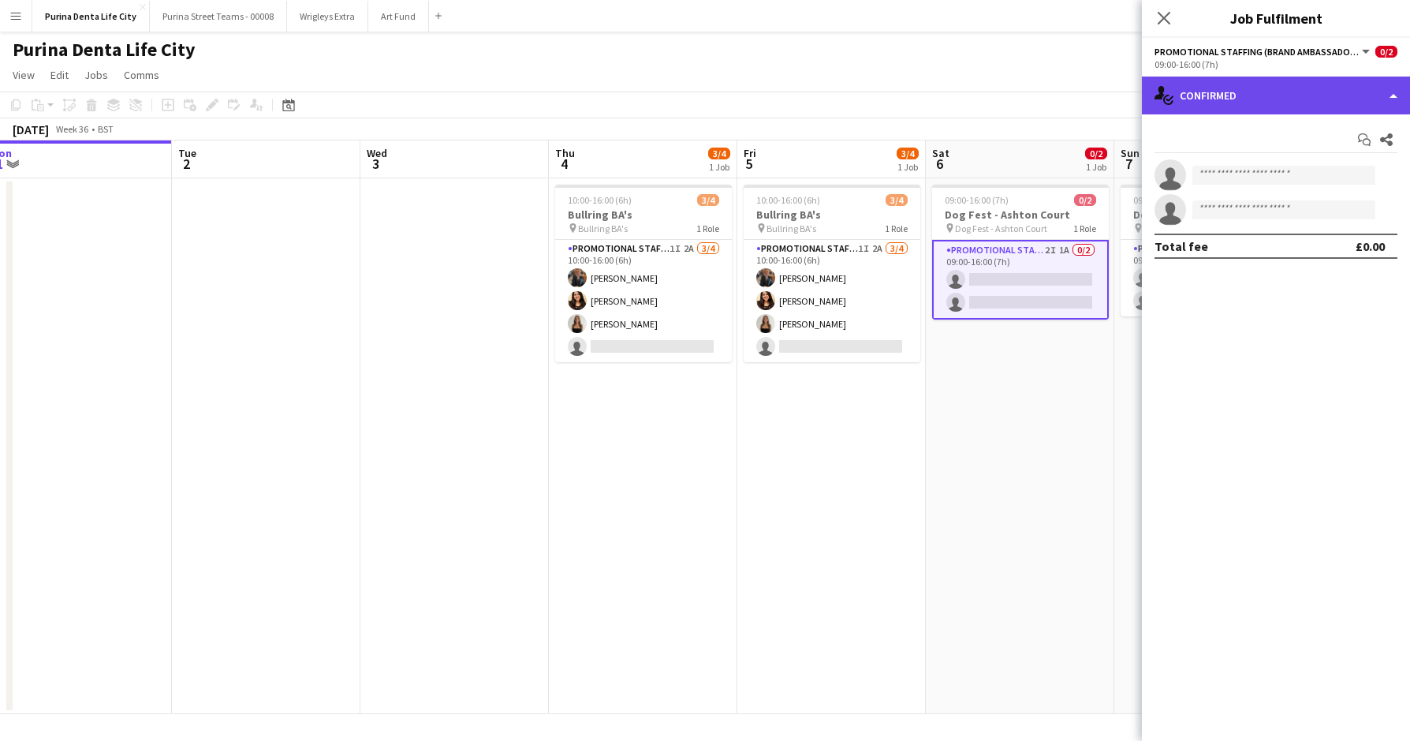
click at [1352, 79] on div "single-neutral-actions-check-2 Confirmed" at bounding box center [1276, 96] width 268 height 38
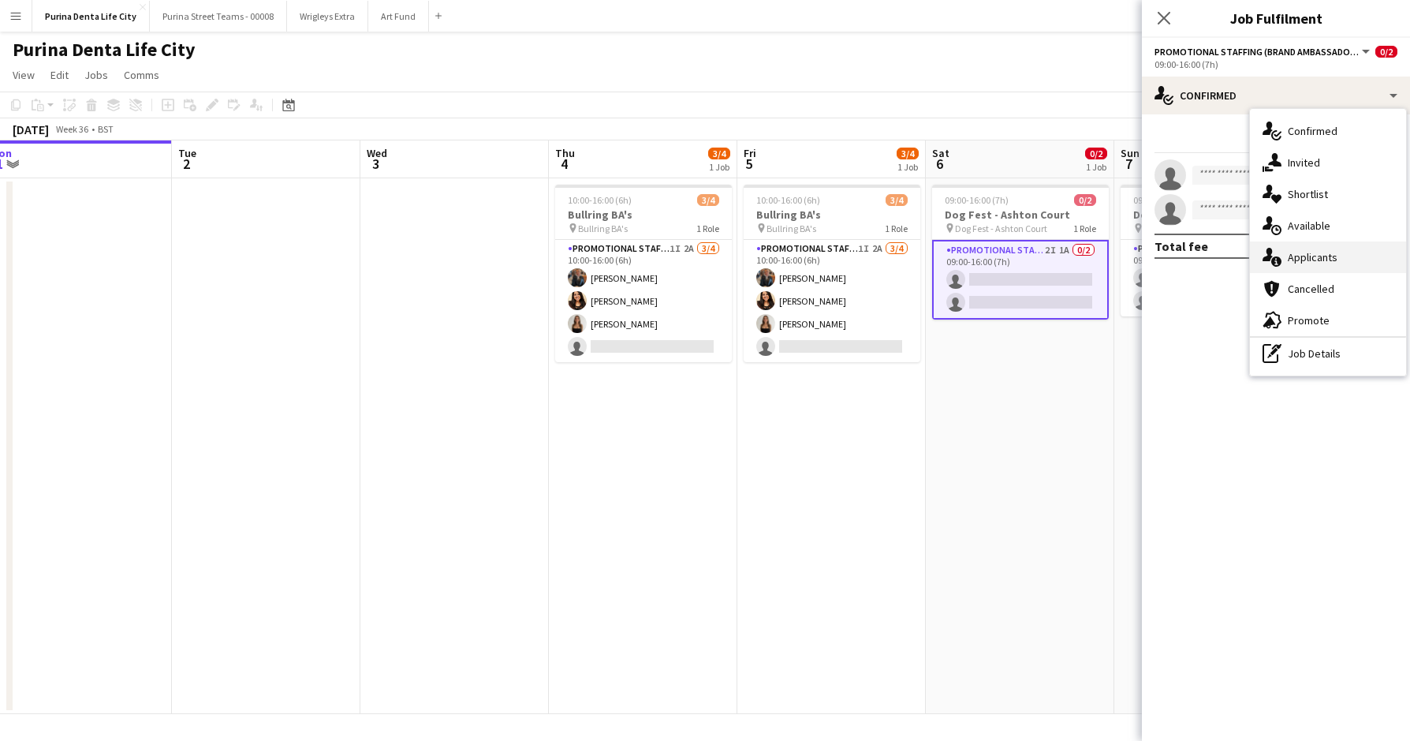
click at [1319, 256] on div "single-neutral-actions-information Applicants" at bounding box center [1328, 257] width 156 height 32
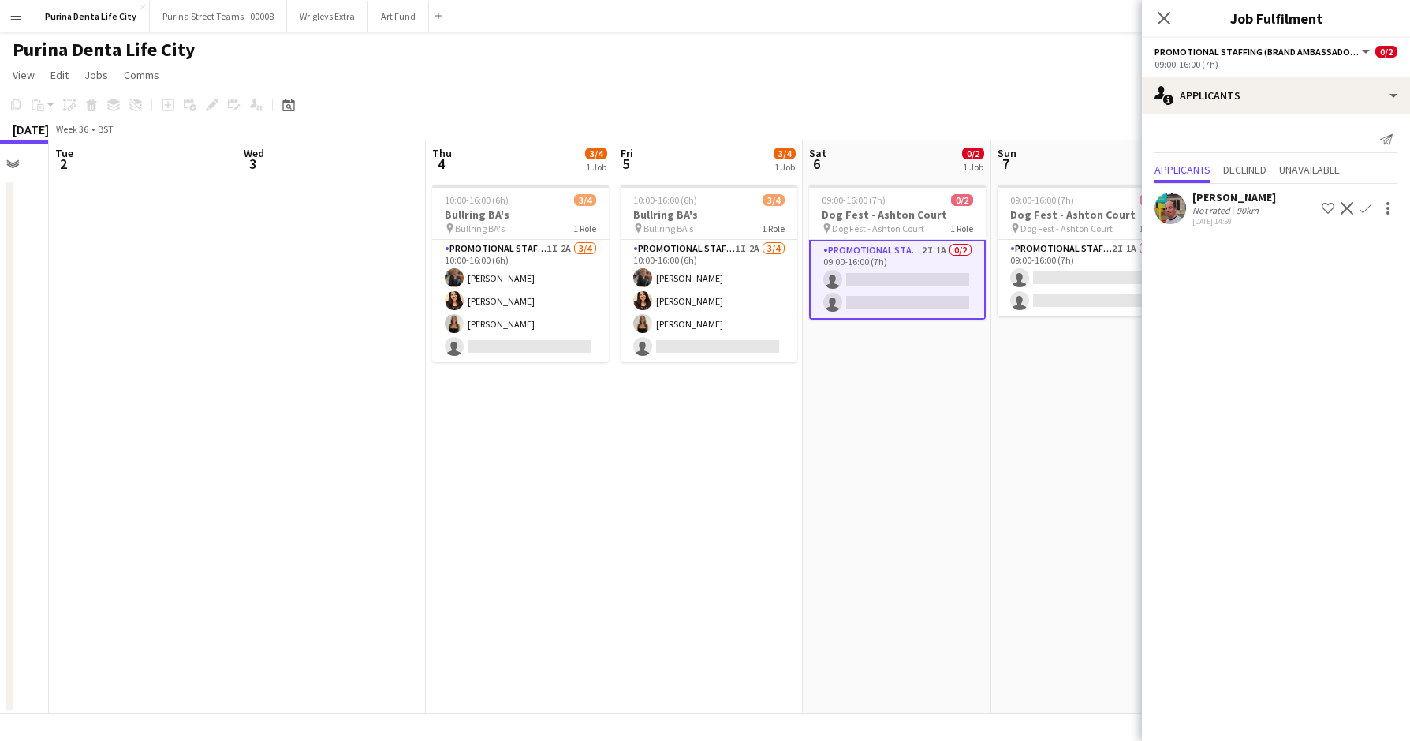
click at [1051, 433] on app-date-cell "09:00-16:00 (7h) 0/2 Dog Fest - Ashton Court pin Dog Fest - Ashton Court 1 Role…" at bounding box center [1086, 446] width 189 height 536
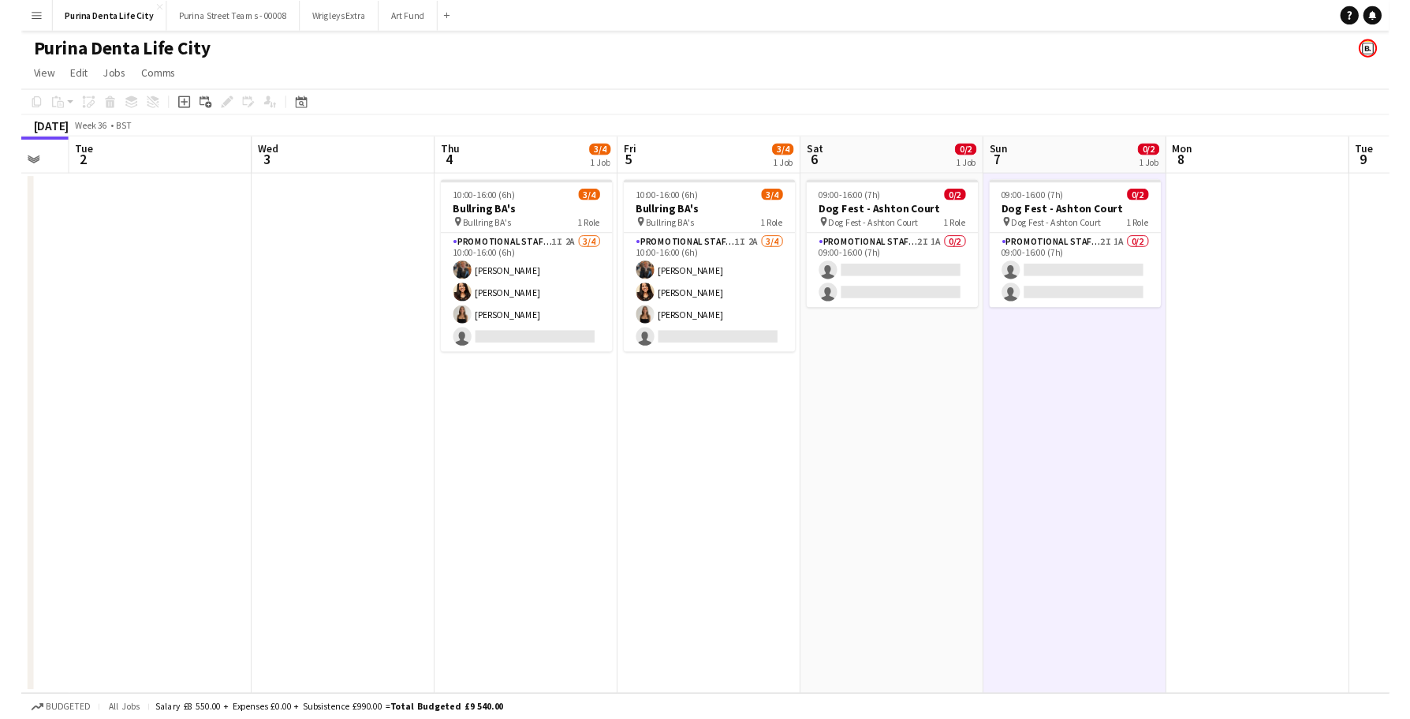
scroll to position [0, 706]
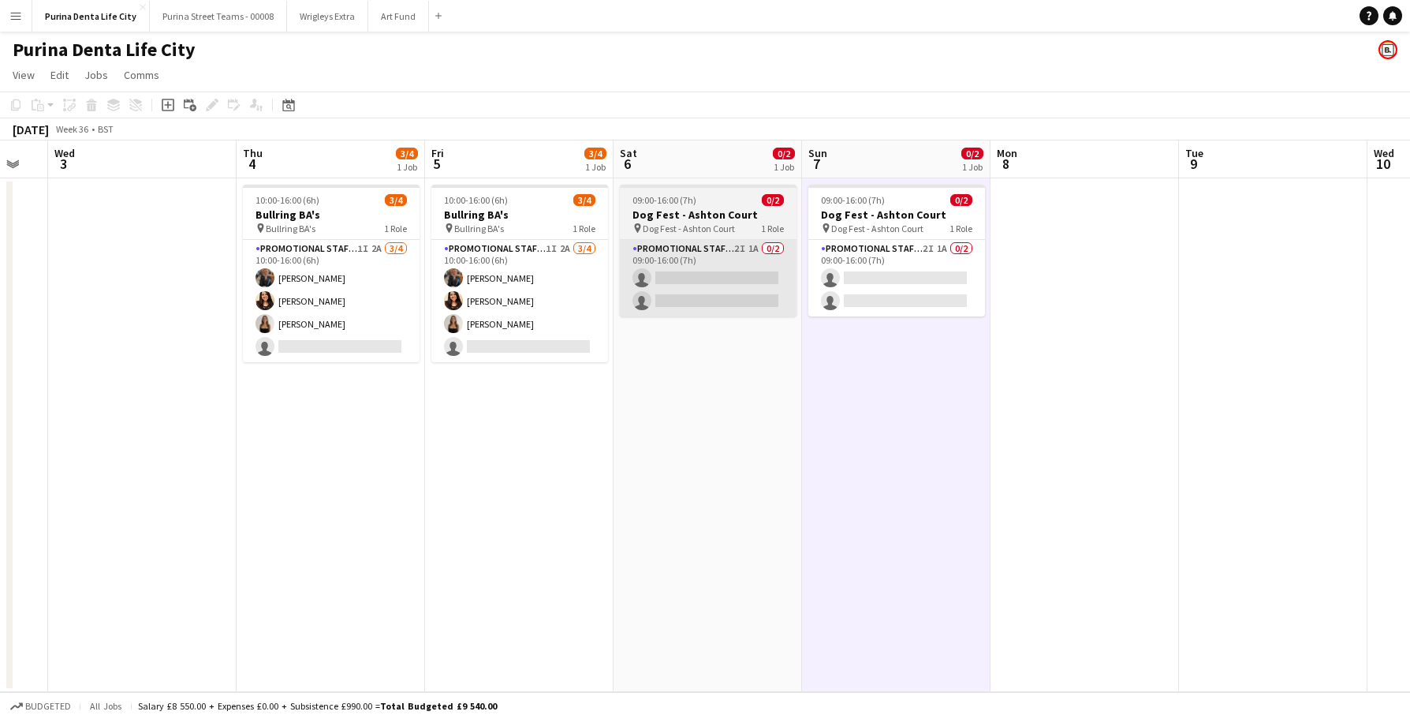
click at [757, 304] on app-card-role "Promotional Staffing (Brand Ambassadors) 2I 1A 0/2 09:00-16:00 (7h) single-neut…" at bounding box center [708, 278] width 177 height 77
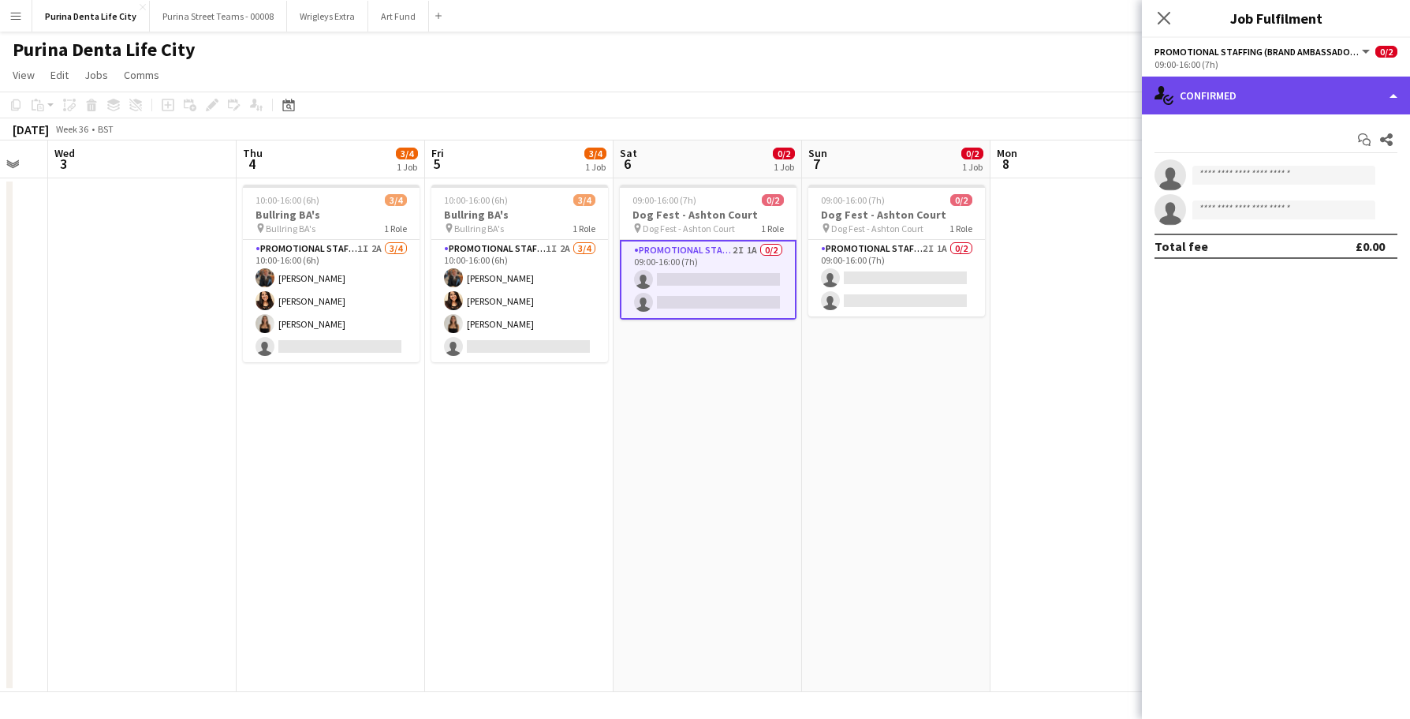
click at [1253, 106] on div "single-neutral-actions-check-2 Confirmed" at bounding box center [1276, 96] width 268 height 38
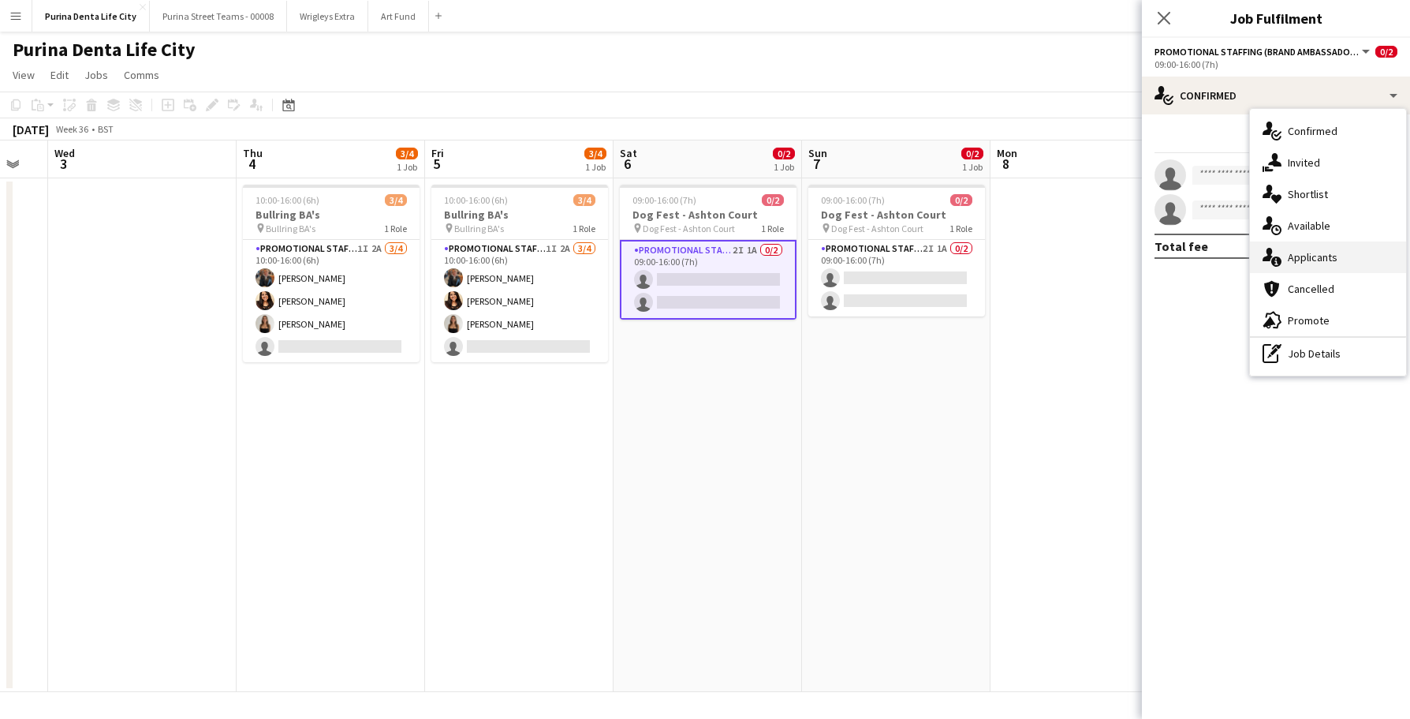
click at [1294, 258] on div "single-neutral-actions-information Applicants" at bounding box center [1328, 257] width 156 height 32
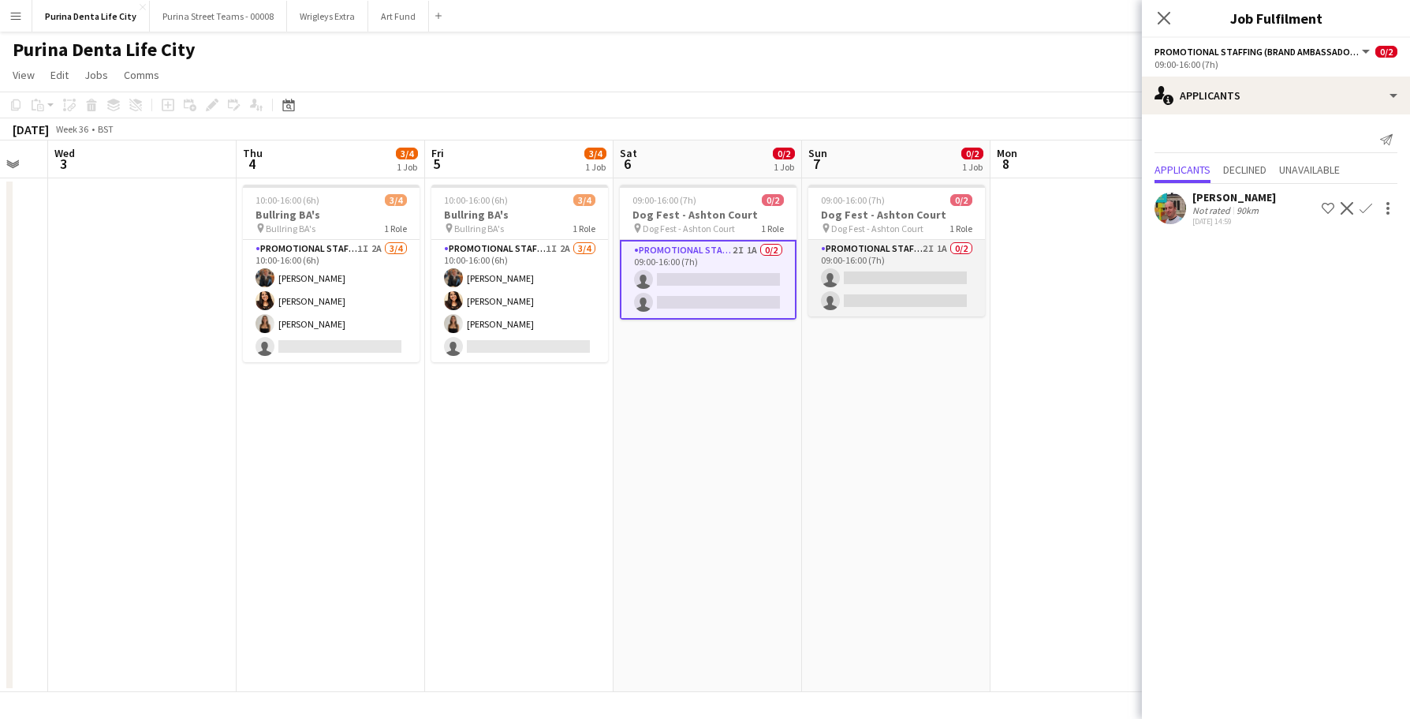
click at [880, 278] on app-card-role "Promotional Staffing (Brand Ambassadors) 2I 1A 0/2 09:00-16:00 (7h) single-neut…" at bounding box center [897, 278] width 177 height 77
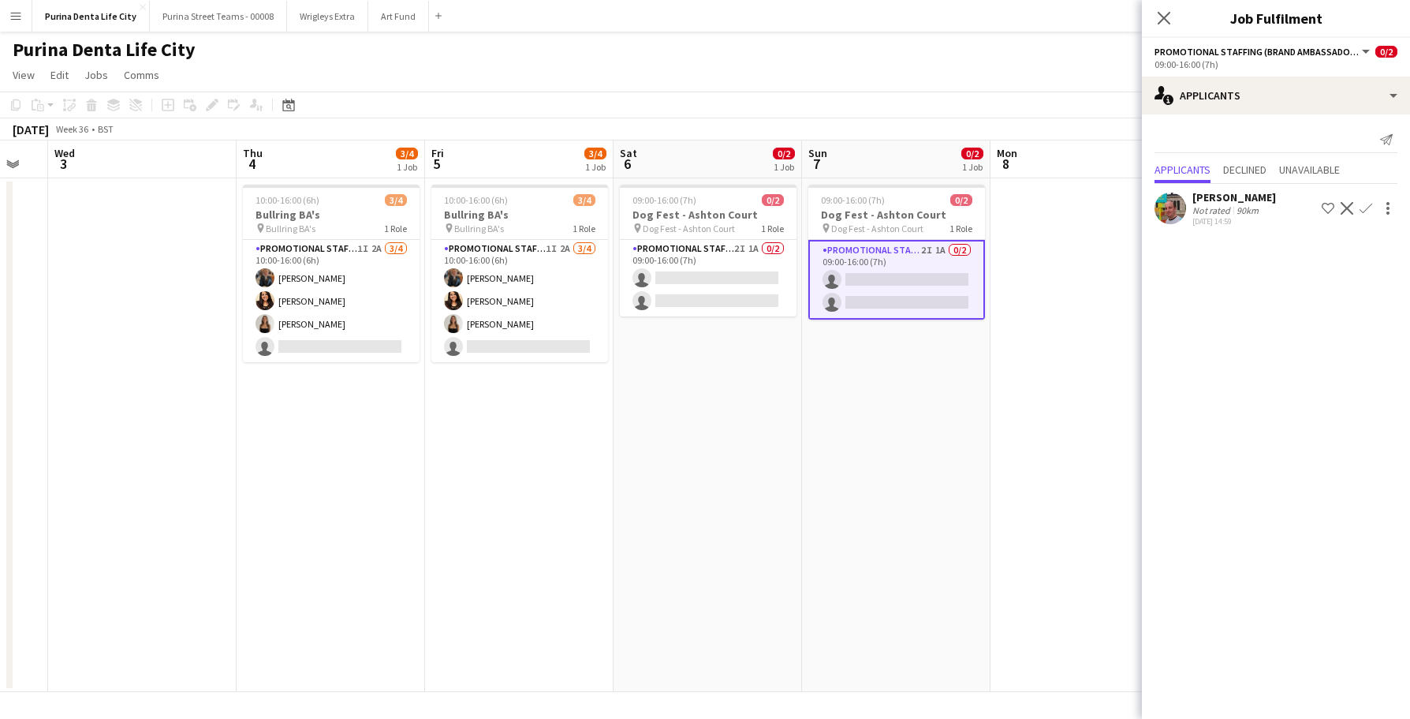
click at [840, 79] on app-page-menu "View Day view expanded Day view collapsed Month view Date picker Jump to [DATE]…" at bounding box center [705, 77] width 1410 height 30
